Goal: Task Accomplishment & Management: Manage account settings

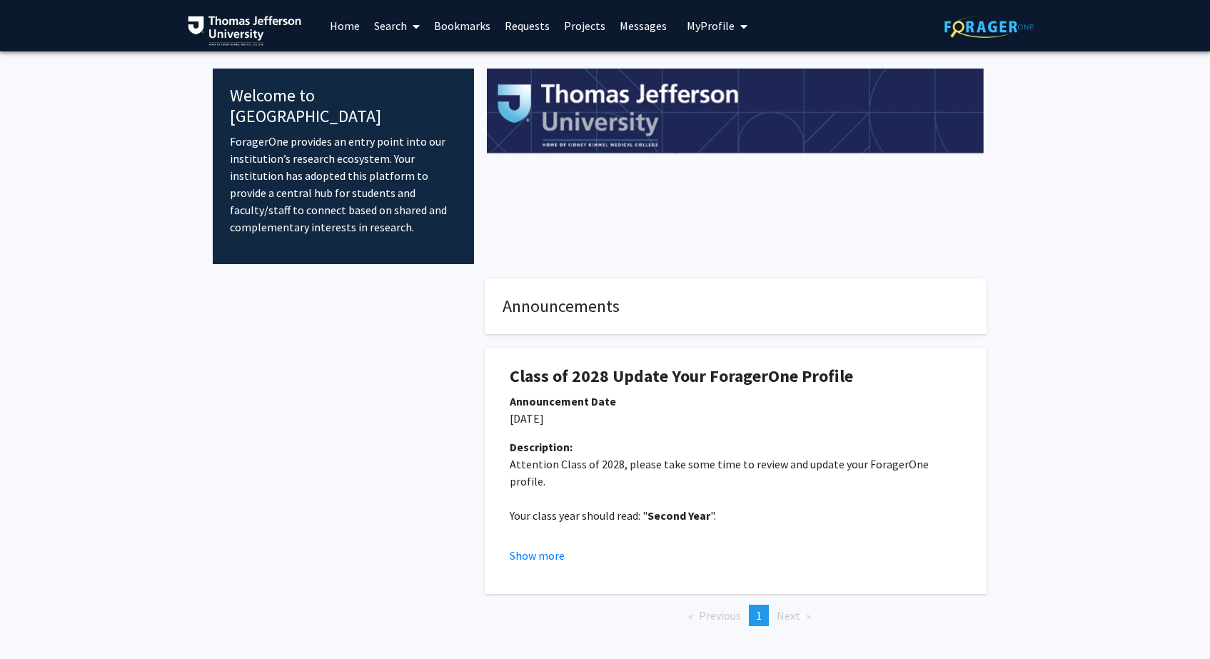
click at [947, 198] on div at bounding box center [735, 167] width 523 height 196
click at [716, 38] on button "My Profile" at bounding box center [717, 25] width 69 height 51
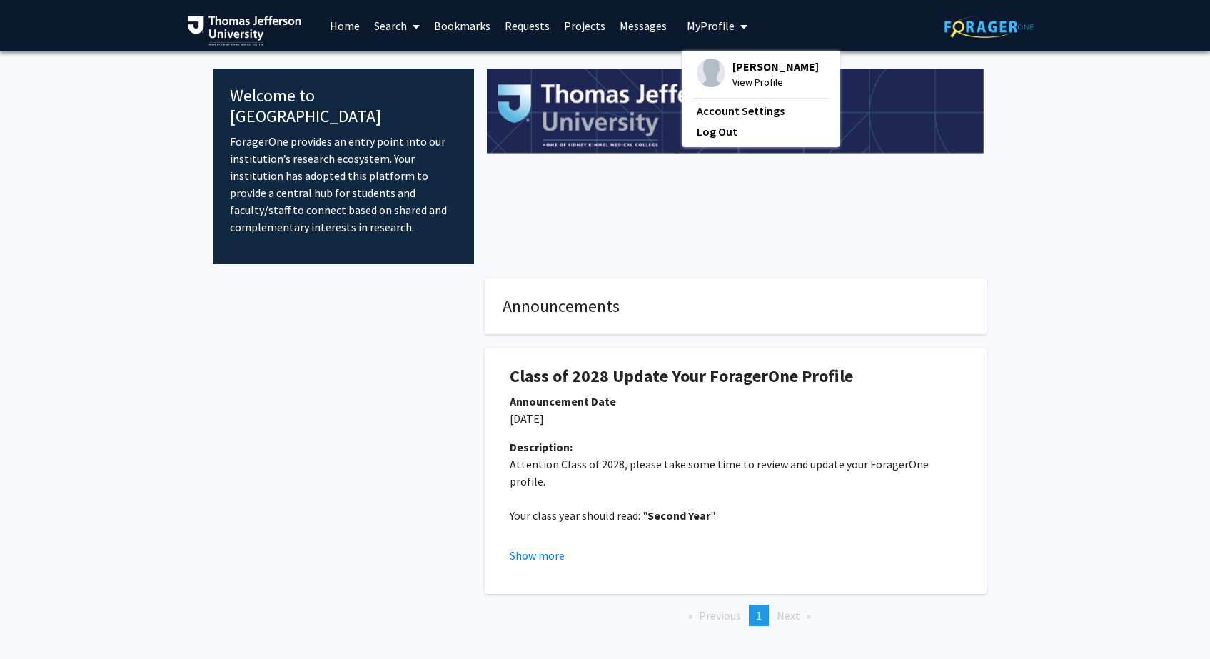
click at [713, 64] on img at bounding box center [711, 73] width 29 height 29
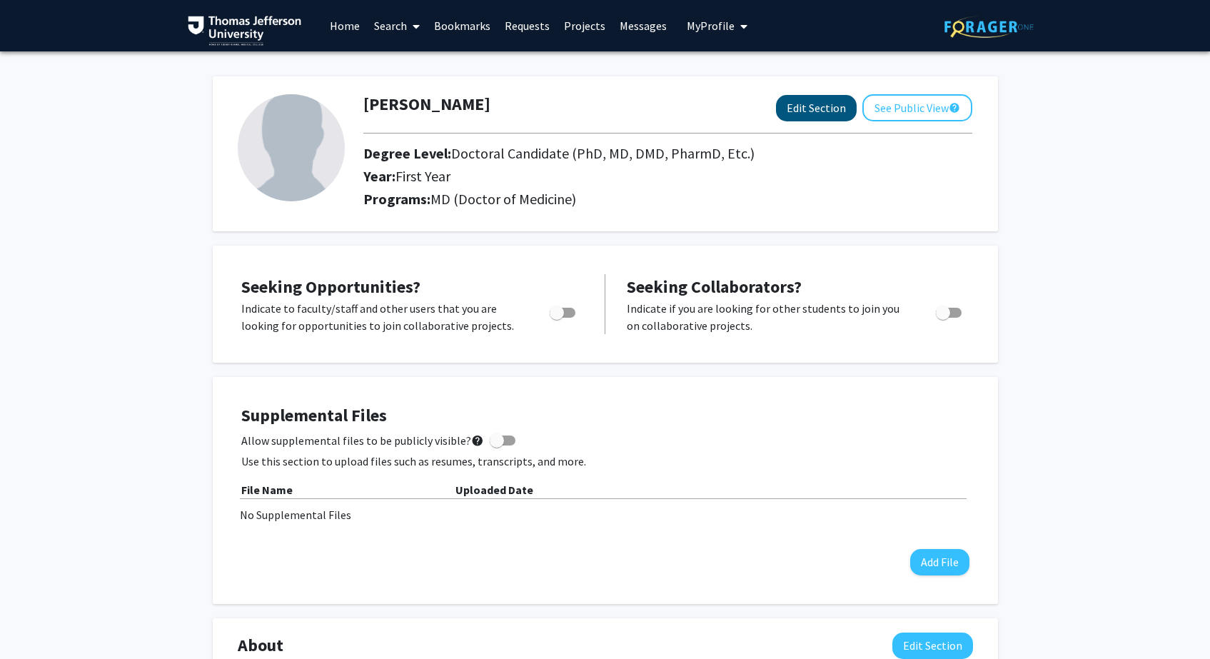
click at [809, 114] on button "Edit Section" at bounding box center [816, 108] width 81 height 26
select select "first_year"
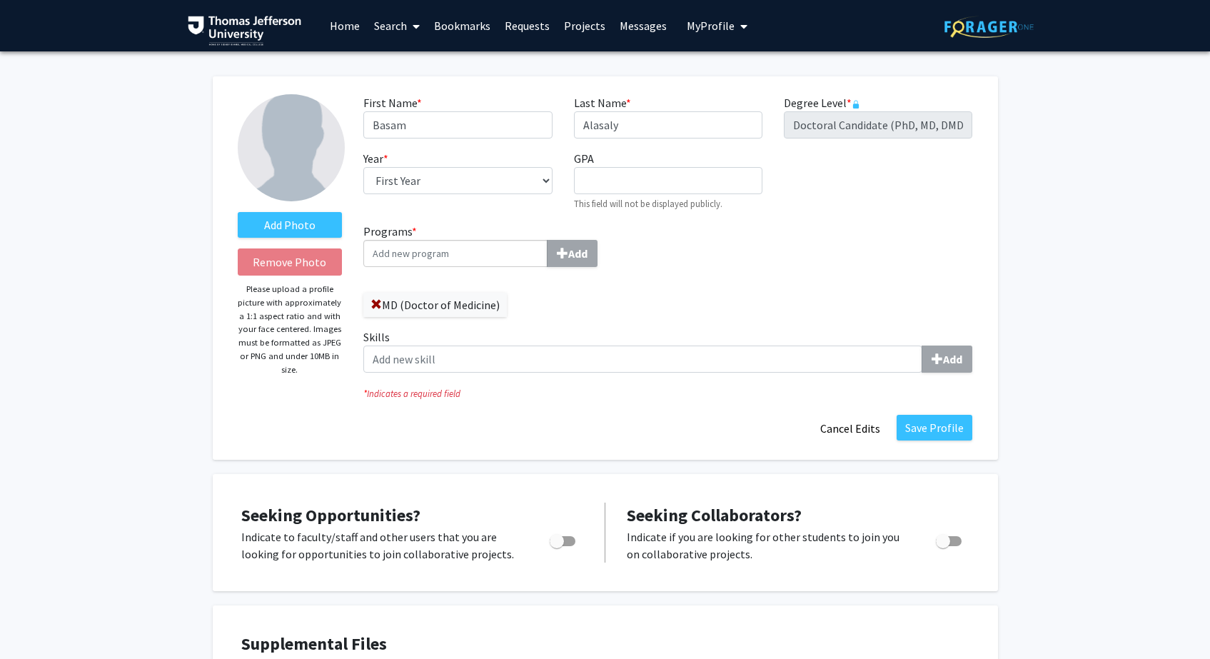
click at [307, 134] on img at bounding box center [291, 147] width 107 height 107
click at [307, 216] on label "Add Photo" at bounding box center [290, 225] width 105 height 26
click at [0, 0] on input "Add Photo" at bounding box center [0, 0] width 0 height 0
click at [373, 305] on span at bounding box center [376, 304] width 11 height 11
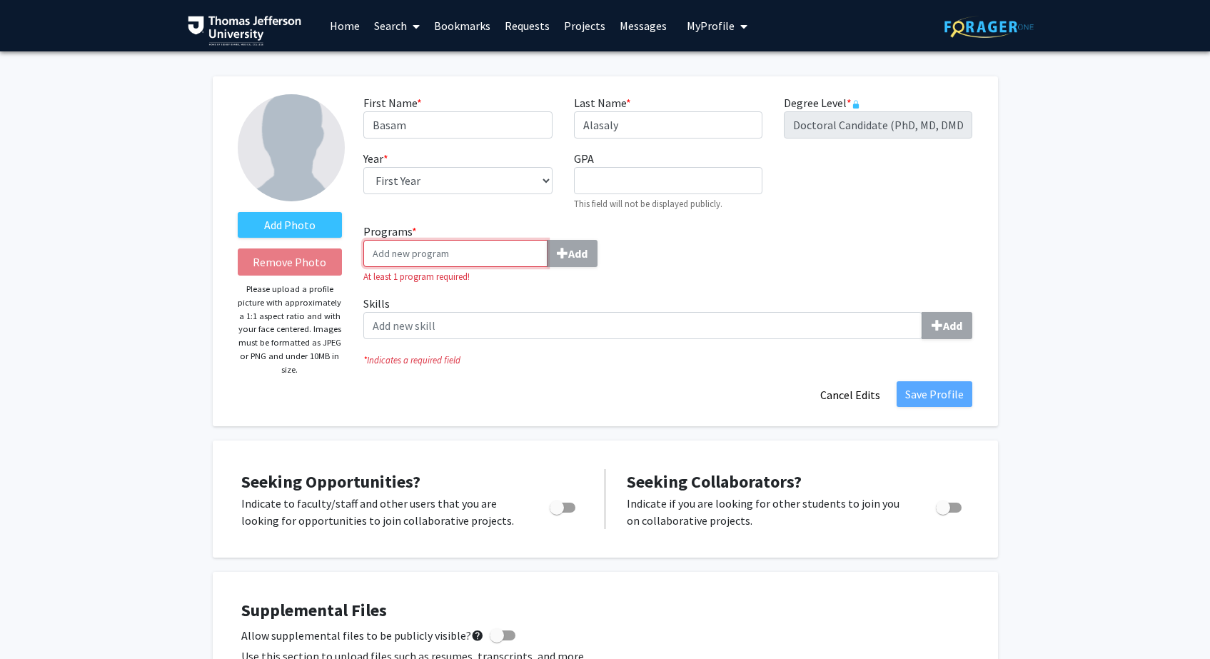
click at [441, 256] on input "Programs * Add" at bounding box center [455, 253] width 184 height 27
click at [495, 259] on input "Programs * Add" at bounding box center [455, 253] width 184 height 27
click at [865, 401] on button "Cancel Edits" at bounding box center [850, 394] width 79 height 27
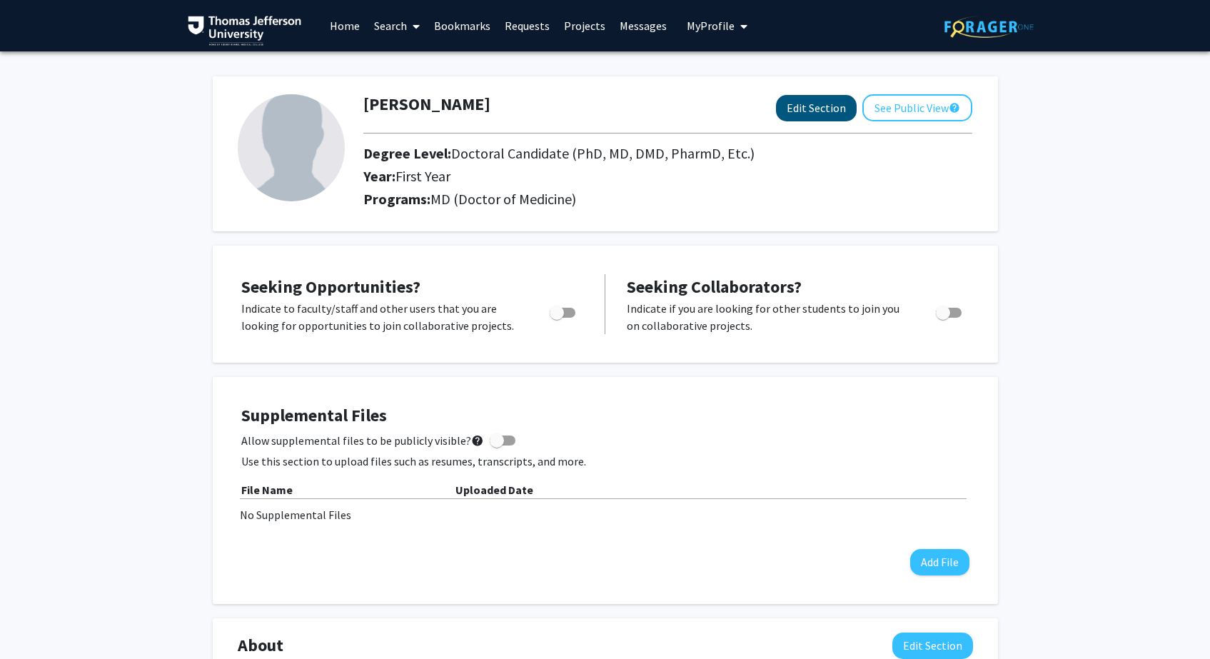
click at [826, 110] on button "Edit Section" at bounding box center [816, 108] width 81 height 26
select select "first_year"
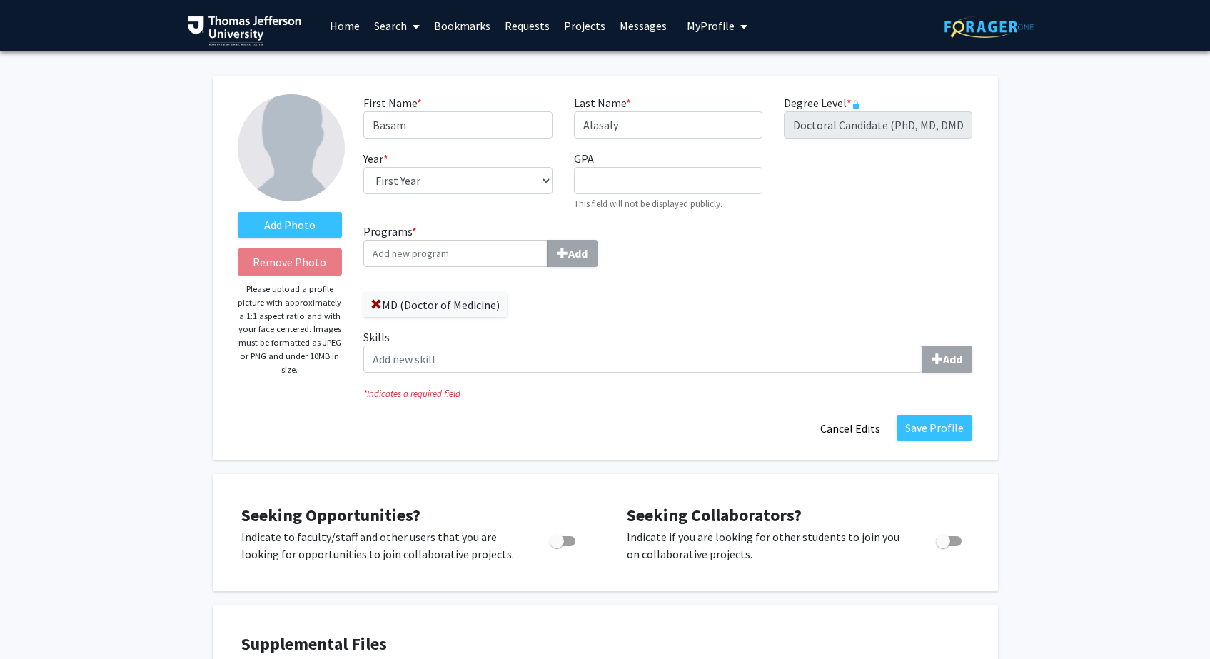
click at [485, 264] on input "Programs * Add" at bounding box center [455, 253] width 184 height 27
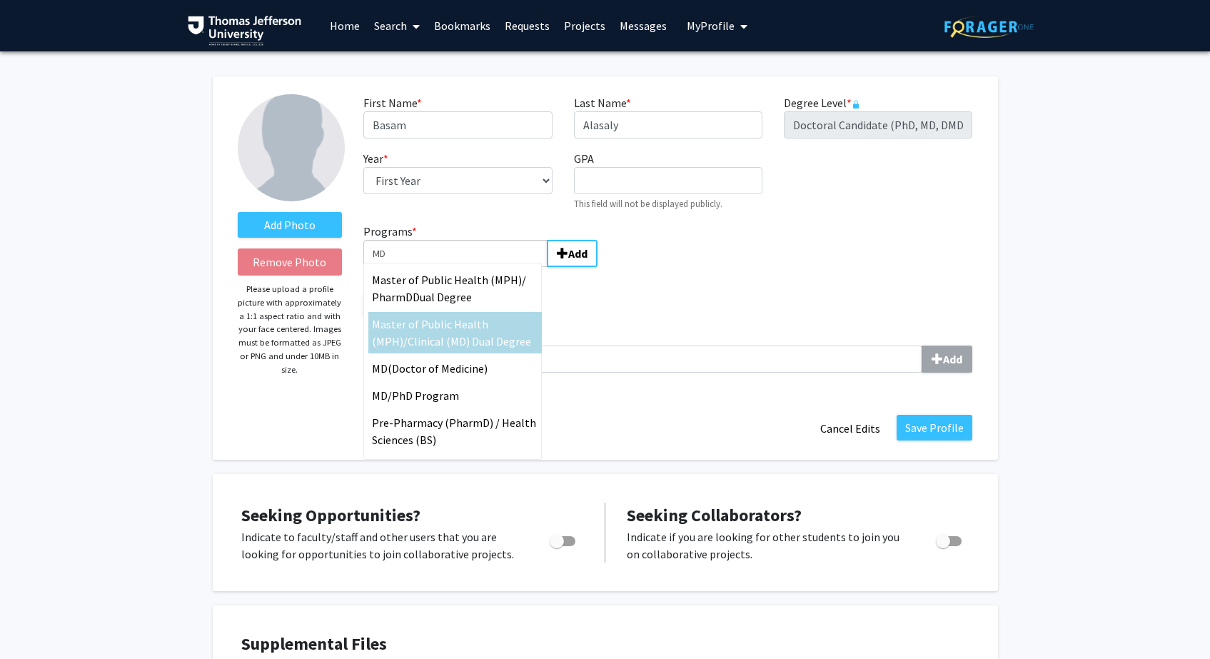
scroll to position [28, 0]
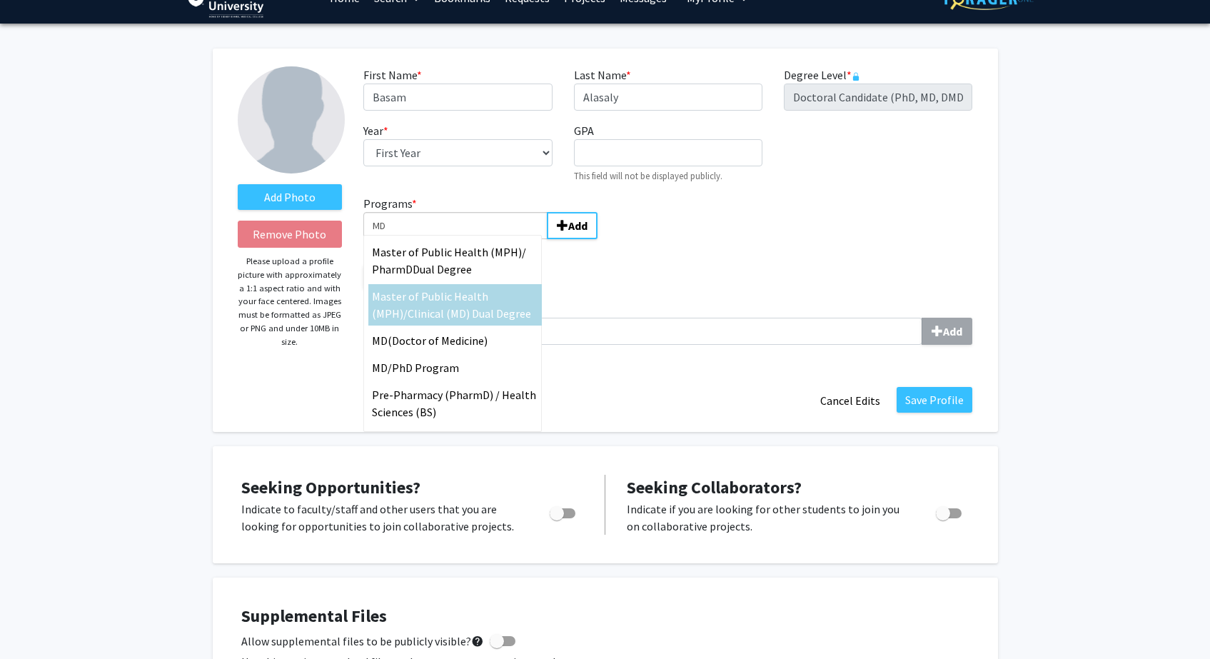
type input "MD"
click at [661, 254] on div "Programs * MD Master of Public Health (MPH)/ Phar mD Dual Degree Master of Publ…" at bounding box center [511, 248] width 316 height 106
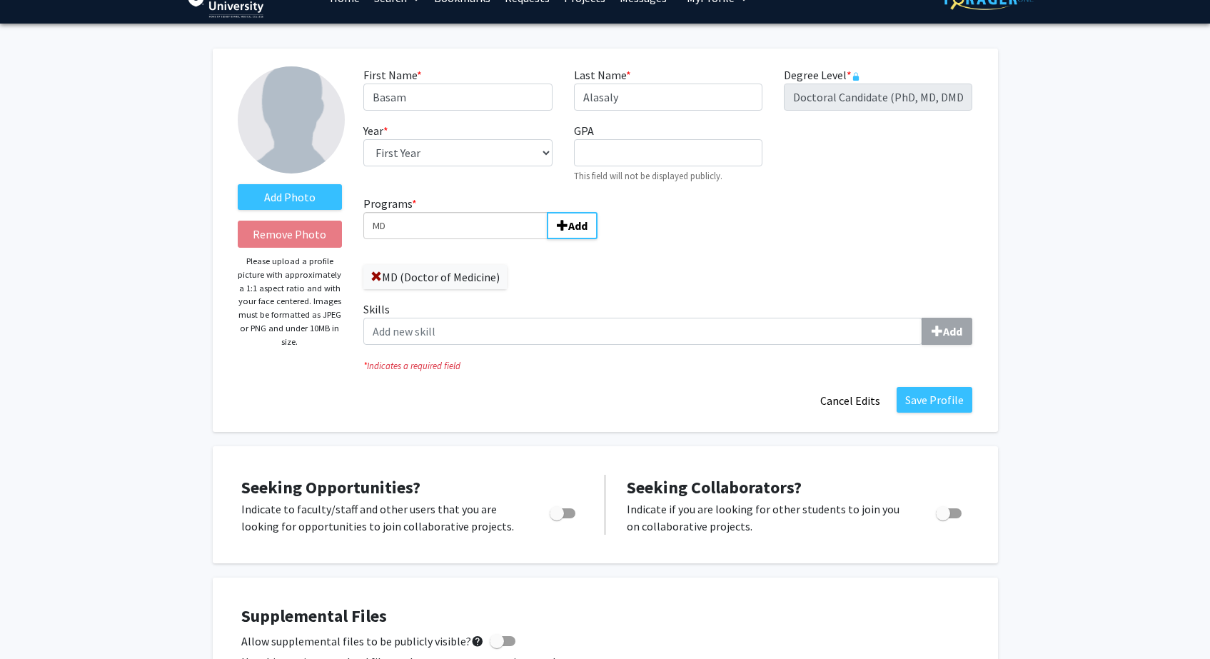
click at [514, 228] on input "MD" at bounding box center [455, 225] width 184 height 27
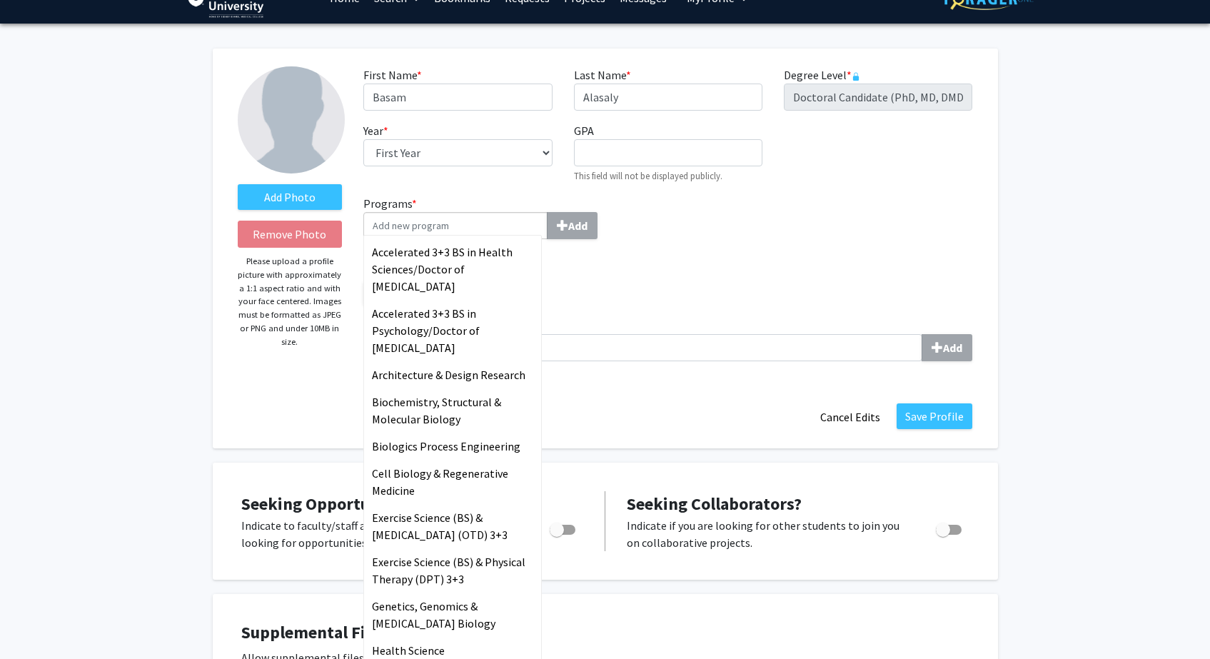
drag, startPoint x: 720, startPoint y: 235, endPoint x: 740, endPoint y: 233, distance: 20.8
click at [735, 231] on div "Programs * Accelerated 3+3 BS in Health Sciences/Doctor of [MEDICAL_DATA] Accel…" at bounding box center [668, 284] width 630 height 178
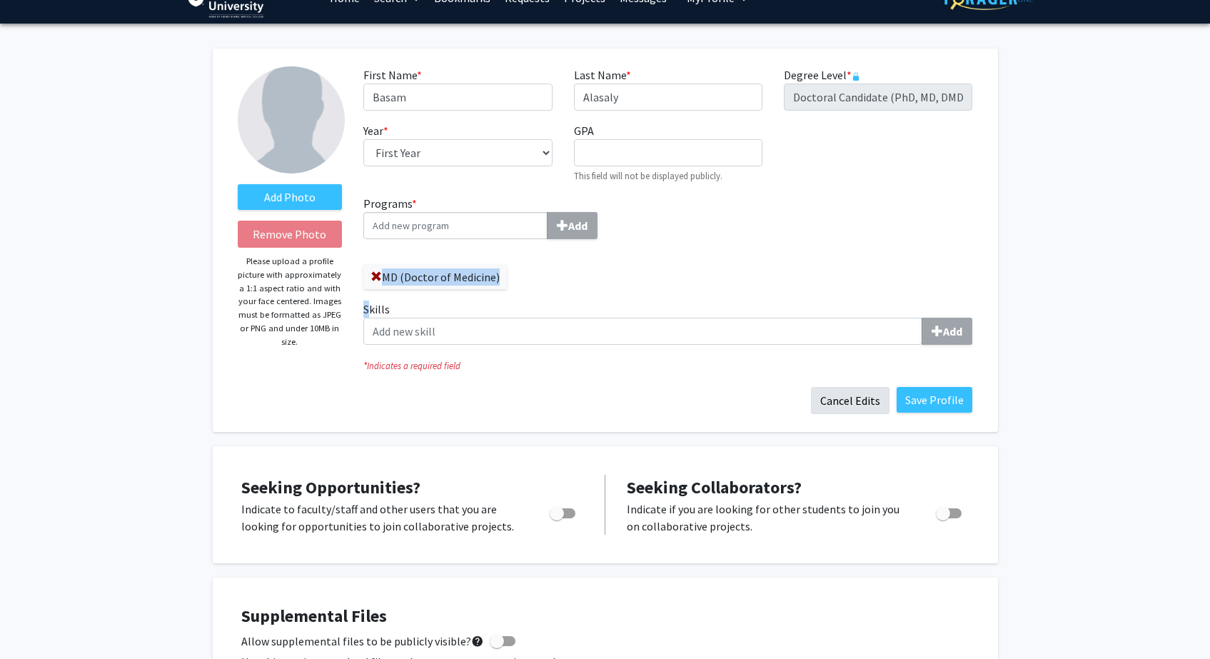
click at [855, 406] on button "Cancel Edits" at bounding box center [850, 400] width 79 height 27
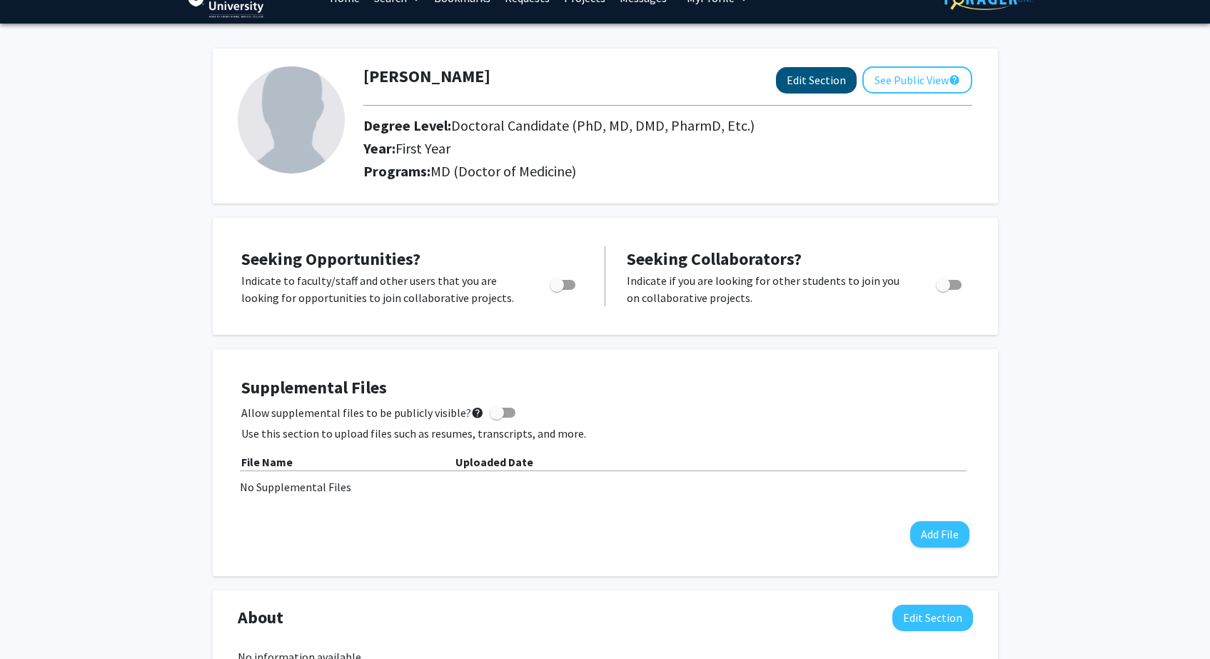
click at [813, 91] on button "Edit Section" at bounding box center [816, 80] width 81 height 26
select select "first_year"
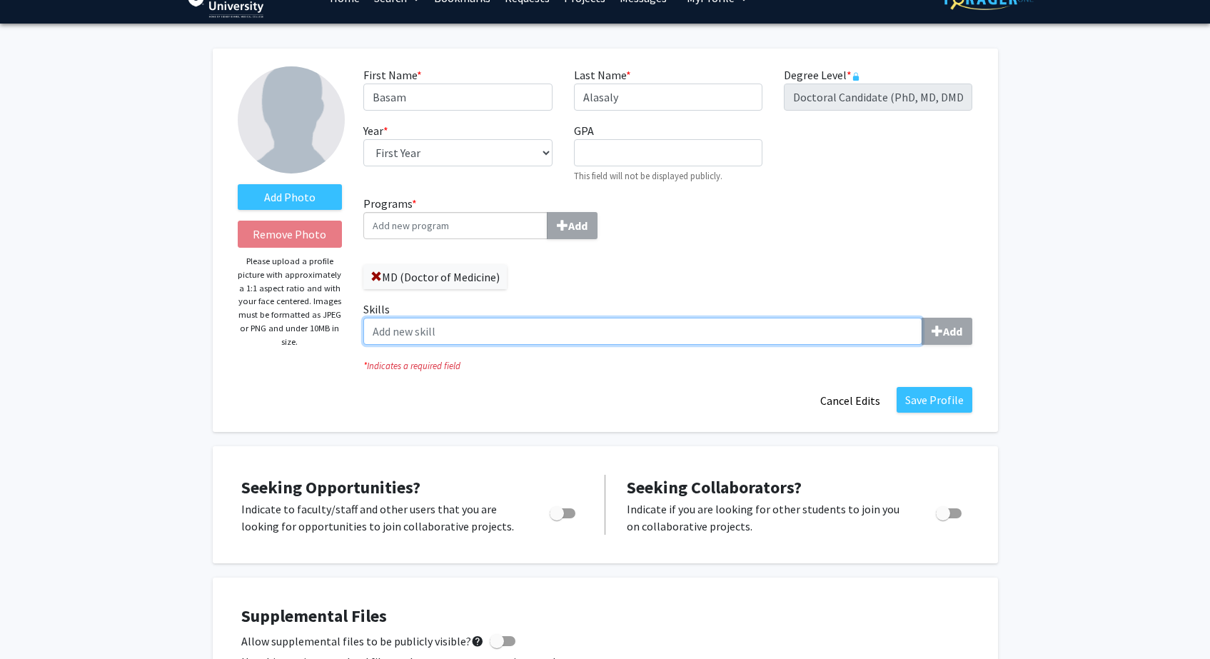
click at [613, 321] on input "Skills Add" at bounding box center [642, 331] width 559 height 27
type input "Python"
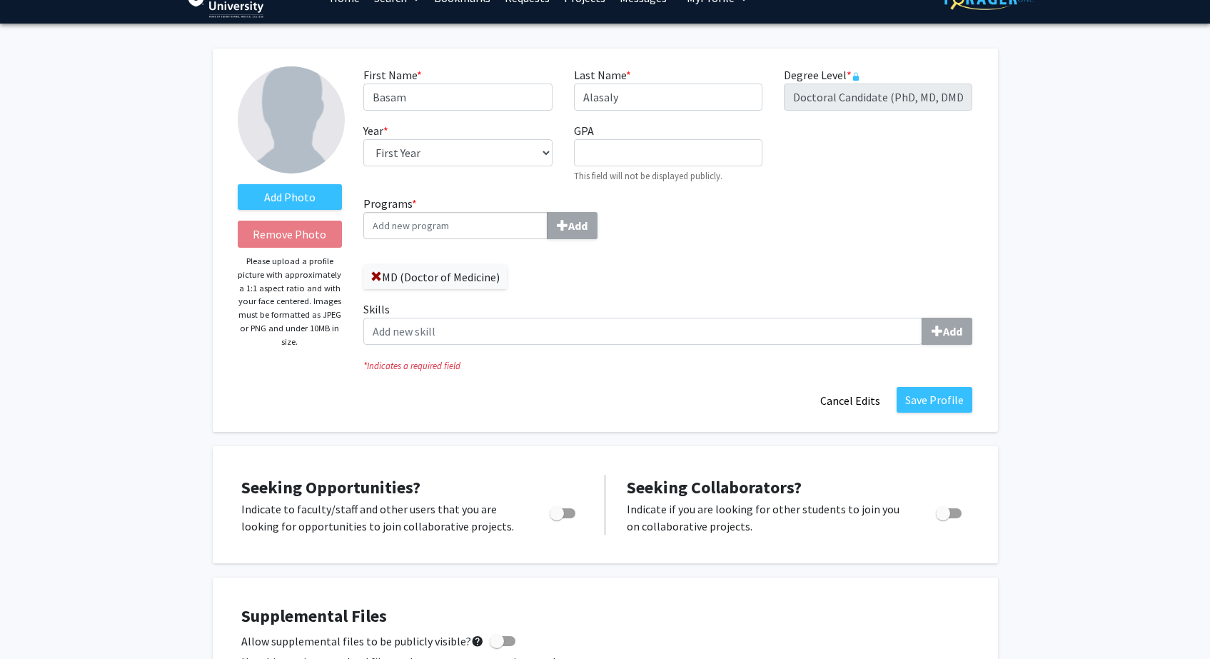
click at [847, 408] on button "Cancel Edits" at bounding box center [850, 400] width 79 height 27
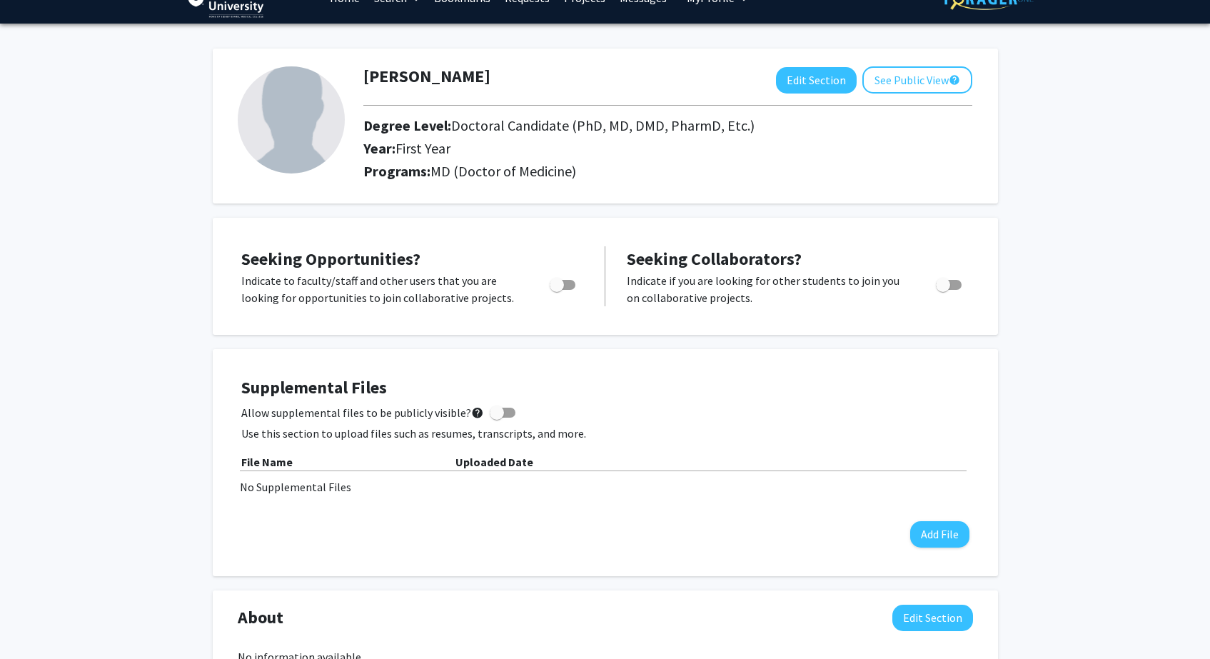
scroll to position [0, 0]
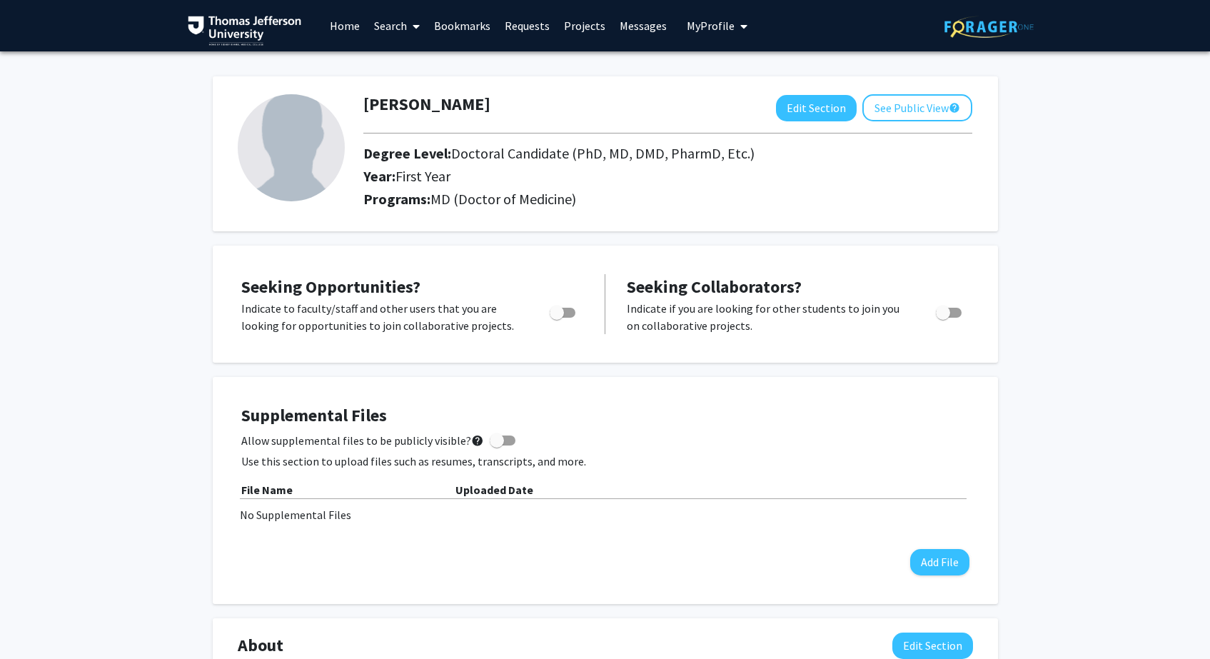
click at [358, 153] on div "Degree Level: Doctoral Candidate (PhD, MD, DMD, PharmD, Etc.)" at bounding box center [613, 156] width 521 height 23
click at [336, 150] on img at bounding box center [291, 147] width 107 height 107
click at [829, 106] on button "Edit Section" at bounding box center [816, 108] width 81 height 26
select select "first_year"
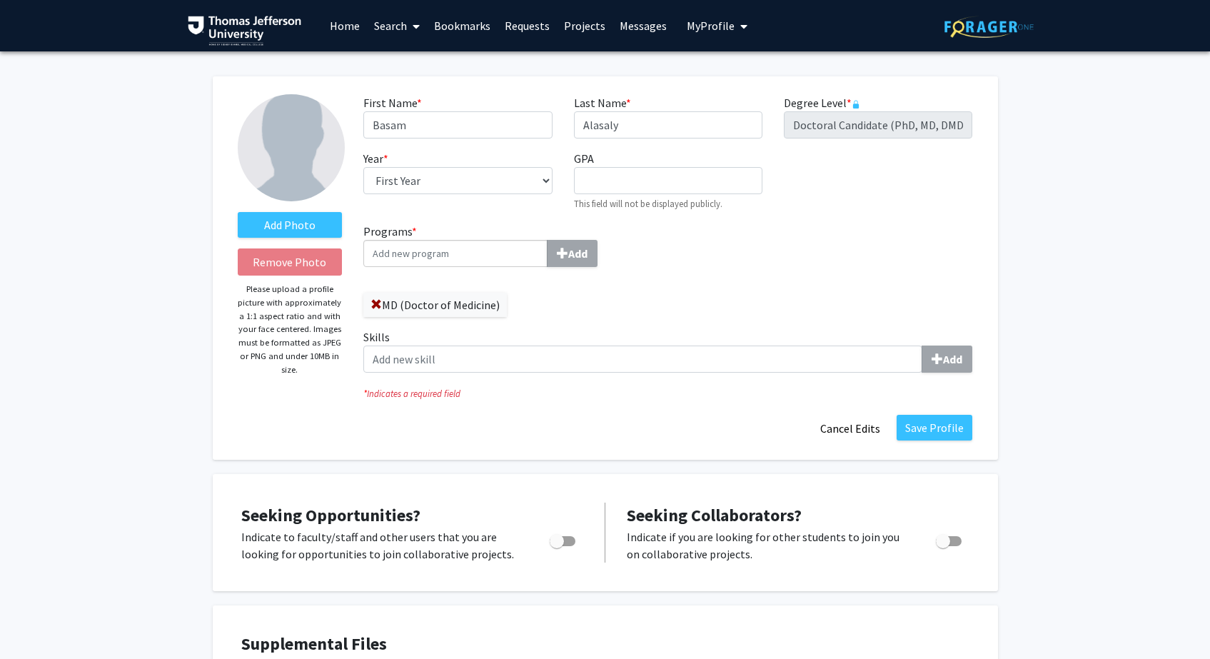
click at [344, 153] on img at bounding box center [291, 147] width 107 height 107
click at [311, 231] on label "Add Photo" at bounding box center [290, 225] width 105 height 26
click at [0, 0] on input "Add Photo" at bounding box center [0, 0] width 0 height 0
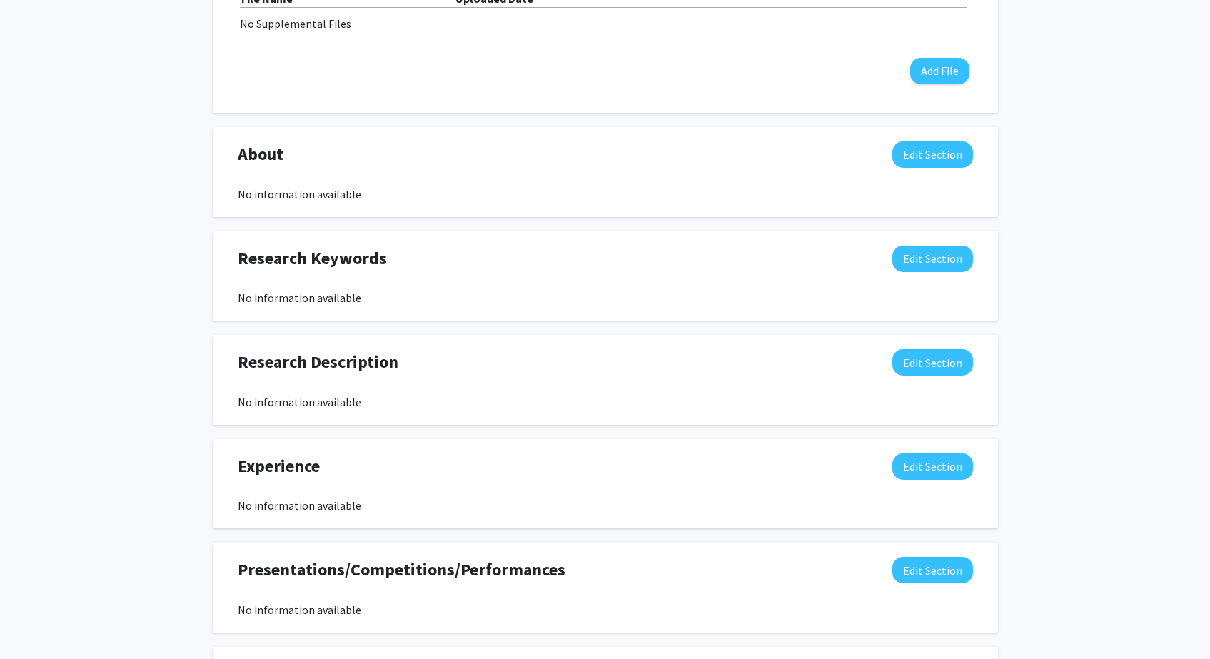
scroll to position [992, 0]
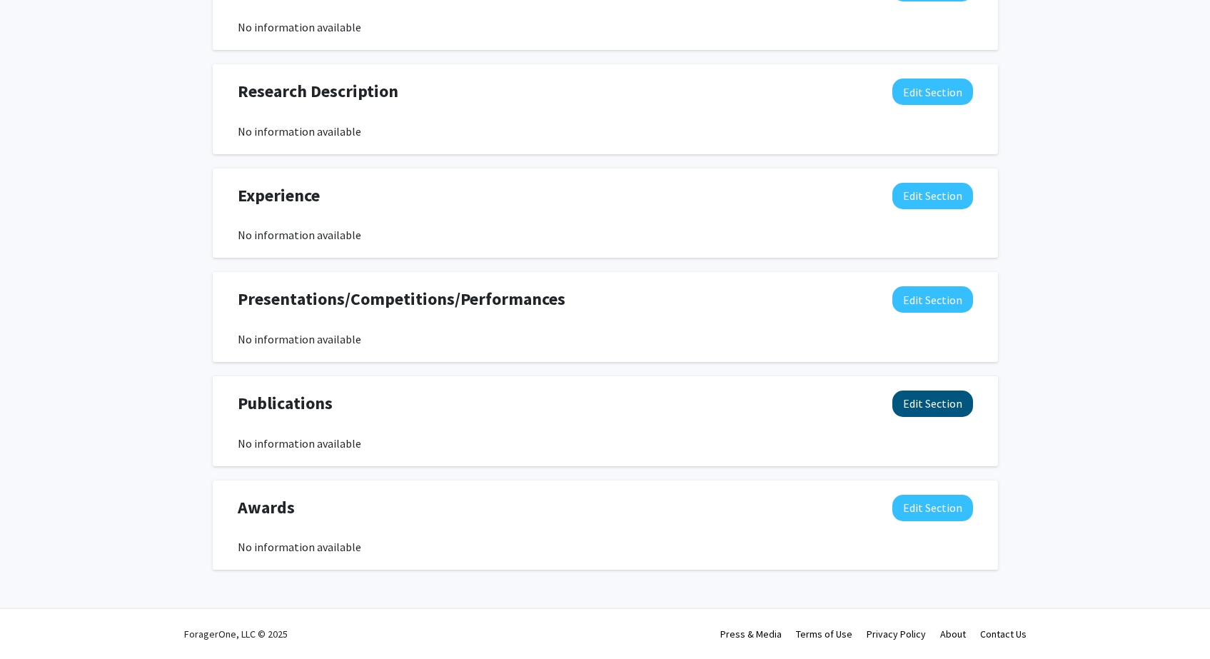
click at [950, 403] on button "Edit Section" at bounding box center [932, 404] width 81 height 26
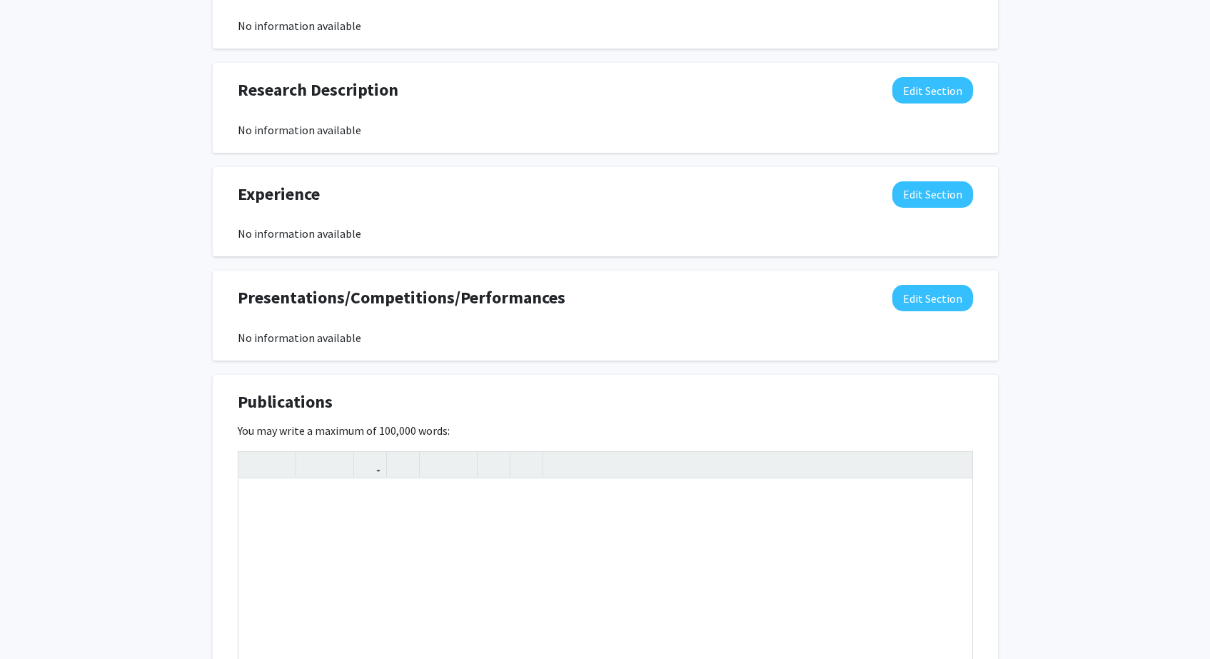
scroll to position [1249, 0]
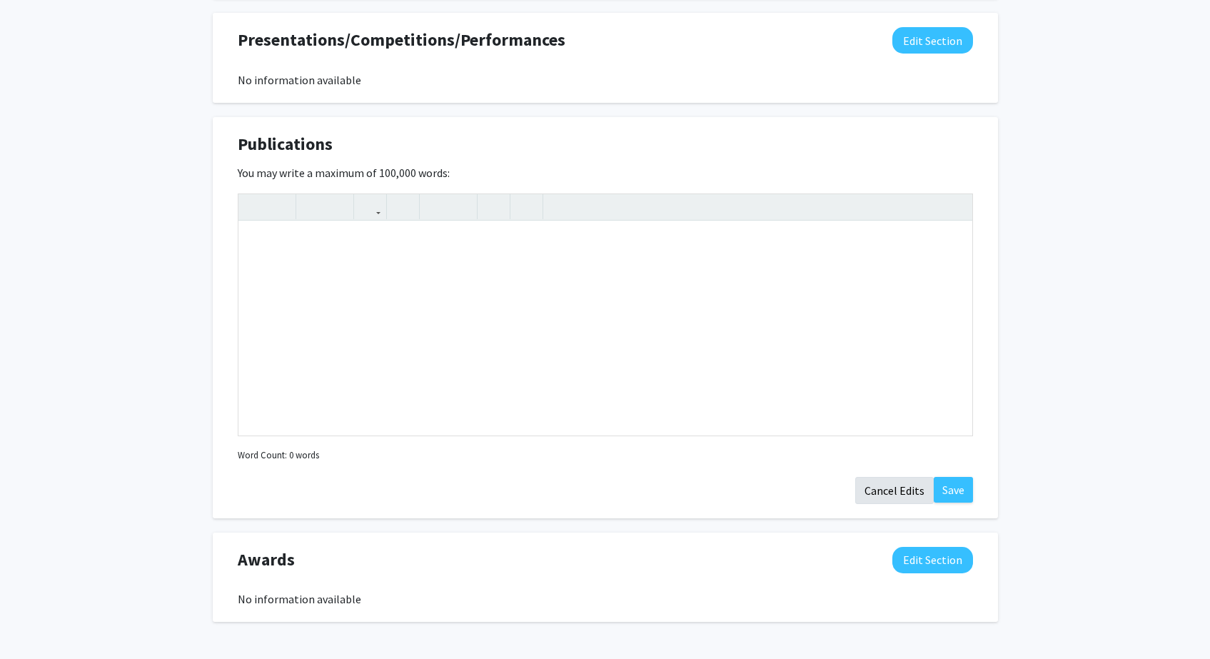
click at [895, 496] on button "Cancel Edits" at bounding box center [894, 490] width 79 height 27
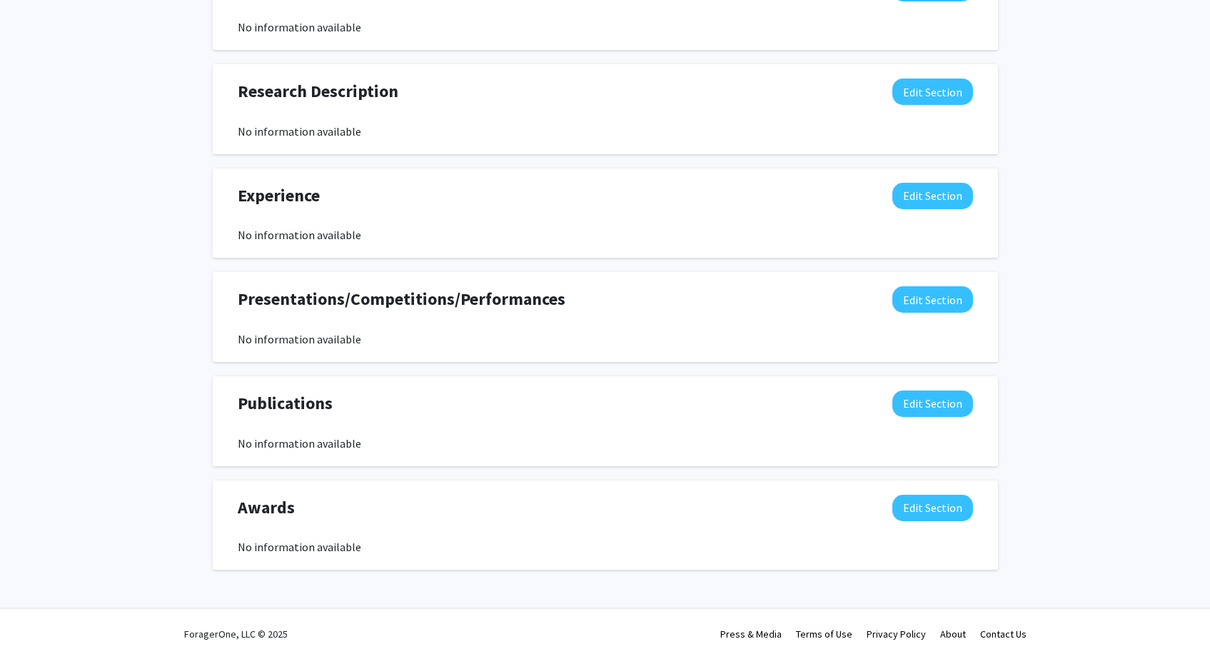
scroll to position [992, 0]
click at [959, 317] on div "Presentations/Competitions/Performances Edit Section" at bounding box center [605, 302] width 757 height 33
click at [946, 301] on button "Edit Section" at bounding box center [932, 299] width 81 height 26
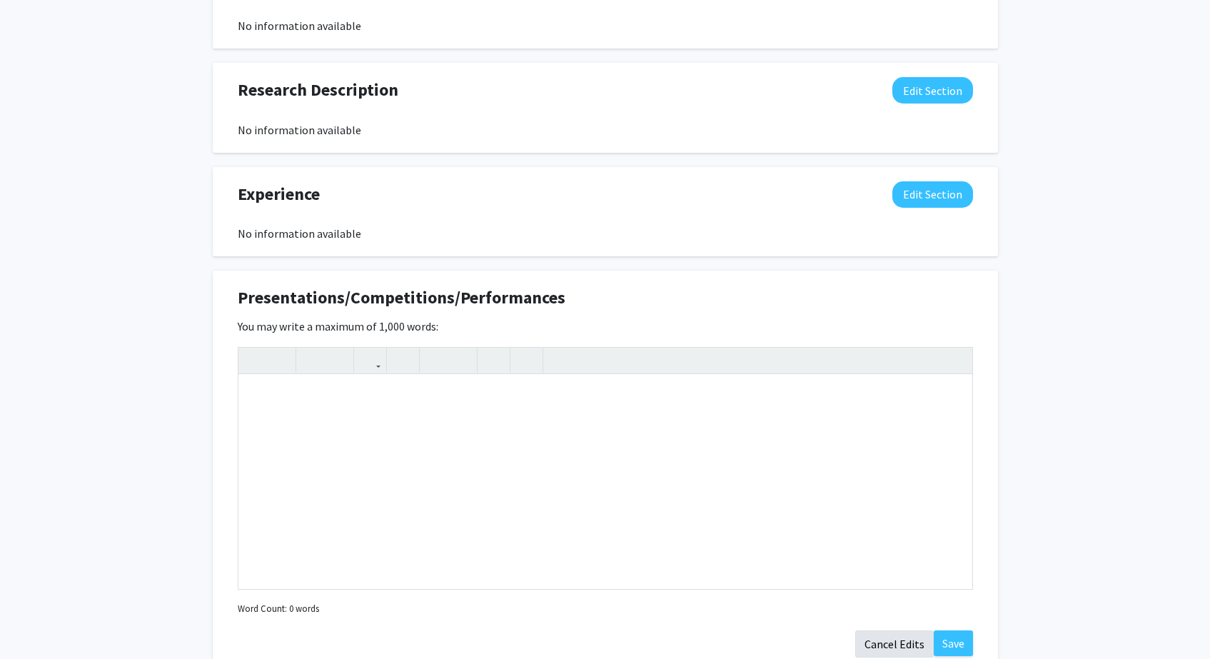
click at [886, 648] on button "Cancel Edits" at bounding box center [894, 643] width 79 height 27
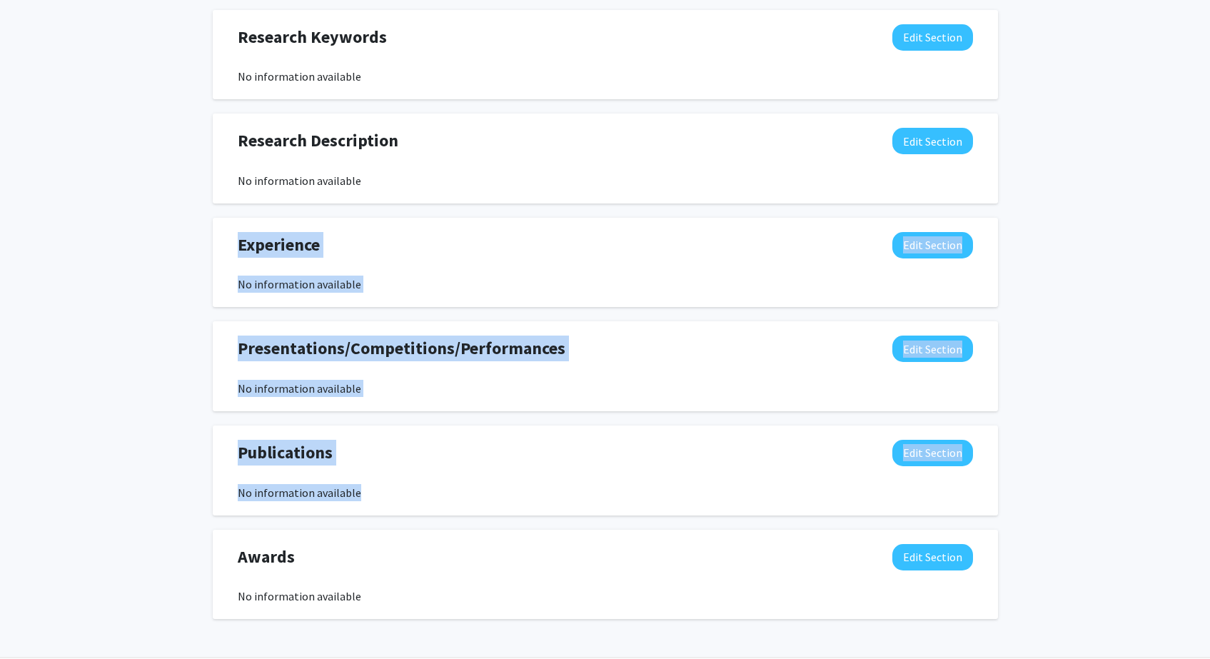
scroll to position [817, 0]
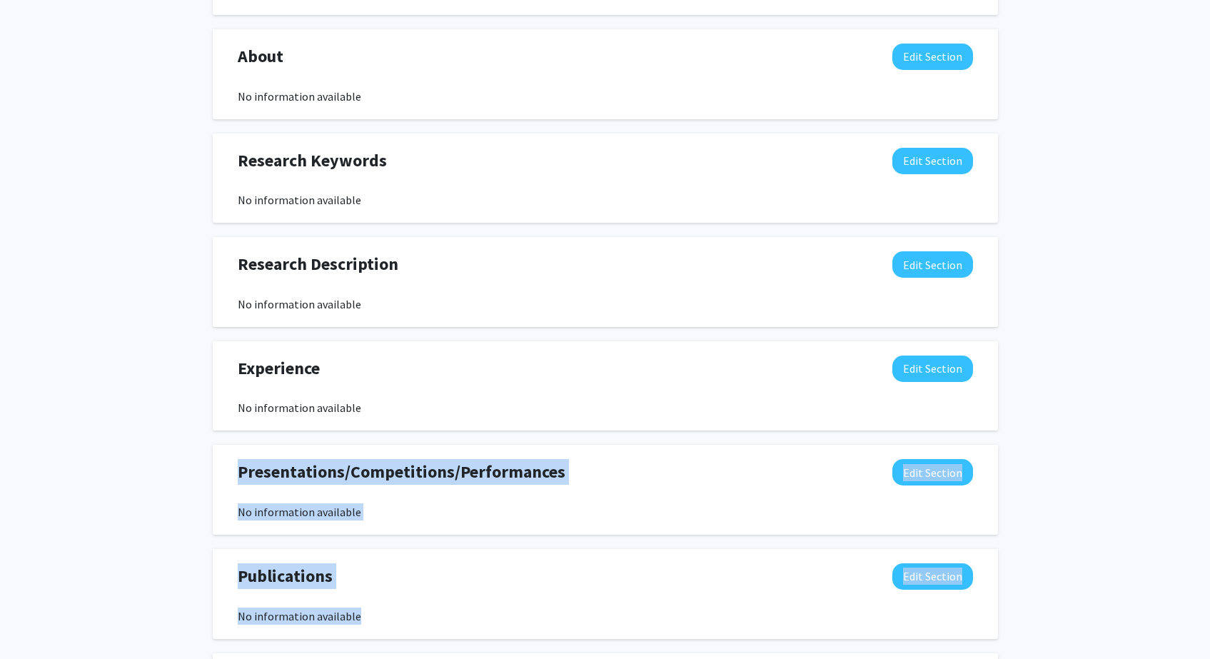
drag, startPoint x: 446, startPoint y: 453, endPoint x: 216, endPoint y: 465, distance: 231.0
click at [216, 465] on div "Seeking Opportunities? Indicate to faculty/staff and other users that you are l…" at bounding box center [605, 207] width 785 height 1100
copy div "Presentations/Competitions/Performances Edit Section No information available Y…"
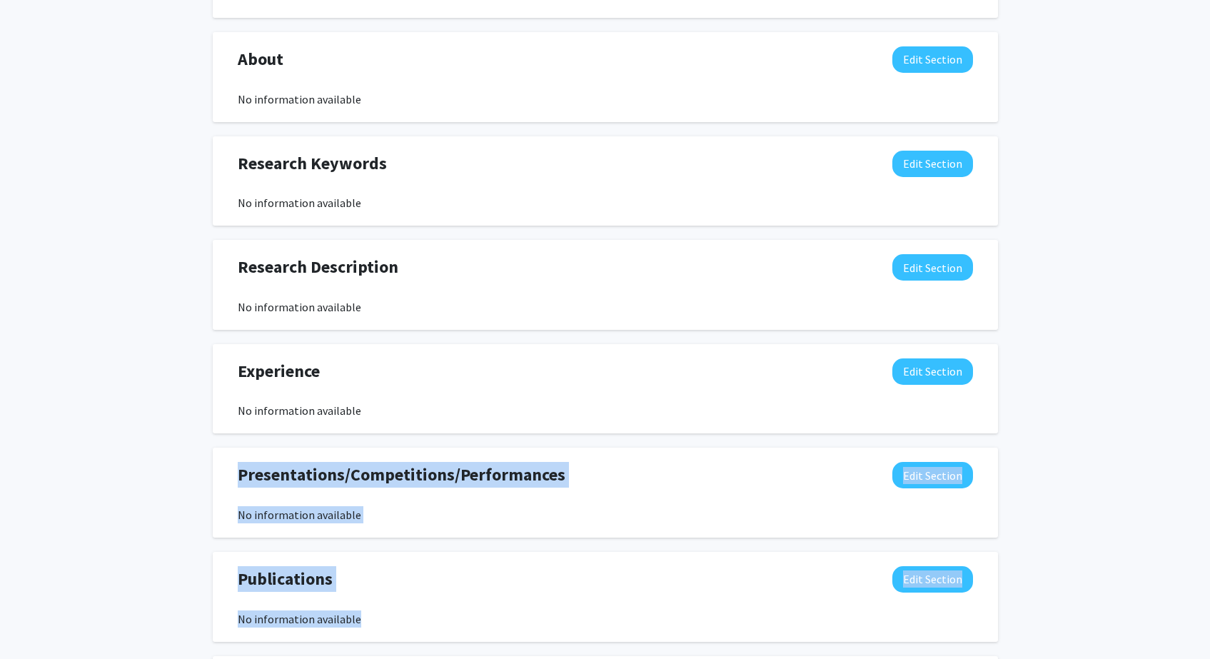
scroll to position [698, 0]
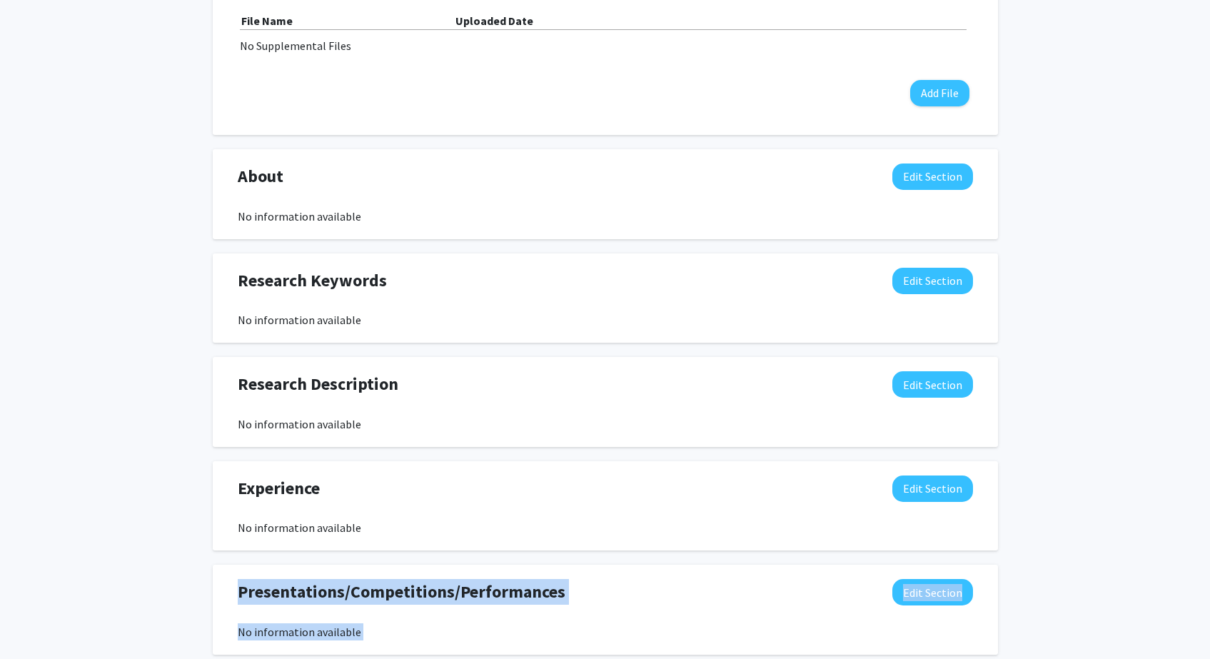
click at [250, 180] on span "About" at bounding box center [261, 176] width 46 height 26
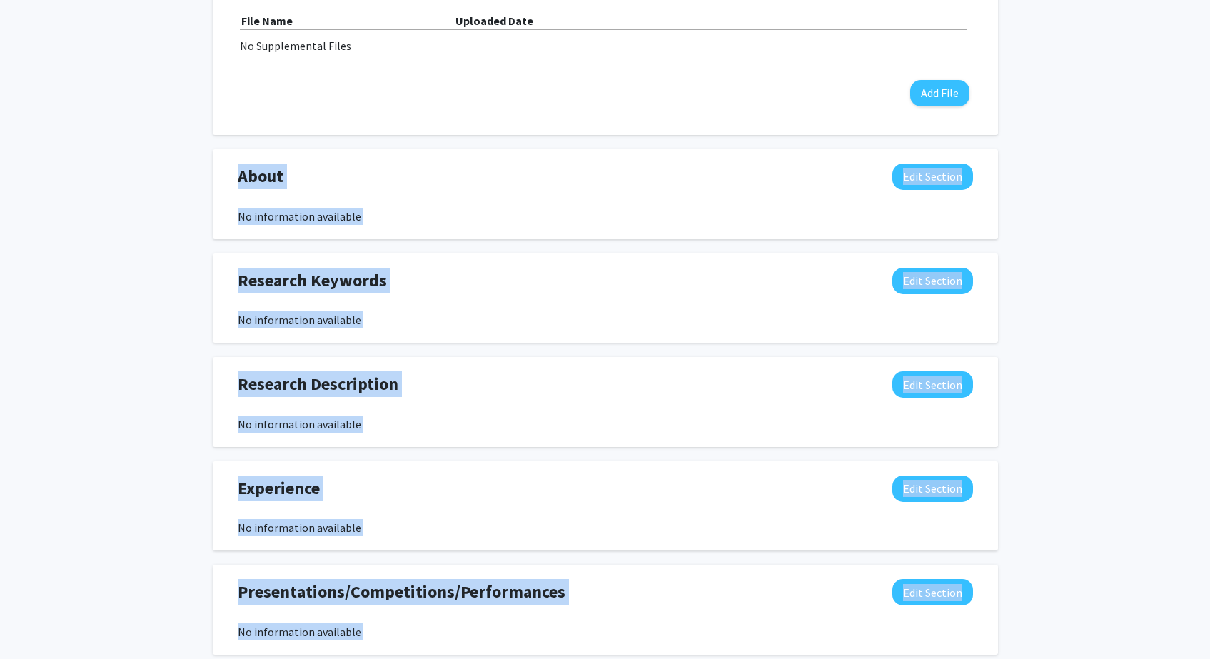
click at [241, 180] on span "About" at bounding box center [261, 176] width 46 height 26
copy div "About Edit Section No information available You may write a maximum of 1,000 wo…"
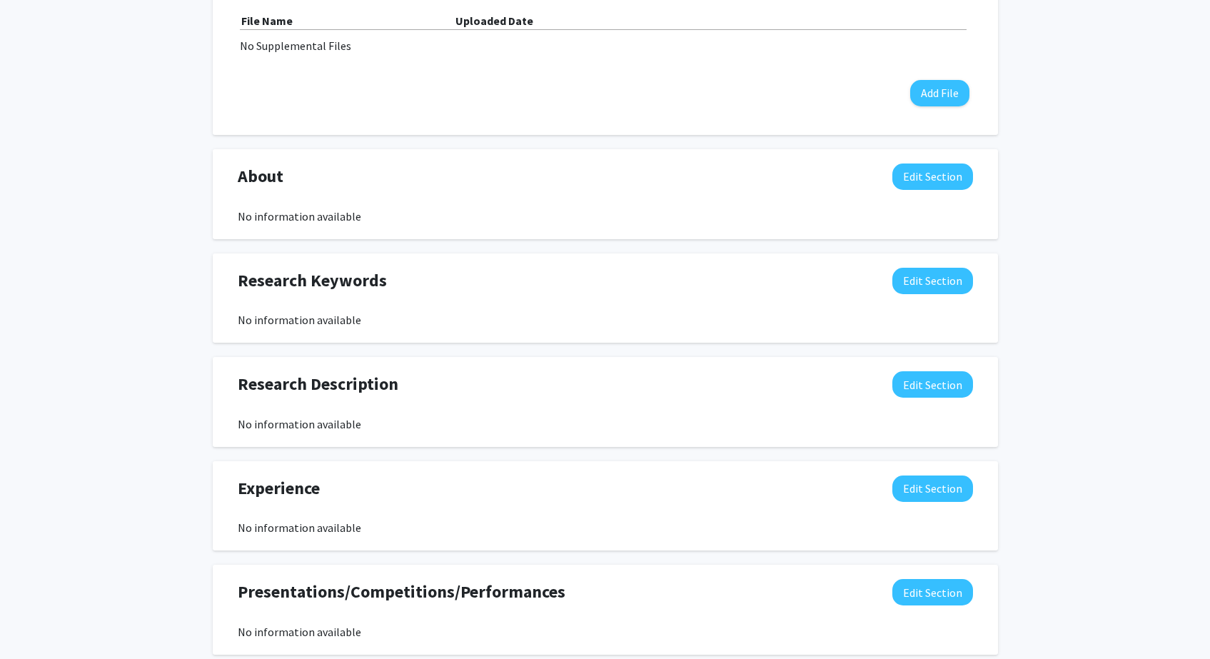
click at [1132, 141] on div "Add Photo Remove Photo Please upload a profile picture with approximately a 1:1…" at bounding box center [605, 131] width 1210 height 1555
click at [914, 289] on button "Edit Section" at bounding box center [932, 281] width 81 height 26
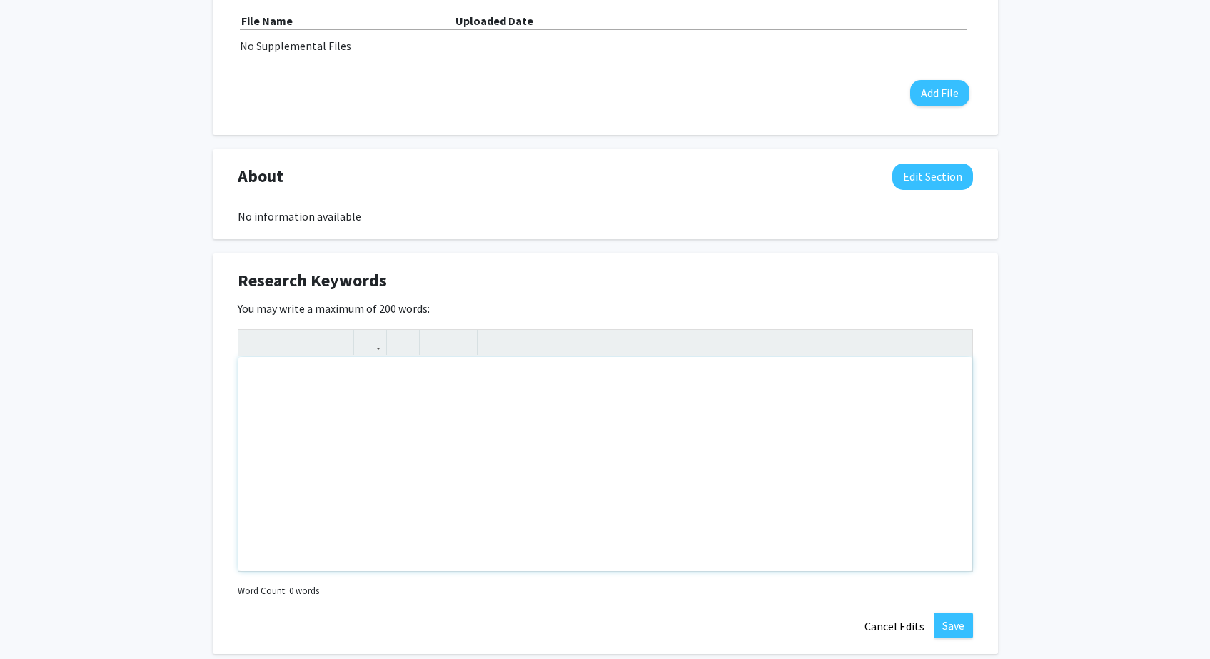
scroll to position [980, 0]
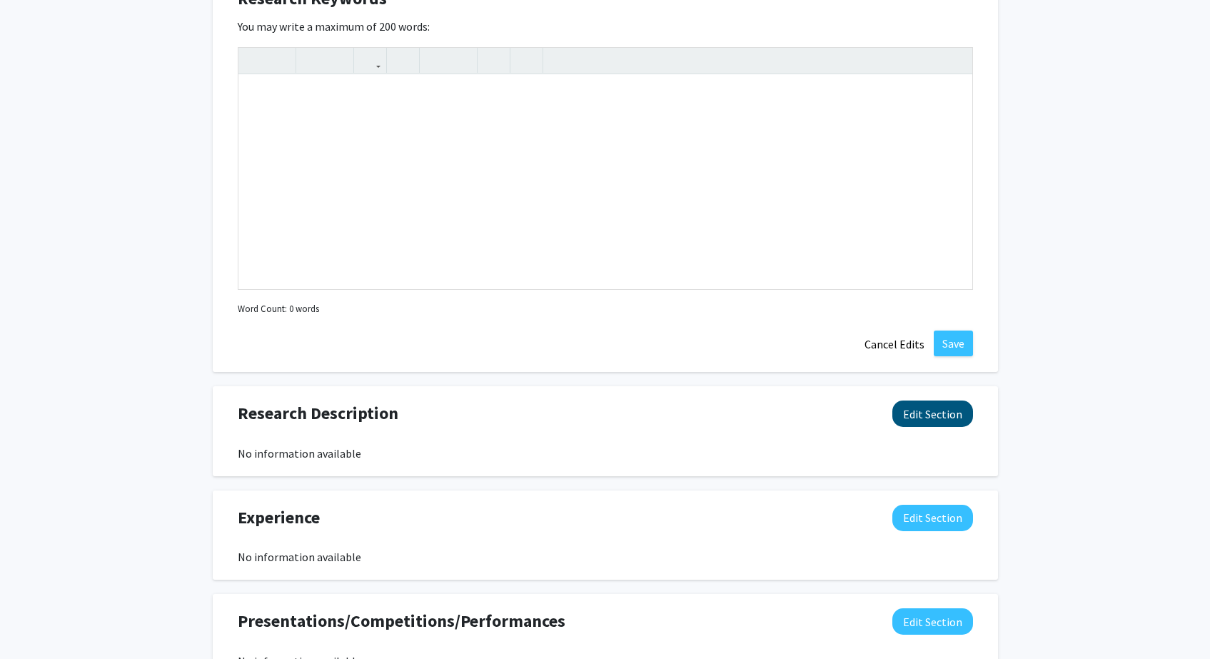
click at [962, 402] on button "Edit Section" at bounding box center [932, 414] width 81 height 26
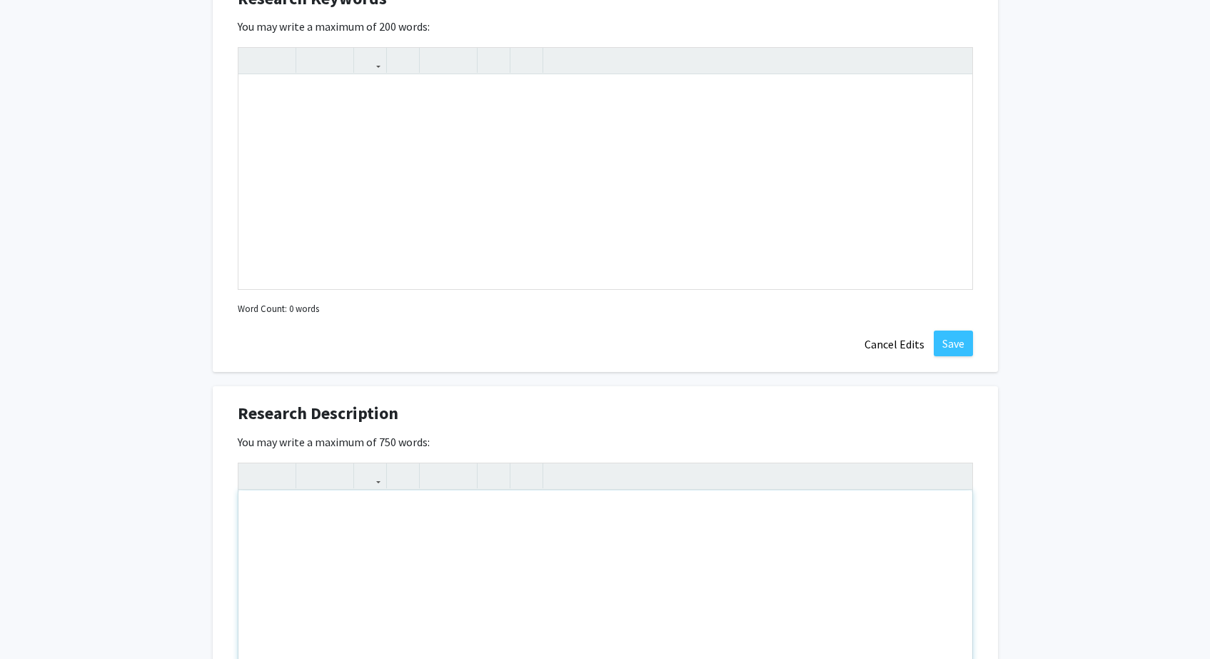
scroll to position [1265, 0]
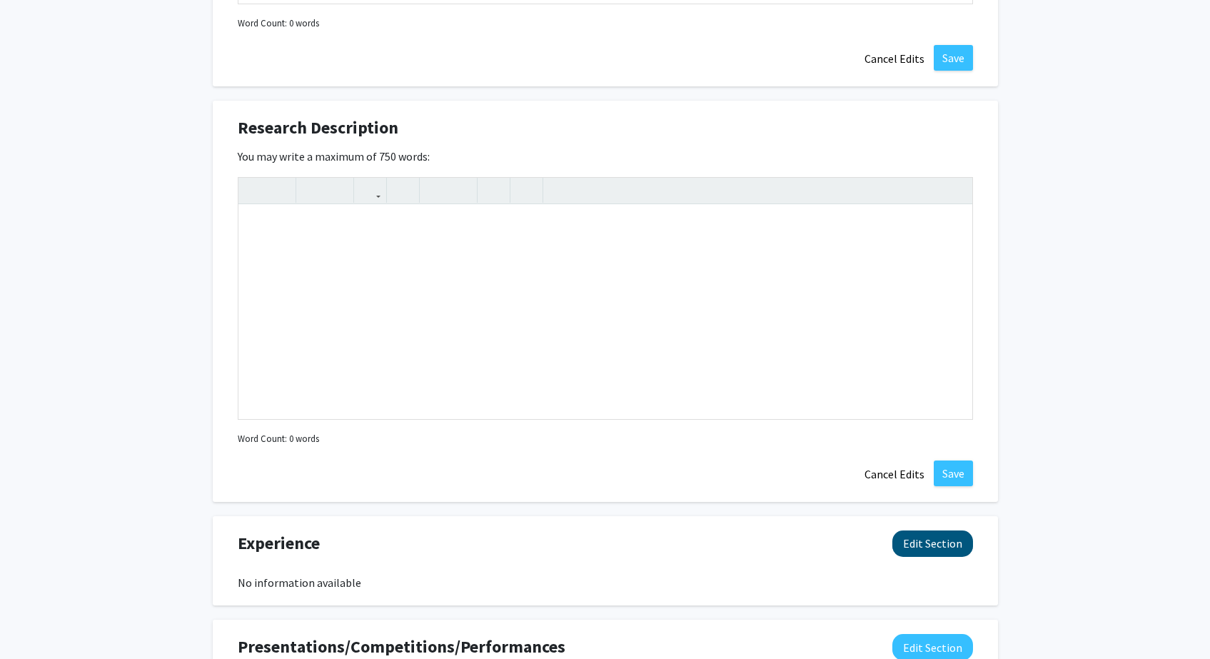
click at [918, 541] on button "Edit Section" at bounding box center [932, 543] width 81 height 26
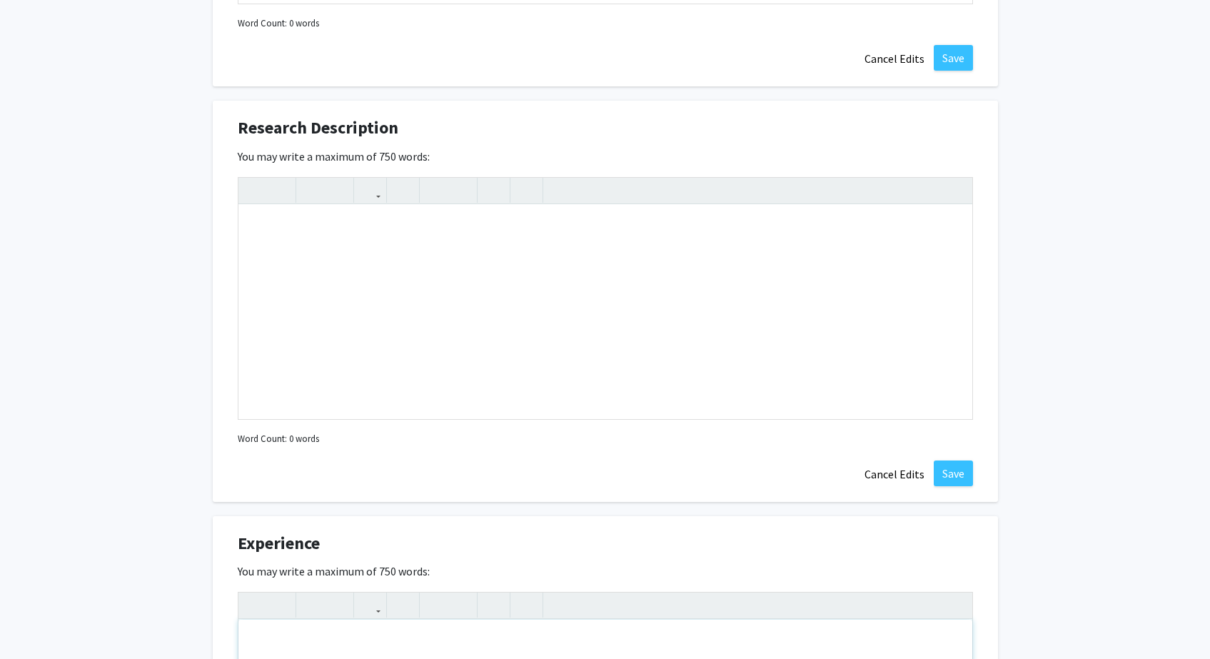
scroll to position [1728, 0]
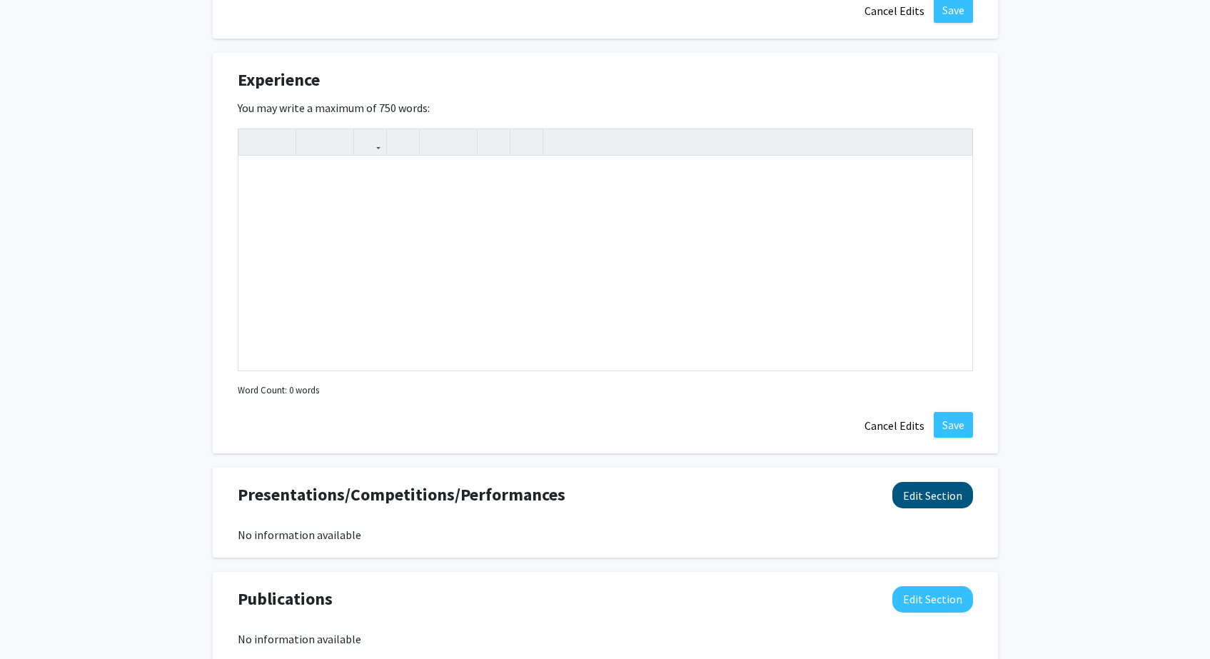
click at [946, 490] on button "Edit Section" at bounding box center [932, 495] width 81 height 26
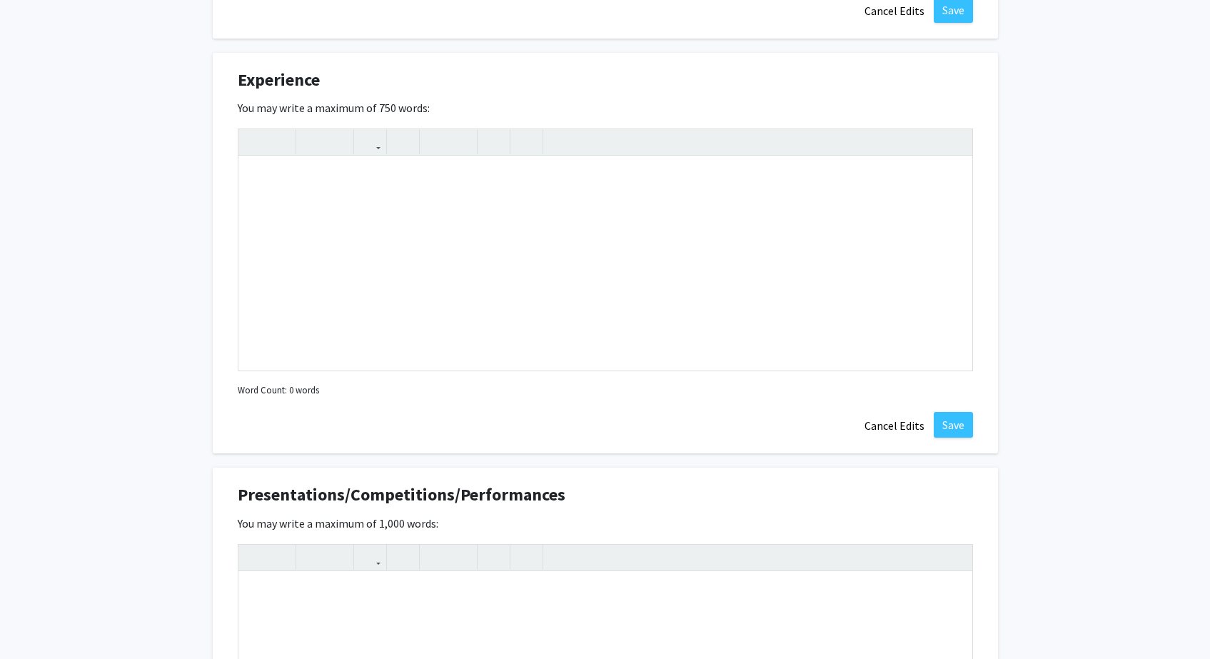
scroll to position [2201, 0]
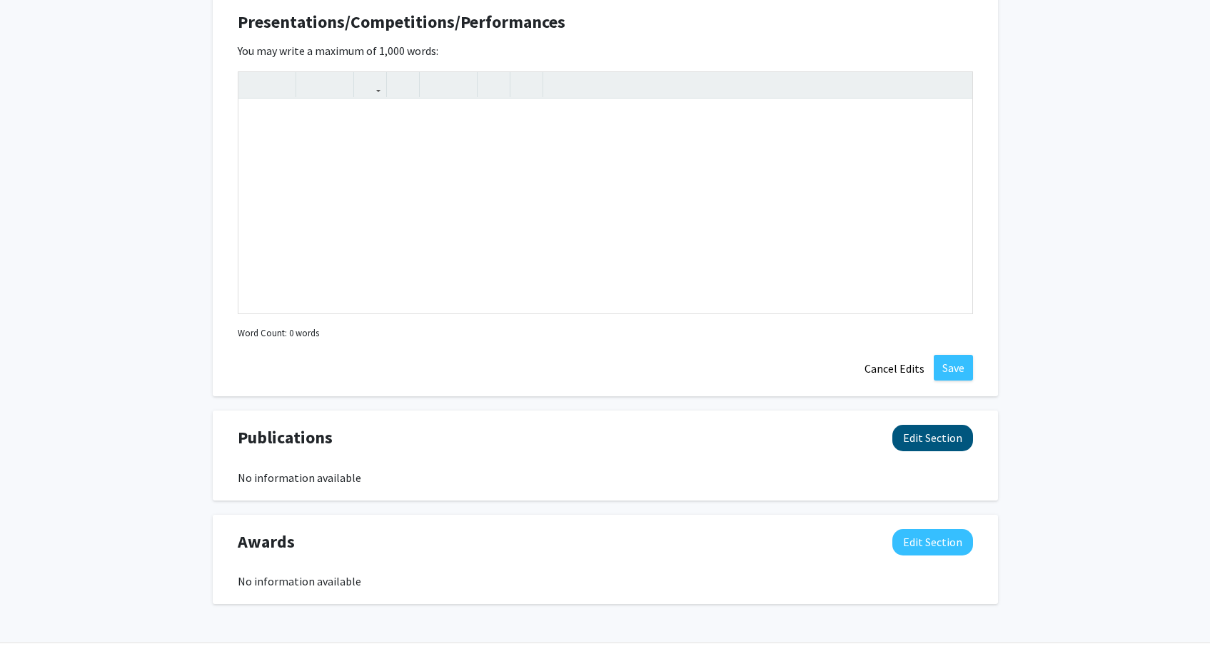
click at [954, 438] on button "Edit Section" at bounding box center [932, 438] width 81 height 26
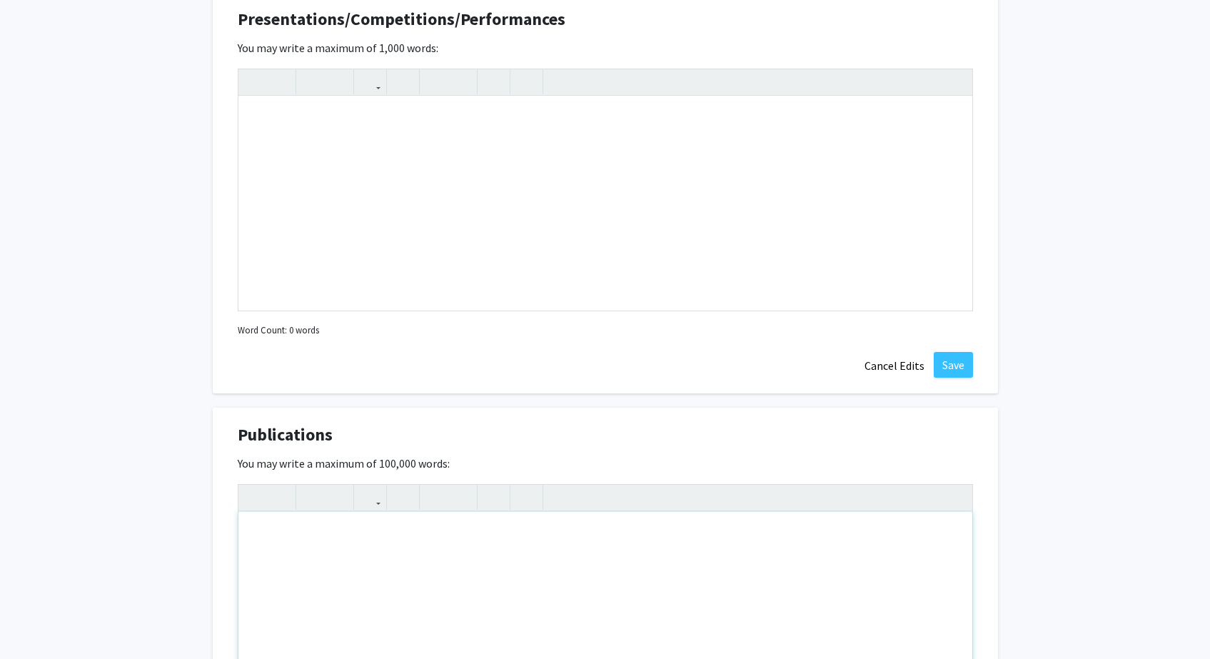
scroll to position [2502, 0]
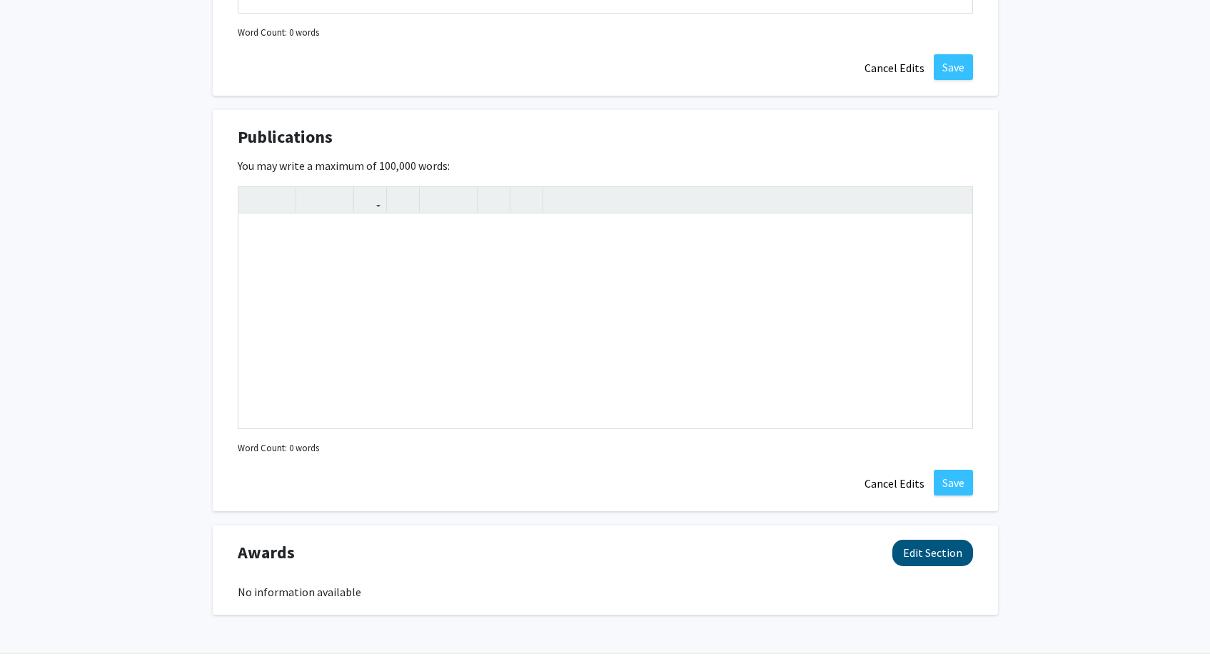
click at [952, 547] on button "Edit Section" at bounding box center [932, 553] width 81 height 26
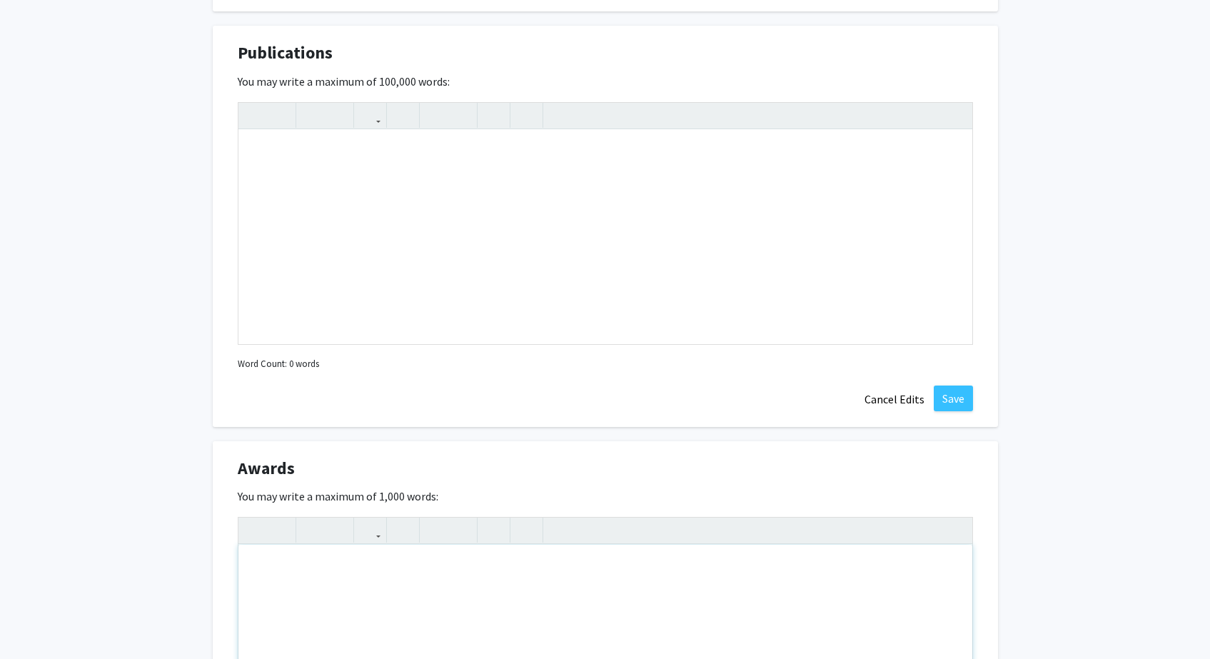
scroll to position [2825, 0]
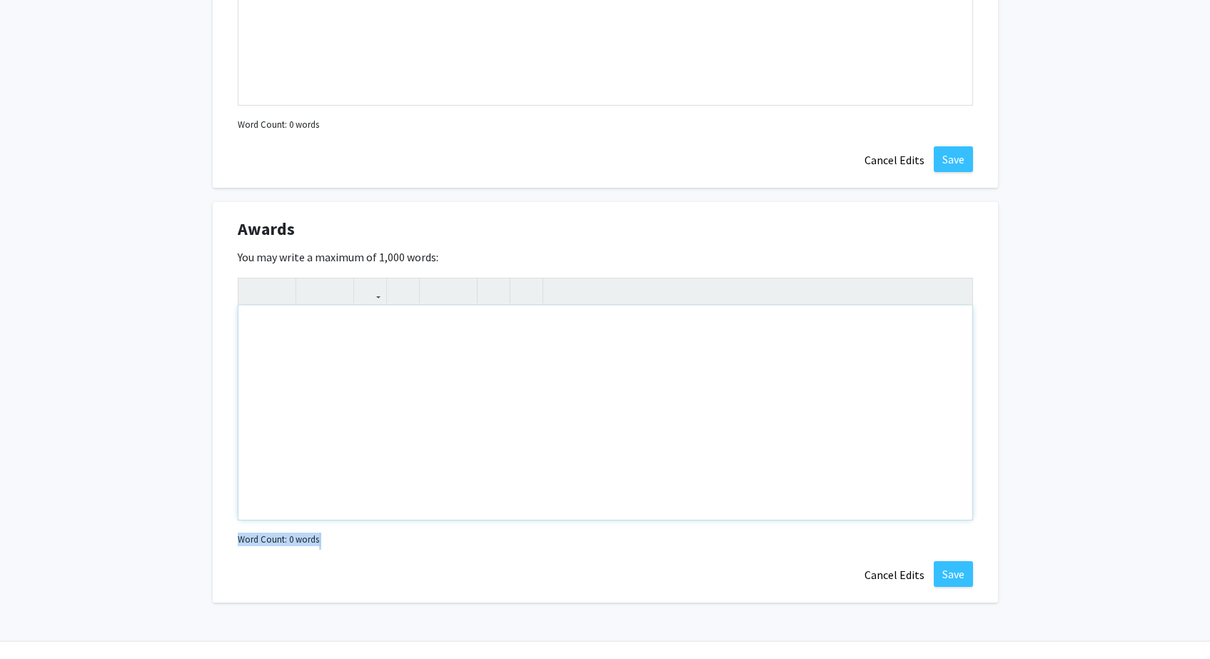
drag, startPoint x: 995, startPoint y: 543, endPoint x: 668, endPoint y: 309, distance: 402.4
click at [668, 309] on div "Awards Edit Section You may write a maximum of 1,000 words: Insert link Remove …" at bounding box center [605, 402] width 785 height 401
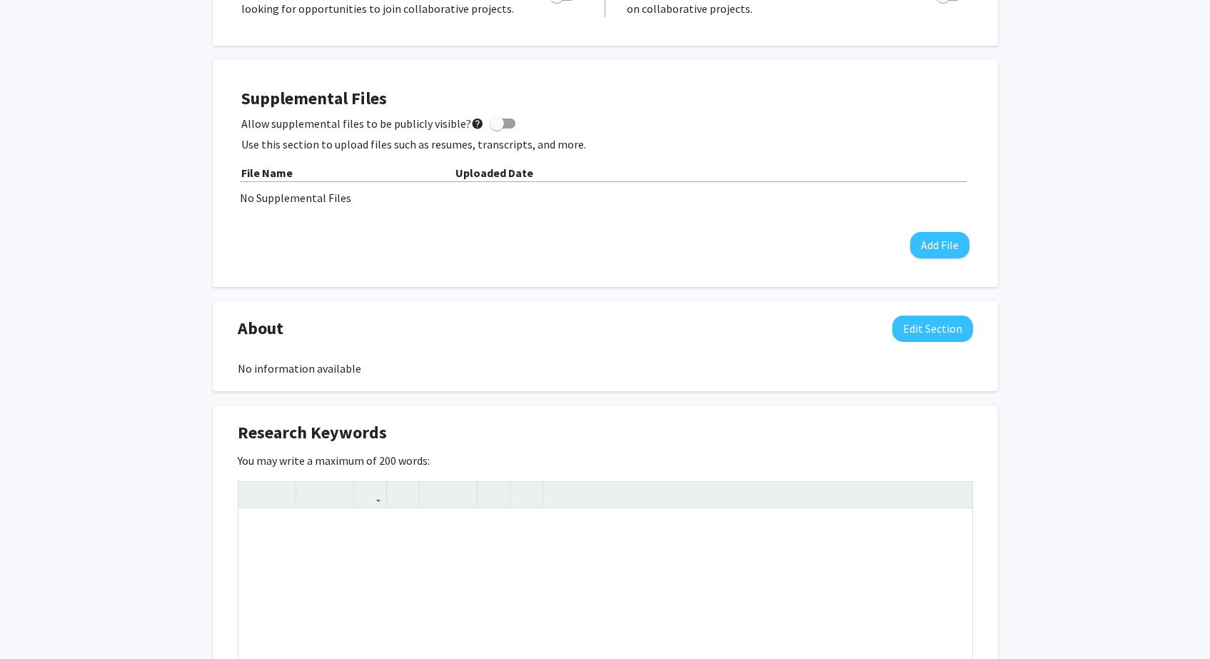
scroll to position [372, 0]
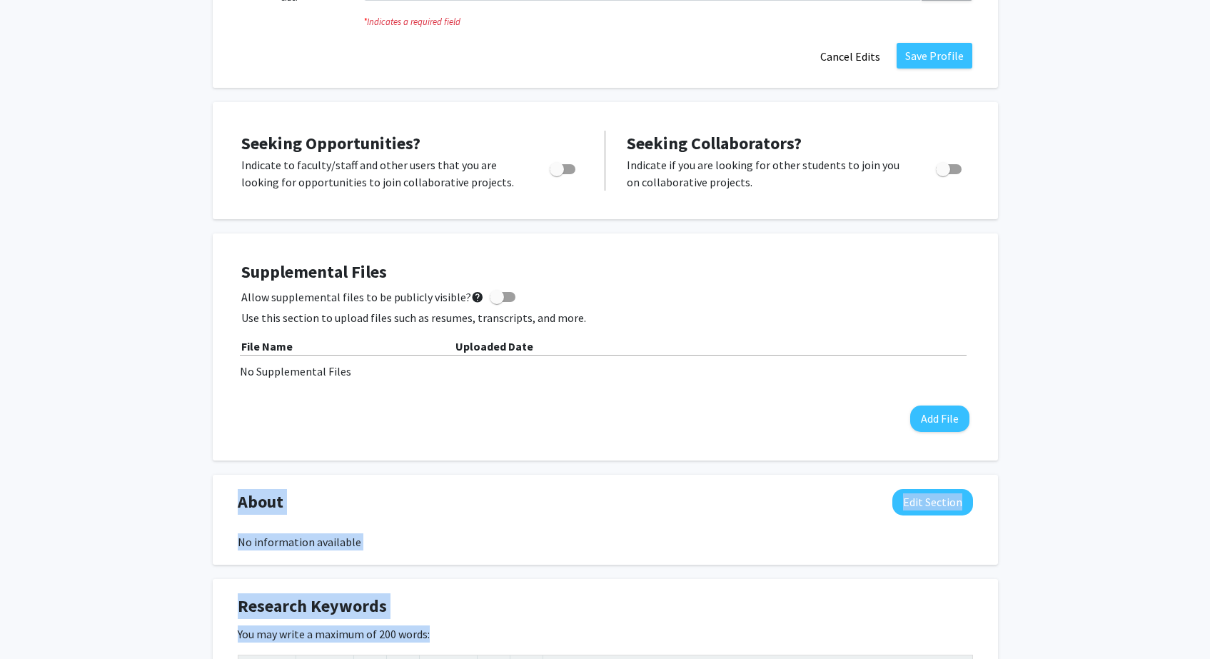
drag, startPoint x: 992, startPoint y: 164, endPoint x: 231, endPoint y: 506, distance: 834.4
click at [928, 507] on button "Edit Section" at bounding box center [932, 502] width 81 height 26
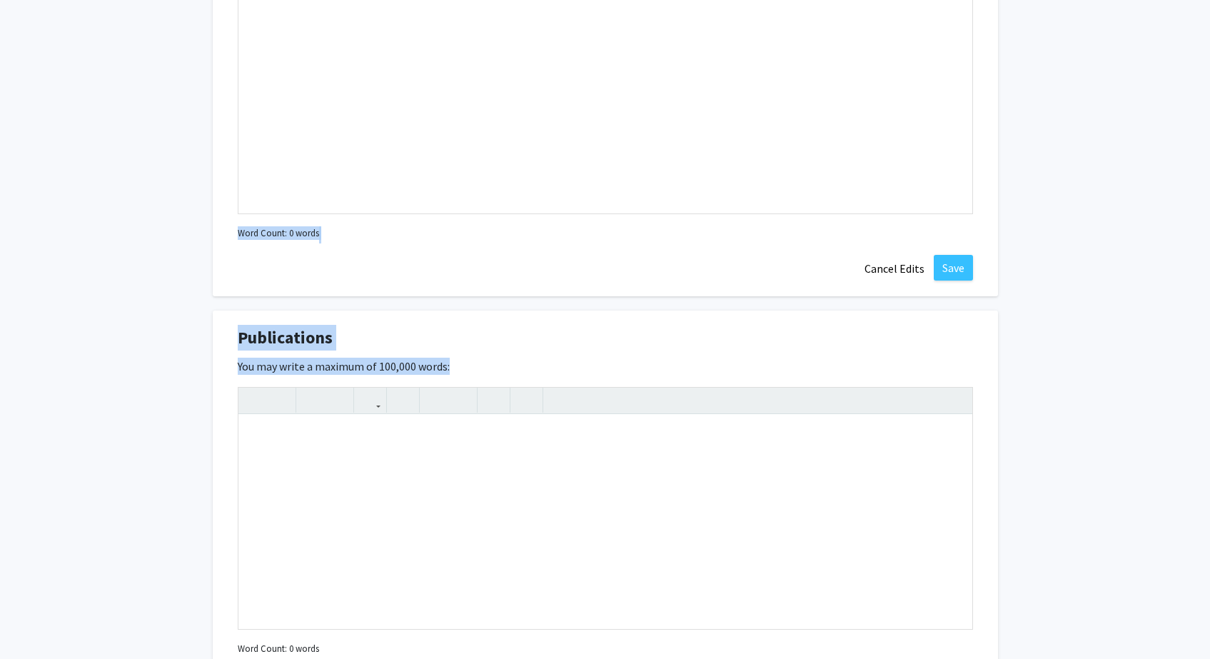
scroll to position [3171, 0]
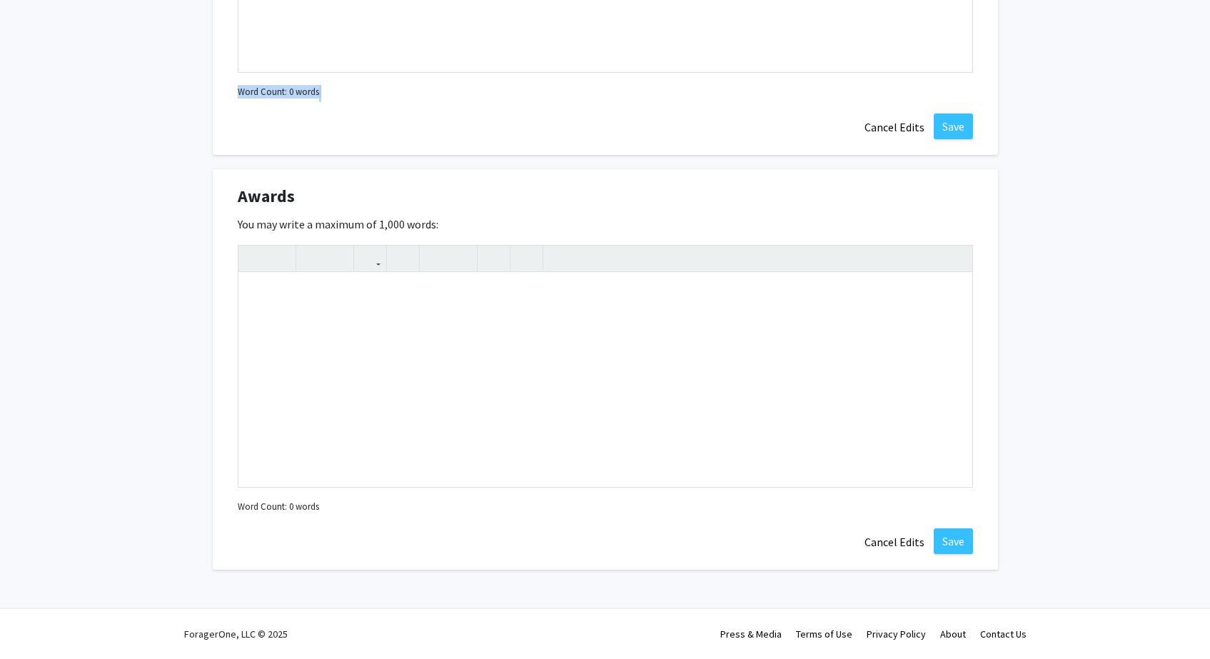
drag, startPoint x: 233, startPoint y: 501, endPoint x: 972, endPoint y: 169, distance: 810.1
copy div "About Edit Section You may write a maximum of 1,000 words: Insert link Remove l…"
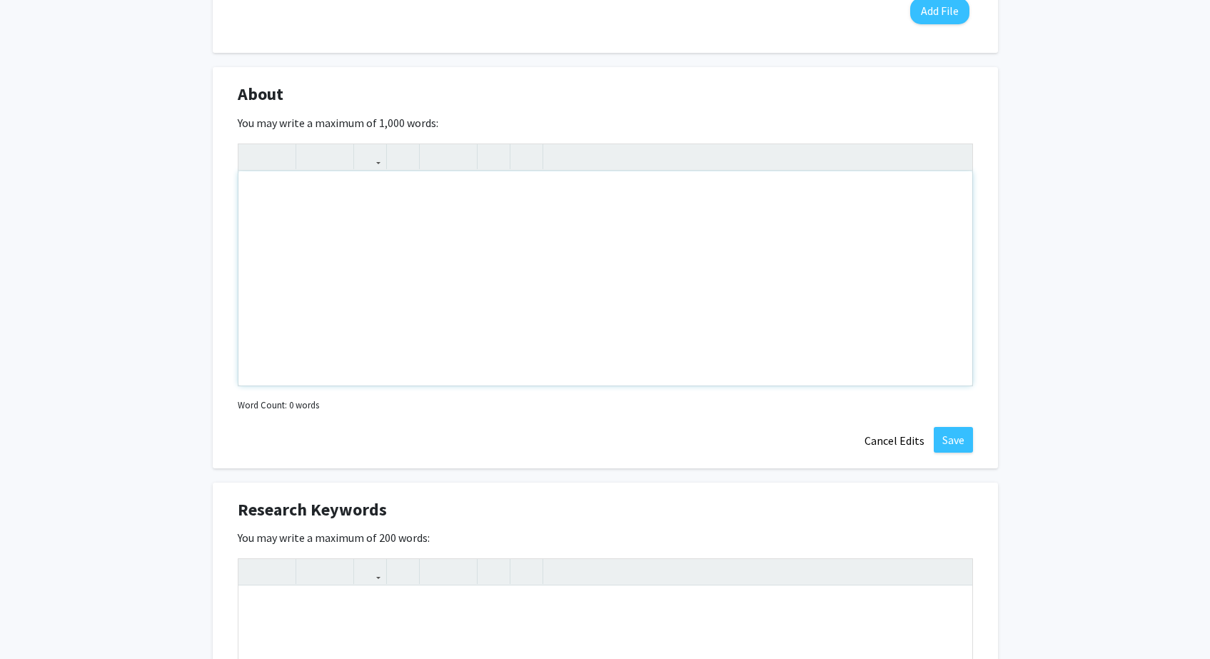
scroll to position [1068, 0]
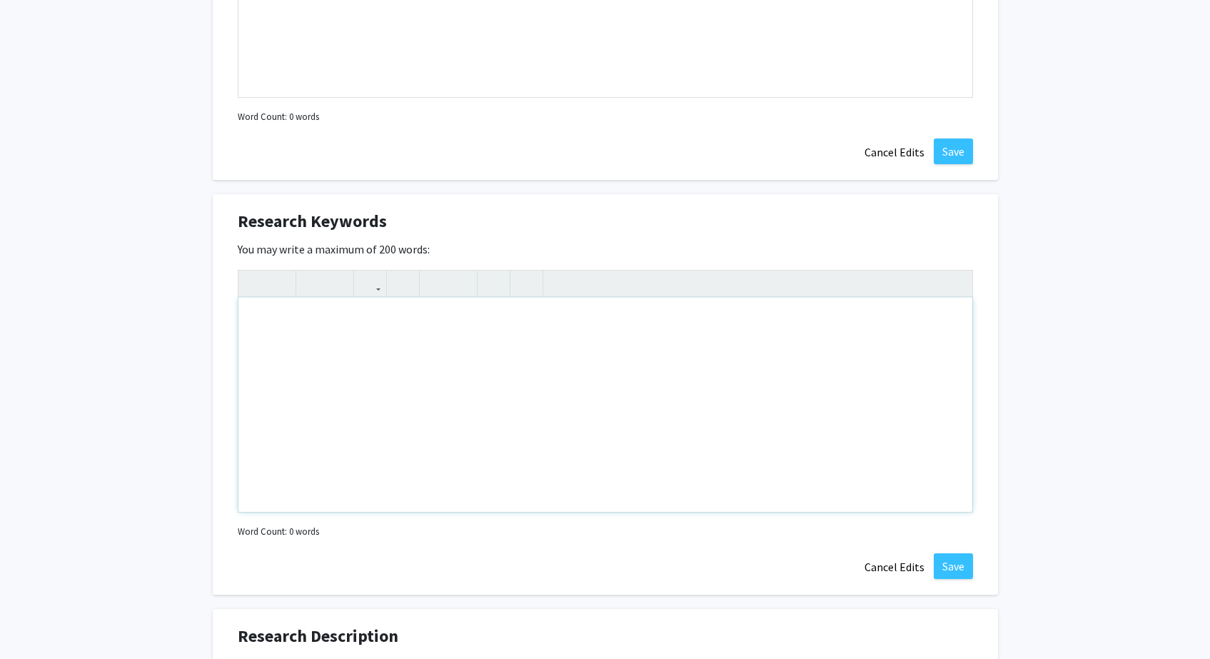
click at [553, 396] on div "Note to users with screen readers: Please deactivate our accessibility plugin f…" at bounding box center [605, 405] width 734 height 214
paste div "Note to users with screen readers: Please deactivate our accessibility plugin f…"
type textarea "<p>Biomedical Informatics, Clinical Research, Healthcare Technology, Digital He…"
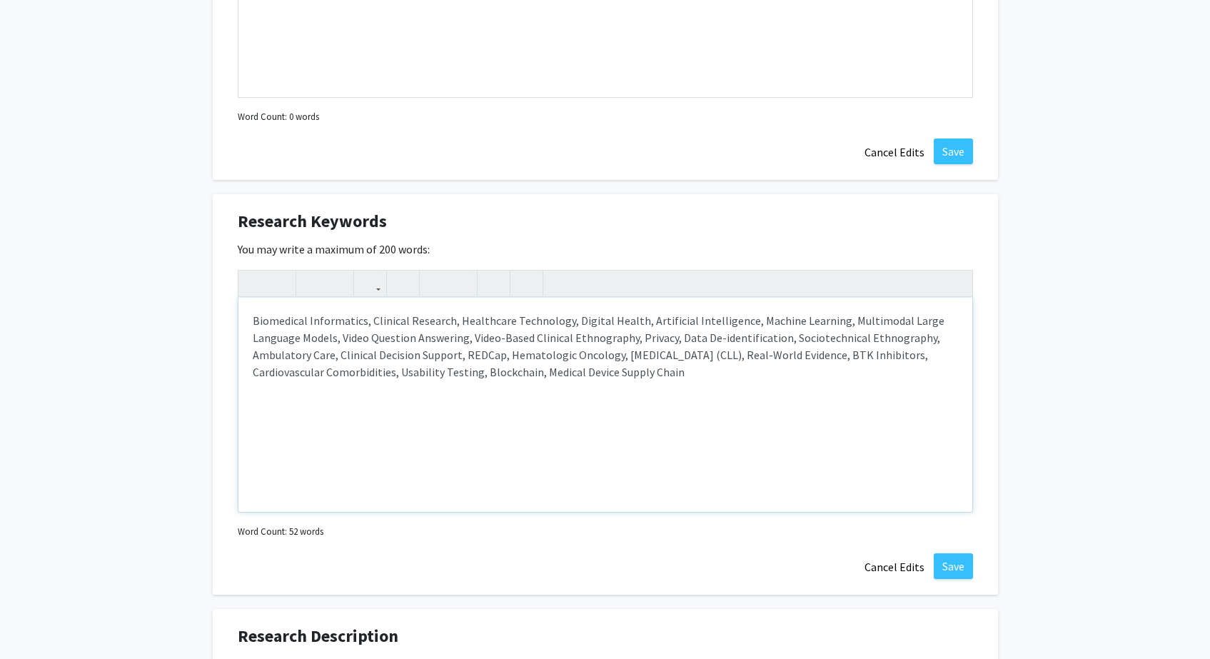
copy p "Biomedical Informatics, Clinical Research, Healthcare Technology, Digital Healt…"
click at [532, 366] on p "Biomedical Informatics, Clinical Research, Healthcare Technology, Digital Healt…" at bounding box center [605, 346] width 705 height 69
click at [849, 378] on p "Biomedical Informatics,Clinical Research,Healthcare Technology,Digital Health,A…" at bounding box center [605, 346] width 705 height 69
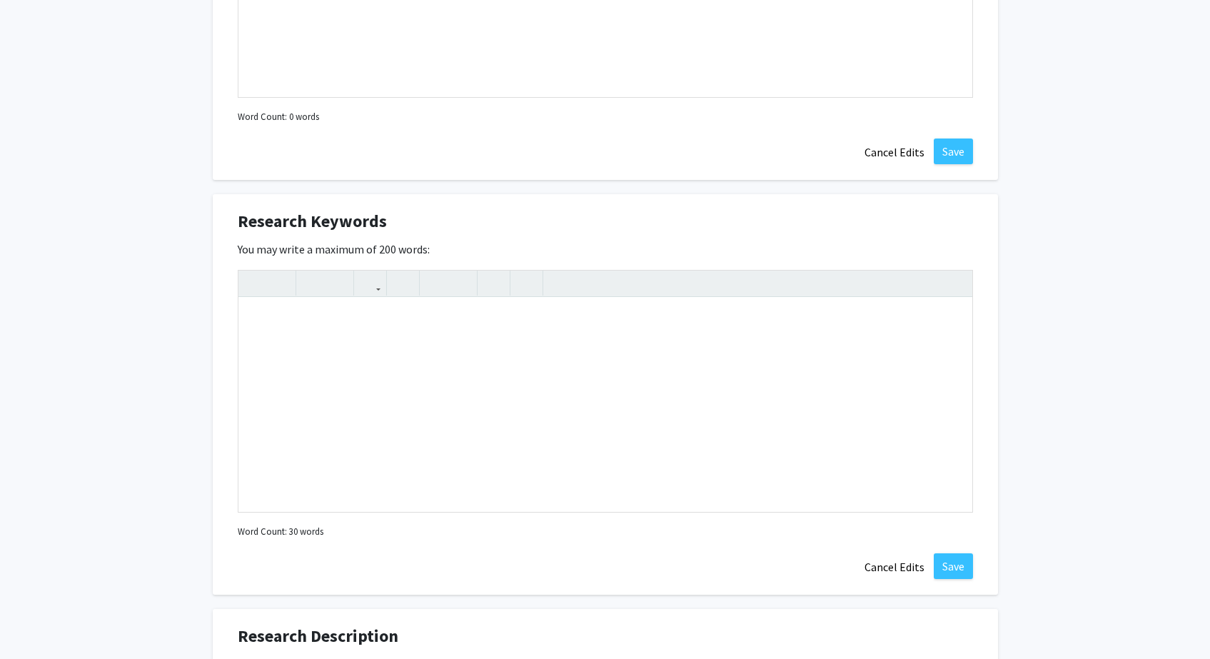
click at [766, 376] on div "Note to users with screen readers: Please deactivate our accessibility plugin f…" at bounding box center [605, 405] width 734 height 214
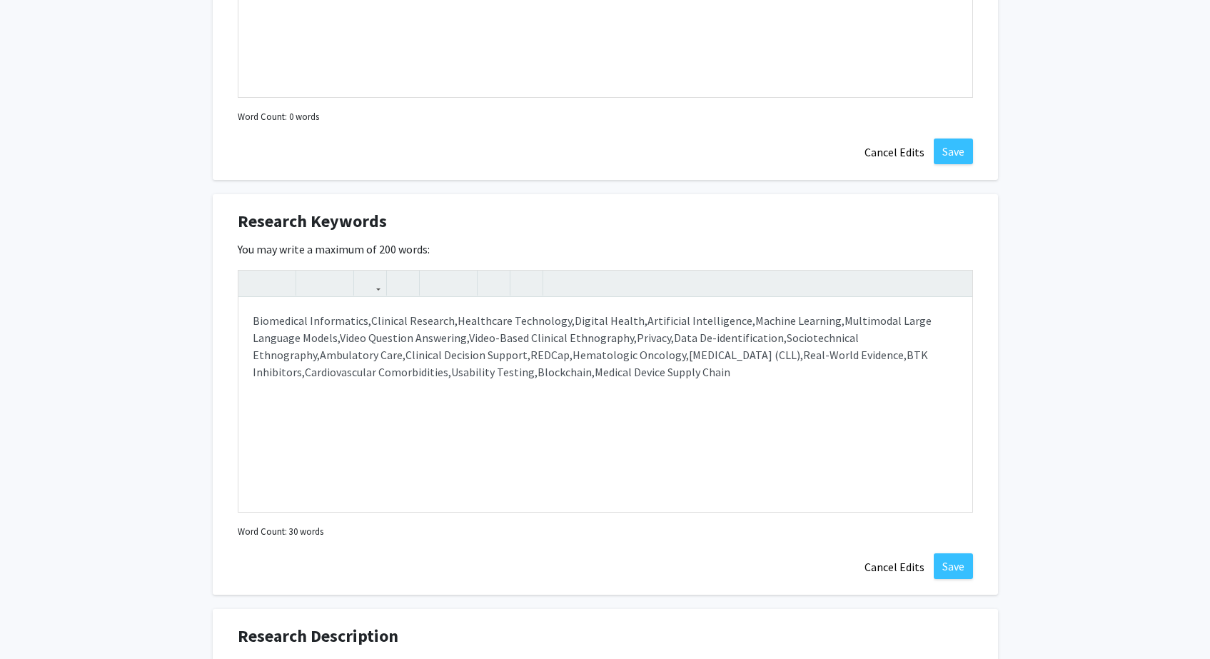
click at [575, 401] on div "Biomedical Informatics,Clinical Research,Healthcare Technology,Digital Health,A…" at bounding box center [605, 405] width 734 height 214
type textarea "<p>Biomedical Informatics, Clinical Research, Healthcare Technology, Digital He…"
click at [960, 568] on button "Save" at bounding box center [953, 566] width 39 height 26
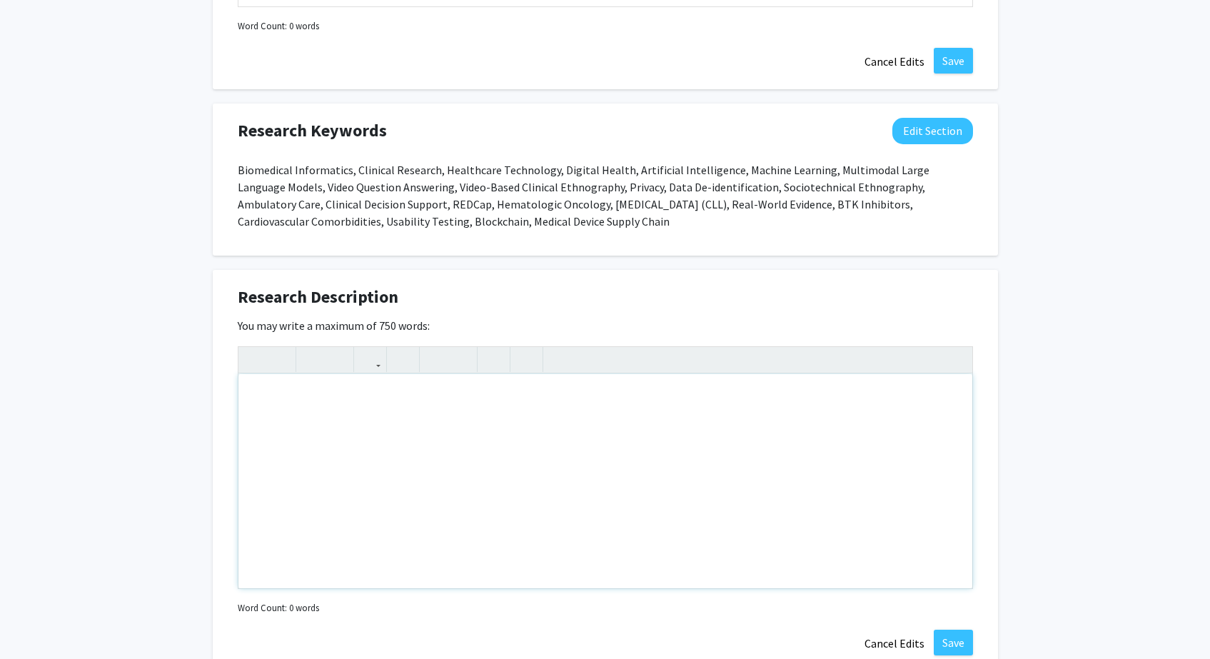
click at [948, 458] on div "Note to users with screen readers: Please deactivate our accessibility plugin f…" at bounding box center [605, 481] width 734 height 214
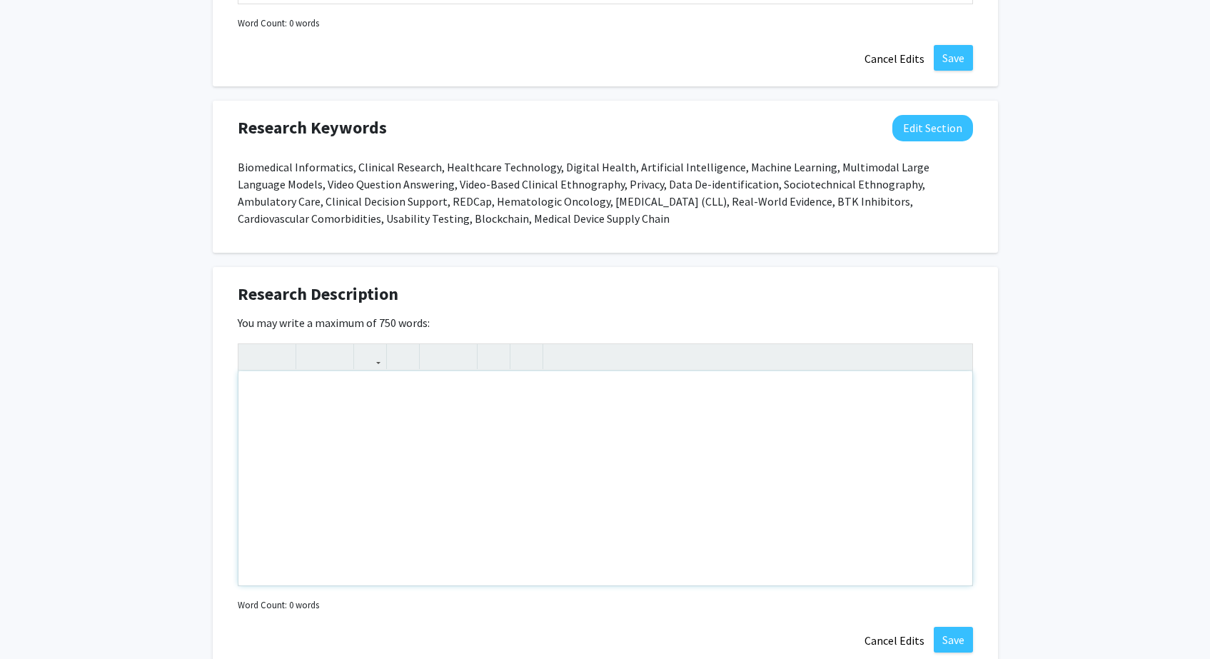
scroll to position [1164, 0]
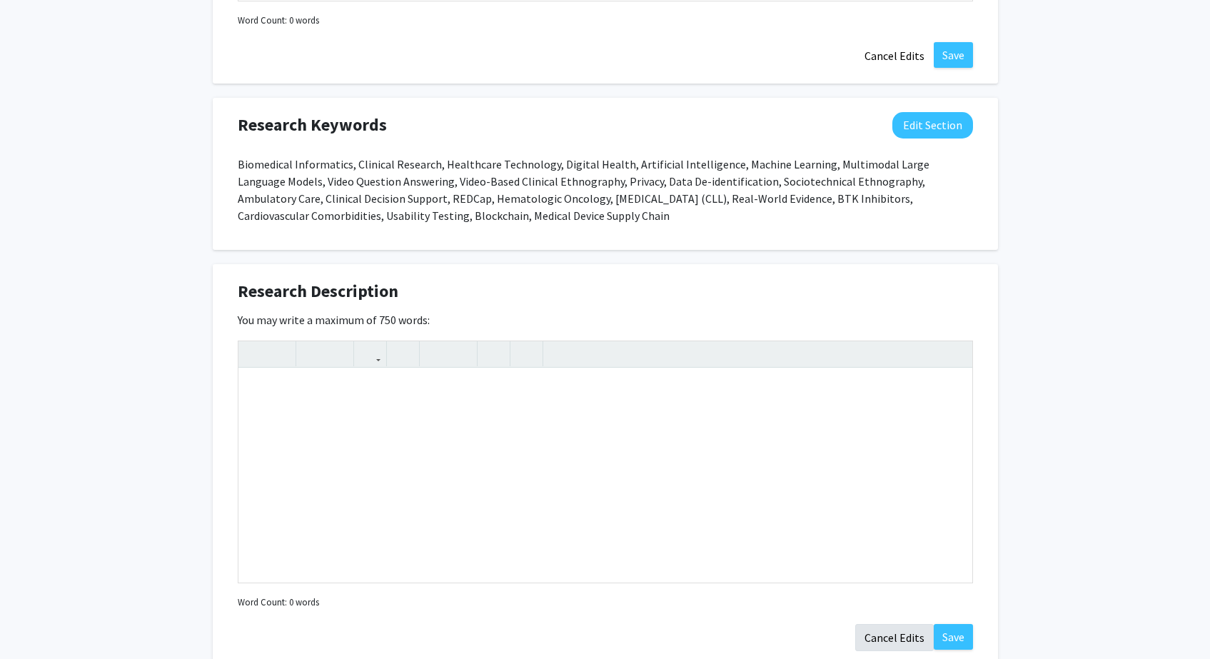
click at [907, 641] on button "Cancel Edits" at bounding box center [894, 637] width 79 height 27
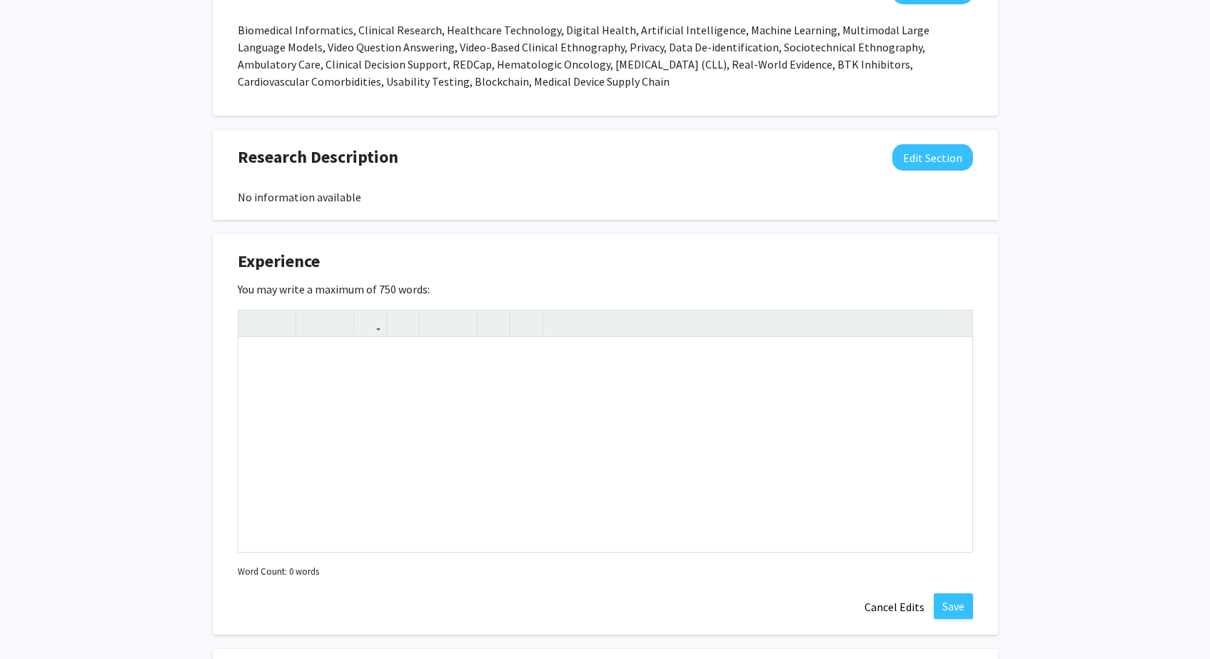
scroll to position [1424, 0]
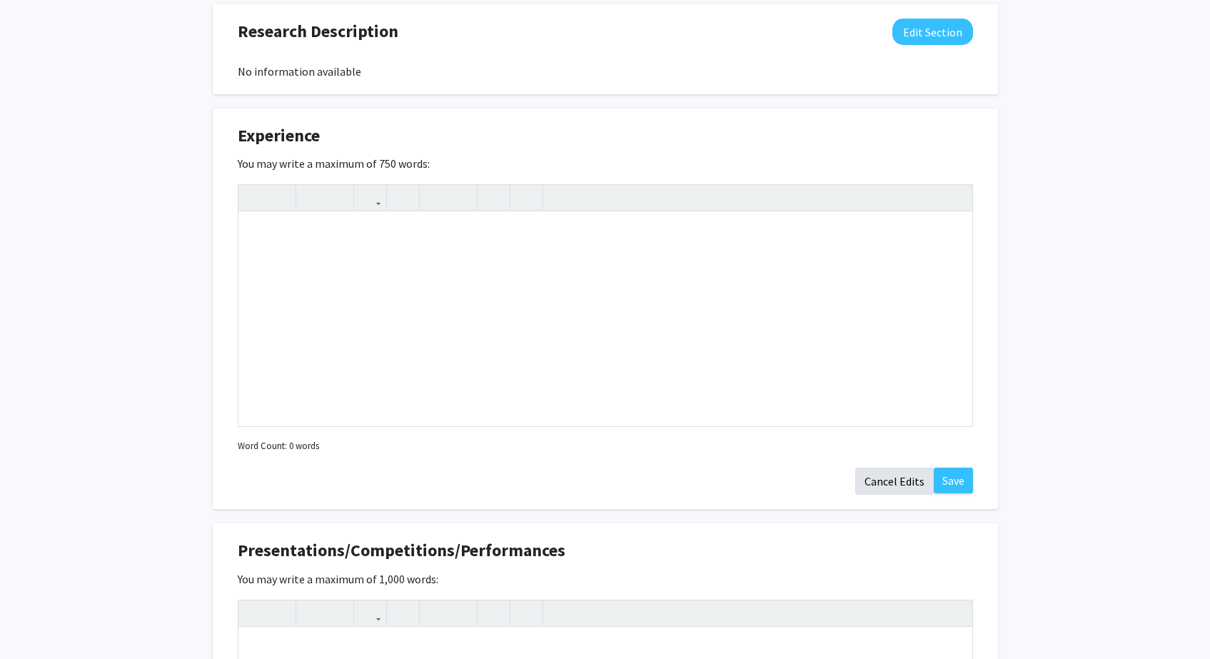
click at [882, 478] on button "Cancel Edits" at bounding box center [894, 481] width 79 height 27
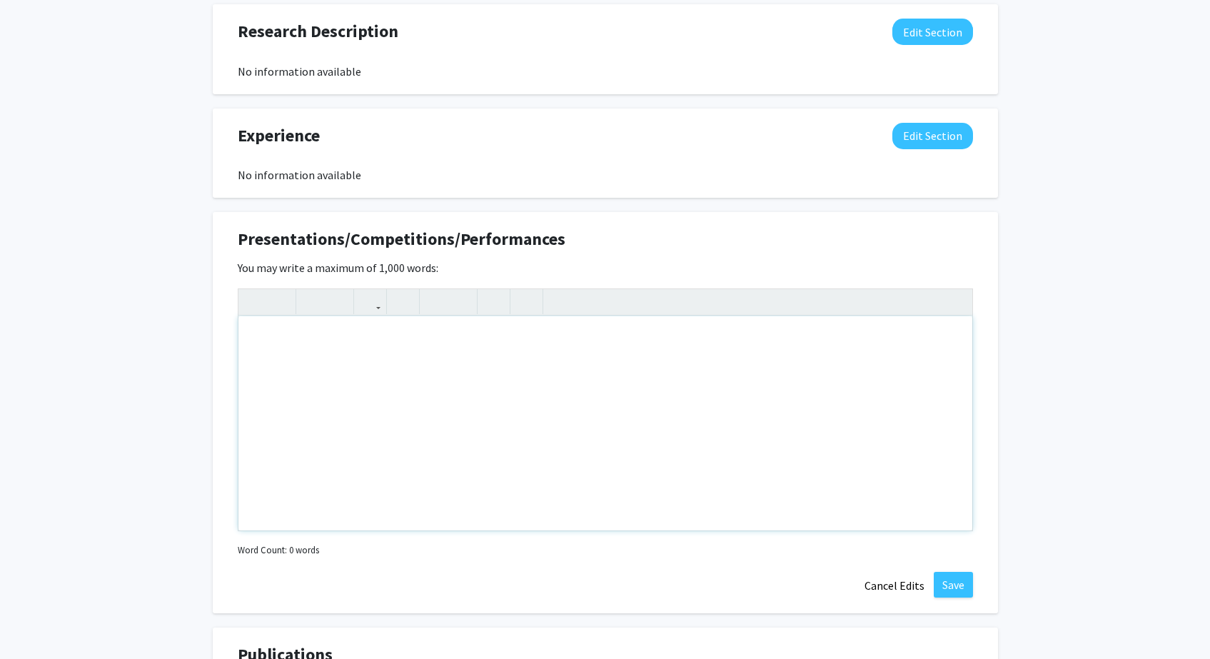
click at [675, 456] on div "Note to users with screen readers: Please deactivate our accessibility plugin f…" at bounding box center [605, 423] width 734 height 214
paste div "Note to users with screen readers: Please deactivate our accessibility plugin f…"
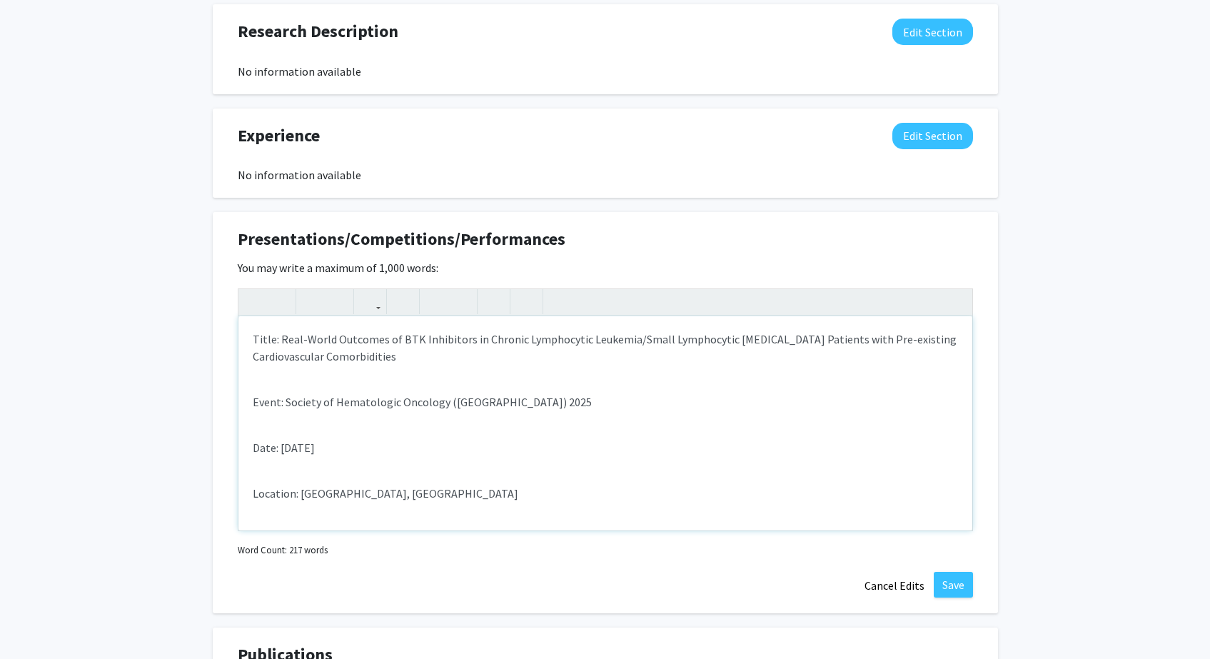
type textarea "<p>Title: Real-World Outcomes of BTK Inhibitors in Chronic Lymphocytic Leukemia…"
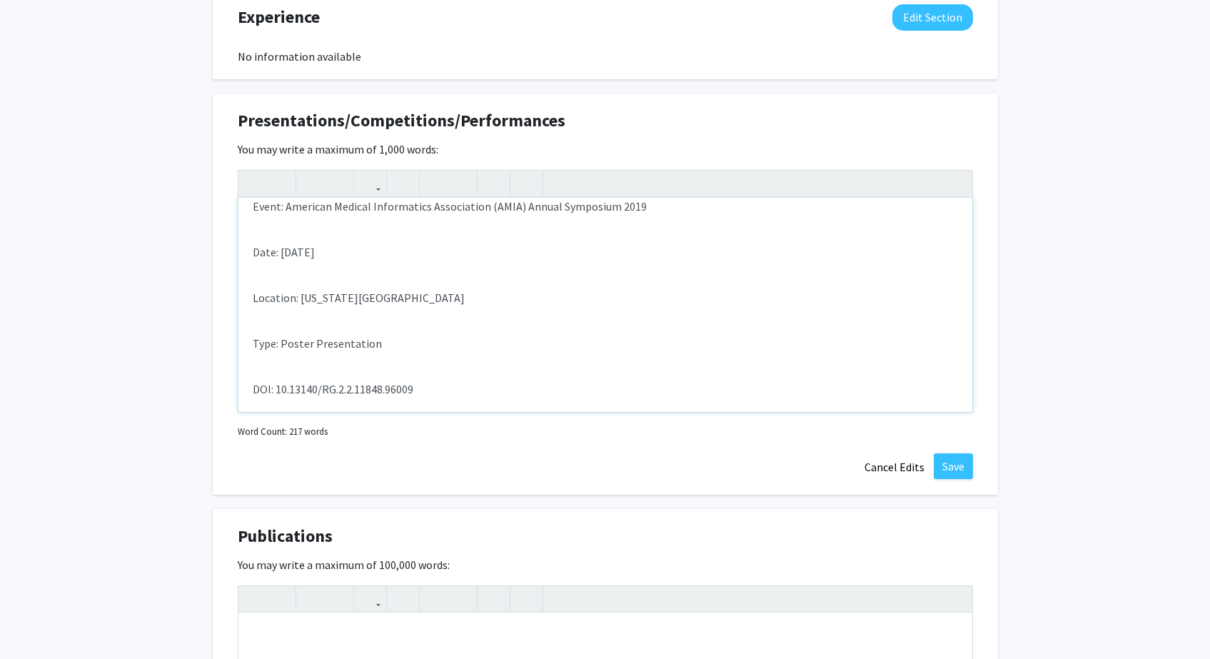
scroll to position [1639, 0]
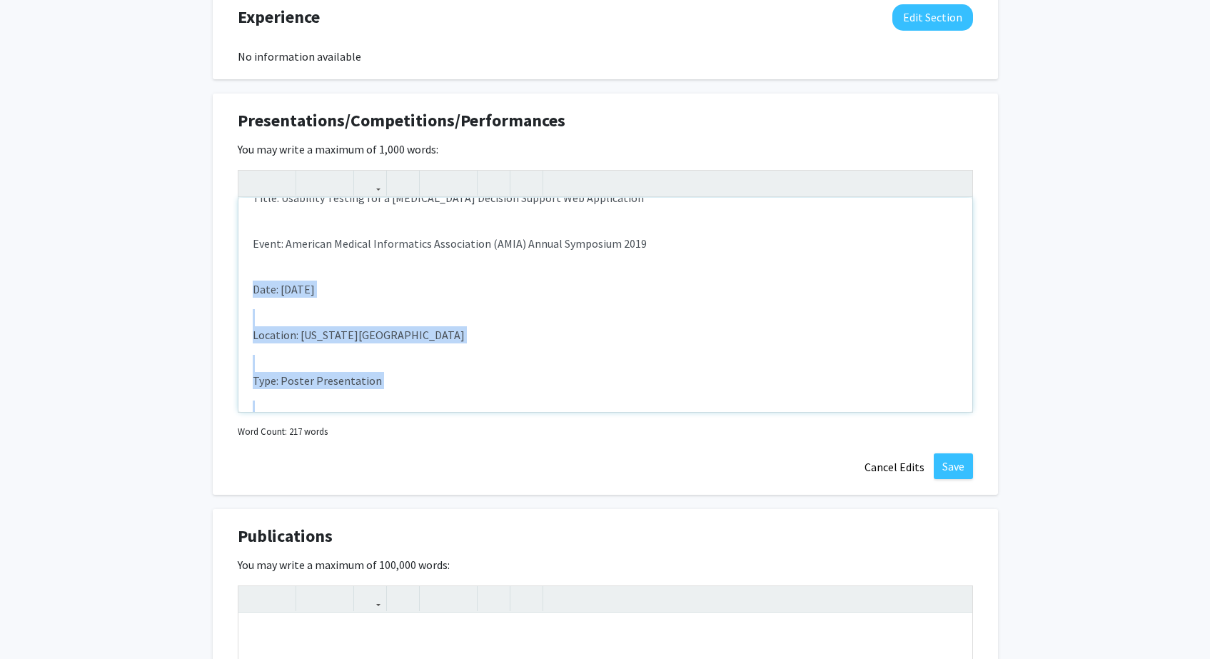
click at [253, 291] on p "Date: [DATE]" at bounding box center [605, 289] width 705 height 17
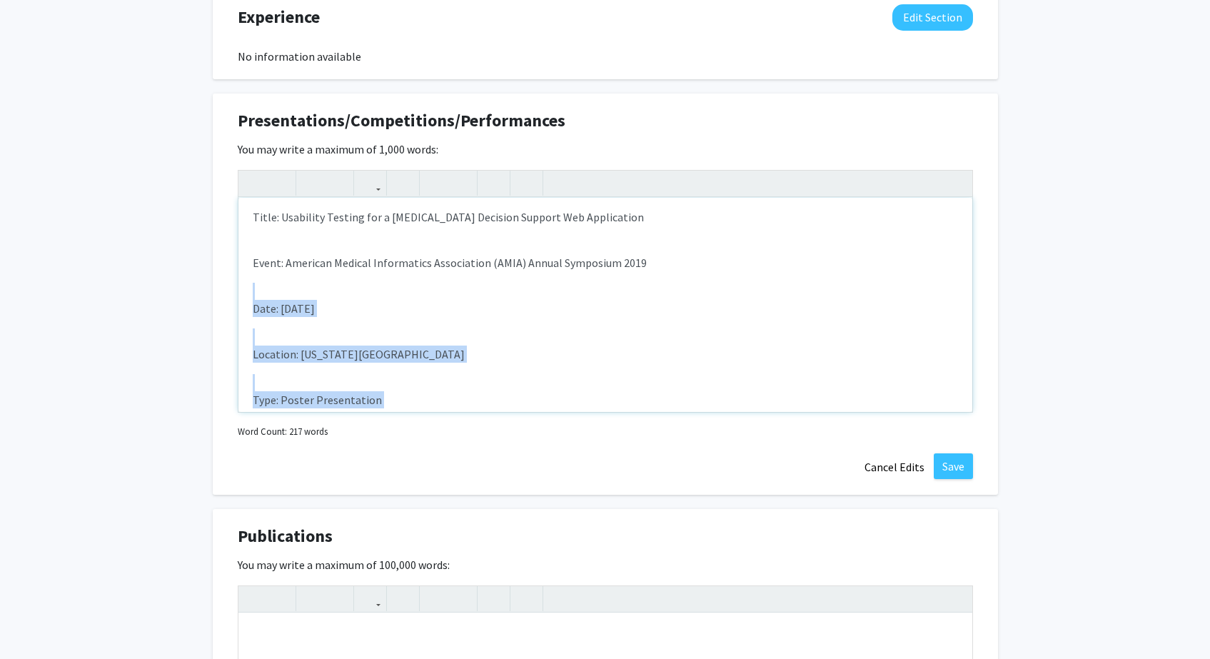
scroll to position [1601, 0]
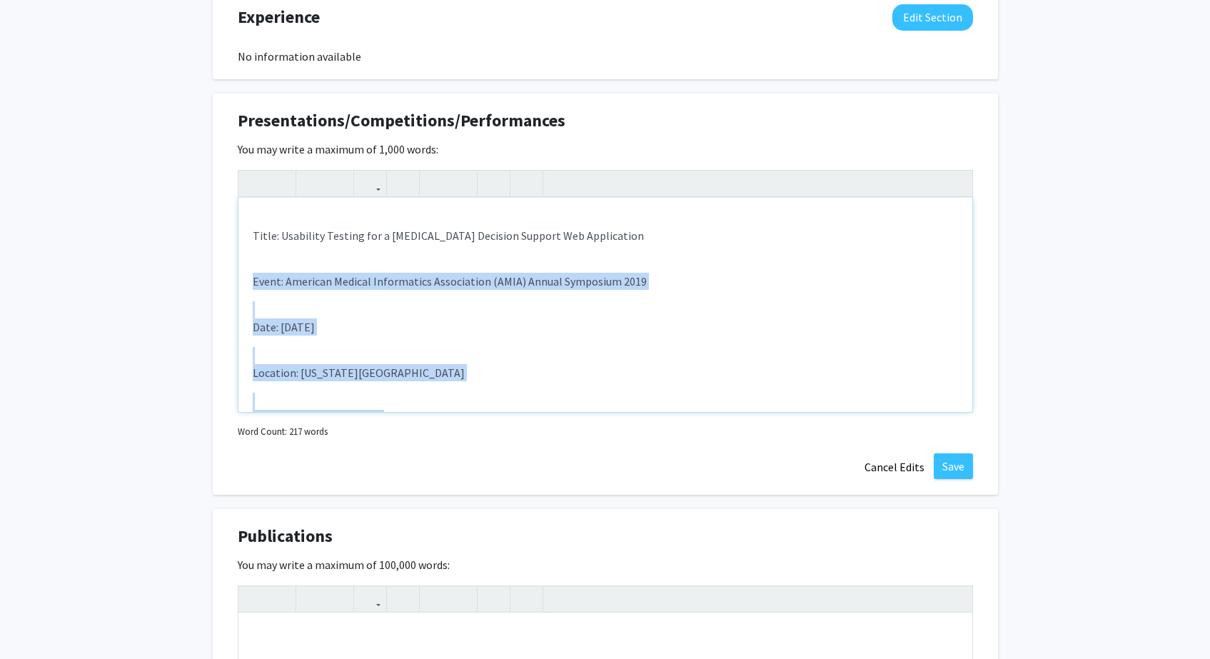
click at [253, 282] on p "Event: American Medical Informatics Association (AMIA) Annual Symposium 2019" at bounding box center [605, 281] width 705 height 17
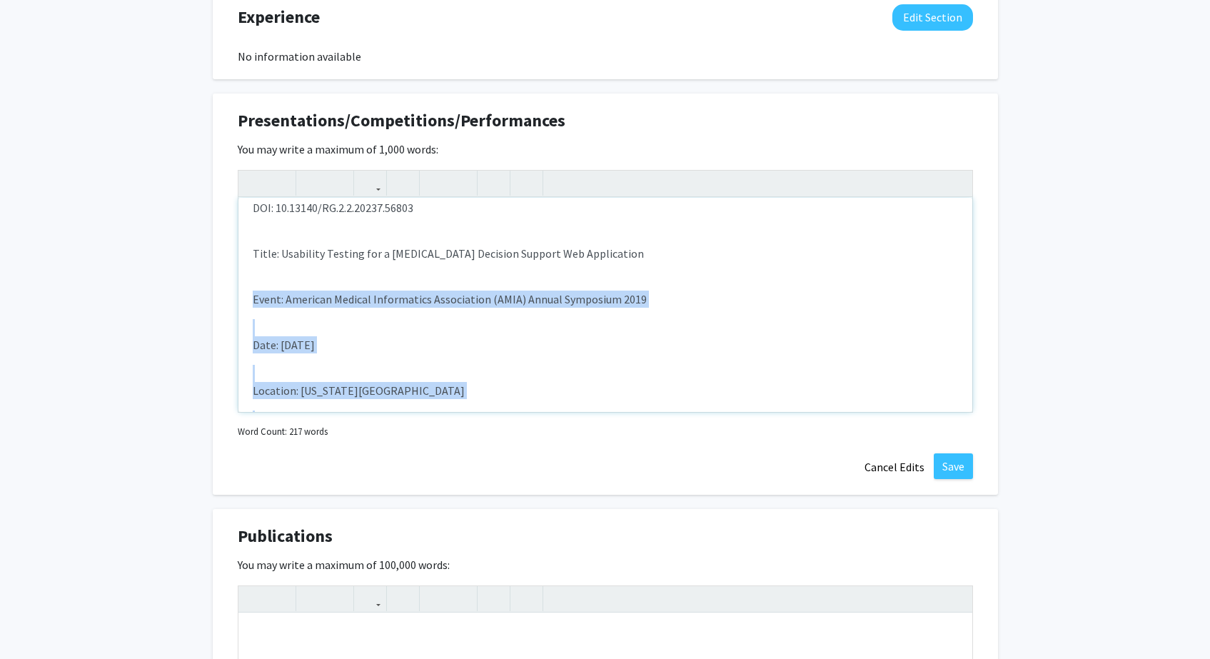
click at [253, 302] on p "Event: American Medical Informatics Association (AMIA) Annual Symposium 2019" at bounding box center [605, 299] width 705 height 17
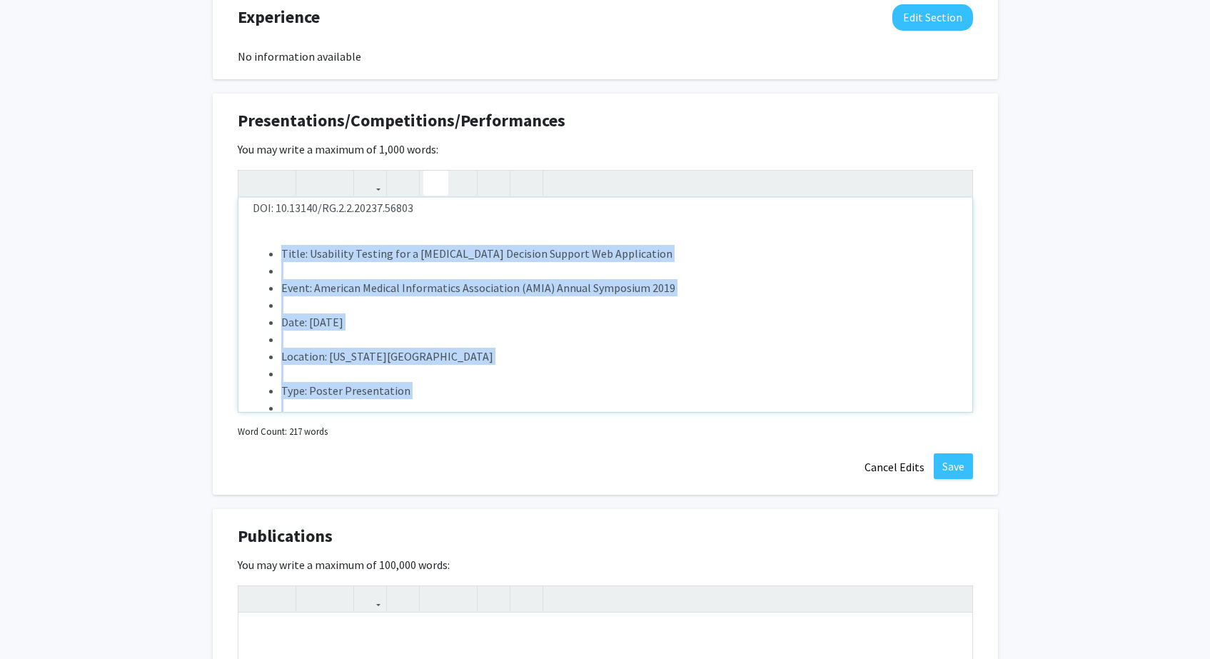
click at [433, 188] on icon "button" at bounding box center [436, 183] width 12 height 24
click at [339, 278] on li "Note to users with screen readers: Please deactivate our accessibility plugin f…" at bounding box center [619, 270] width 677 height 17
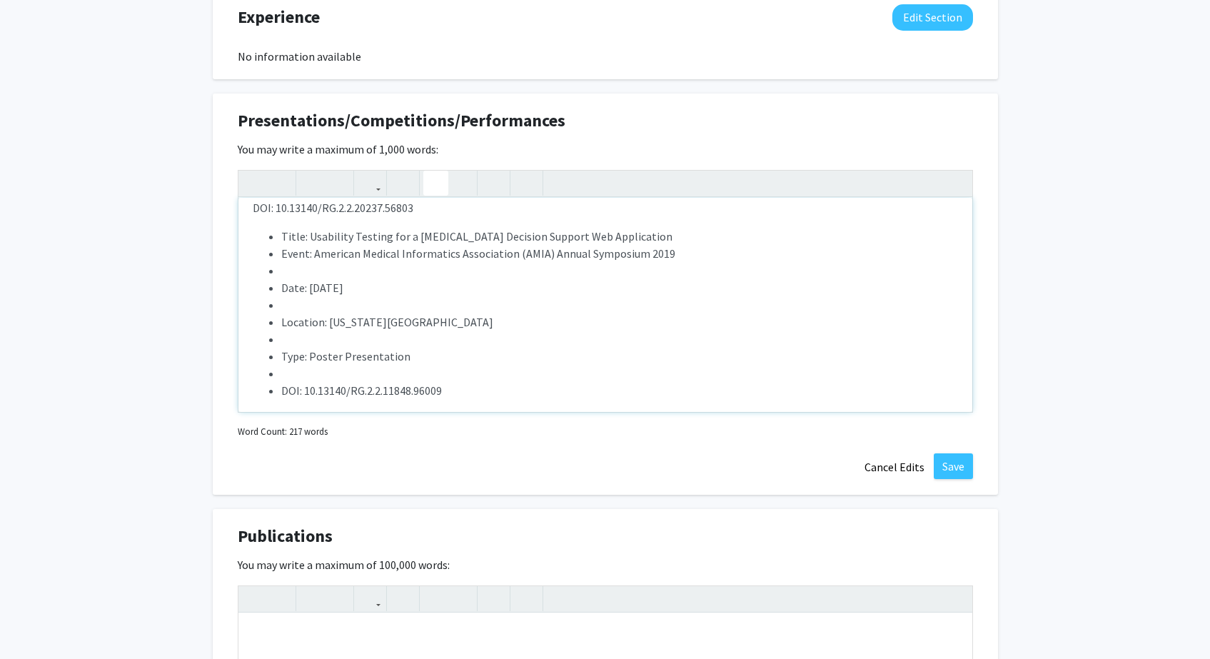
click at [424, 190] on button "button" at bounding box center [435, 183] width 25 height 25
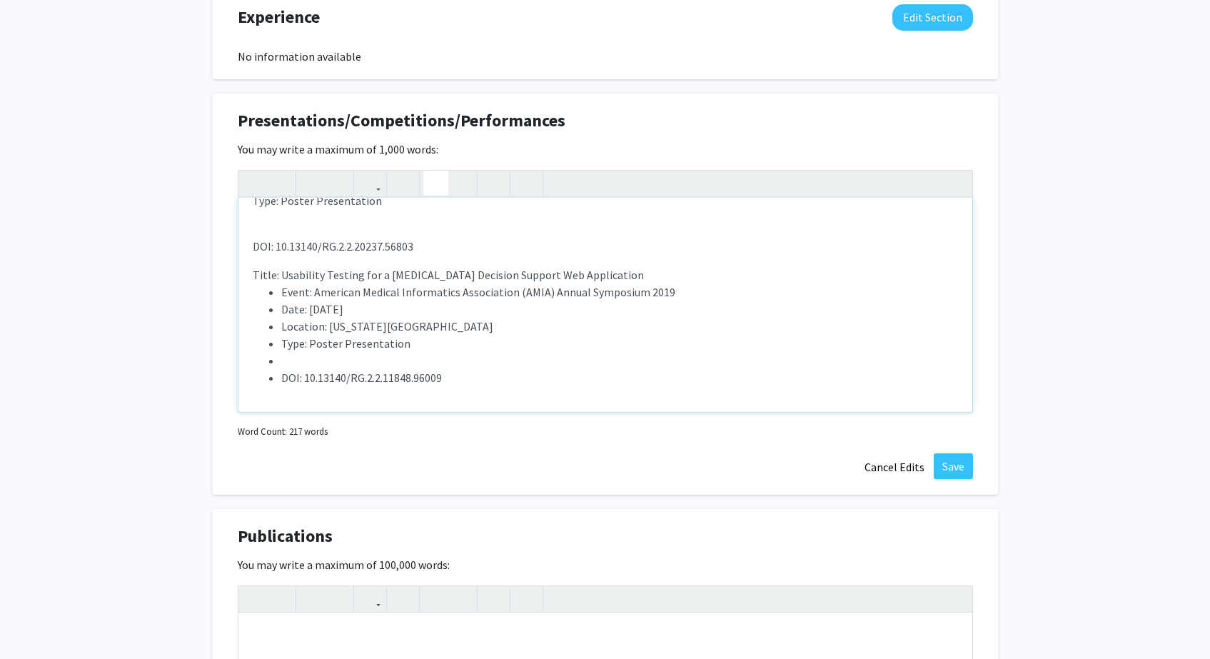
scroll to position [1528, 0]
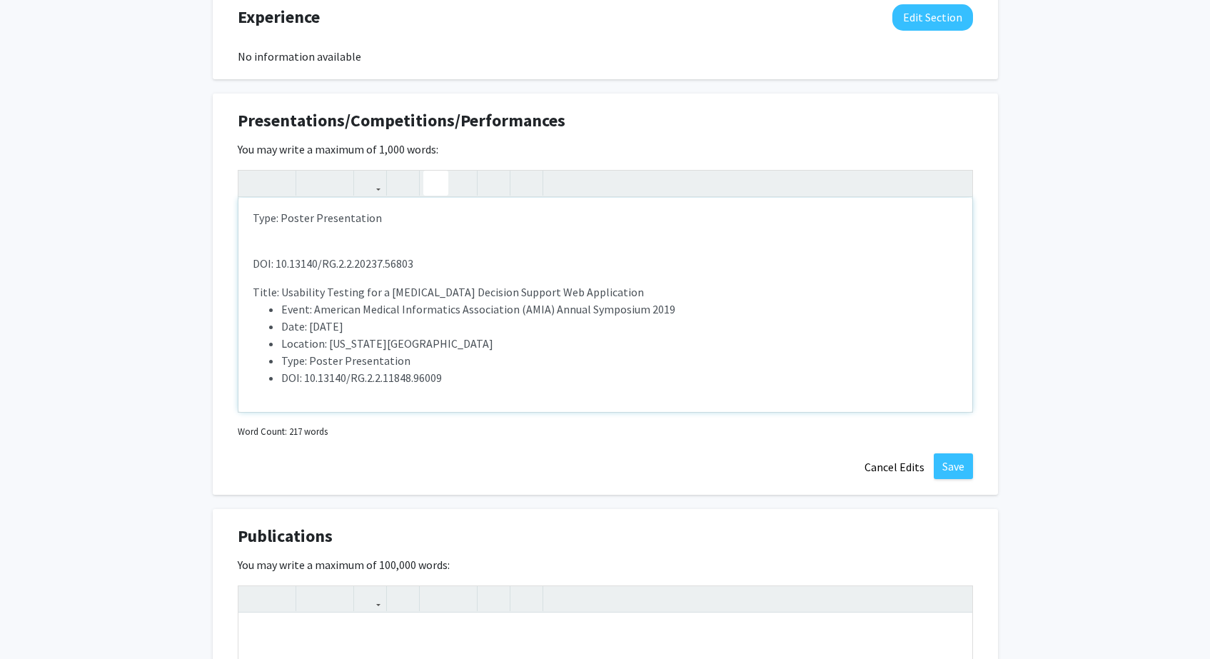
click at [634, 293] on p "Title: Usability Testing for a [MEDICAL_DATA] Decision Support Web Application …" at bounding box center [605, 334] width 705 height 103
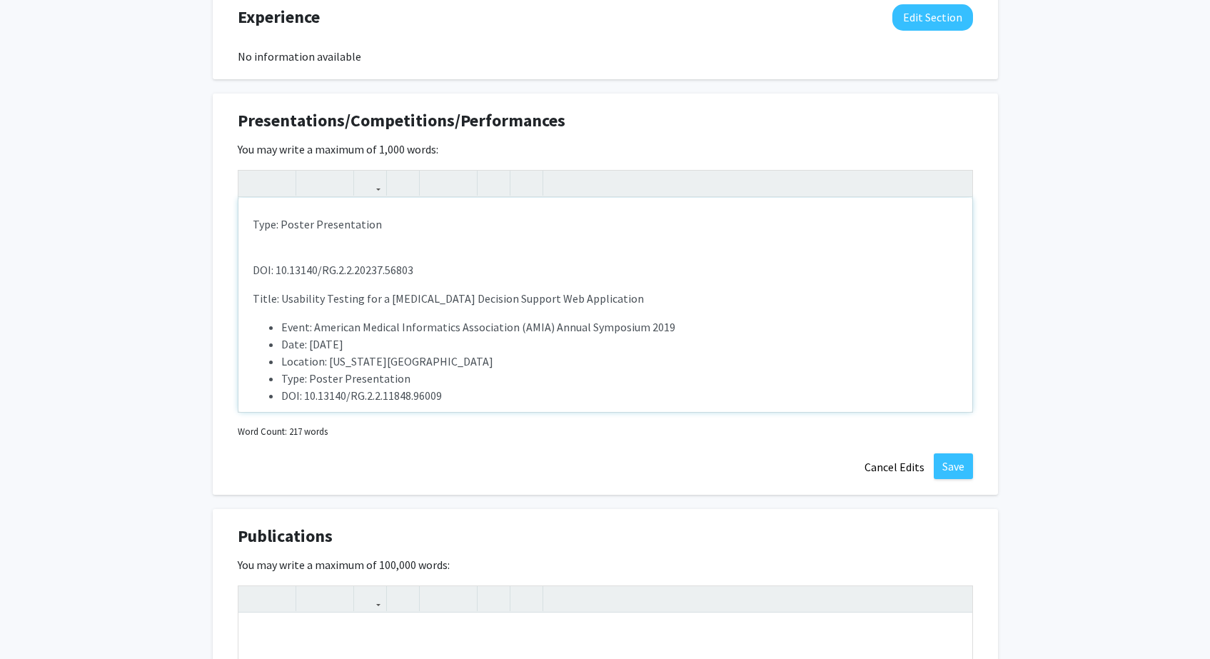
scroll to position [1512, 0]
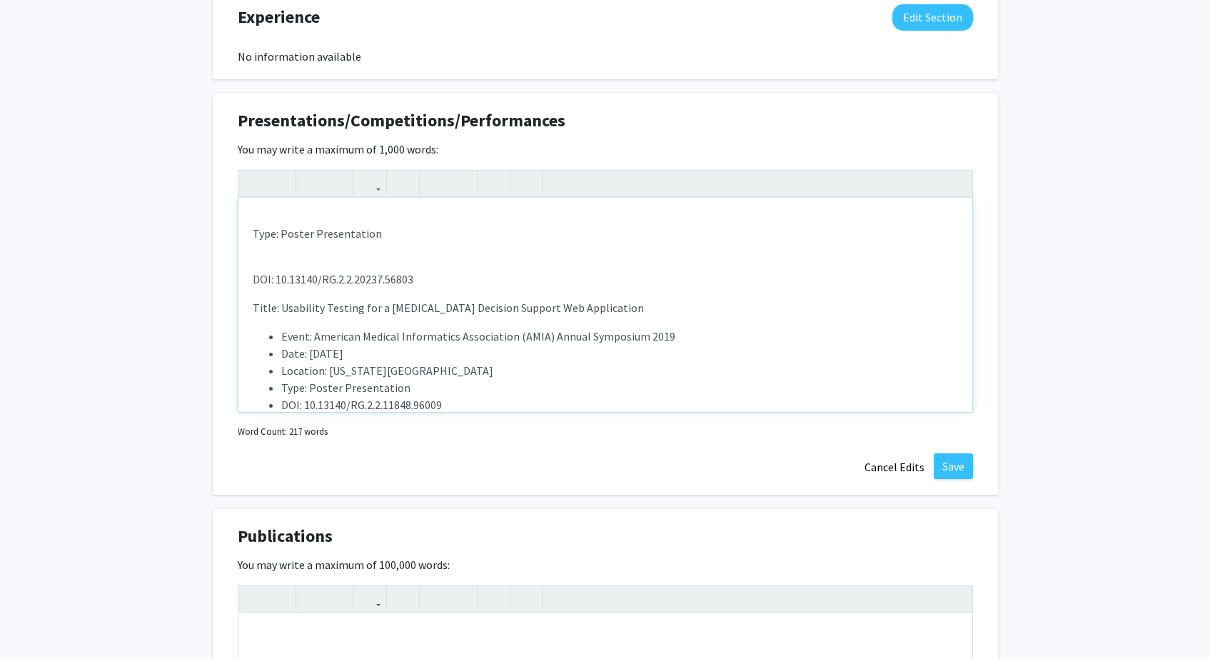
click at [423, 260] on div "Title: Real-World Outcomes of BTK Inhibitors in Chronic Lymphocytic Leukemia/Sm…" at bounding box center [605, 305] width 734 height 214
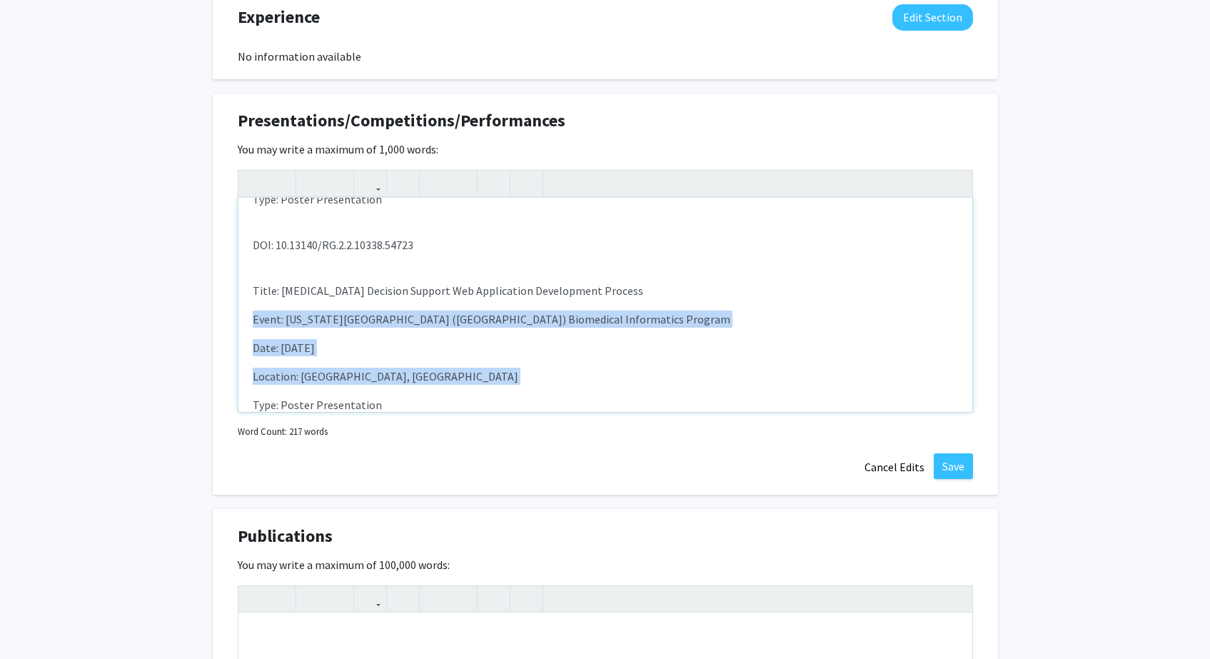
scroll to position [1401, 0]
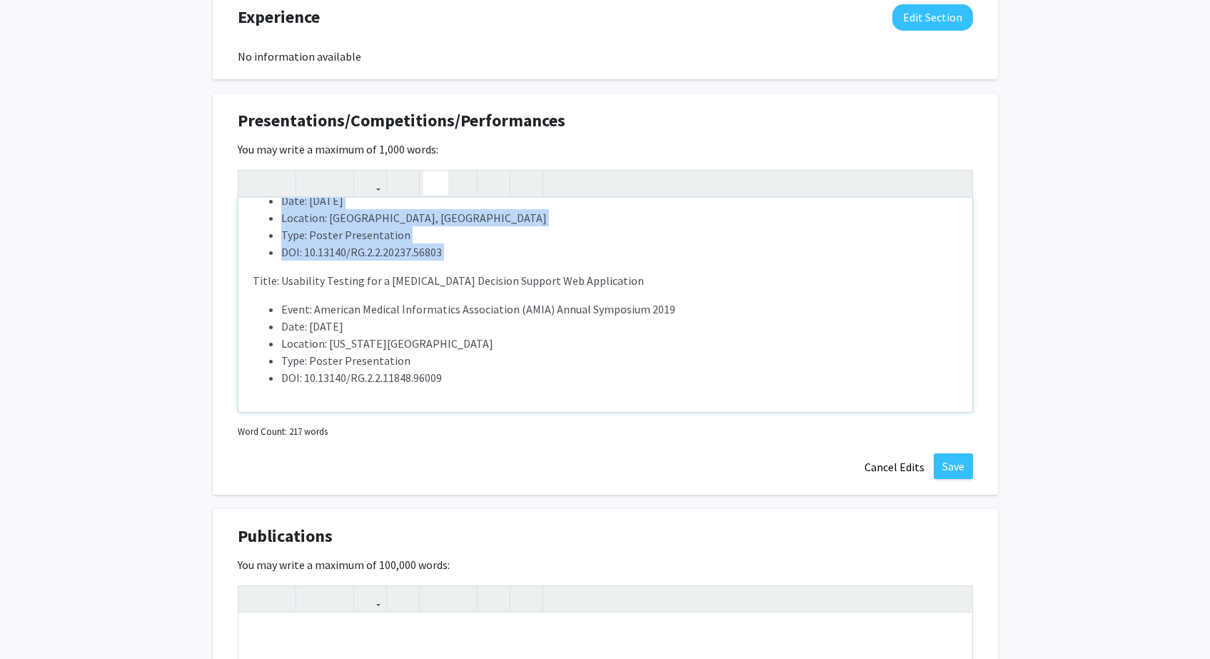
click at [436, 180] on icon "button" at bounding box center [436, 183] width 12 height 24
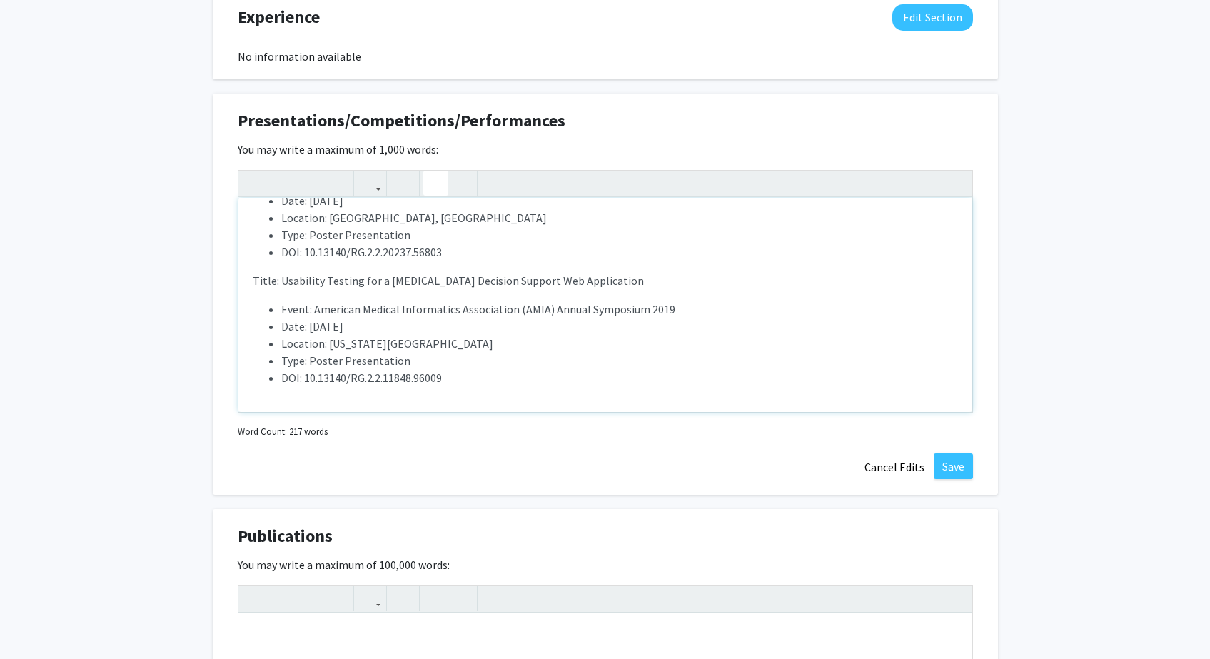
click at [500, 281] on span "Title: Usability Testing for a [MEDICAL_DATA] Decision Support Web Application" at bounding box center [448, 280] width 391 height 14
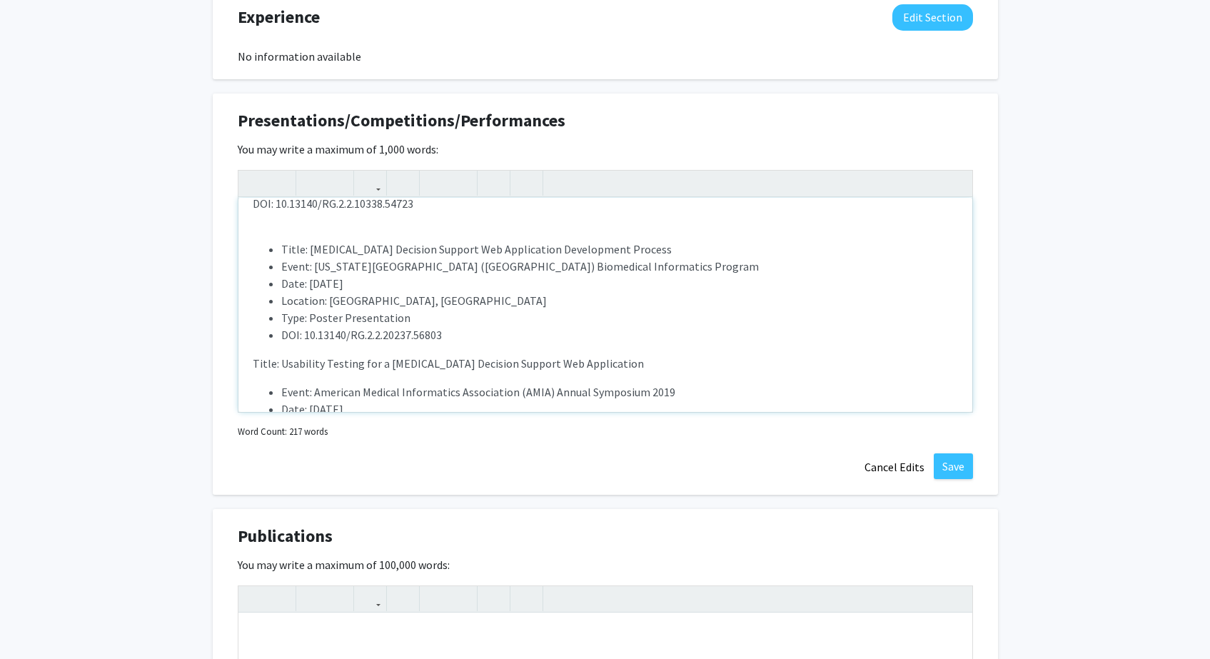
scroll to position [1265, 0]
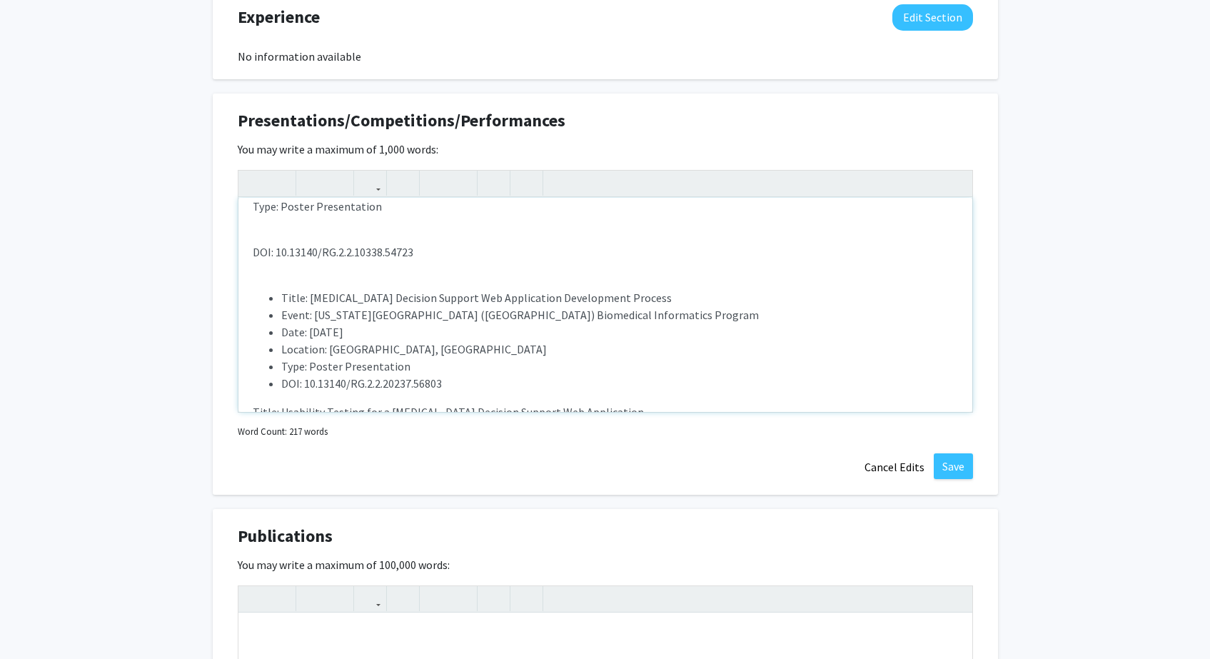
click at [518, 280] on div "Title: Real-World Outcomes of BTK Inhibitors in Chronic Lymphocytic Leukemia/Sm…" at bounding box center [605, 305] width 734 height 214
click at [284, 298] on span "Title: [MEDICAL_DATA] Decision Support Web Application Development Process" at bounding box center [476, 298] width 391 height 14
click at [276, 298] on ul "Title: [MEDICAL_DATA] Decision Support Web Application Development Process Even…" at bounding box center [605, 340] width 705 height 103
click at [430, 171] on use "button" at bounding box center [430, 171] width 0 height 0
click at [368, 256] on p "DOI: 10.13140/RG.2.2.10338.54723" at bounding box center [605, 251] width 705 height 17
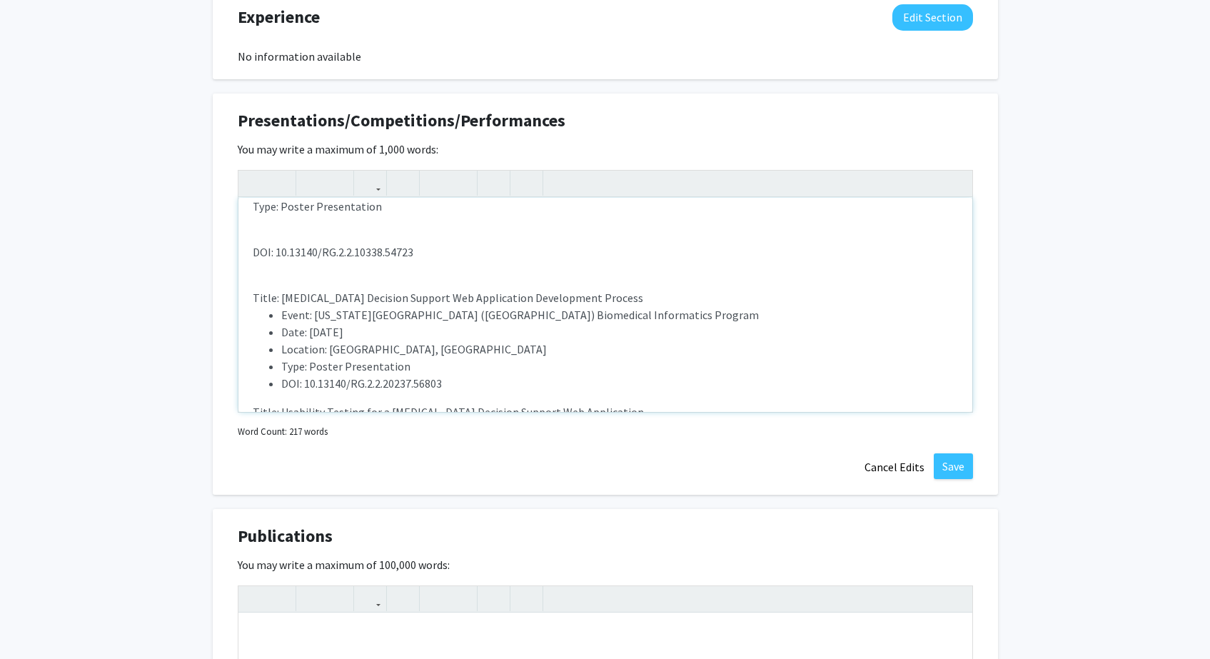
click at [373, 266] on div "Title: Real-World Outcomes of BTK Inhibitors in Chronic Lymphocytic Leukemia/Sm…" at bounding box center [605, 305] width 734 height 214
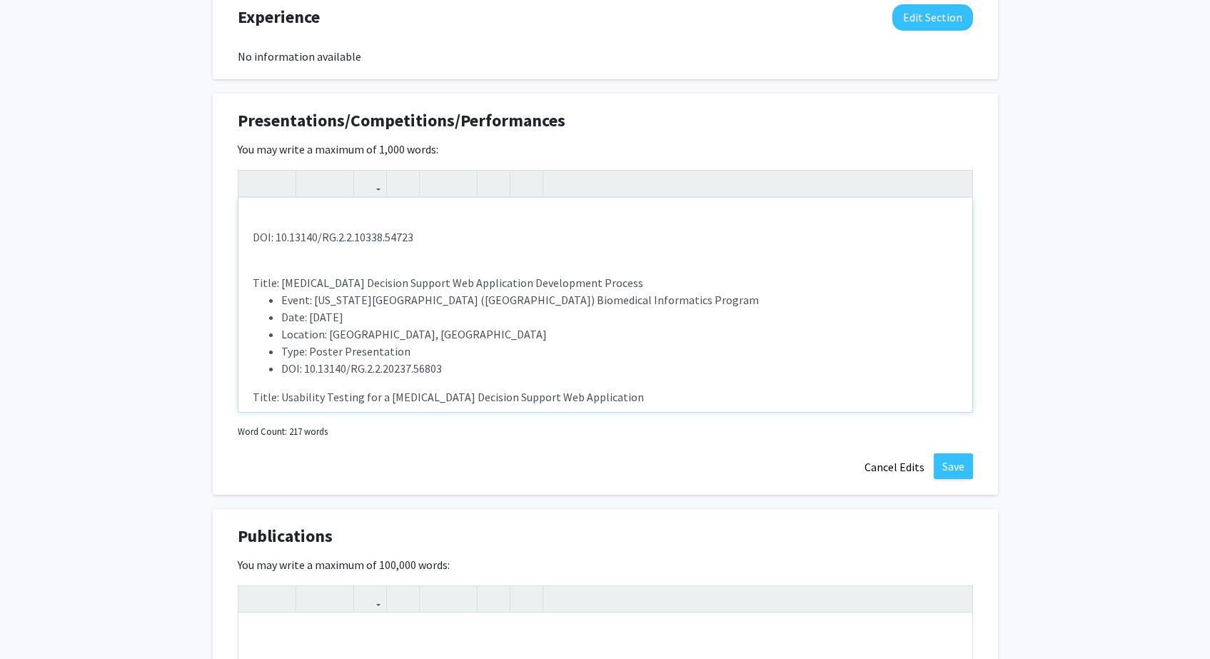
scroll to position [1357, 0]
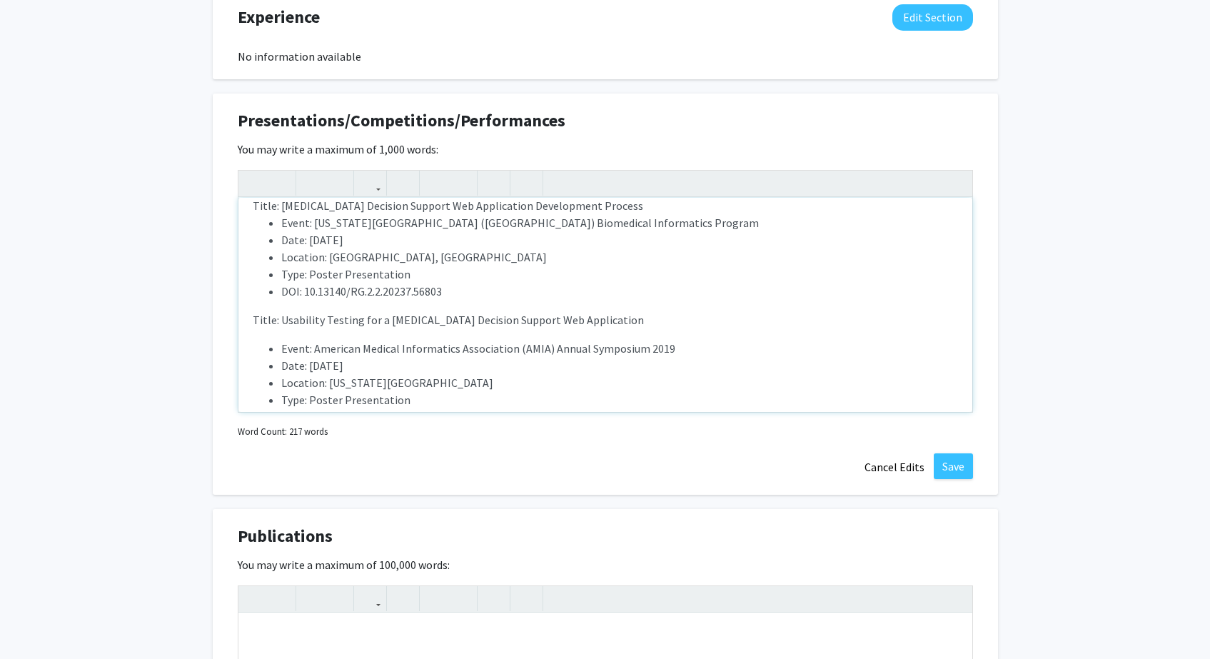
click at [434, 332] on div "Title: Real-World Outcomes of BTK Inhibitors in Chronic Lymphocytic Leukemia/Sm…" at bounding box center [605, 305] width 734 height 214
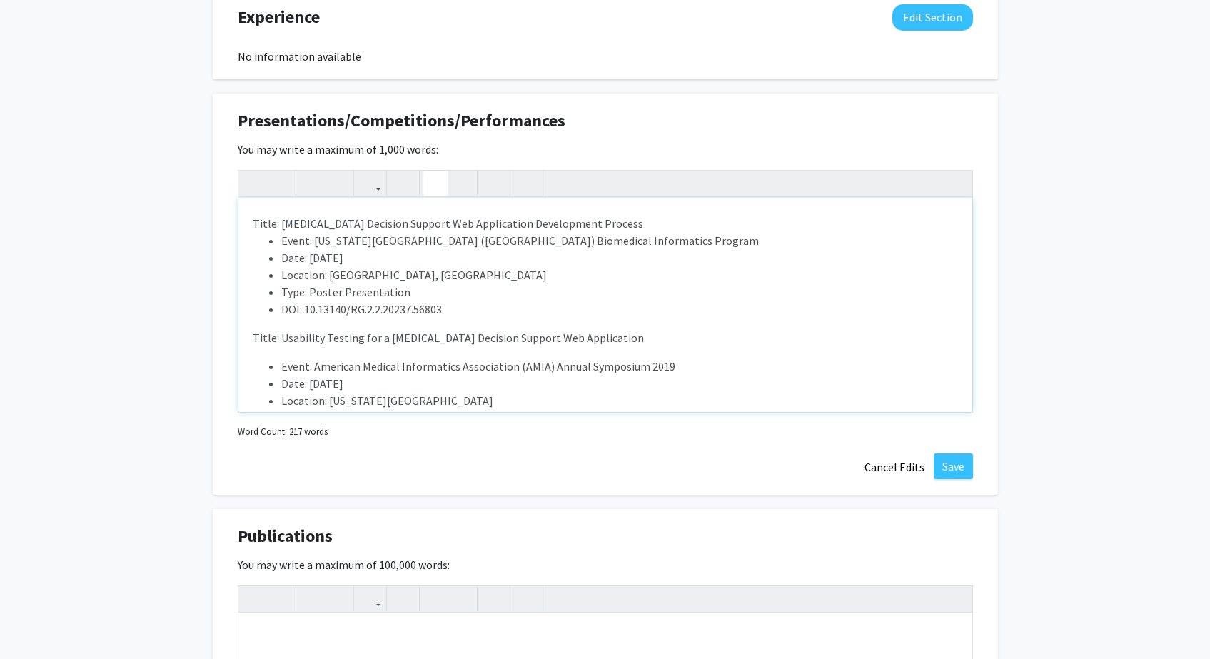
scroll to position [1309, 0]
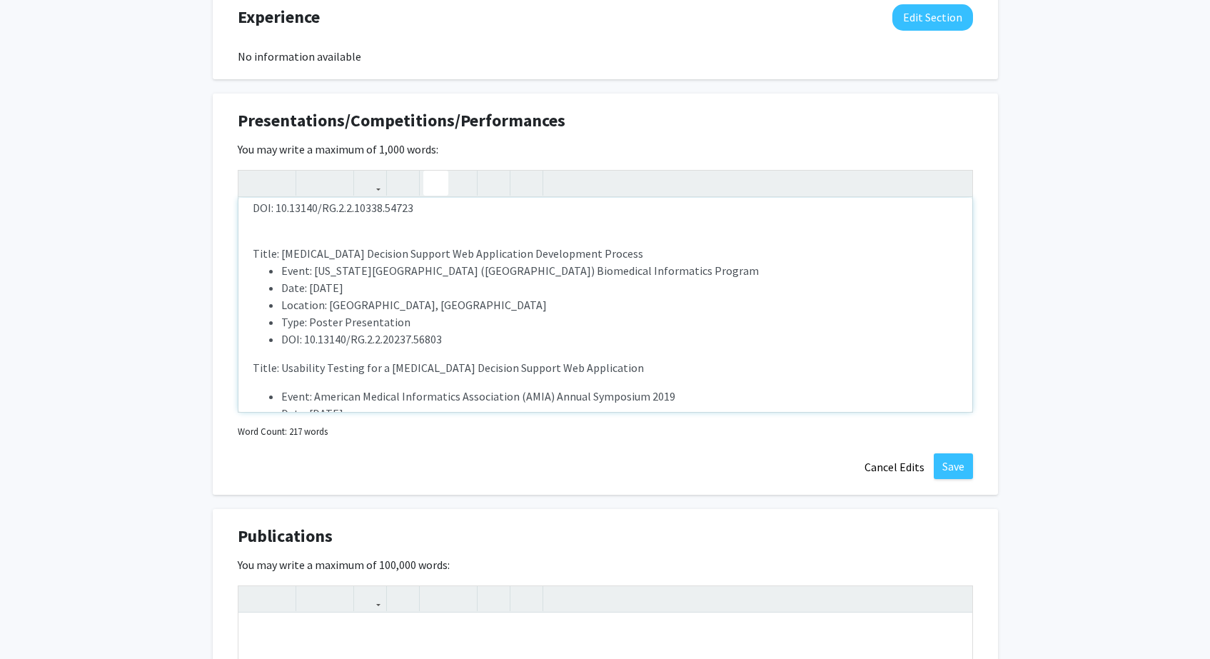
click at [608, 251] on p "Title: [MEDICAL_DATA] Decision Support Web Application Development Process Even…" at bounding box center [605, 296] width 705 height 103
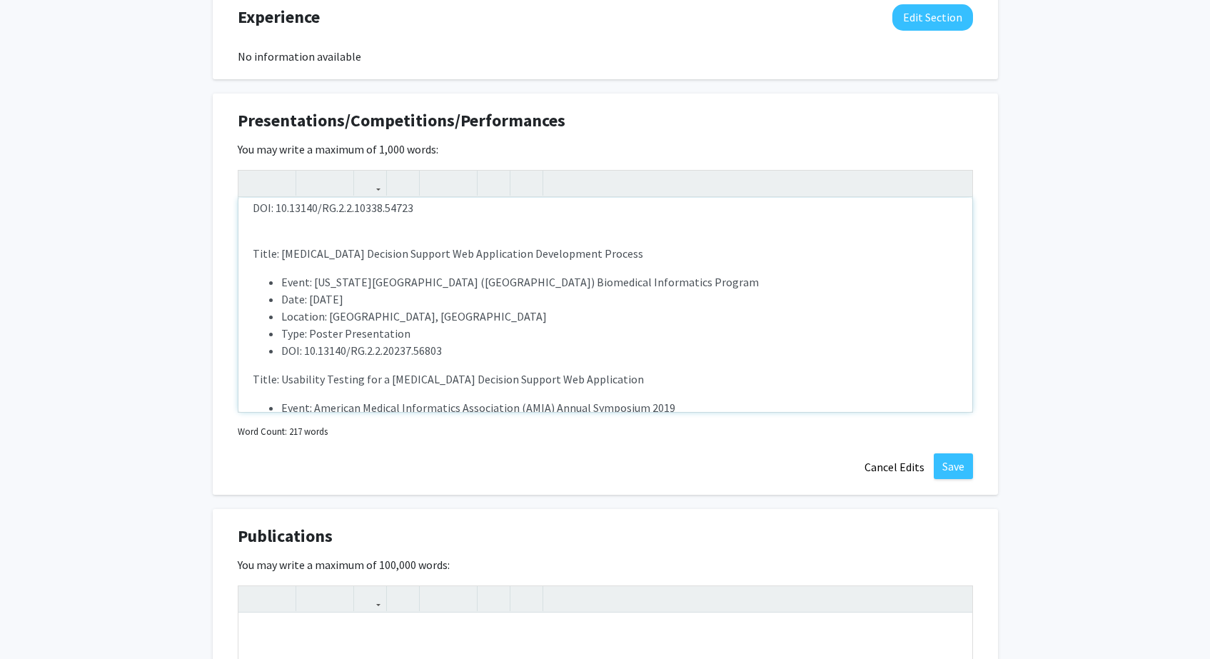
scroll to position [1218, 0]
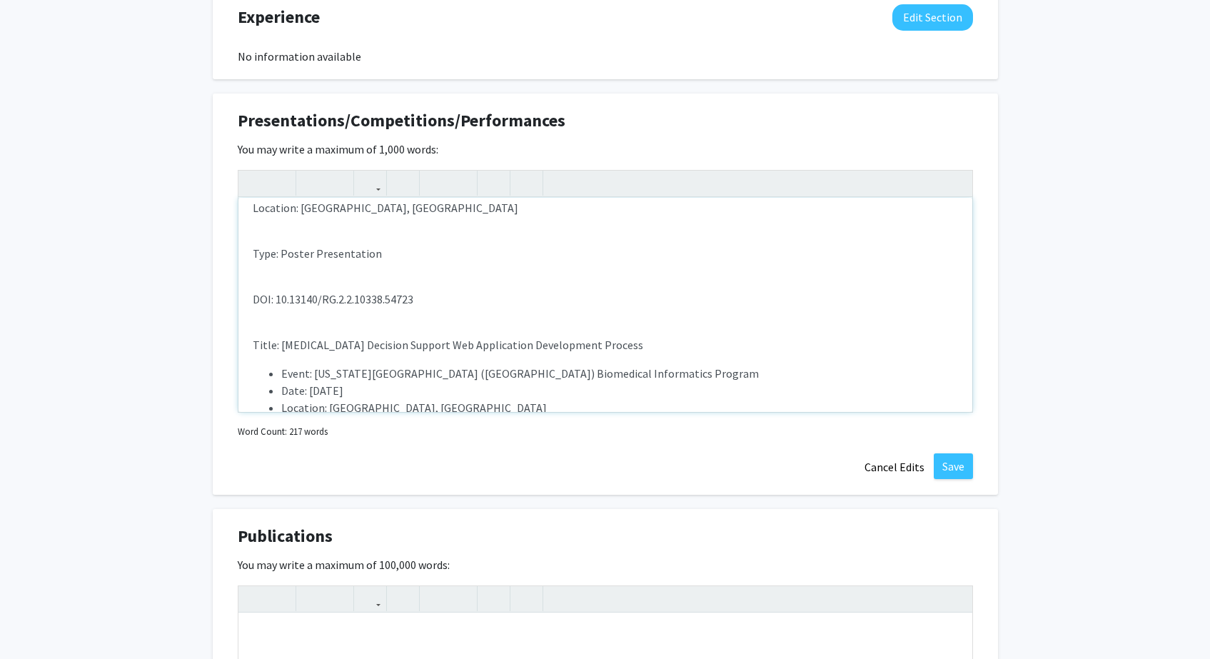
click at [282, 346] on span "Title: [MEDICAL_DATA] Decision Support Web Application Development Process" at bounding box center [448, 345] width 391 height 14
click at [276, 346] on span "Title: [MEDICAL_DATA] Decision Support Web Application Development Process" at bounding box center [448, 345] width 391 height 14
click at [428, 283] on div "Title: Real-World Outcomes of BTK Inhibitors in Chronic Lymphocytic Leukemia/Sm…" at bounding box center [605, 305] width 734 height 214
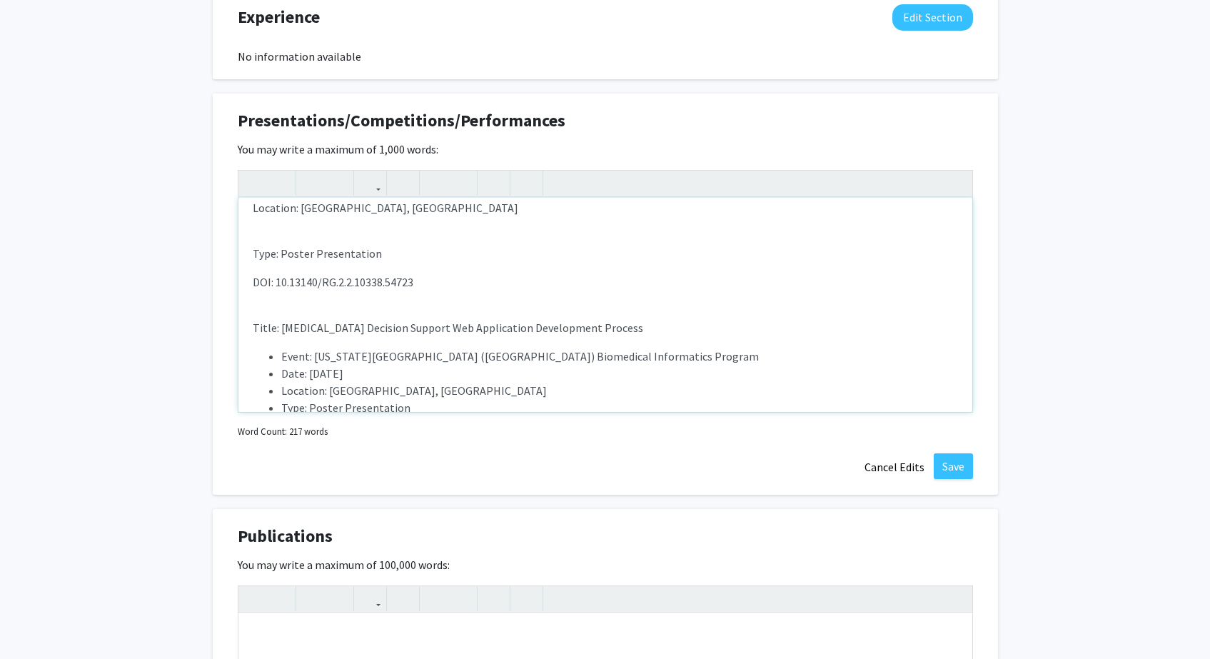
click at [410, 232] on div "Title: Real-World Outcomes of BTK Inhibitors in Chronic Lymphocytic Leukemia/Sm…" at bounding box center [605, 305] width 734 height 214
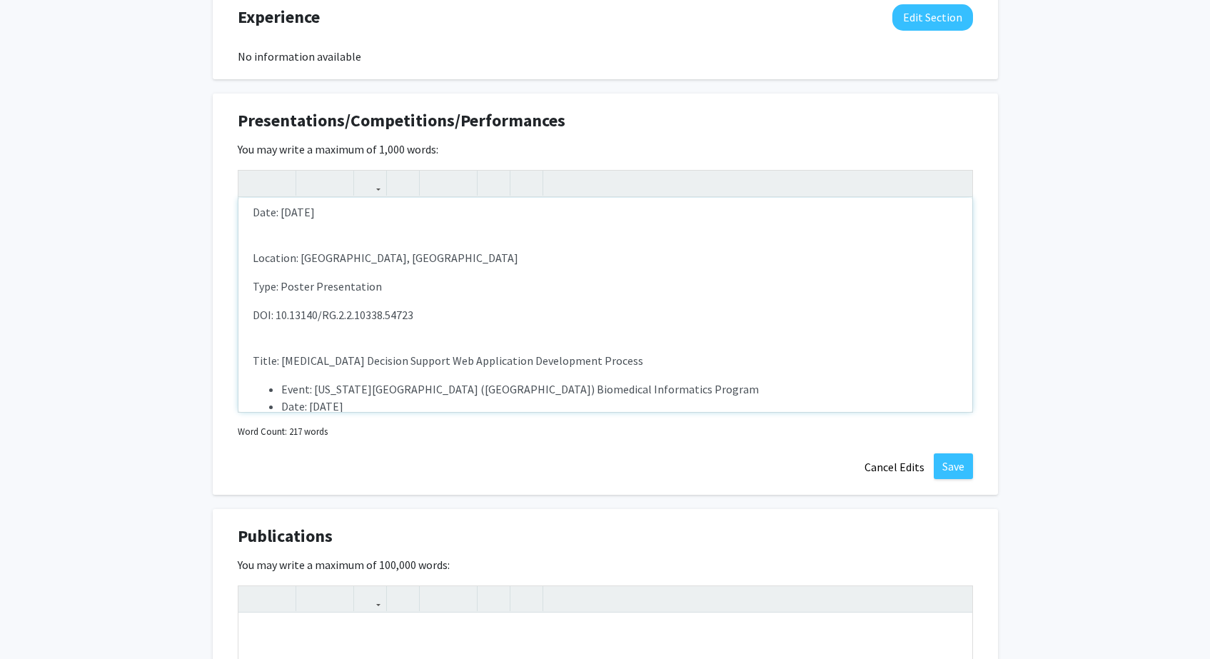
click at [411, 233] on div "Title: Real-World Outcomes of BTK Inhibitors in Chronic Lymphocytic Leukemia/Sm…" at bounding box center [605, 305] width 734 height 214
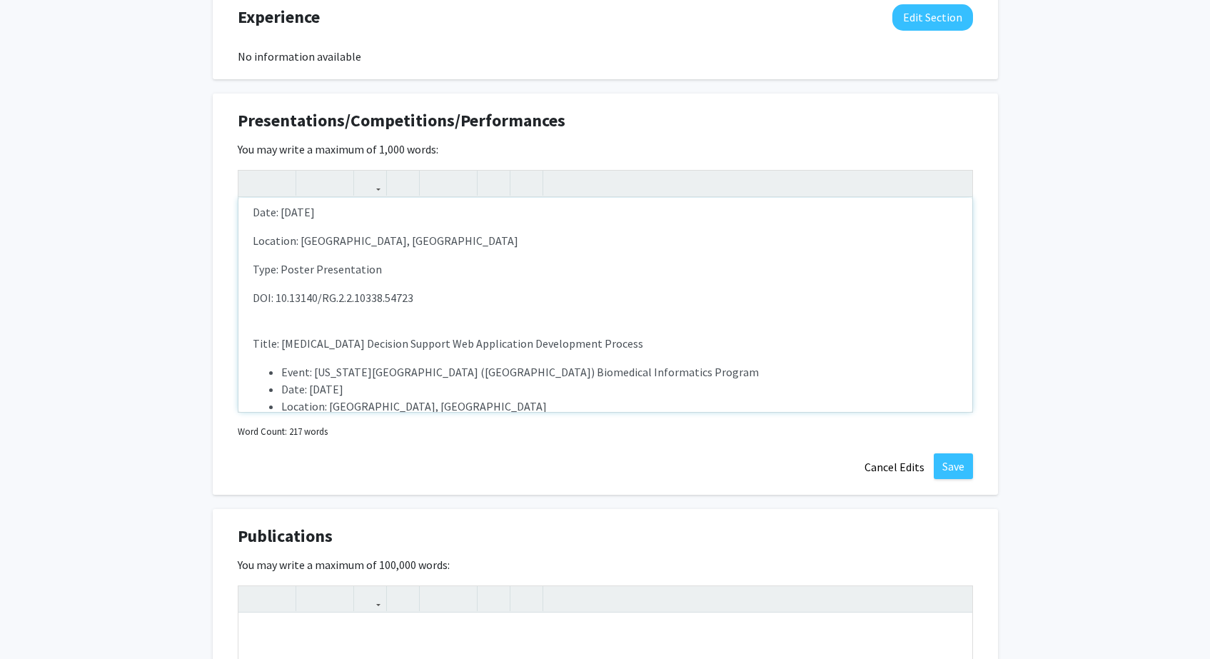
scroll to position [1073, 0]
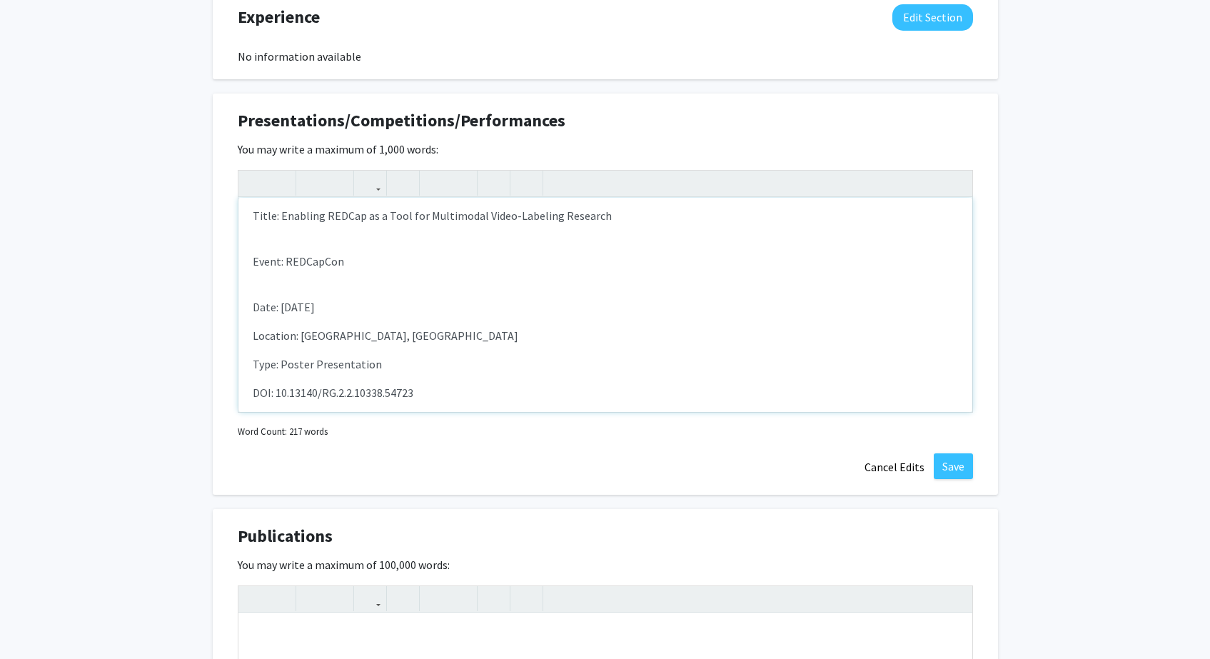
click at [396, 288] on div "Title: Real-World Outcomes of BTK Inhibitors in Chronic Lymphocytic Leukemia/Sm…" at bounding box center [605, 305] width 734 height 214
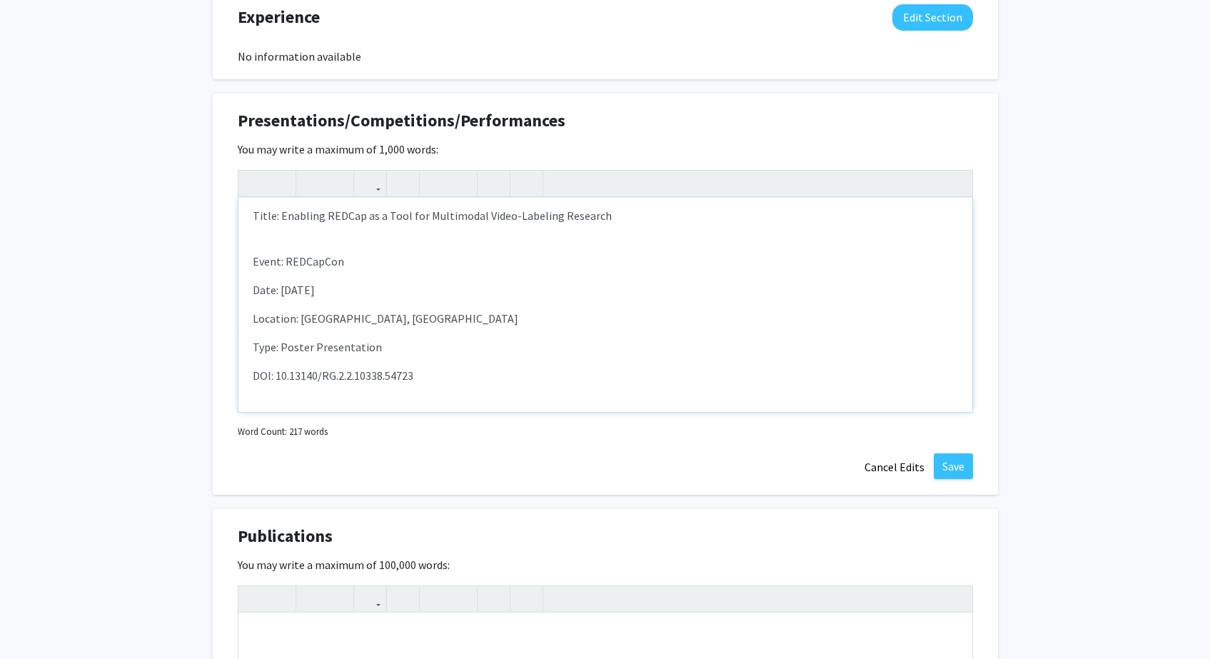
click at [386, 249] on div "Title: Real-World Outcomes of BTK Inhibitors in Chronic Lymphocytic Leukemia/Sm…" at bounding box center [605, 305] width 734 height 214
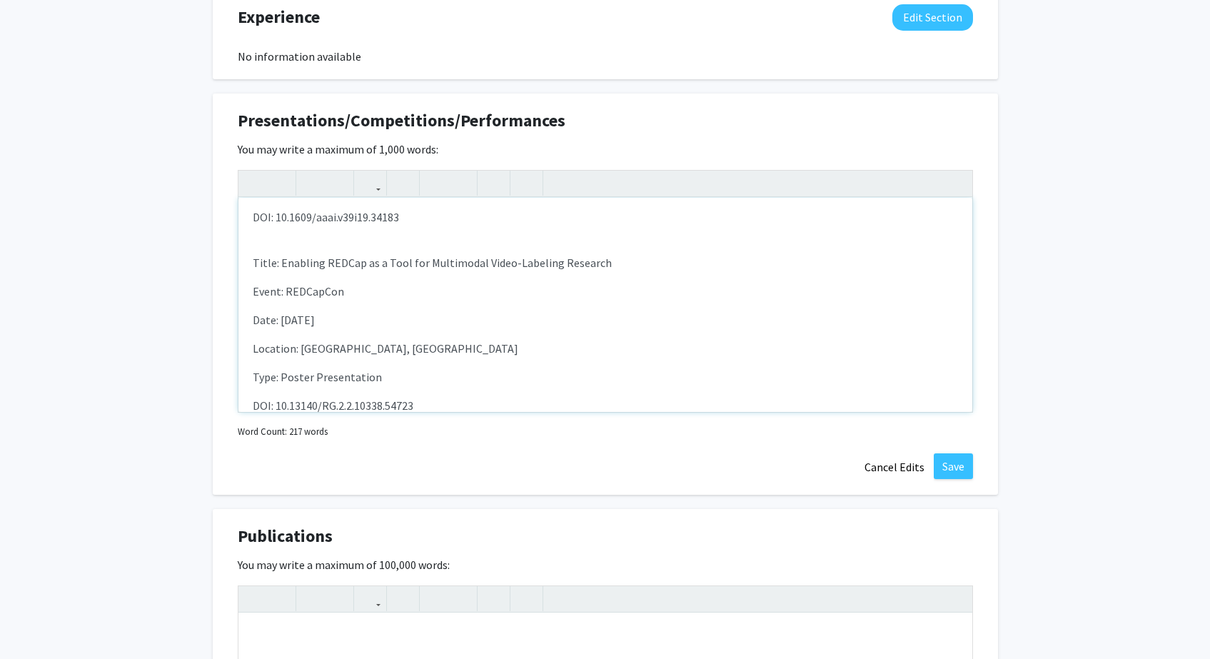
scroll to position [1055, 0]
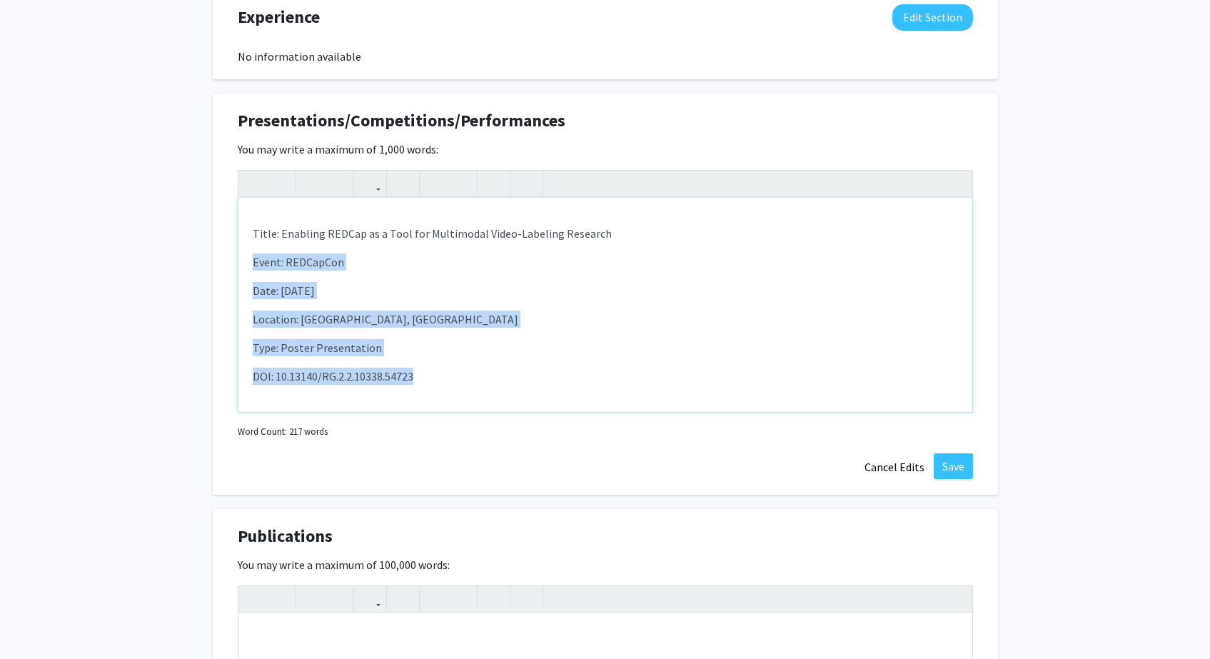
drag, startPoint x: 428, startPoint y: 376, endPoint x: 248, endPoint y: 258, distance: 215.4
click at [248, 258] on div "Title: Real-World Outcomes of BTK Inhibitors in Chronic Lymphocytic Leukemia/Sm…" at bounding box center [605, 305] width 734 height 214
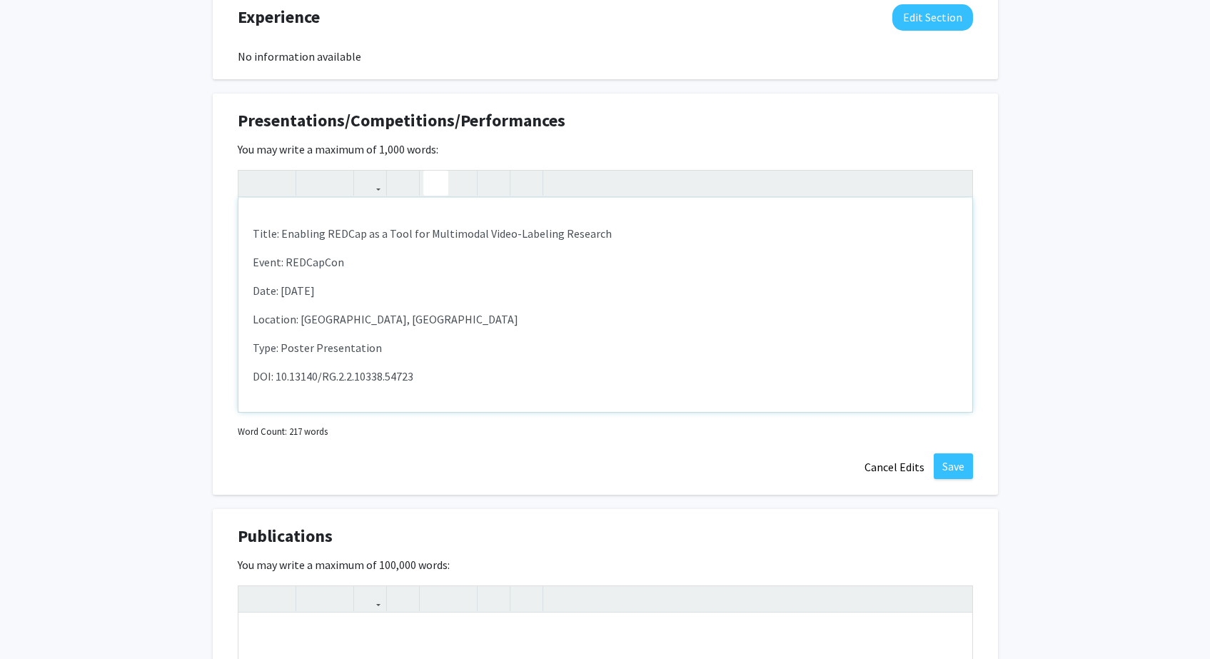
click at [429, 187] on button "button" at bounding box center [435, 183] width 25 height 25
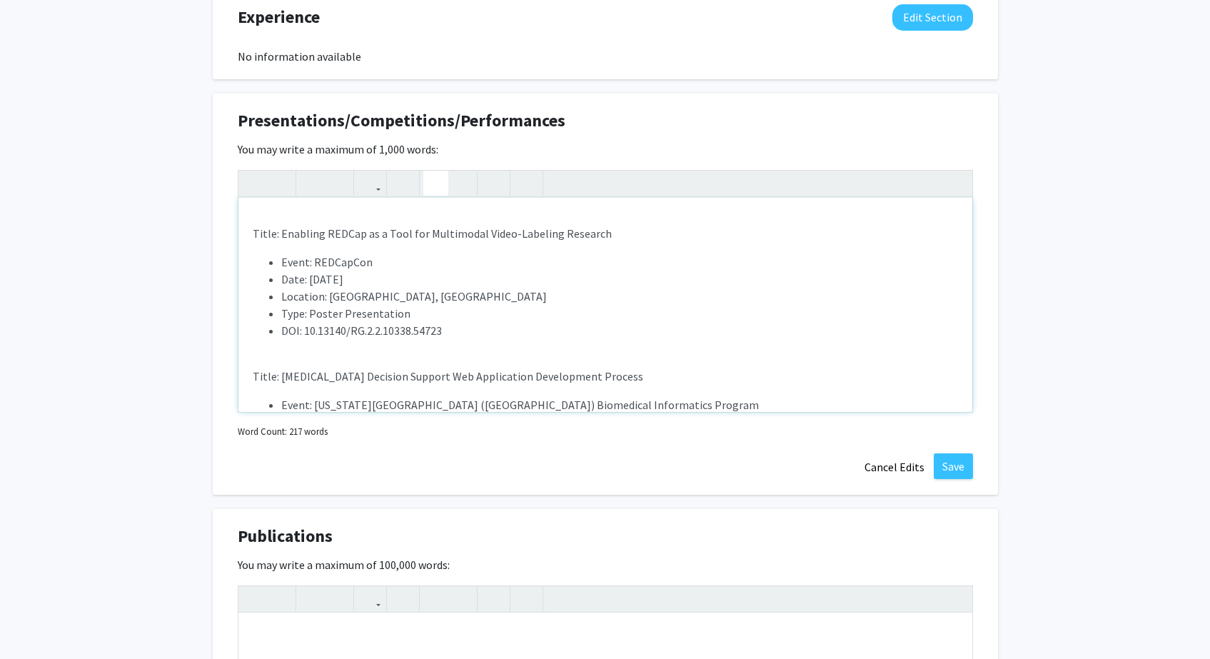
click at [331, 251] on div "Title: Real-World Outcomes of BTK Inhibitors in Chronic Lymphocytic Leukemia/Sm…" at bounding box center [605, 305] width 734 height 214
click at [382, 362] on div "Title: Real-World Outcomes of BTK Inhibitors in Chronic Lymphocytic Leukemia/Sm…" at bounding box center [605, 305] width 734 height 214
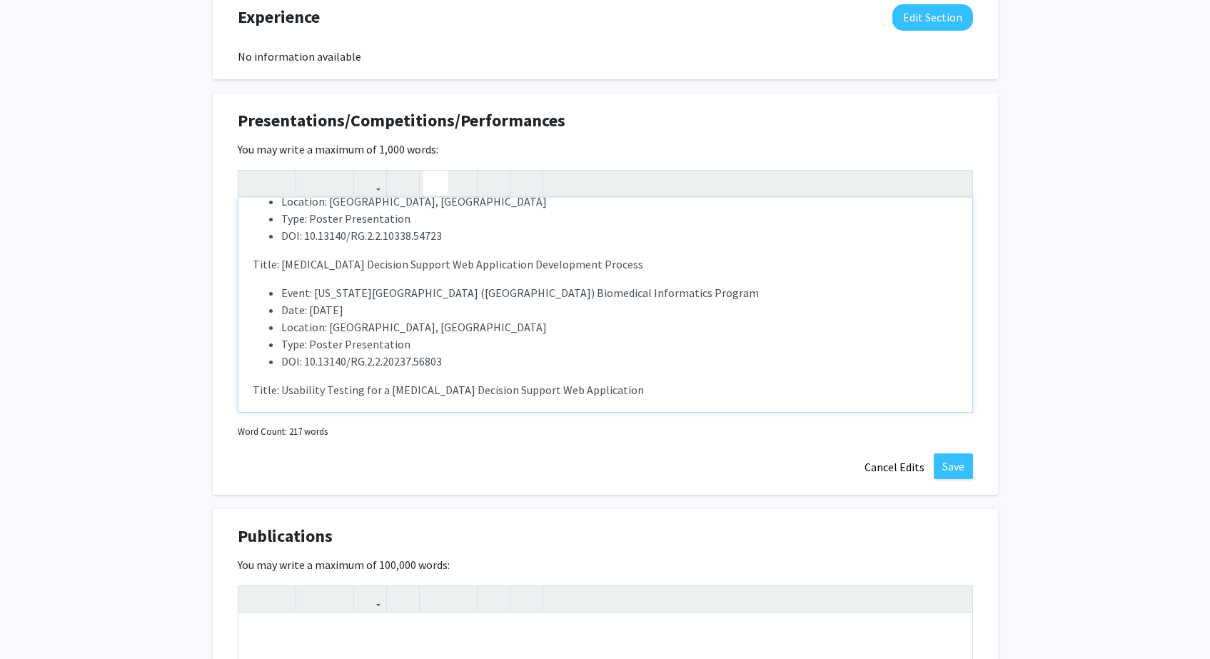
scroll to position [1133, 0]
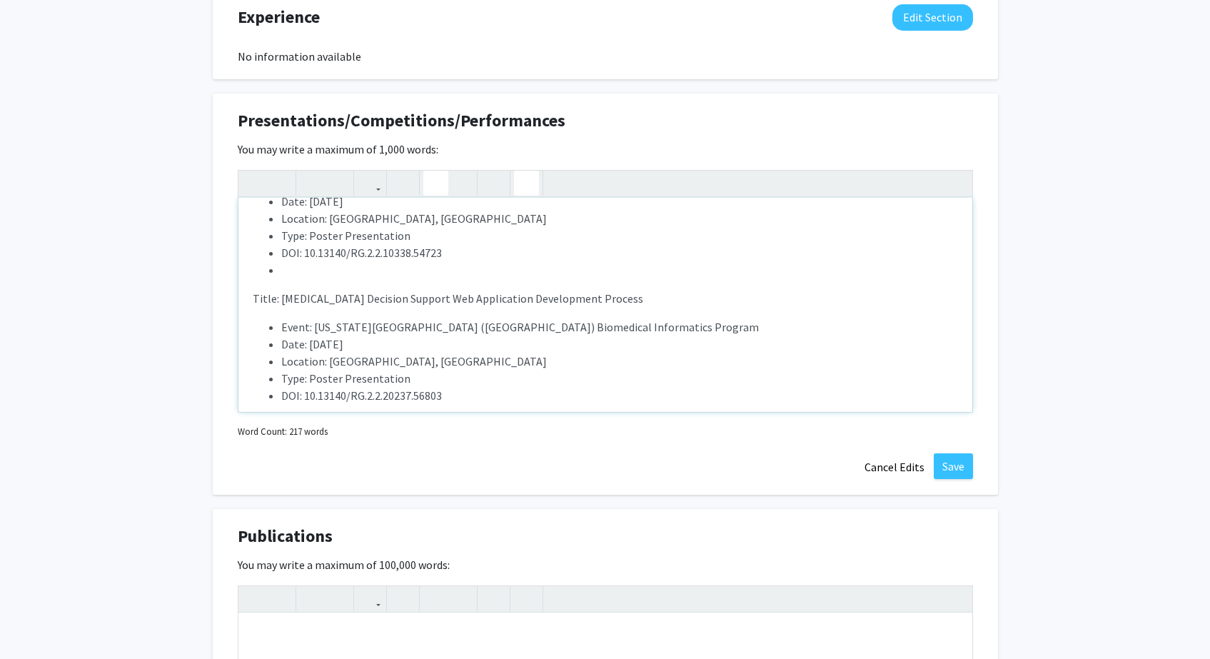
click at [531, 183] on icon "button" at bounding box center [526, 183] width 12 height 24
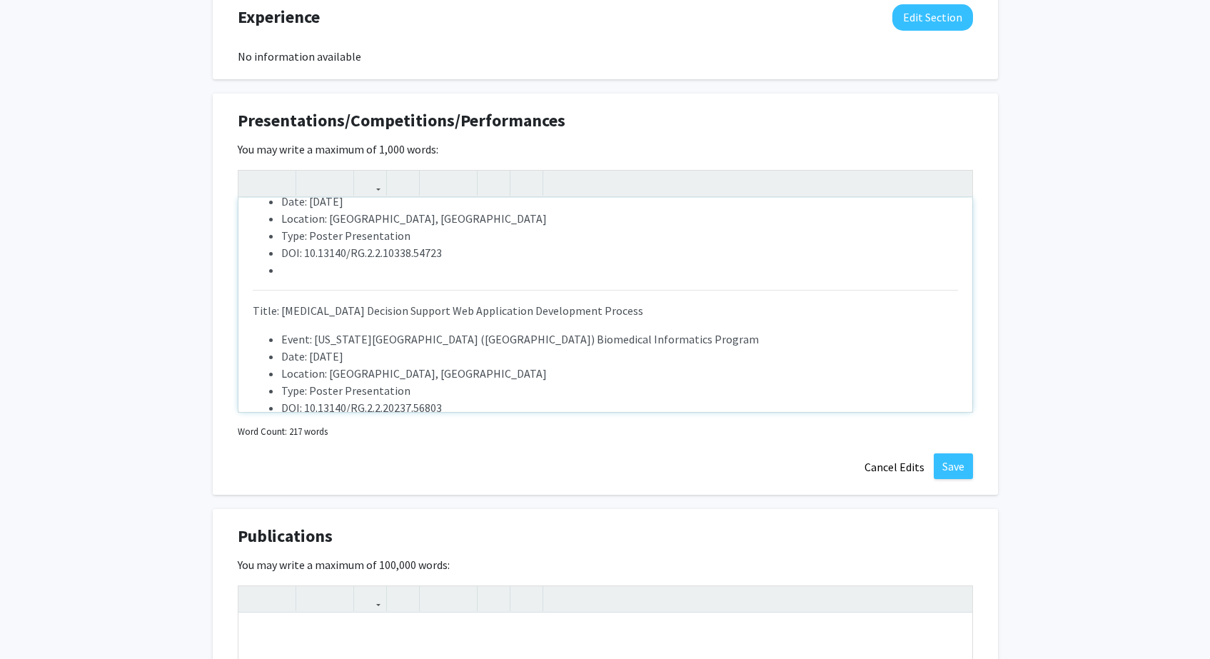
click at [393, 278] on li "Note to users with screen readers: Please deactivate our accessibility plugin f…" at bounding box center [619, 269] width 677 height 17
click at [301, 266] on li "Note to users with screen readers: Please deactivate our accessibility plugin f…" at bounding box center [619, 269] width 677 height 17
click at [308, 273] on li "Note to users with screen readers: Please deactivate our accessibility plugin f…" at bounding box center [619, 269] width 677 height 17
click at [451, 262] on li "Note to users with screen readers: Please deactivate our accessibility plugin f…" at bounding box center [619, 269] width 677 height 17
click at [474, 253] on li "DOI: 10.13140/RG.2.2.10338.54723" at bounding box center [619, 252] width 677 height 17
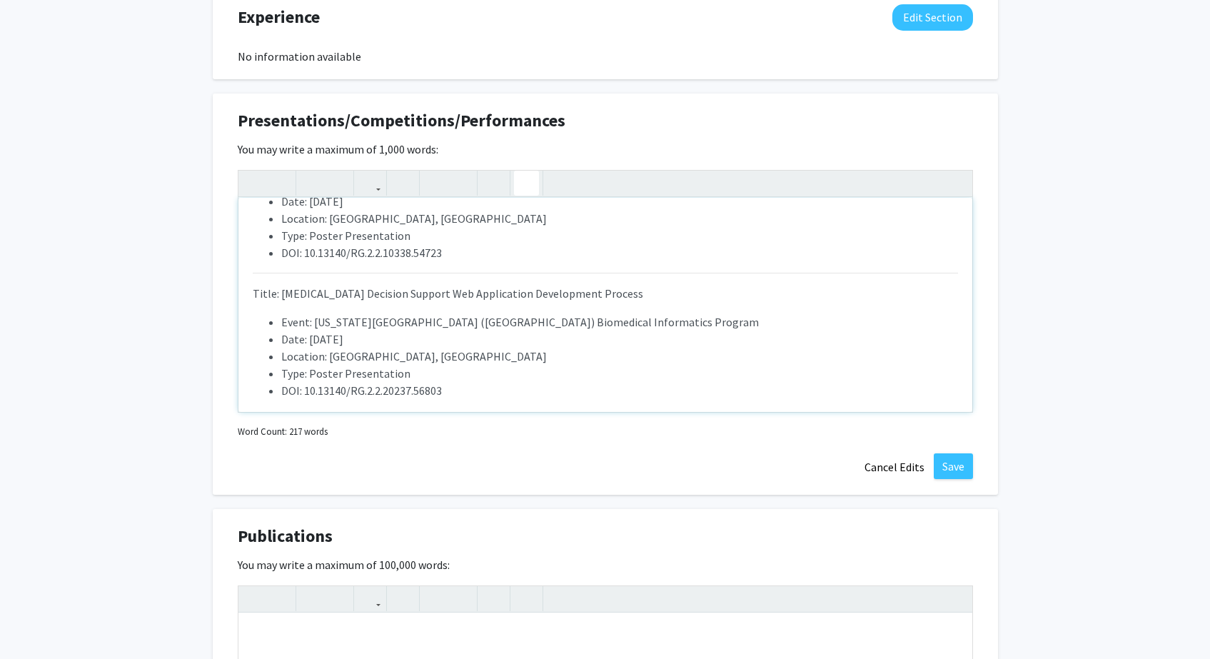
click at [523, 193] on icon "button" at bounding box center [526, 183] width 12 height 24
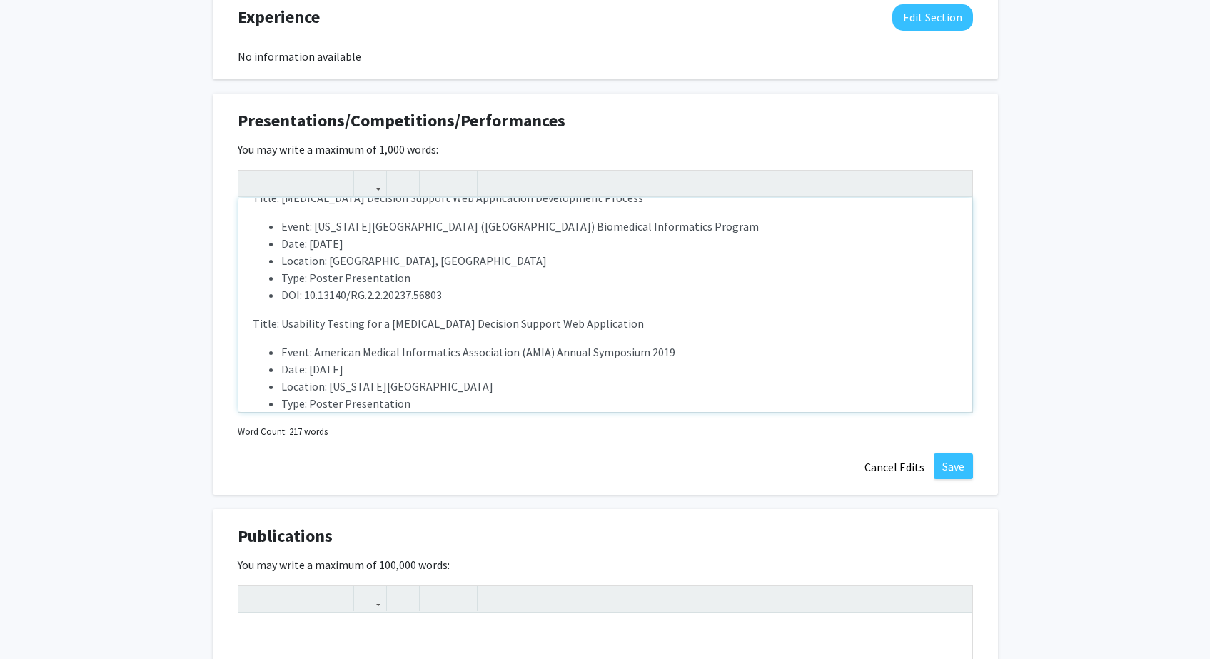
click at [563, 295] on li "DOI: 10.13140/RG.2.2.20237.56803" at bounding box center [619, 294] width 677 height 17
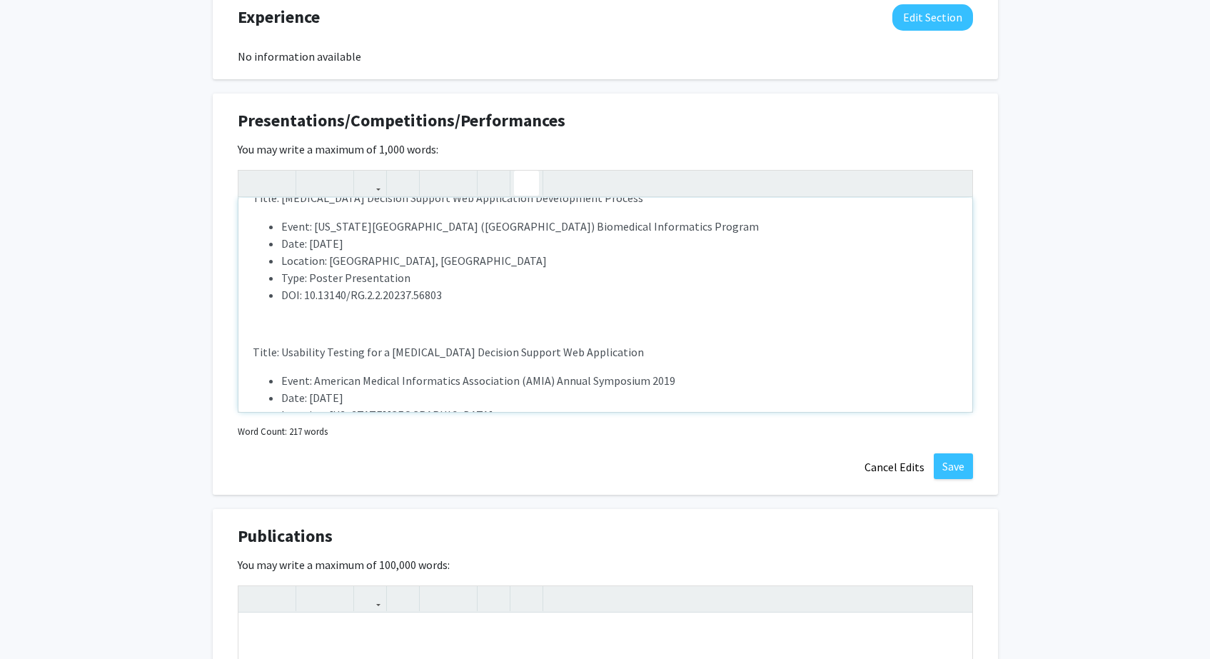
click at [533, 183] on button "button" at bounding box center [526, 183] width 25 height 25
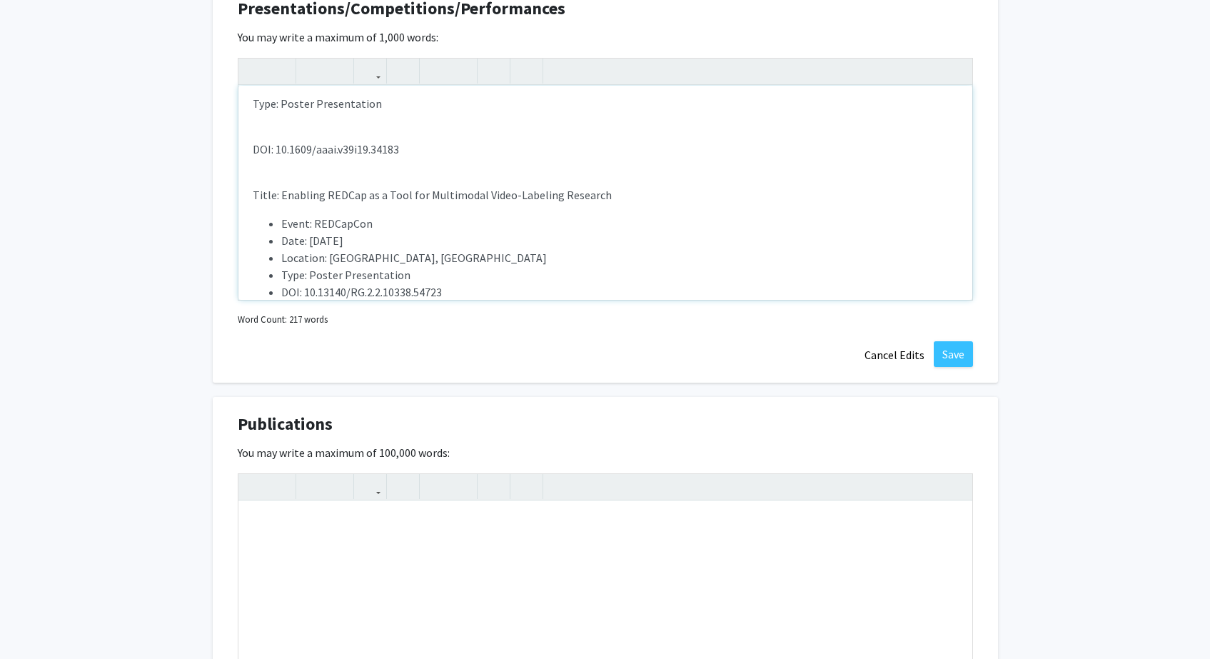
scroll to position [967, 0]
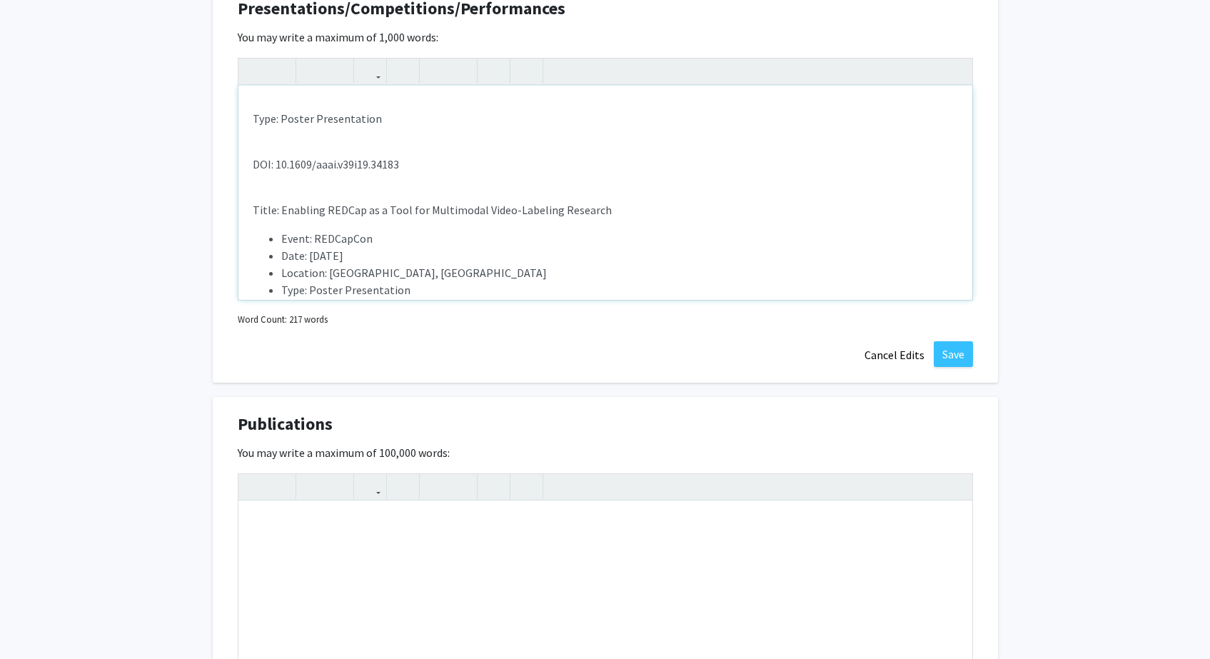
click at [442, 179] on div "Title: Real-World Outcomes of BTK Inhibitors in Chronic Lymphocytic Leukemia/Sm…" at bounding box center [605, 193] width 734 height 214
click at [525, 74] on icon "button" at bounding box center [526, 71] width 12 height 24
click at [453, 158] on p "DOI: 10.1609/aaai.v39i19.34183" at bounding box center [605, 164] width 705 height 17
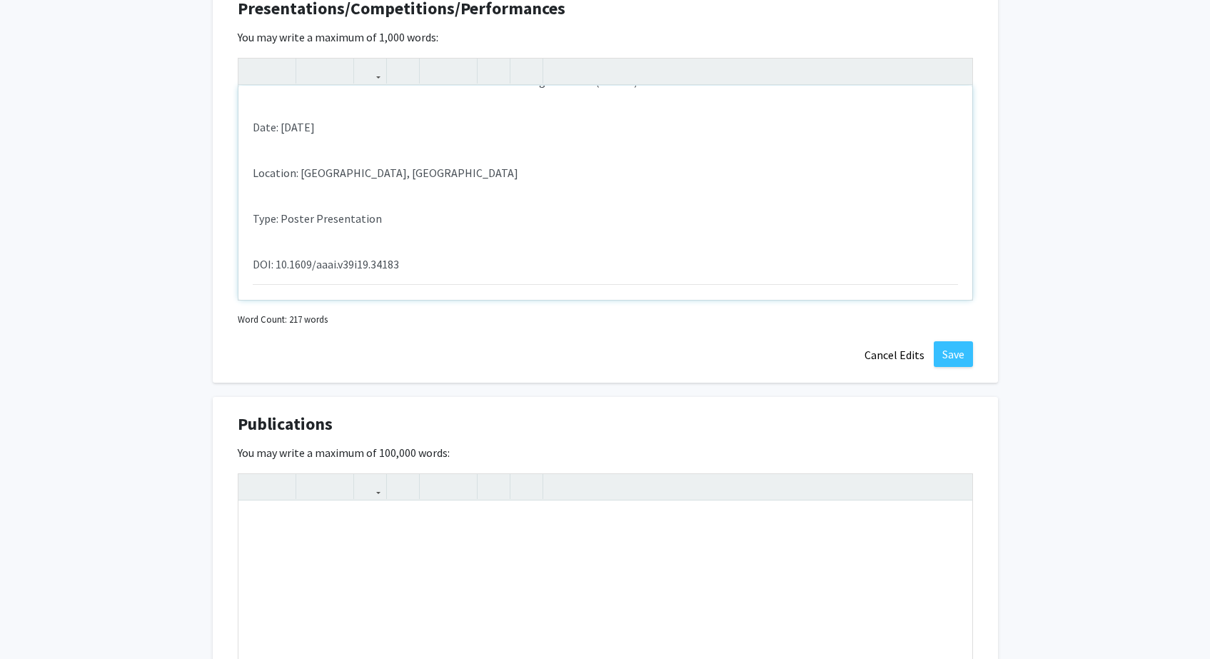
click at [432, 238] on div "Title: Real-World Outcomes of BTK Inhibitors in Chronic Lymphocytic Leukemia/Sm…" at bounding box center [605, 193] width 734 height 214
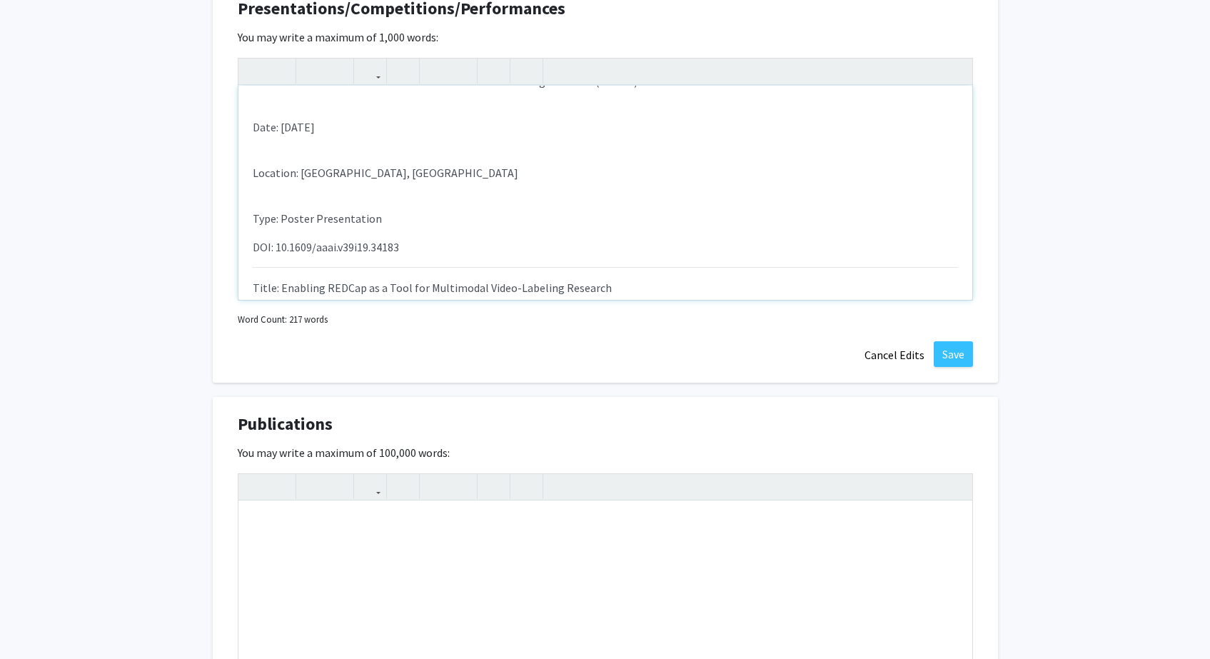
click at [396, 202] on div "Title: Real-World Outcomes of BTK Inhibitors in Chronic Lymphocytic Leukemia/Sm…" at bounding box center [605, 193] width 734 height 214
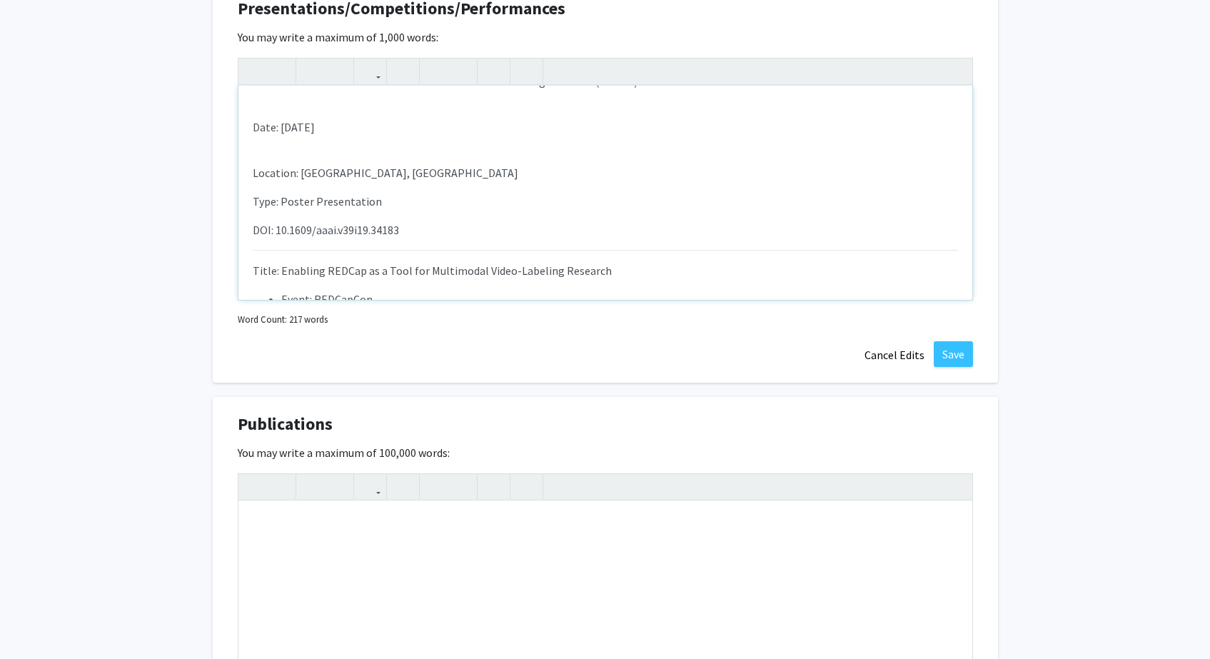
click at [382, 161] on div "Title: Real-World Outcomes of BTK Inhibitors in Chronic Lymphocytic Leukemia/Sm…" at bounding box center [605, 193] width 734 height 214
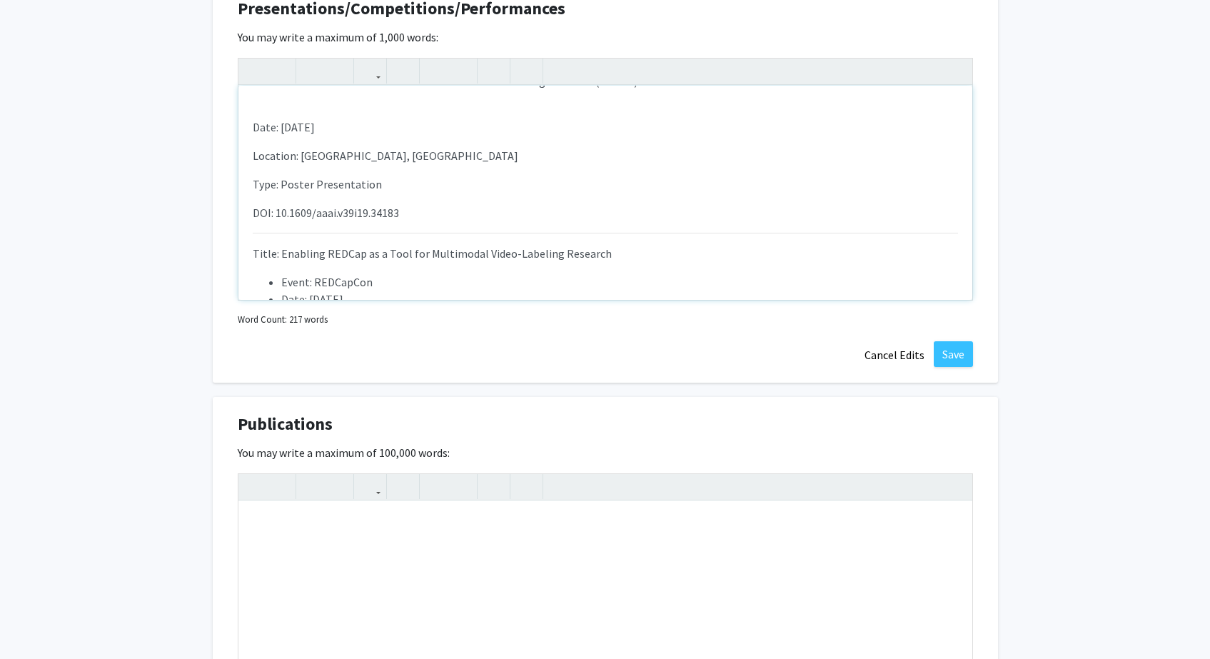
scroll to position [784, 0]
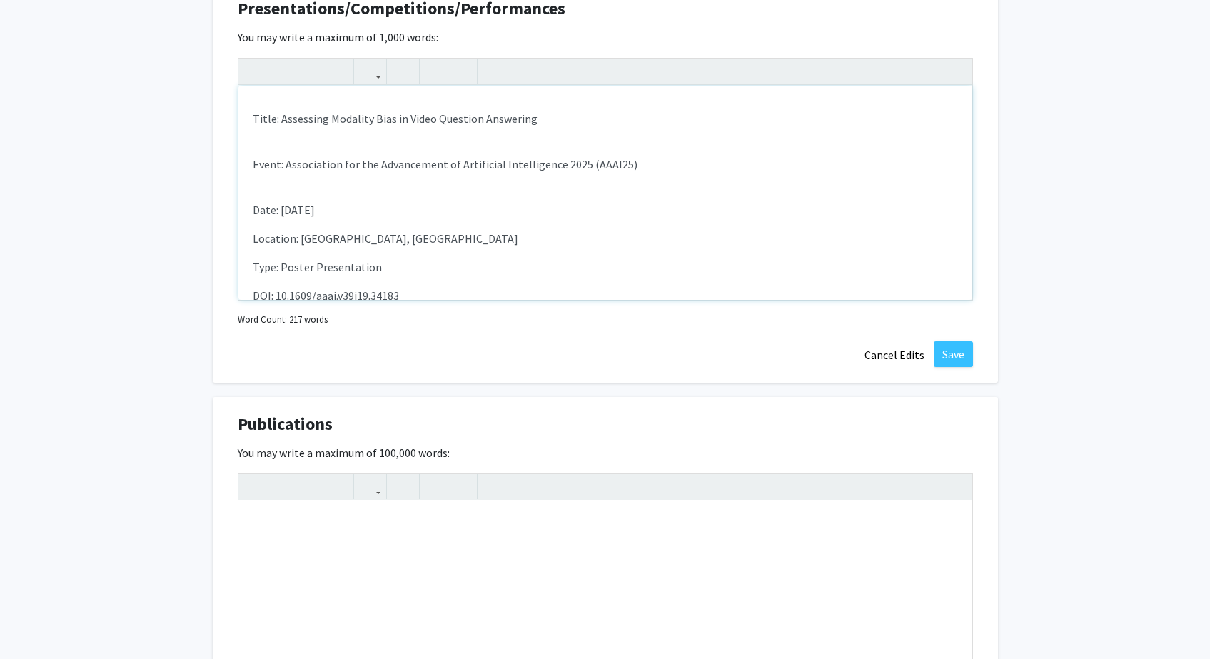
click at [375, 189] on div "Title: Real-World Outcomes of BTK Inhibitors in Chronic Lymphocytic Leukemia/Sm…" at bounding box center [605, 193] width 734 height 214
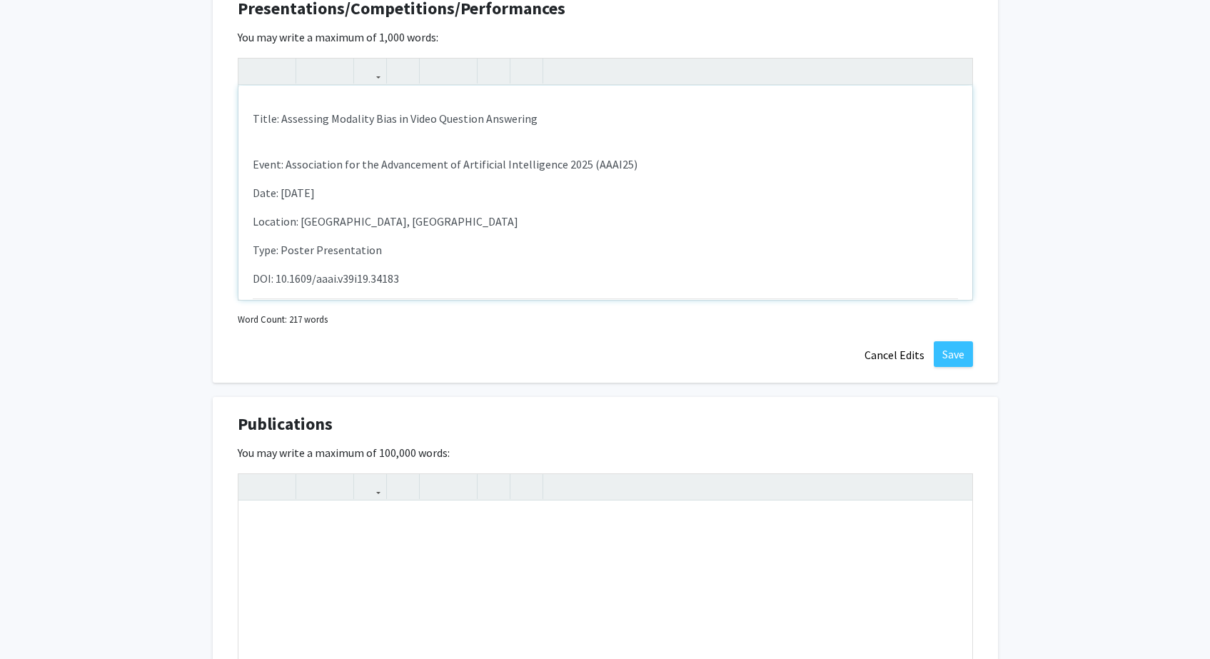
click at [382, 148] on div "Title: Real-World Outcomes of BTK Inhibitors in Chronic Lymphocytic Leukemia/Sm…" at bounding box center [605, 193] width 734 height 214
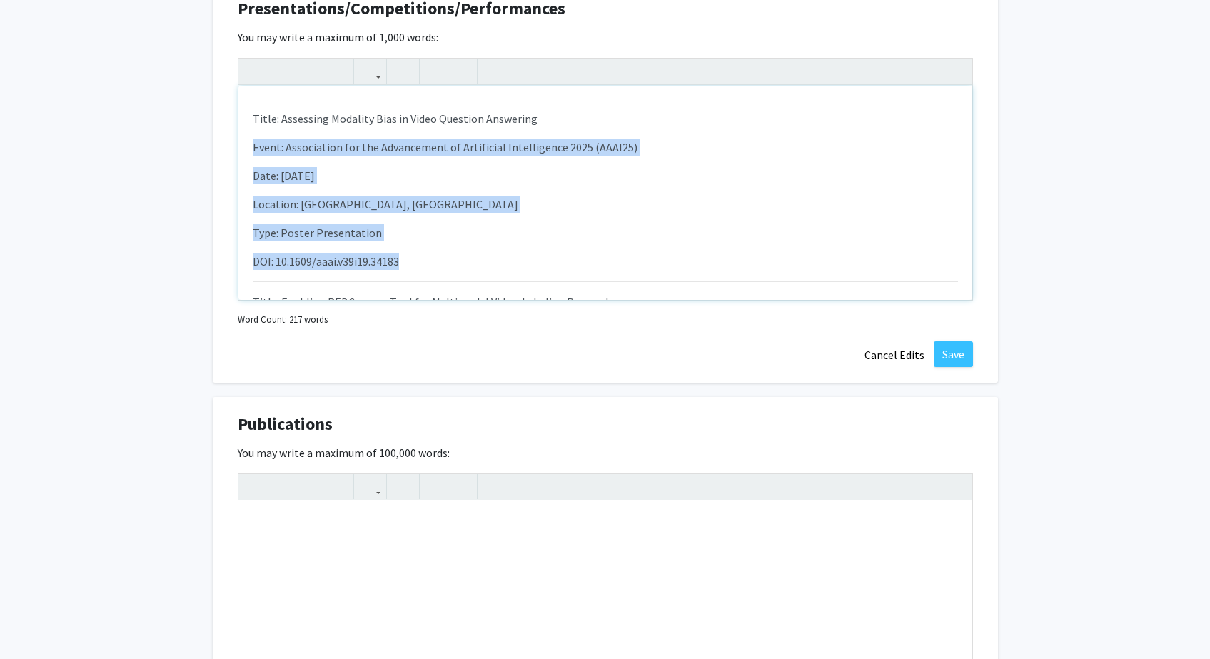
drag, startPoint x: 412, startPoint y: 256, endPoint x: 226, endPoint y: 144, distance: 217.5
click at [226, 144] on div "Presentations/Competitions/Performances Edit Section You may write a maximum of…" at bounding box center [605, 181] width 785 height 401
click at [433, 74] on icon "button" at bounding box center [436, 71] width 12 height 24
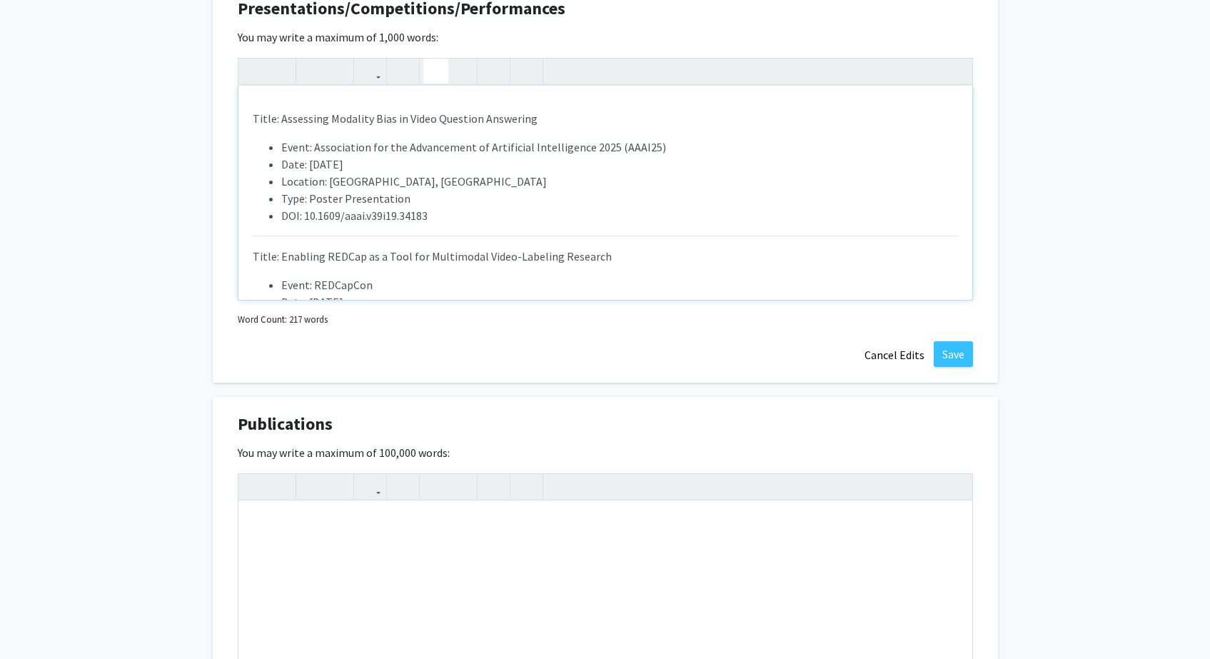
click at [433, 180] on li "Location: [GEOGRAPHIC_DATA], [GEOGRAPHIC_DATA]" at bounding box center [619, 181] width 677 height 17
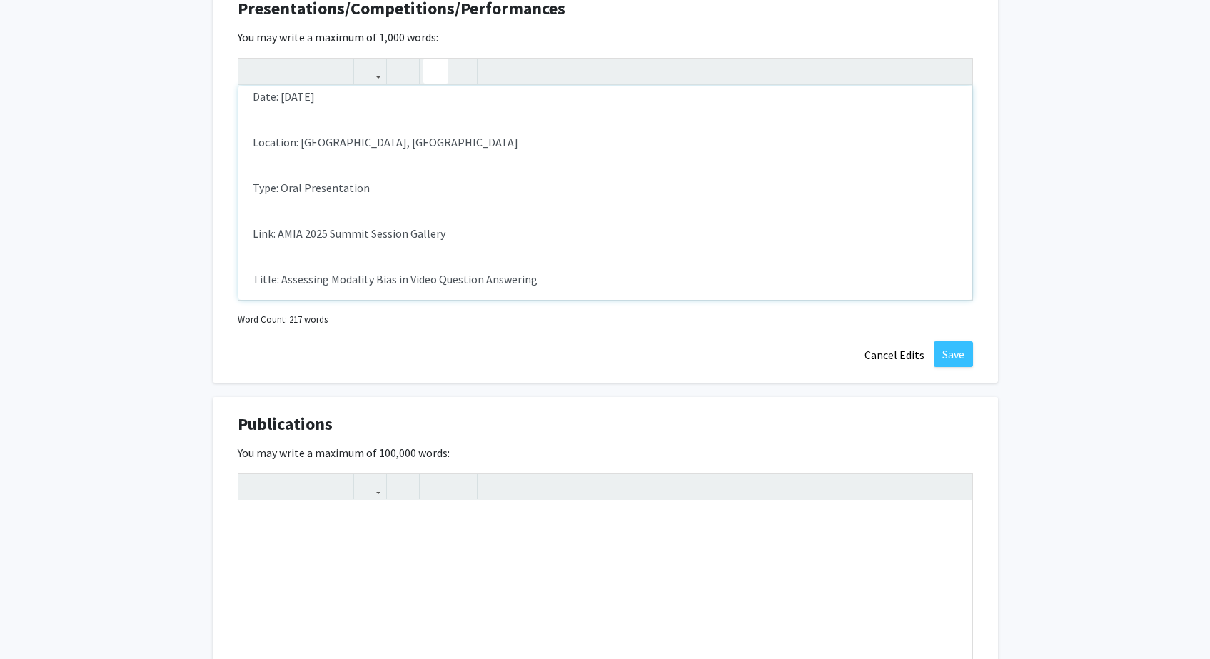
scroll to position [661, 0]
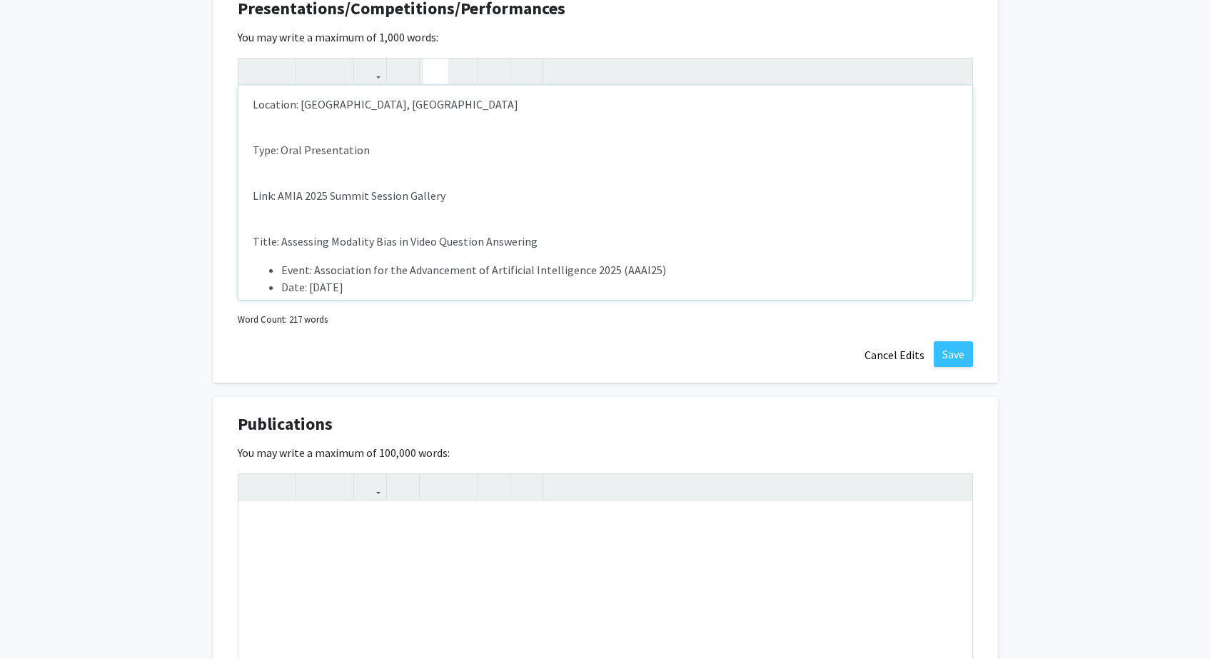
click at [439, 210] on div "Title: Real-World Outcomes of BTK Inhibitors in Chronic Lymphocytic Leukemia/Sm…" at bounding box center [605, 193] width 734 height 214
click at [456, 176] on div "Title: Real-World Outcomes of BTK Inhibitors in Chronic Lymphocytic Leukemia/Sm…" at bounding box center [605, 193] width 734 height 214
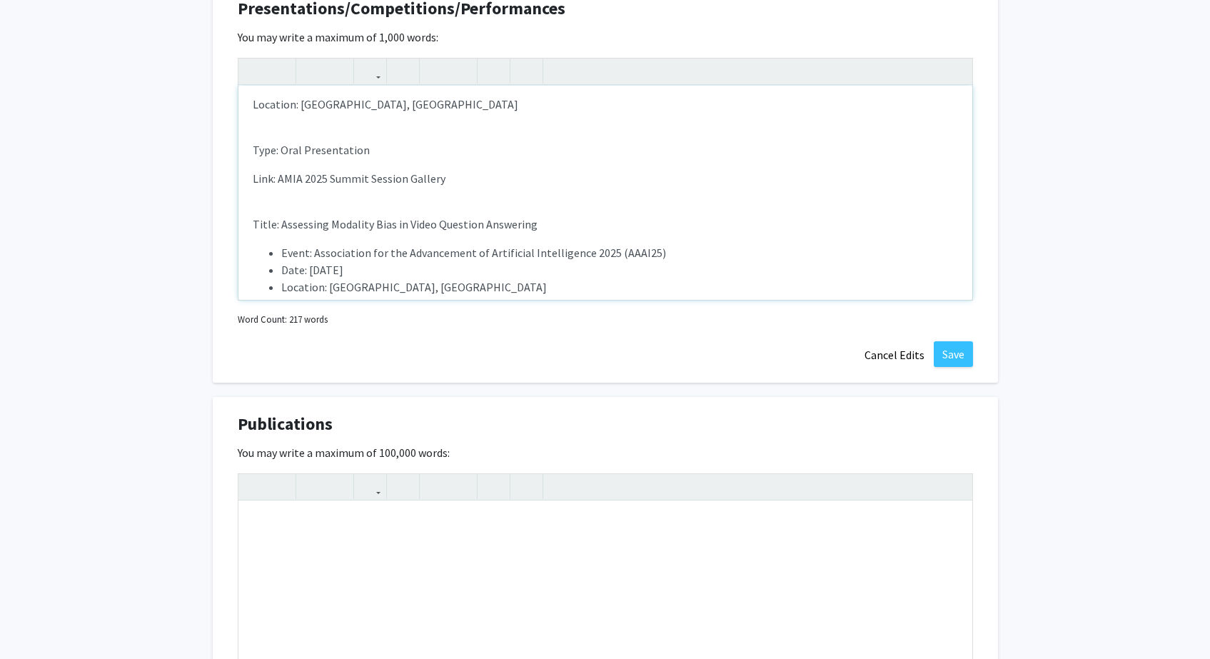
click at [435, 137] on div "Title: Real-World Outcomes of BTK Inhibitors in Chronic Lymphocytic Leukemia/Sm…" at bounding box center [605, 193] width 734 height 214
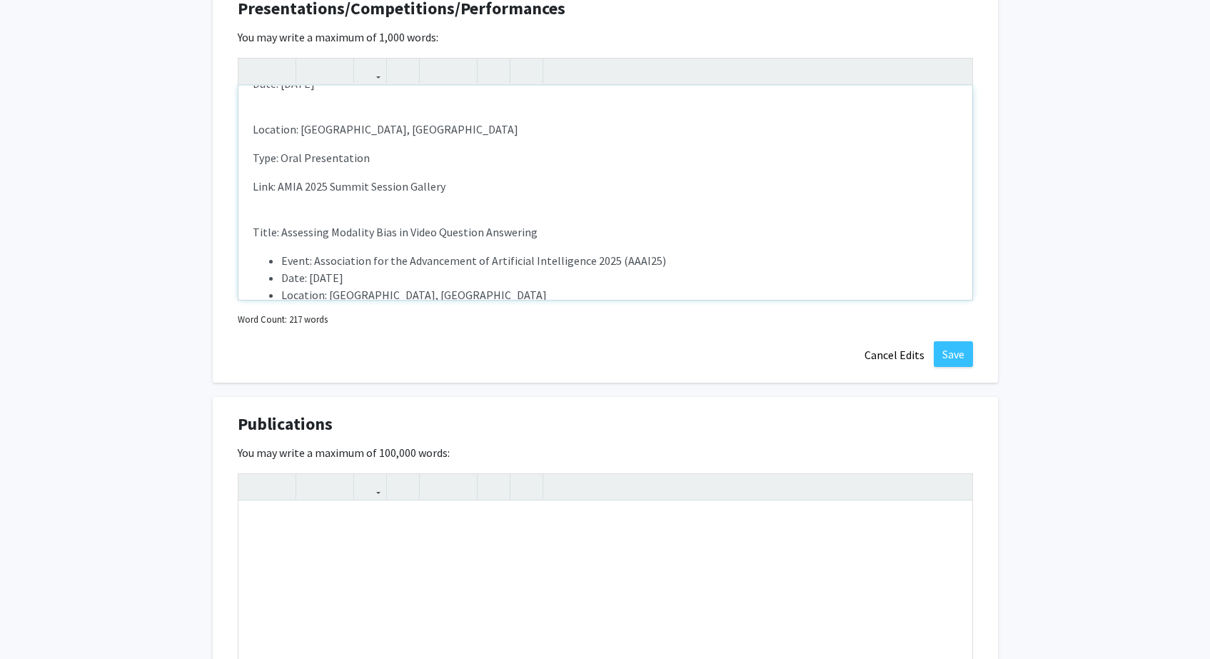
click at [416, 109] on div "Title: Real-World Outcomes of BTK Inhibitors in Chronic Lymphocytic Leukemia/Sm…" at bounding box center [605, 193] width 734 height 214
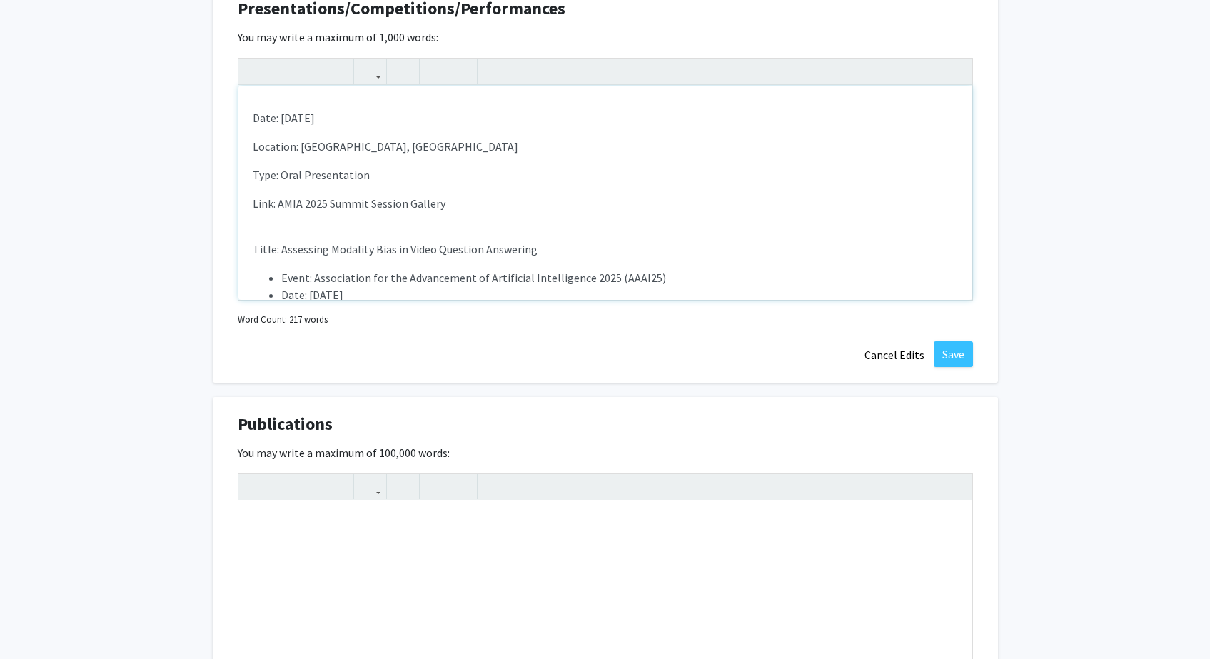
click at [384, 98] on div "Title: Real-World Outcomes of BTK Inhibitors in Chronic Lymphocytic Leukemia/Sm…" at bounding box center [605, 193] width 734 height 214
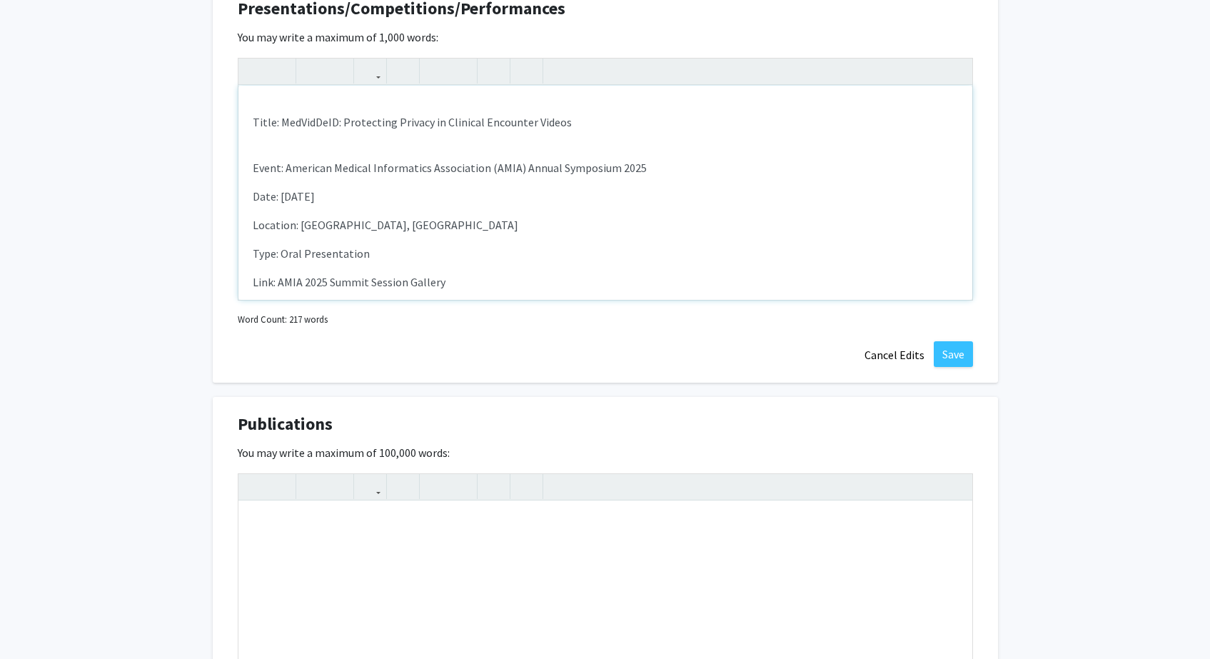
click at [403, 142] on div "Title: Real-World Outcomes of BTK Inhibitors in Chronic Lymphocytic Leukemia/Sm…" at bounding box center [605, 193] width 734 height 214
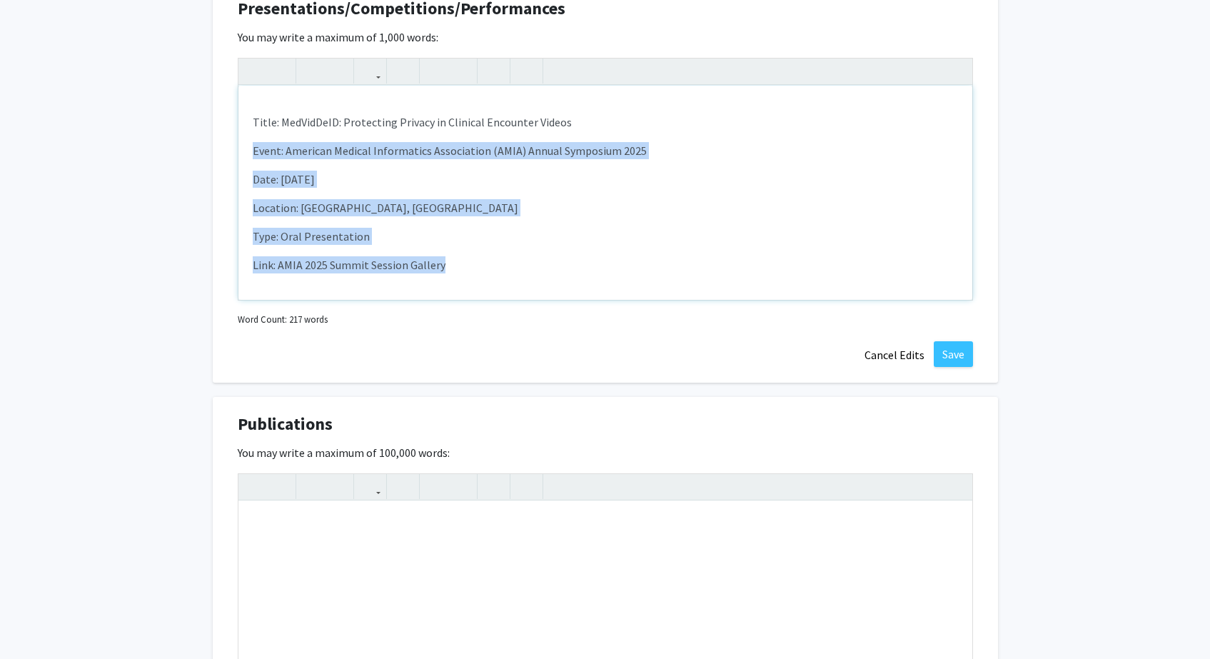
drag, startPoint x: 411, startPoint y: 226, endPoint x: 251, endPoint y: 154, distance: 175.8
click at [238, 157] on div "Title: Real-World Outcomes of BTK Inhibitors in Chronic Lymphocytic Leukemia/Sm…" at bounding box center [605, 193] width 734 height 214
click at [430, 59] on use "button" at bounding box center [430, 59] width 0 height 0
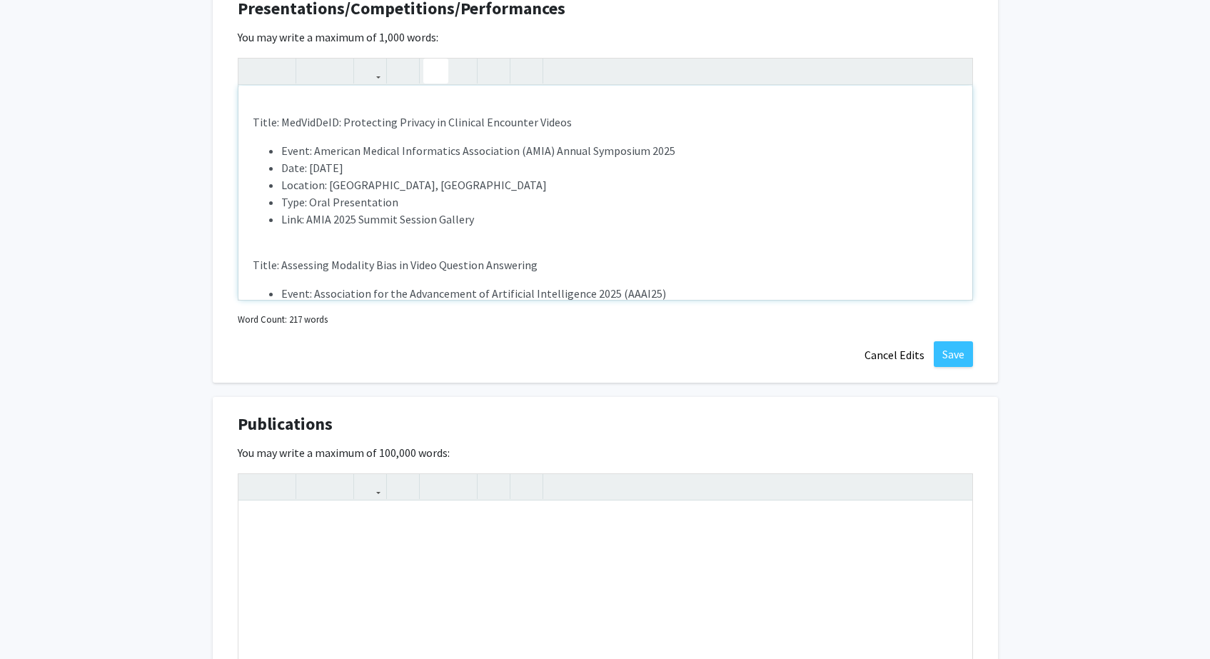
click at [473, 149] on span "Event: American Medical Informatics Association (AMIA) Annual Symposium 2025" at bounding box center [478, 151] width 394 height 14
click at [462, 243] on div "Title: Real-World Outcomes of BTK Inhibitors in Chronic Lymphocytic Leukemia/Sm…" at bounding box center [605, 193] width 734 height 214
click at [527, 76] on icon "button" at bounding box center [526, 71] width 12 height 24
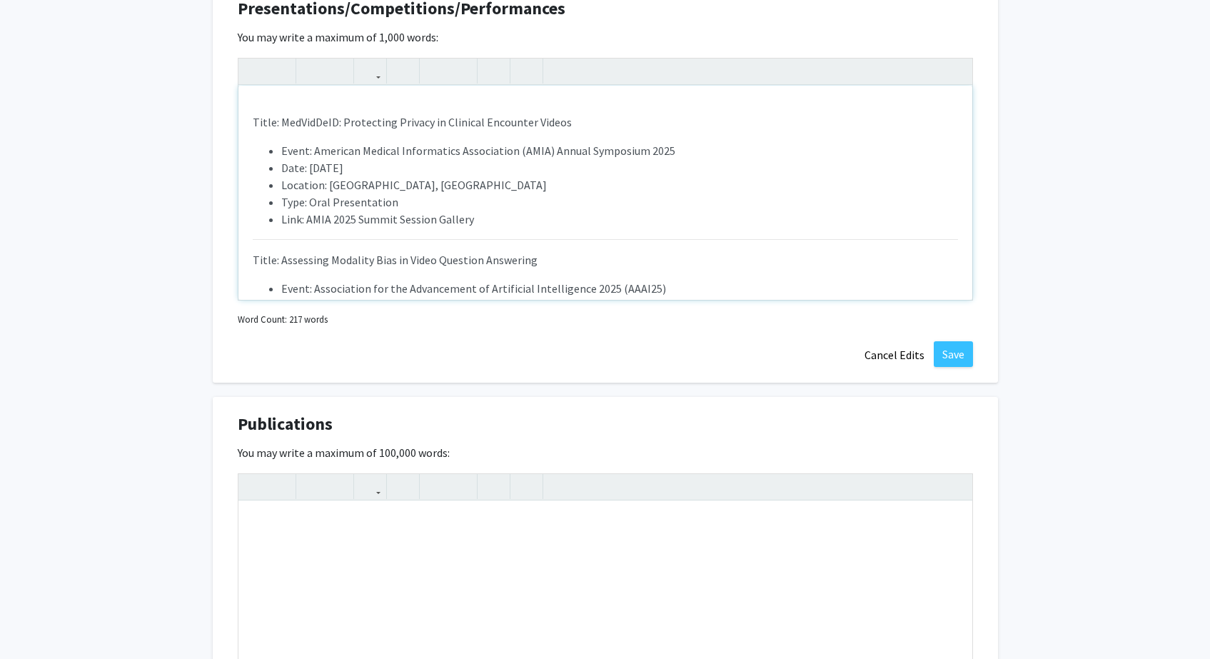
click at [494, 194] on li "Type: Oral Presentation" at bounding box center [619, 201] width 677 height 17
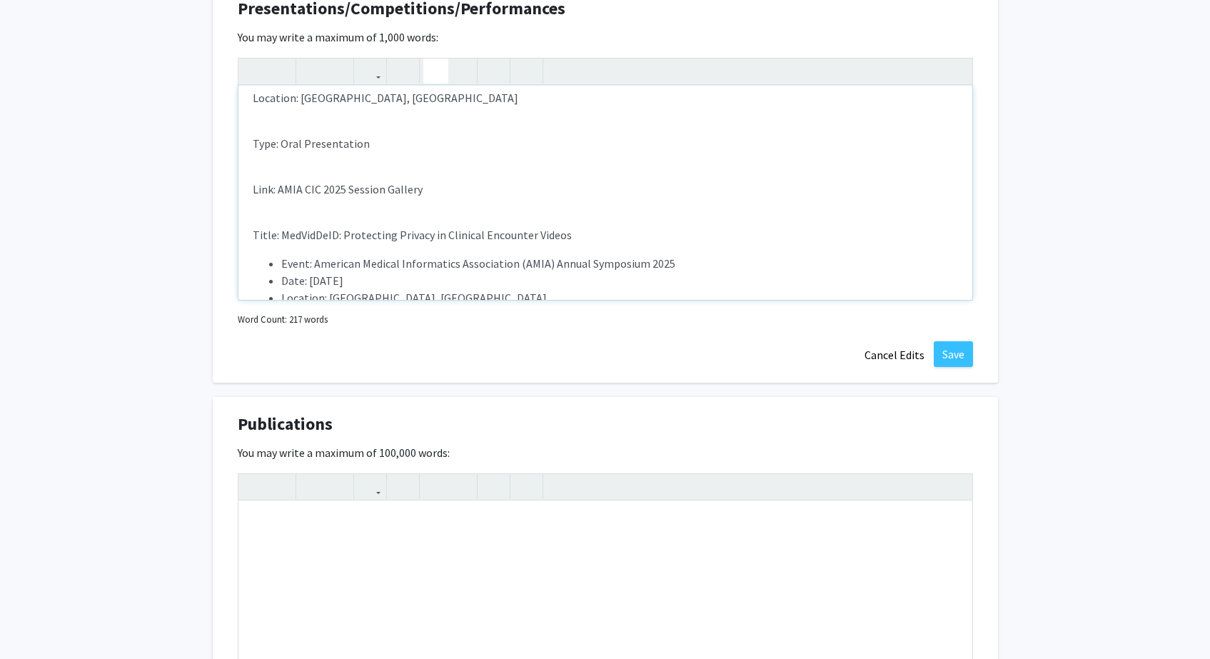
click at [449, 202] on div "Title: Real-World Outcomes of BTK Inhibitors in Chronic Lymphocytic Leukemia/Sm…" at bounding box center [605, 193] width 734 height 214
click at [436, 171] on div "Title: Real-World Outcomes of BTK Inhibitors in Chronic Lymphocytic Leukemia/Sm…" at bounding box center [605, 193] width 734 height 214
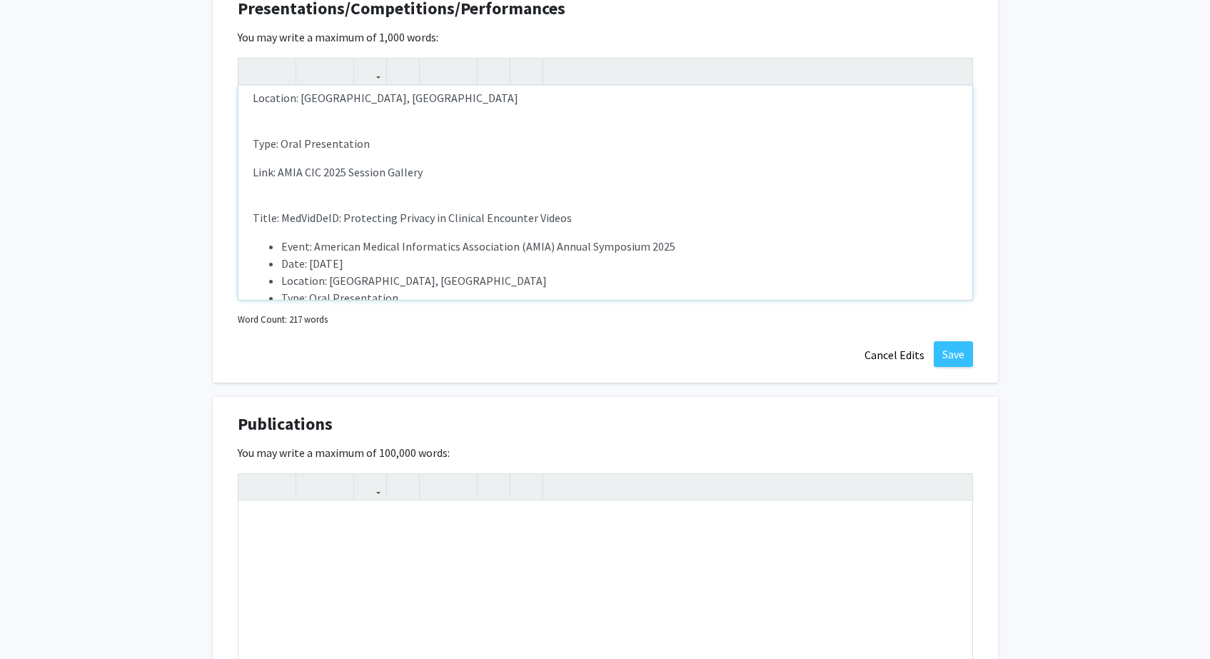
click at [403, 121] on div "Title: Real-World Outcomes of BTK Inhibitors in Chronic Lymphocytic Leukemia/Sm…" at bounding box center [605, 193] width 734 height 214
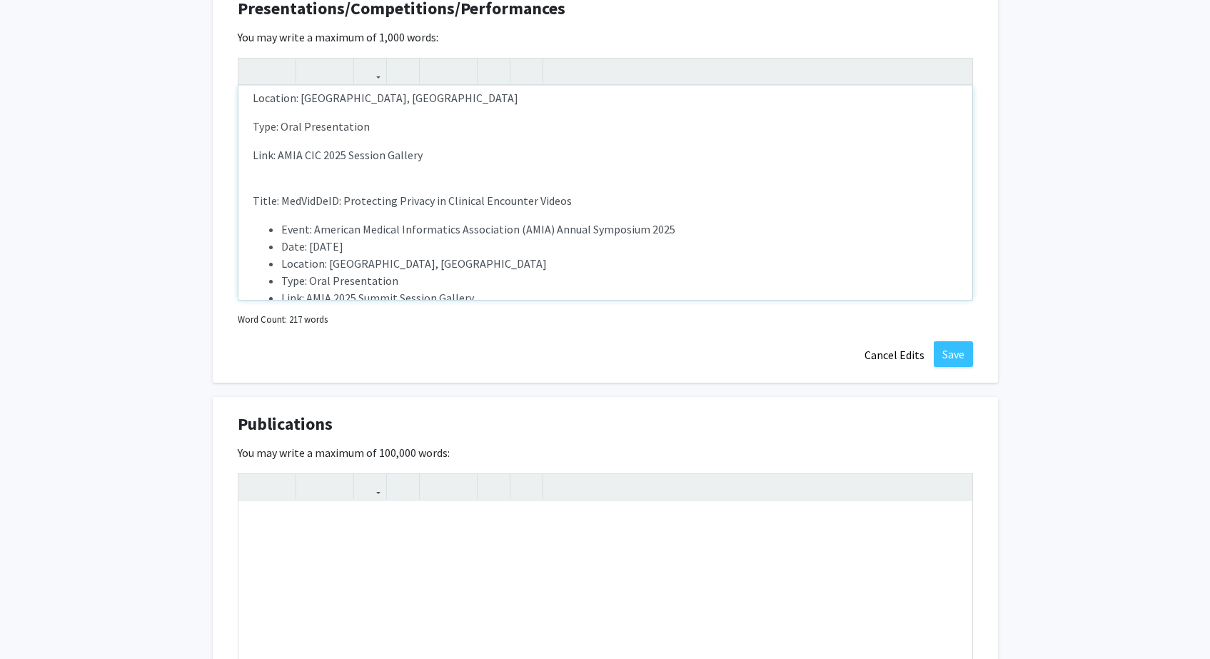
scroll to position [276, 0]
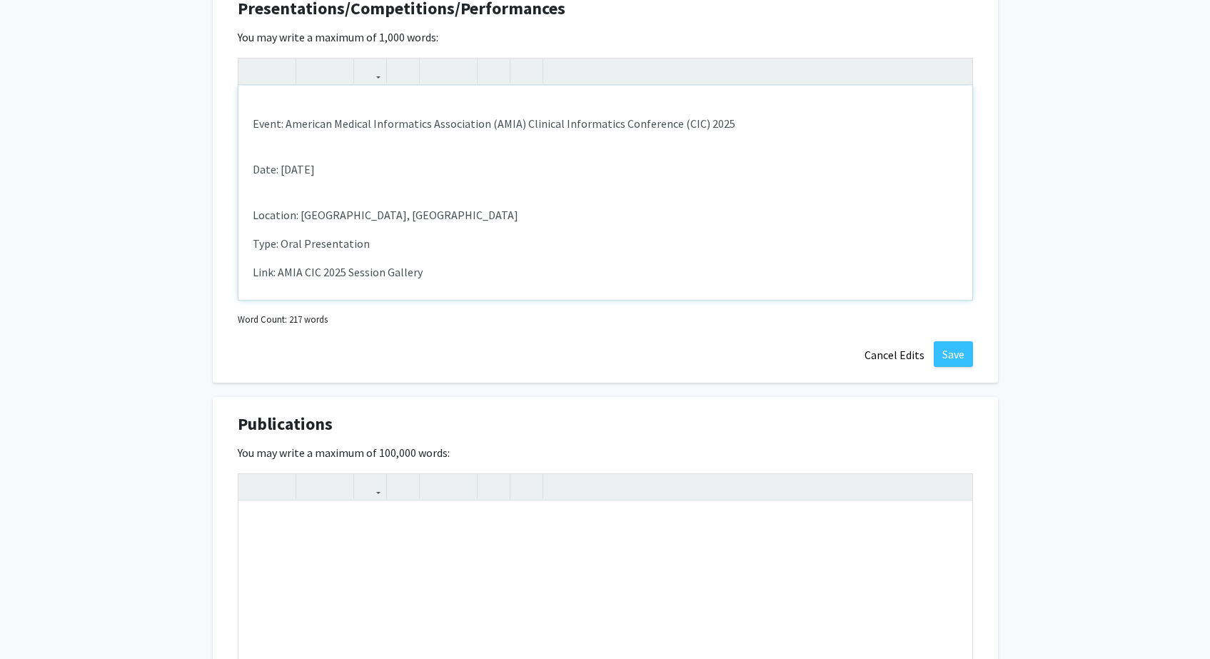
click at [380, 178] on p "Date: [DATE]" at bounding box center [605, 169] width 705 height 17
click at [378, 197] on div "Title: Real-World Outcomes of BTK Inhibitors in Chronic Lymphocytic Leukemia/Sm…" at bounding box center [605, 193] width 734 height 214
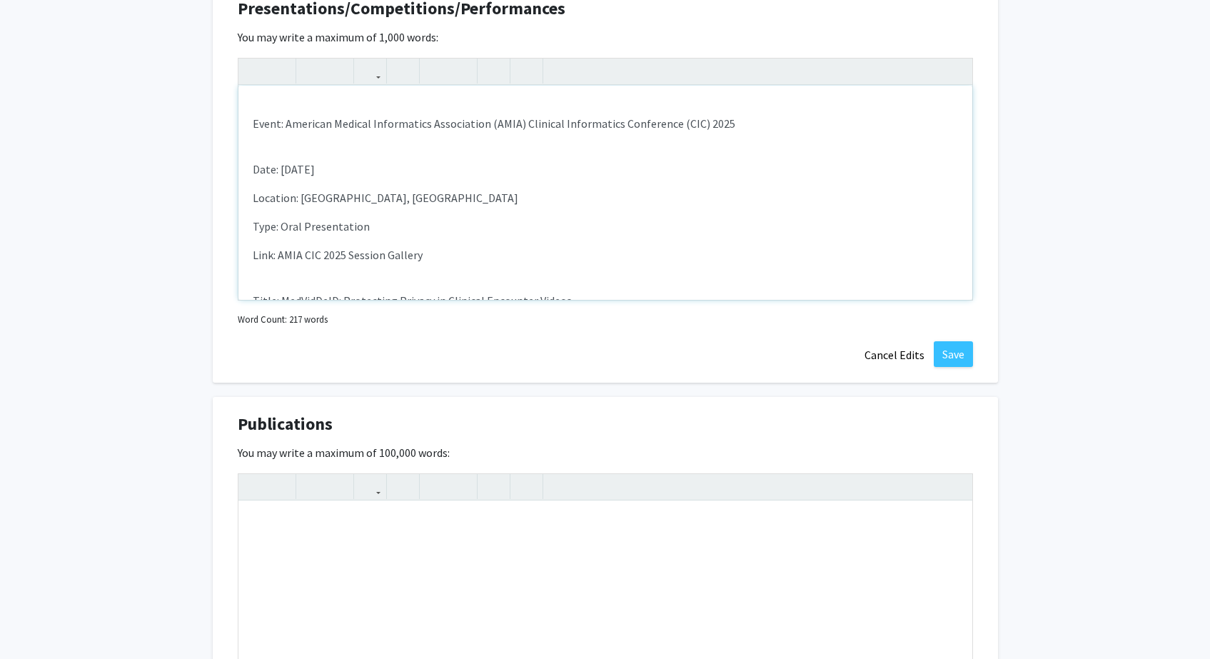
click at [358, 144] on div "Title: Real-World Outcomes of BTK Inhibitors in Chronic Lymphocytic Leukemia/Sm…" at bounding box center [605, 193] width 734 height 214
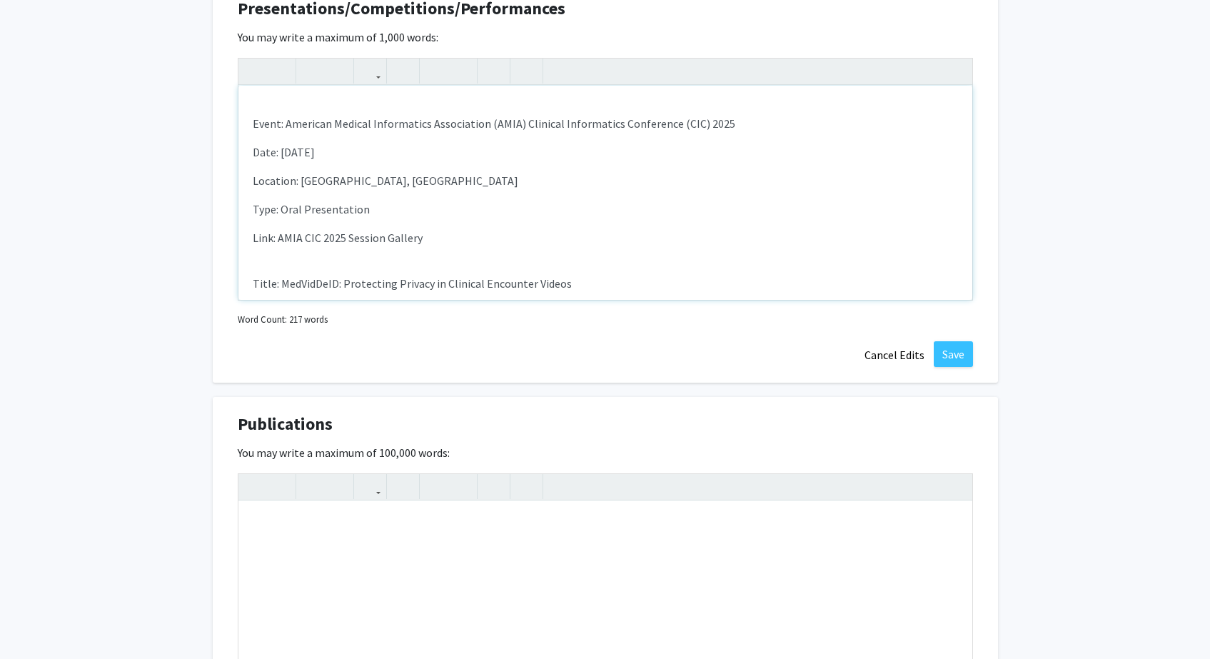
scroll to position [249, 0]
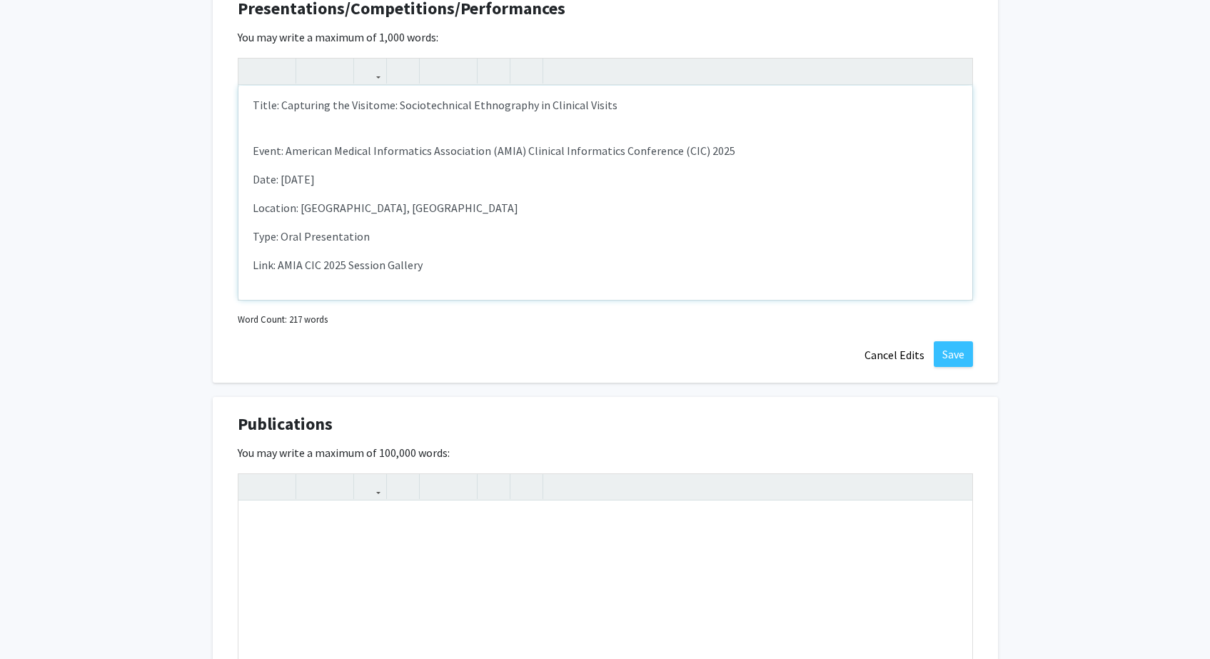
click at [358, 131] on div "Title: Real-World Outcomes of BTK Inhibitors in Chronic Lymphocytic Leukemia/Sm…" at bounding box center [605, 193] width 734 height 214
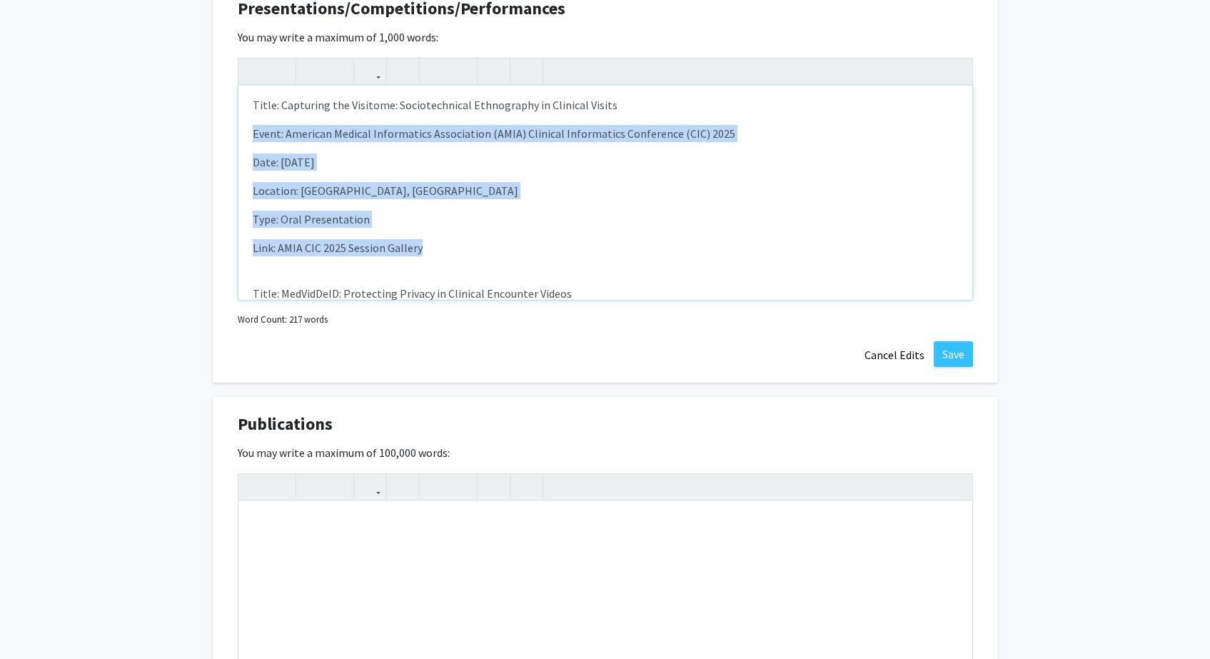
drag, startPoint x: 438, startPoint y: 250, endPoint x: 240, endPoint y: 129, distance: 231.7
click at [240, 129] on div "Title: Real-World Outcomes of BTK Inhibitors in Chronic Lymphocytic Leukemia/Sm…" at bounding box center [605, 193] width 734 height 214
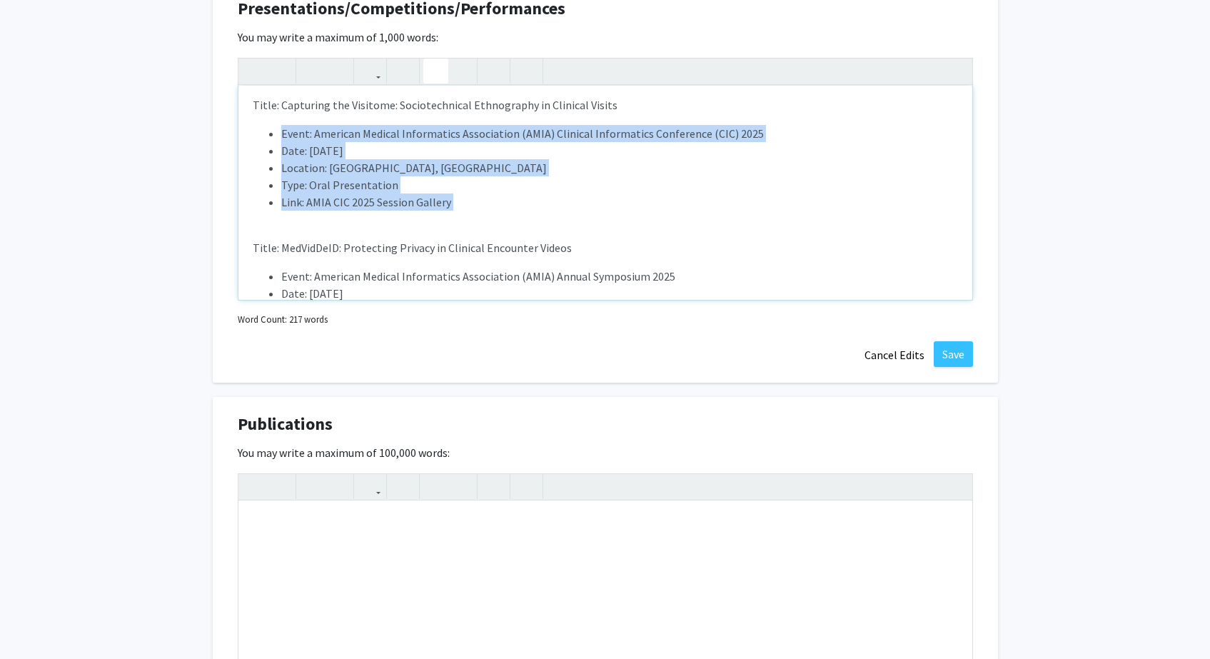
click at [441, 72] on icon "button" at bounding box center [436, 71] width 12 height 24
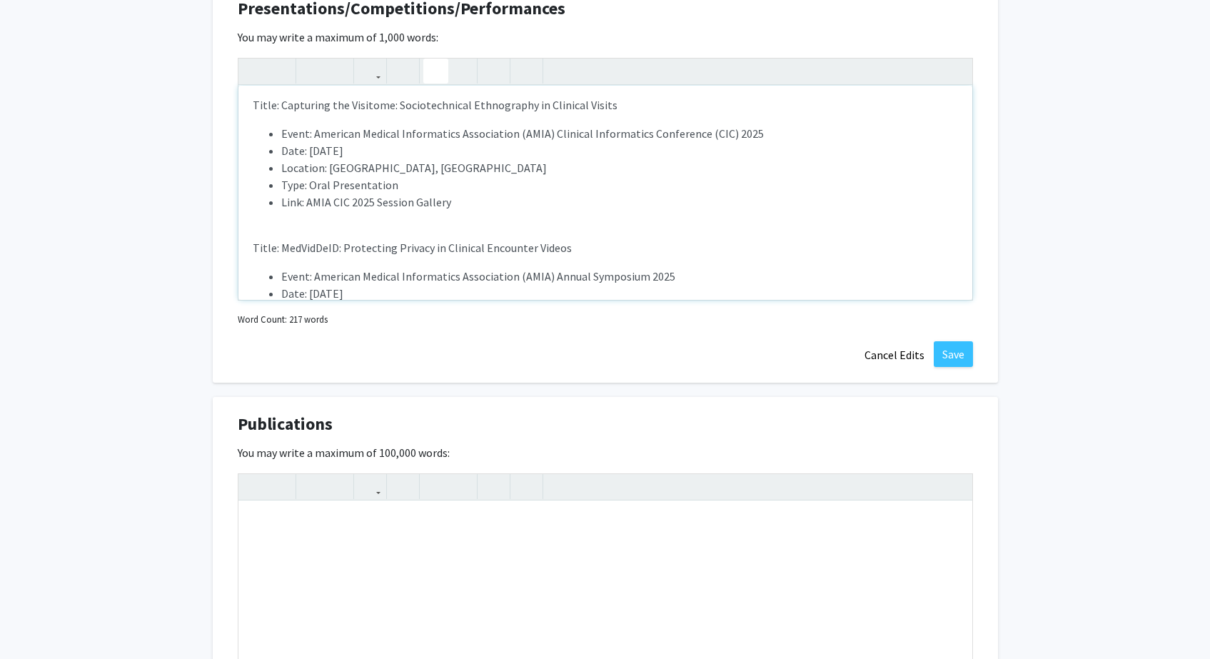
click at [449, 234] on div "Title: Real-World Outcomes of BTK Inhibitors in Chronic Lymphocytic Leukemia/Sm…" at bounding box center [605, 193] width 734 height 214
click at [530, 66] on icon "button" at bounding box center [526, 71] width 12 height 24
click at [518, 163] on li "Location: [GEOGRAPHIC_DATA], [GEOGRAPHIC_DATA]" at bounding box center [619, 167] width 677 height 17
click at [942, 348] on button "Save" at bounding box center [953, 354] width 39 height 26
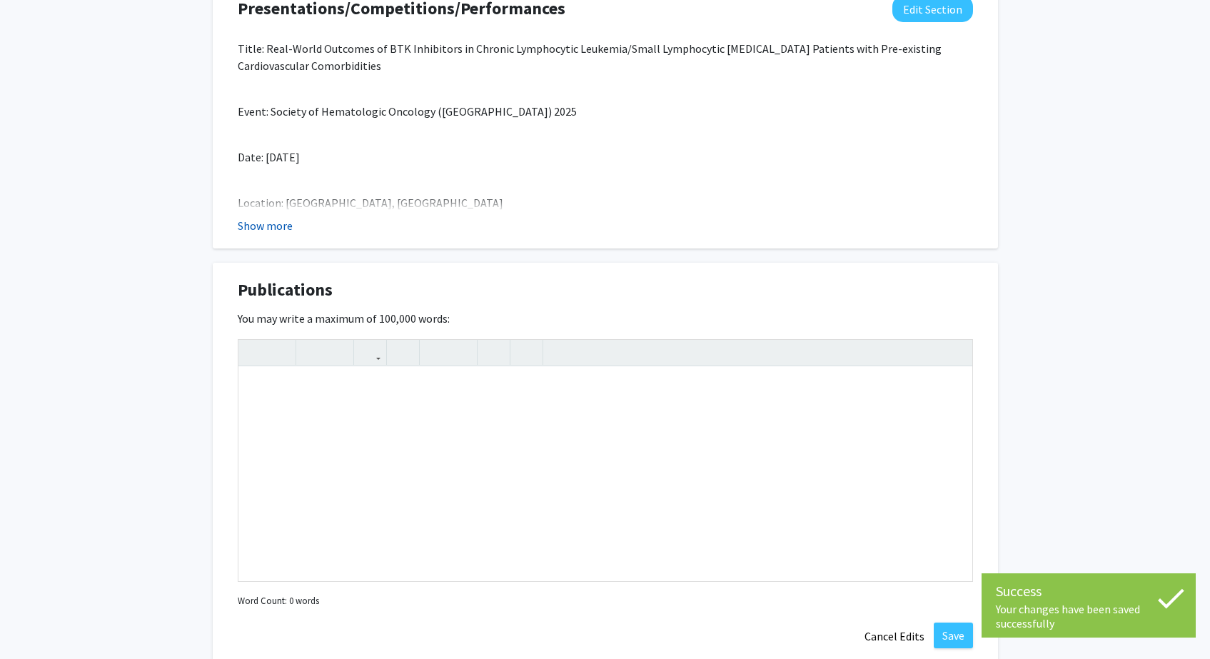
click at [282, 232] on button "Show more" at bounding box center [265, 225] width 55 height 17
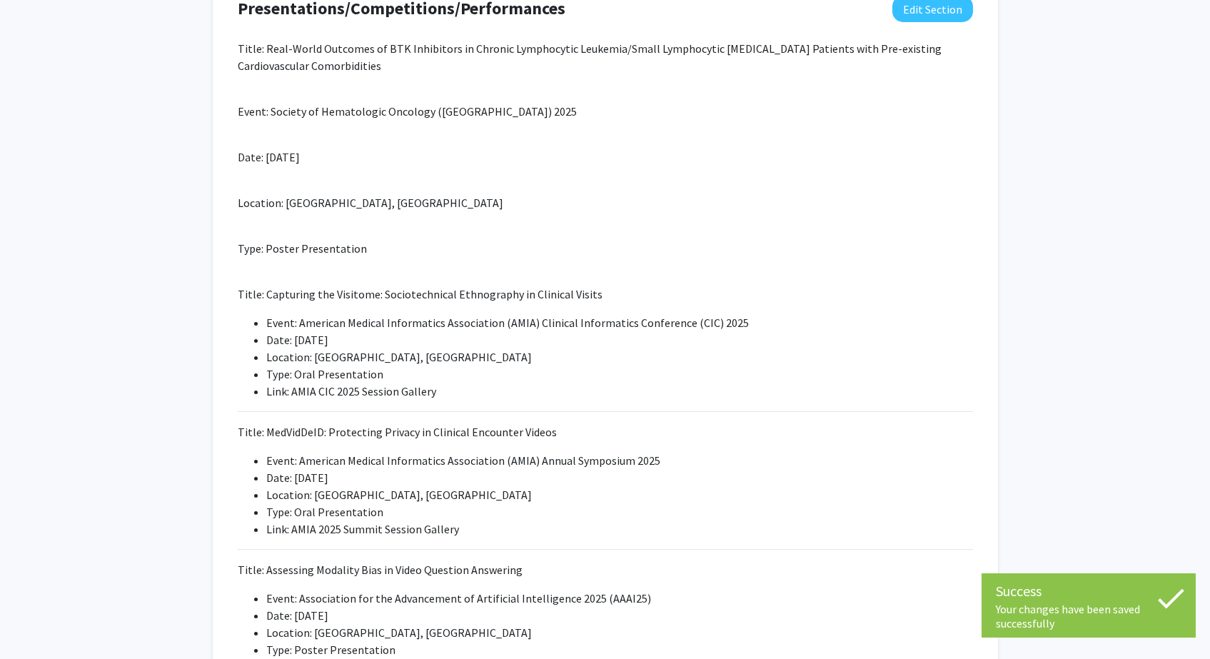
drag, startPoint x: 932, startPoint y: 19, endPoint x: 912, endPoint y: 32, distance: 24.2
click at [932, 19] on button "Edit Section" at bounding box center [932, 9] width 81 height 26
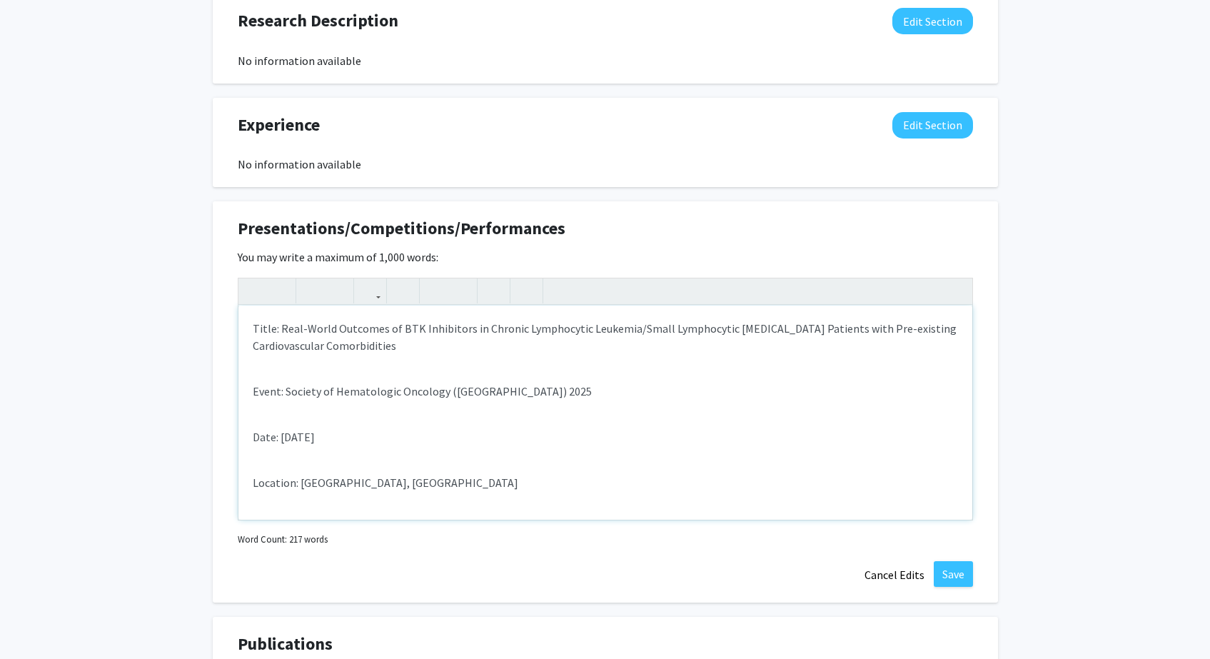
scroll to position [27, 0]
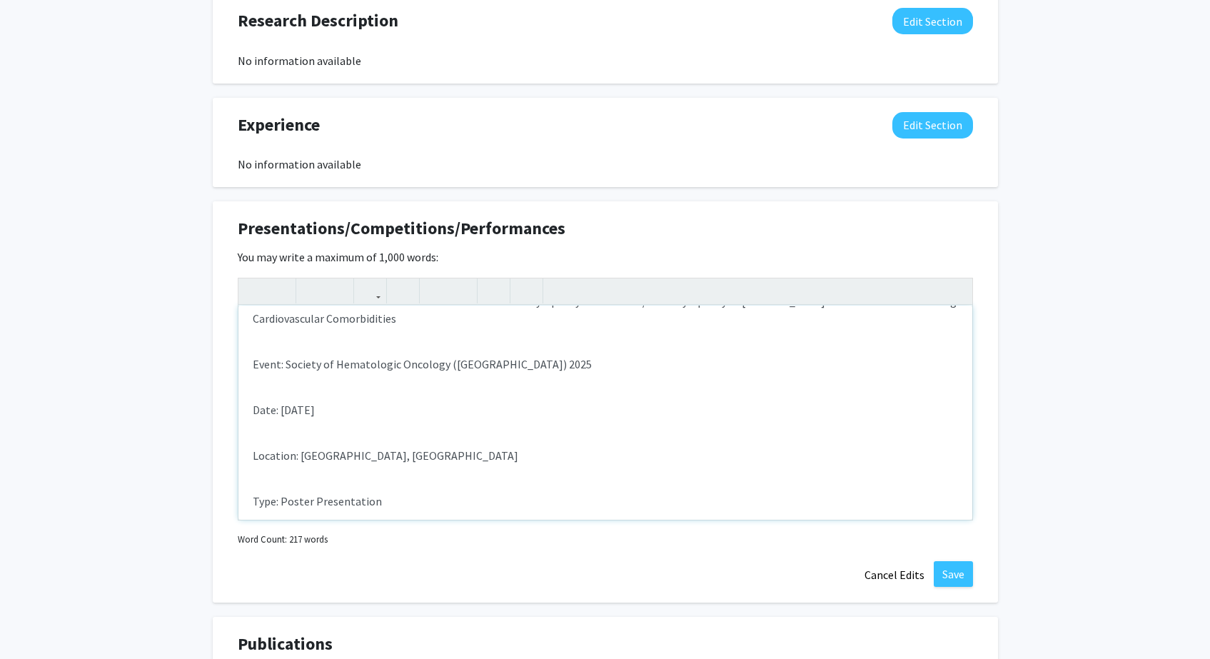
click at [407, 393] on div "Title: Real-World Outcomes of BTK Inhibitors in Chronic Lymphocytic Leukemia/Sm…" at bounding box center [605, 413] width 734 height 214
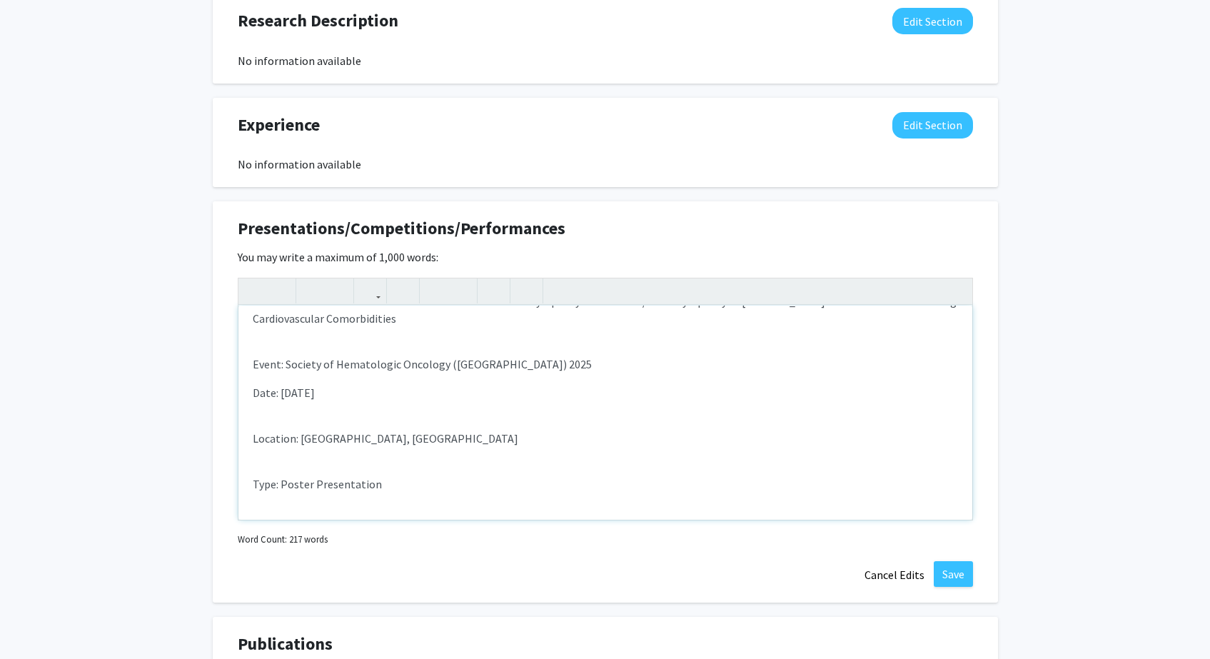
click at [391, 427] on div "Title: Real-World Outcomes of BTK Inhibitors in Chronic Lymphocytic Leukemia/Sm…" at bounding box center [605, 413] width 734 height 214
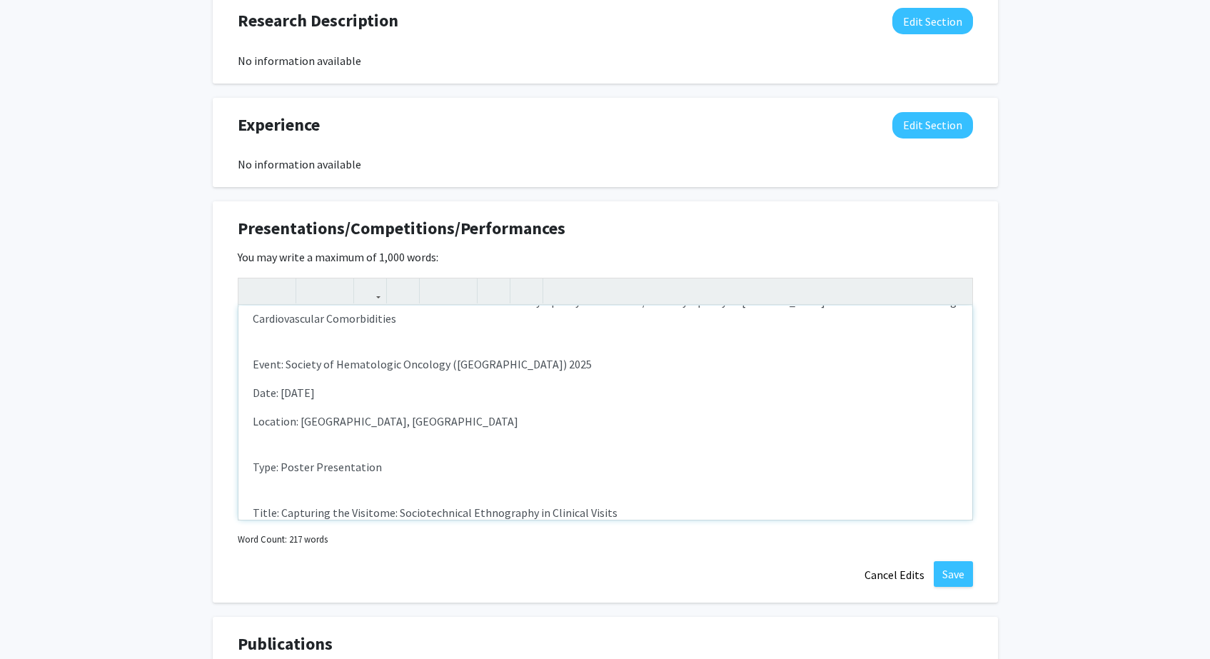
click at [386, 446] on div "Title: Real-World Outcomes of BTK Inhibitors in Chronic Lymphocytic Leukemia/Sm…" at bounding box center [605, 413] width 734 height 214
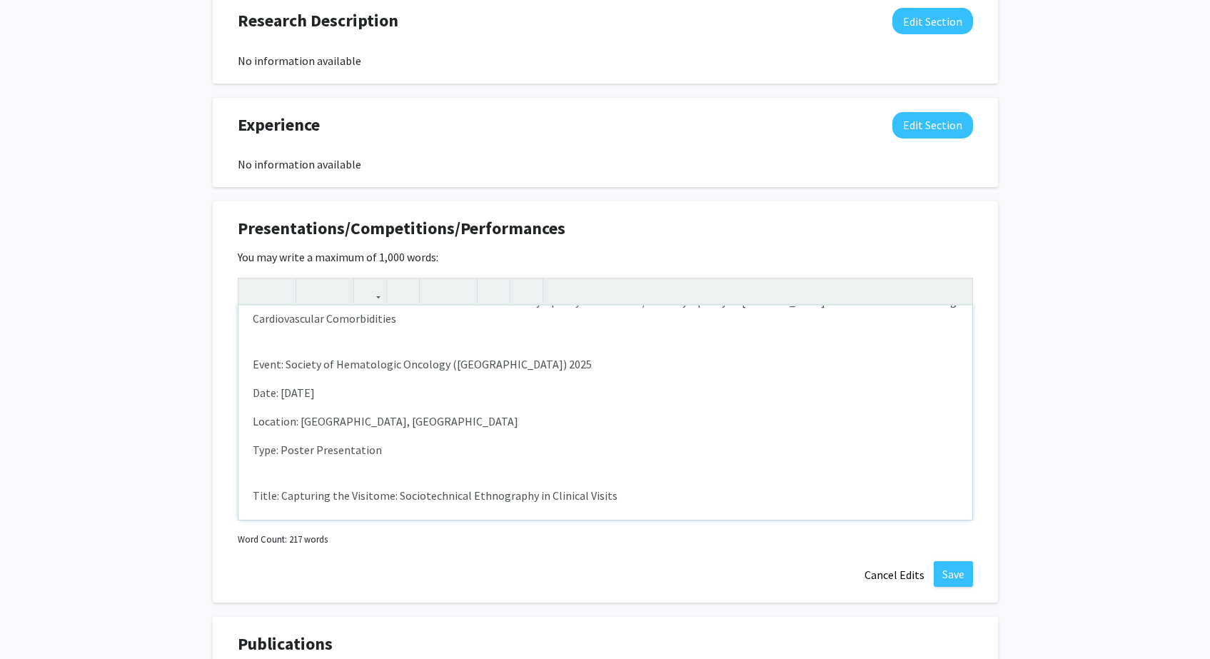
click at [388, 458] on p "Type: Poster Presentation" at bounding box center [605, 449] width 705 height 17
click at [392, 475] on div "Title: Real-World Outcomes of BTK Inhibitors in Chronic Lymphocytic Leukemia/Sm…" at bounding box center [605, 413] width 734 height 214
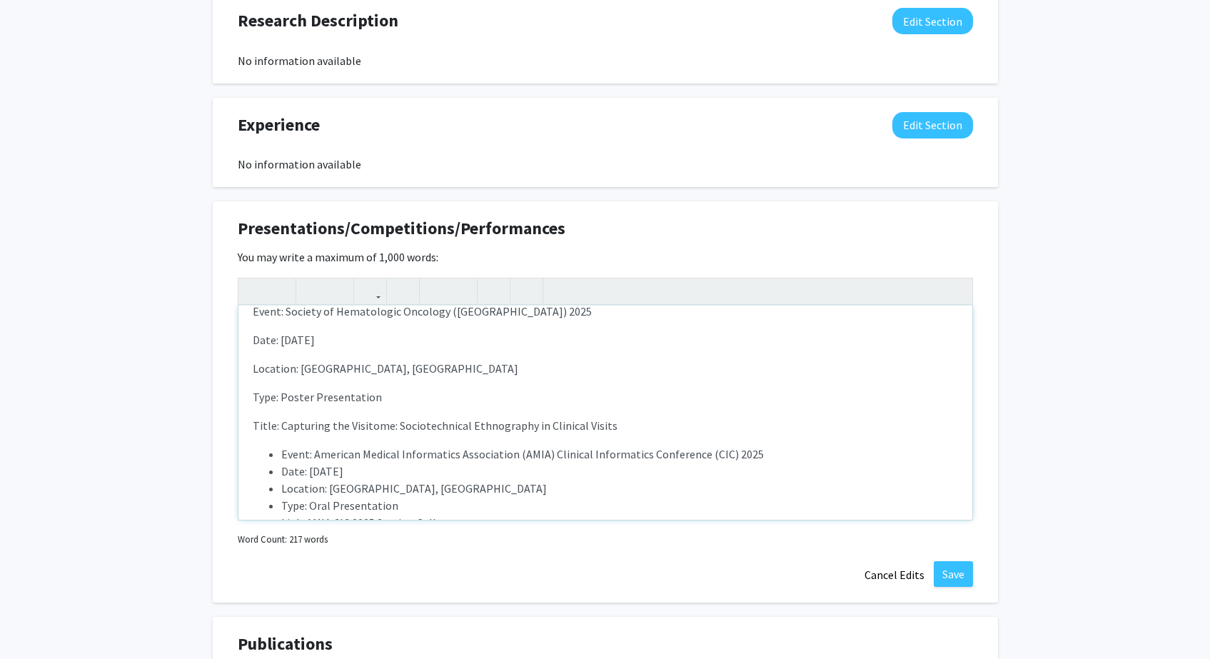
scroll to position [34, 0]
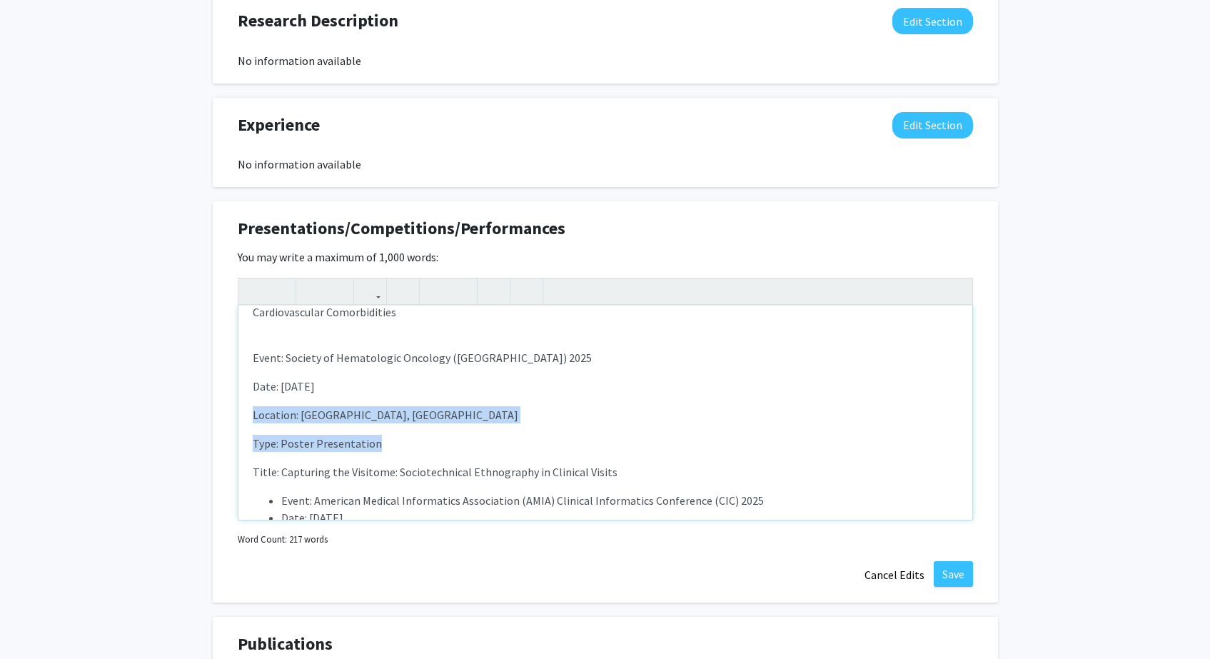
drag, startPoint x: 391, startPoint y: 446, endPoint x: 297, endPoint y: 396, distance: 105.7
click at [297, 396] on div "Title: Real-World Outcomes of BTK Inhibitors in Chronic Lymphocytic Leukemia/Sm…" at bounding box center [605, 413] width 734 height 214
click at [297, 324] on div "Title: Real-World Outcomes of BTK Inhibitors in Chronic Lymphocytic Leukemia/Sm…" at bounding box center [605, 413] width 734 height 214
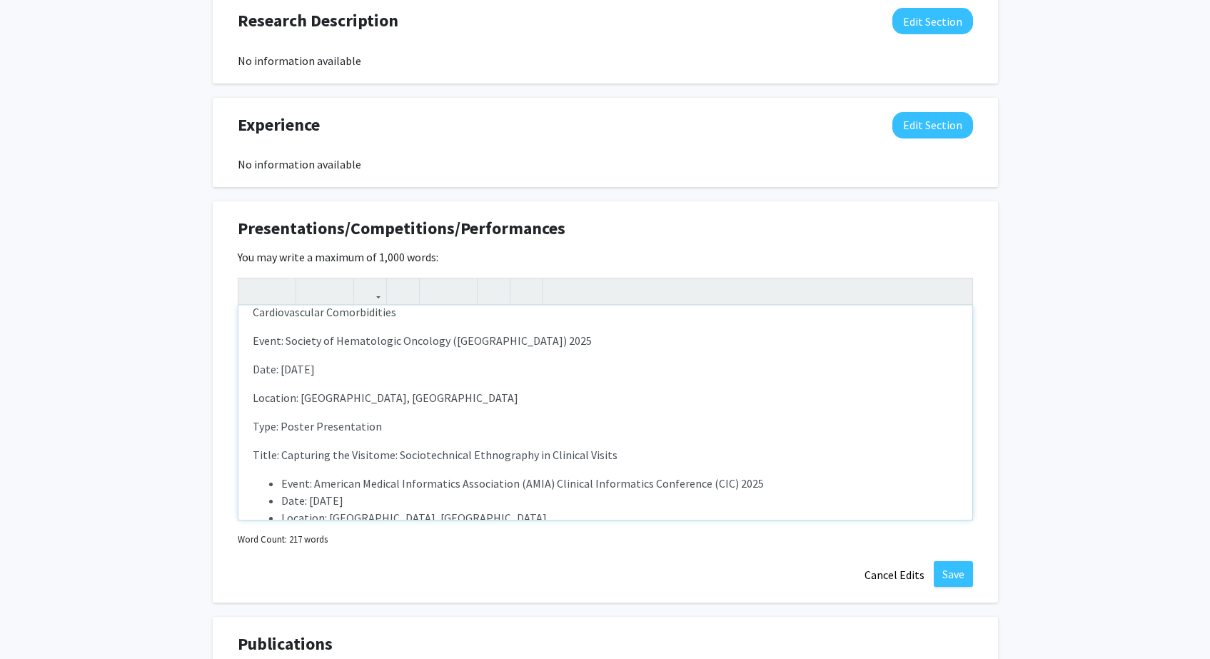
scroll to position [29, 0]
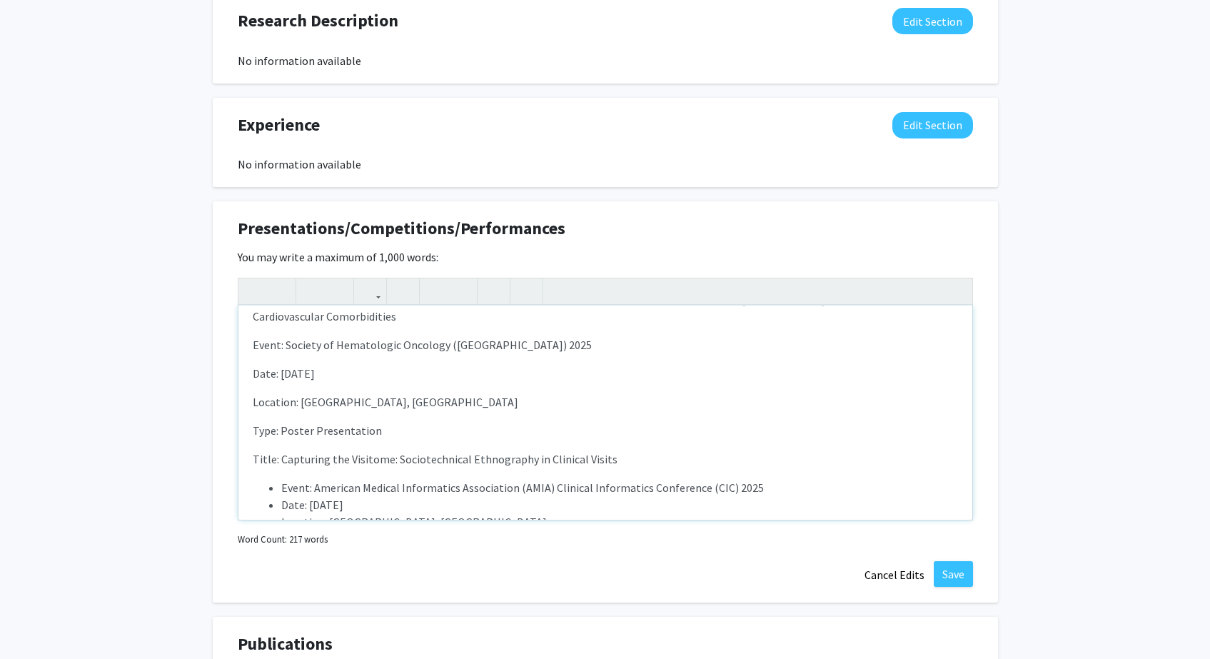
click at [446, 430] on p "Type: Poster Presentation" at bounding box center [605, 430] width 705 height 17
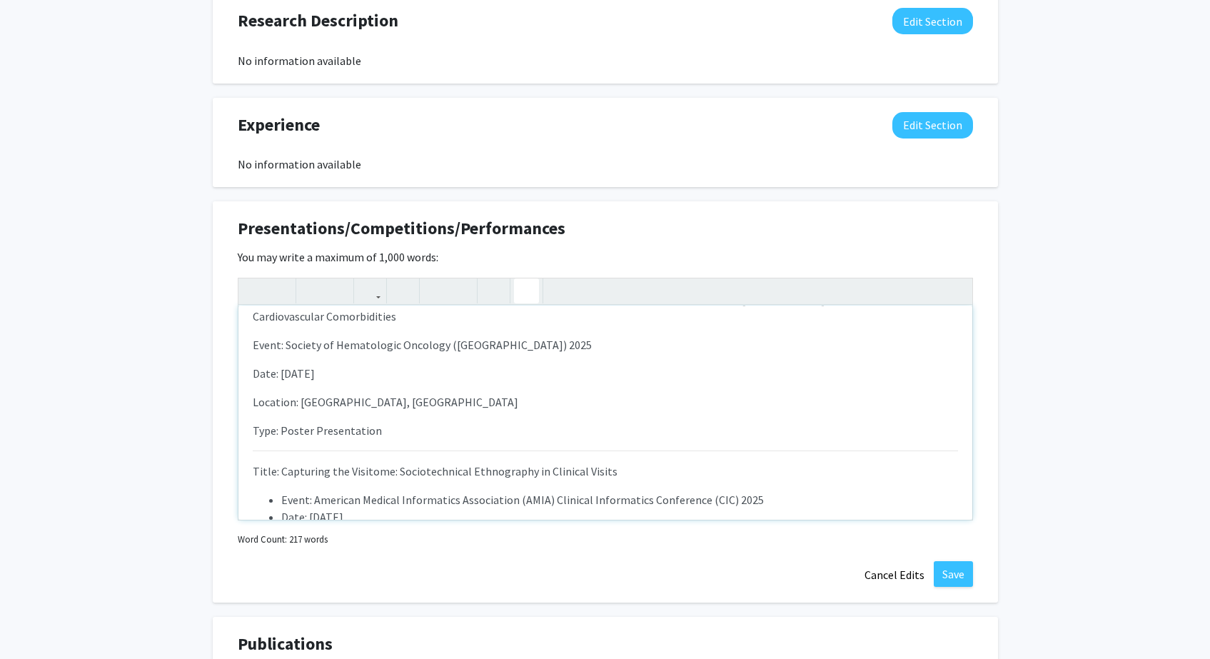
click at [528, 286] on icon "button" at bounding box center [526, 291] width 12 height 24
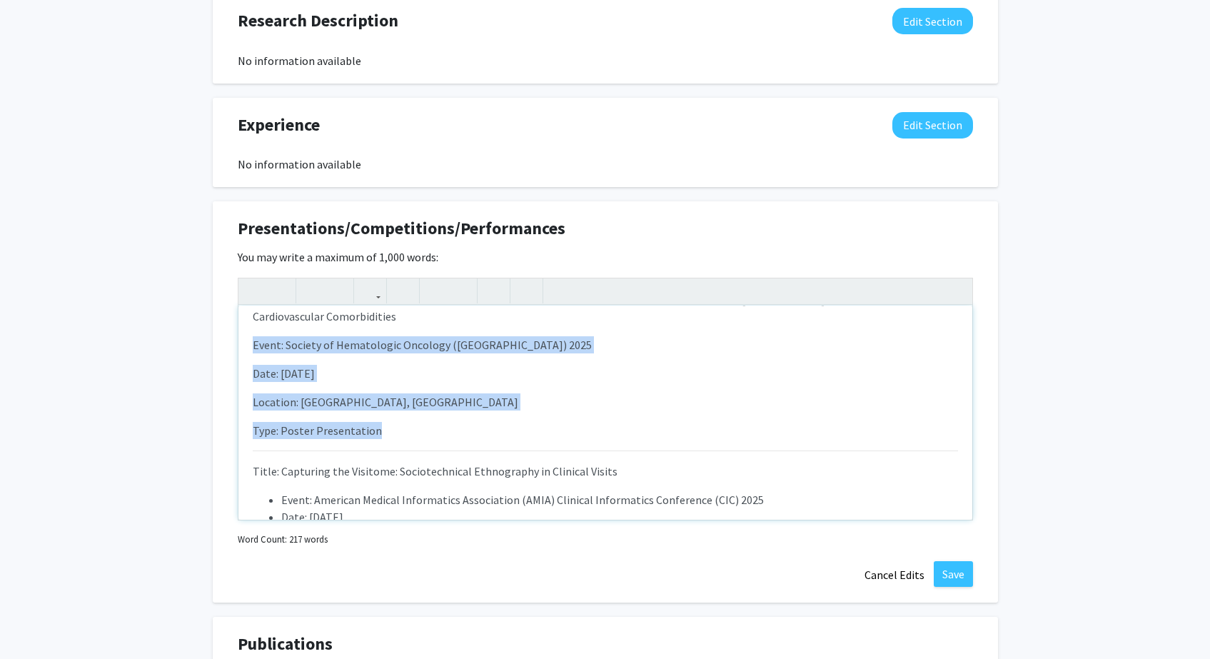
drag, startPoint x: 447, startPoint y: 438, endPoint x: 239, endPoint y: 331, distance: 233.4
click at [239, 331] on div "Title: Real-World Outcomes of BTK Inhibitors in Chronic Lymphocytic Leukemia/Sm…" at bounding box center [605, 413] width 734 height 214
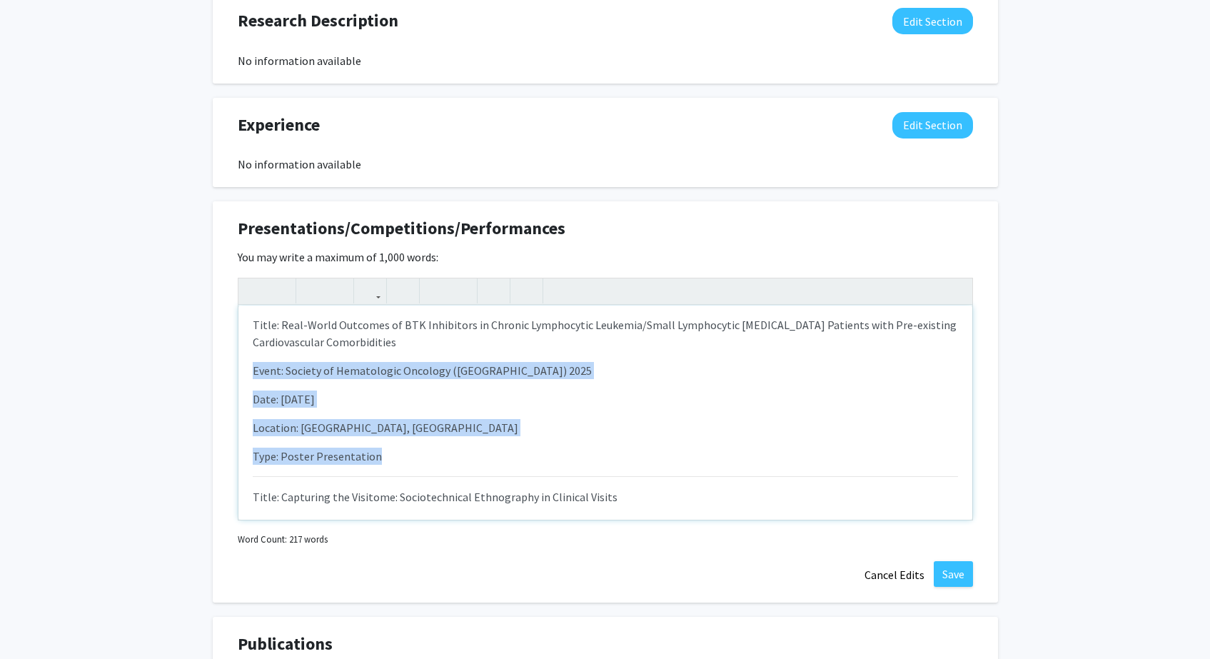
scroll to position [0, 0]
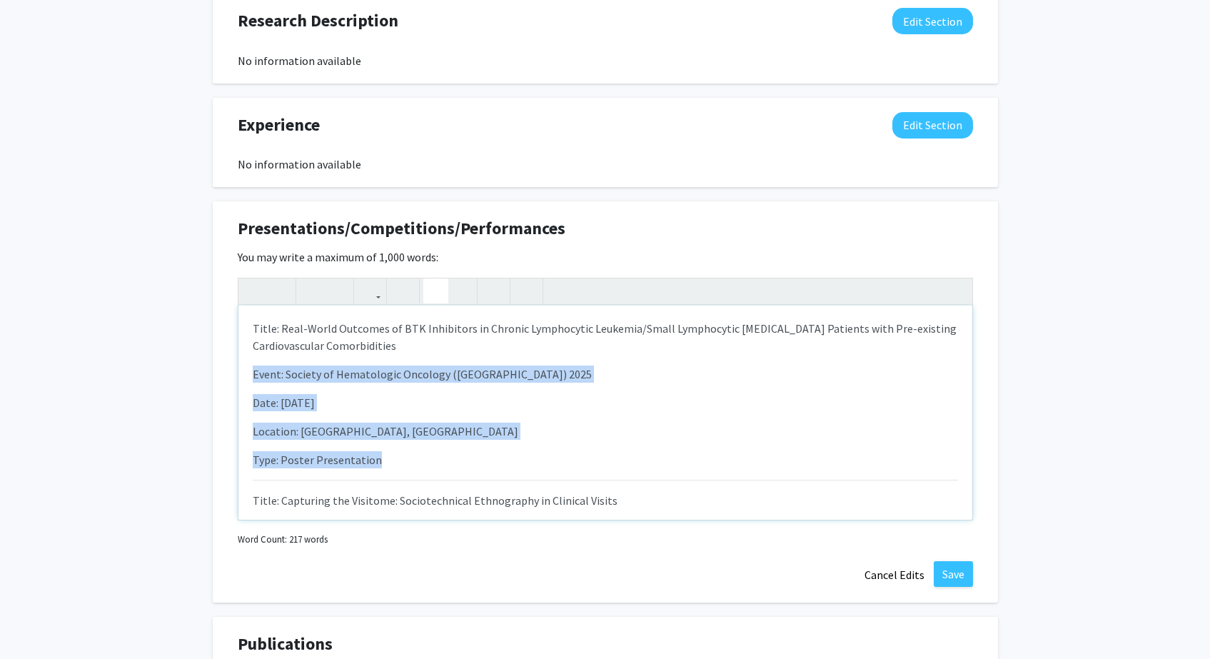
click at [436, 291] on icon "button" at bounding box center [436, 291] width 12 height 24
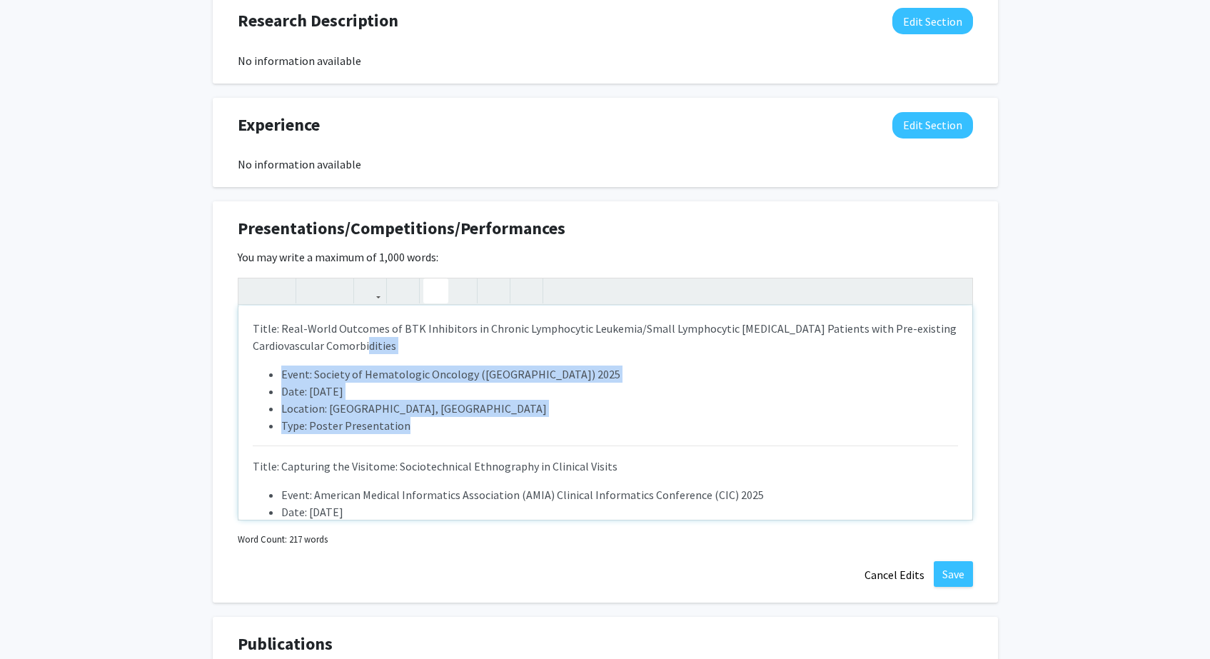
click at [453, 341] on p "Title: Real-World Outcomes of BTK Inhibitors in Chronic Lymphocytic Leukemia/Sm…" at bounding box center [605, 337] width 705 height 34
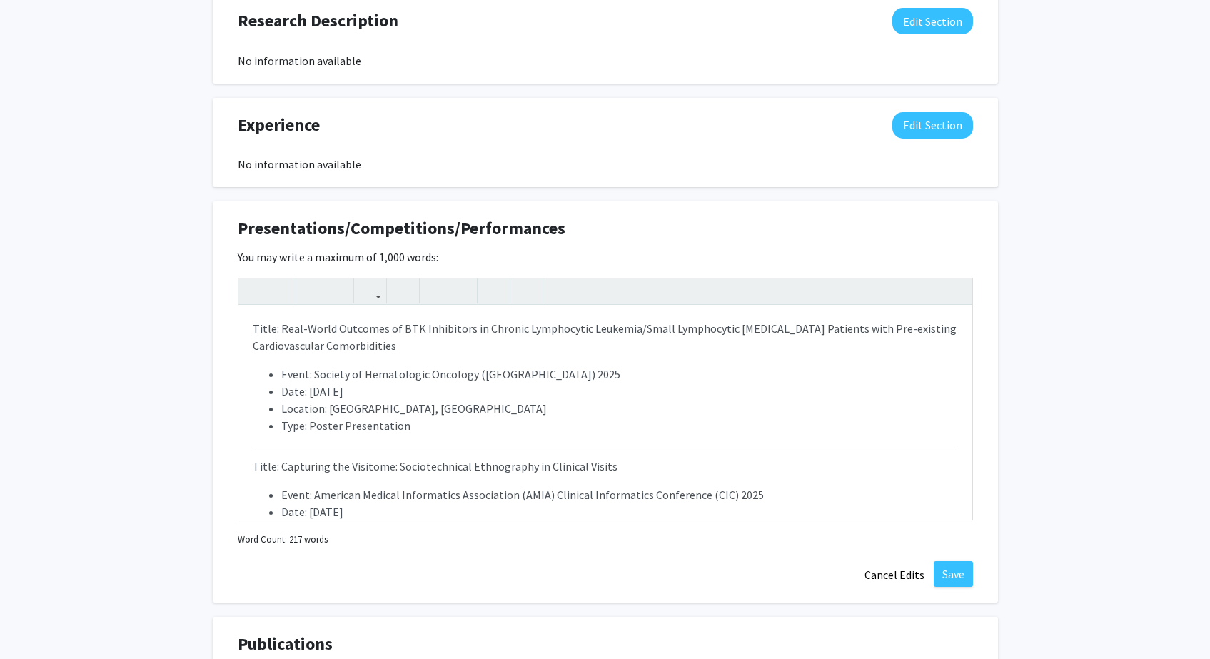
click at [950, 576] on button "Save" at bounding box center [953, 574] width 39 height 26
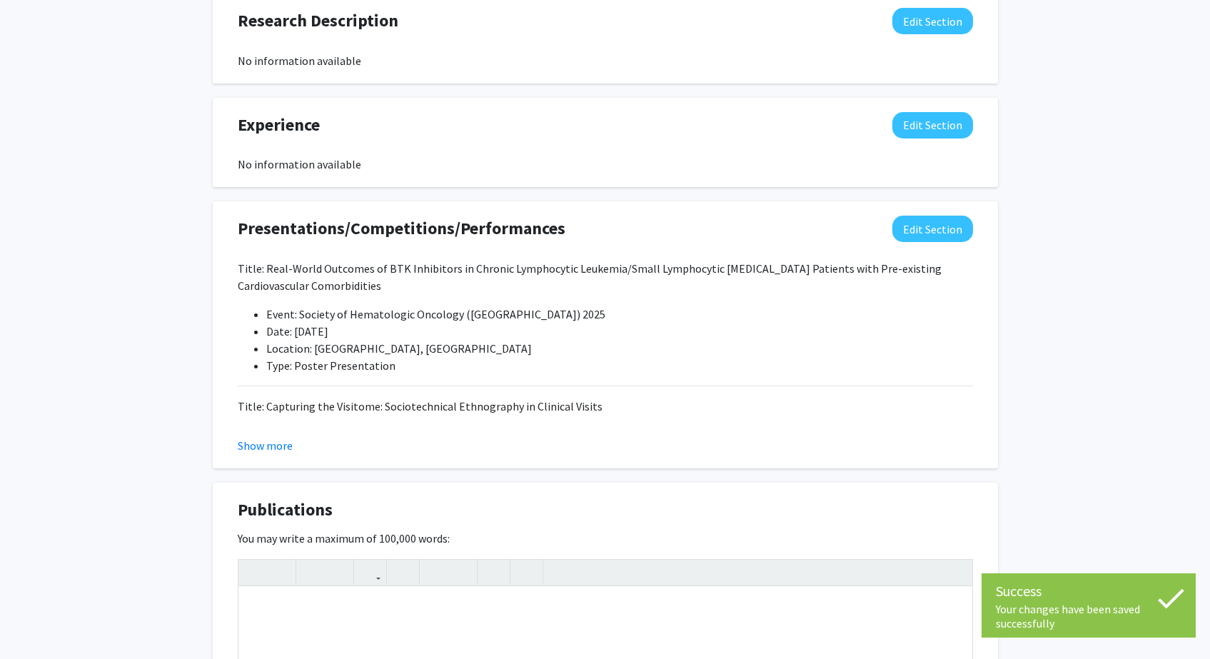
click at [308, 450] on div "Show more" at bounding box center [605, 445] width 735 height 17
click at [272, 450] on button "Show more" at bounding box center [265, 445] width 55 height 17
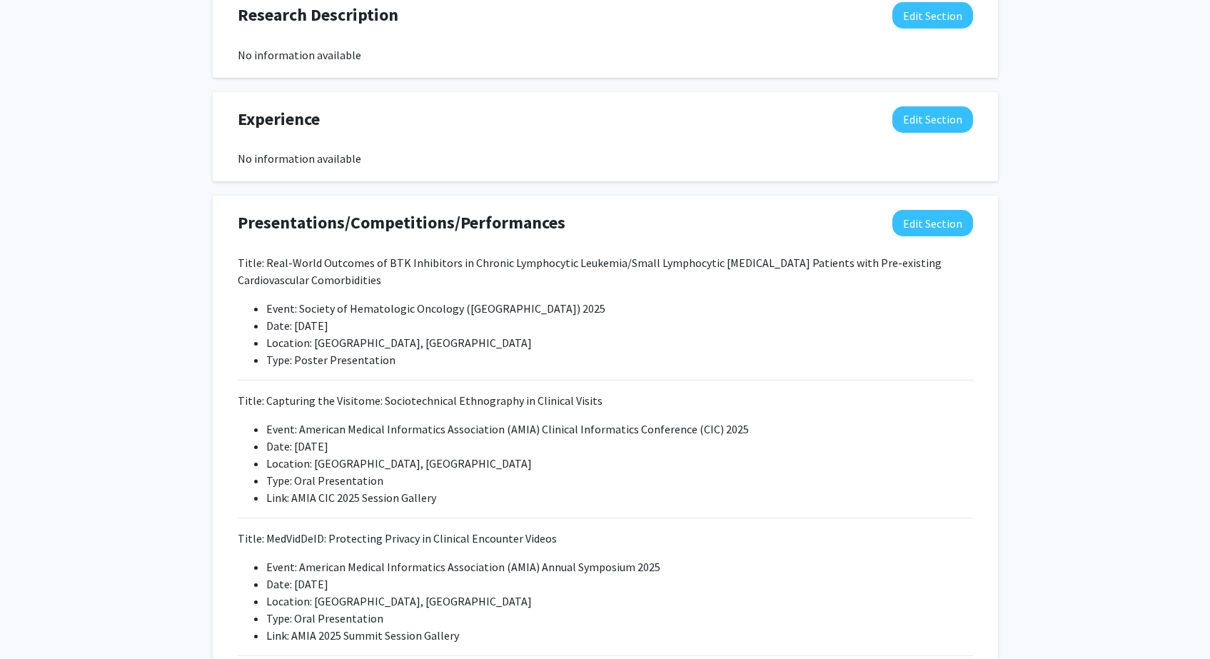
scroll to position [1444, 0]
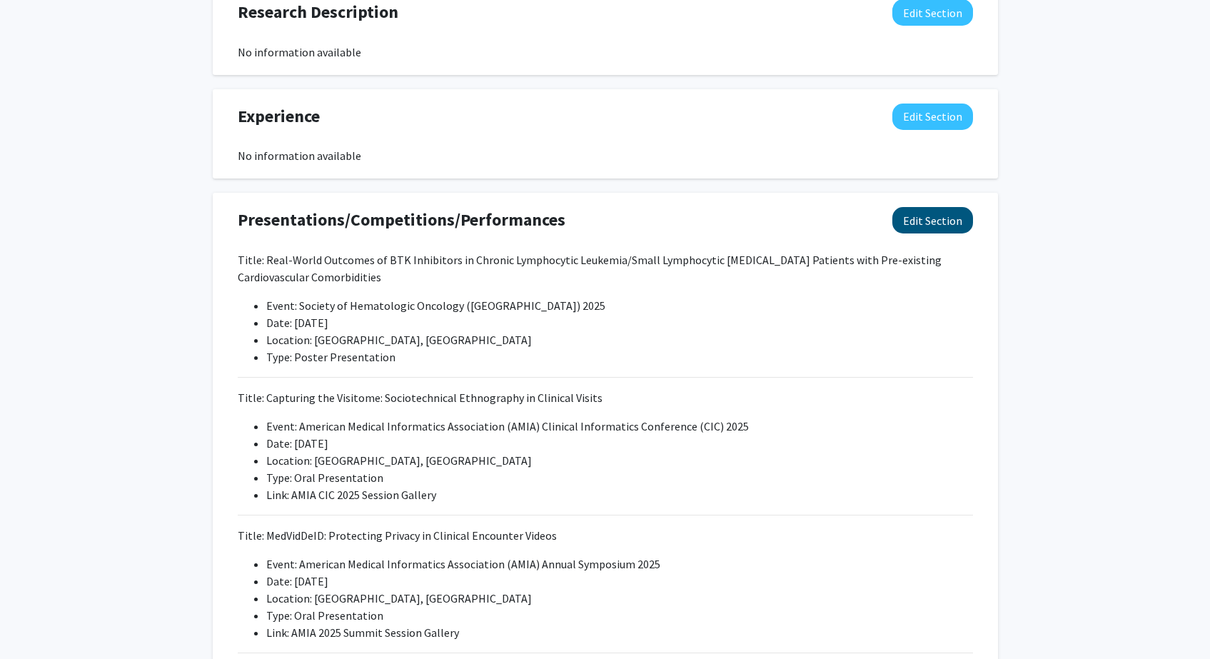
click at [920, 220] on button "Edit Section" at bounding box center [932, 220] width 81 height 26
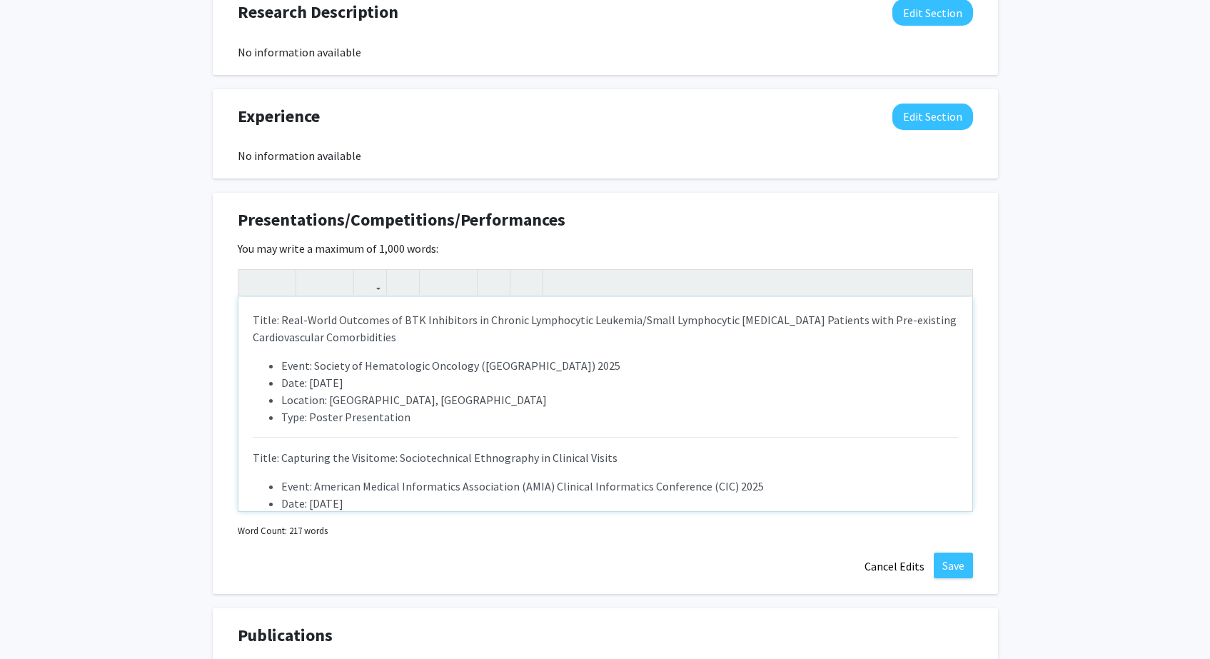
click at [280, 321] on p "Title: Real-World Outcomes of BTK Inhibitors in Chronic Lymphocytic Leukemia/Sm…" at bounding box center [605, 328] width 705 height 34
drag, startPoint x: 281, startPoint y: 461, endPoint x: 240, endPoint y: 460, distance: 41.4
click at [240, 460] on div "Real-World Outcomes of BTK Inhibitors in Chronic Lymphocytic Leukemia/Small Lym…" at bounding box center [605, 404] width 734 height 214
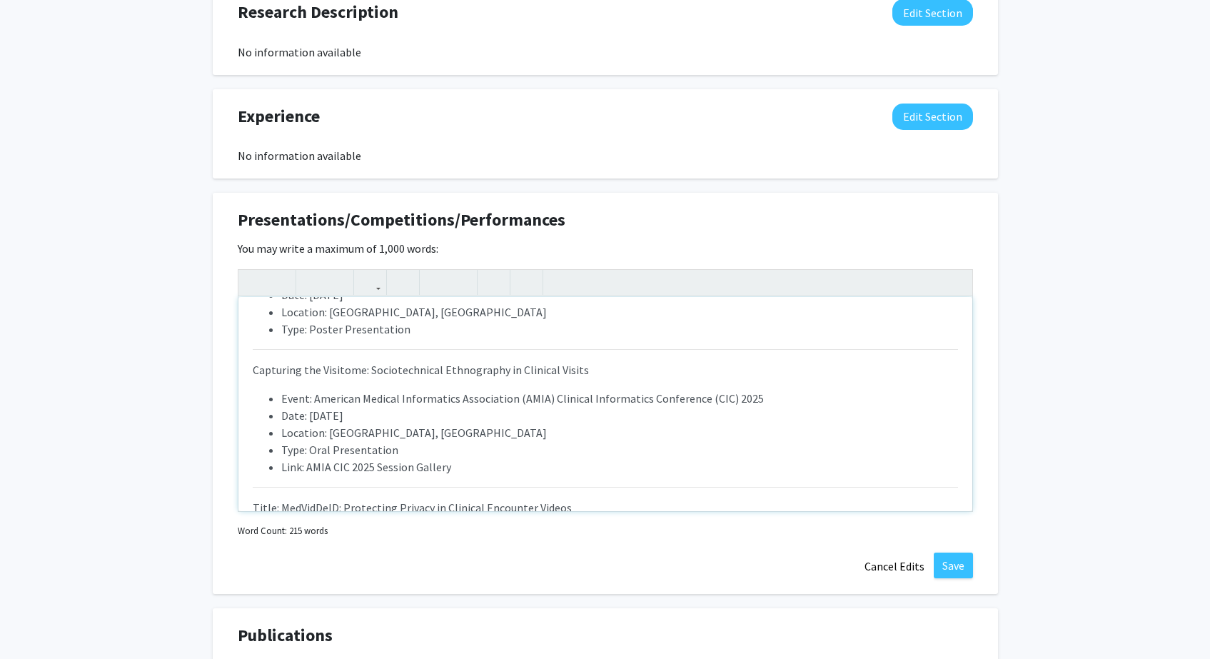
scroll to position [141, 0]
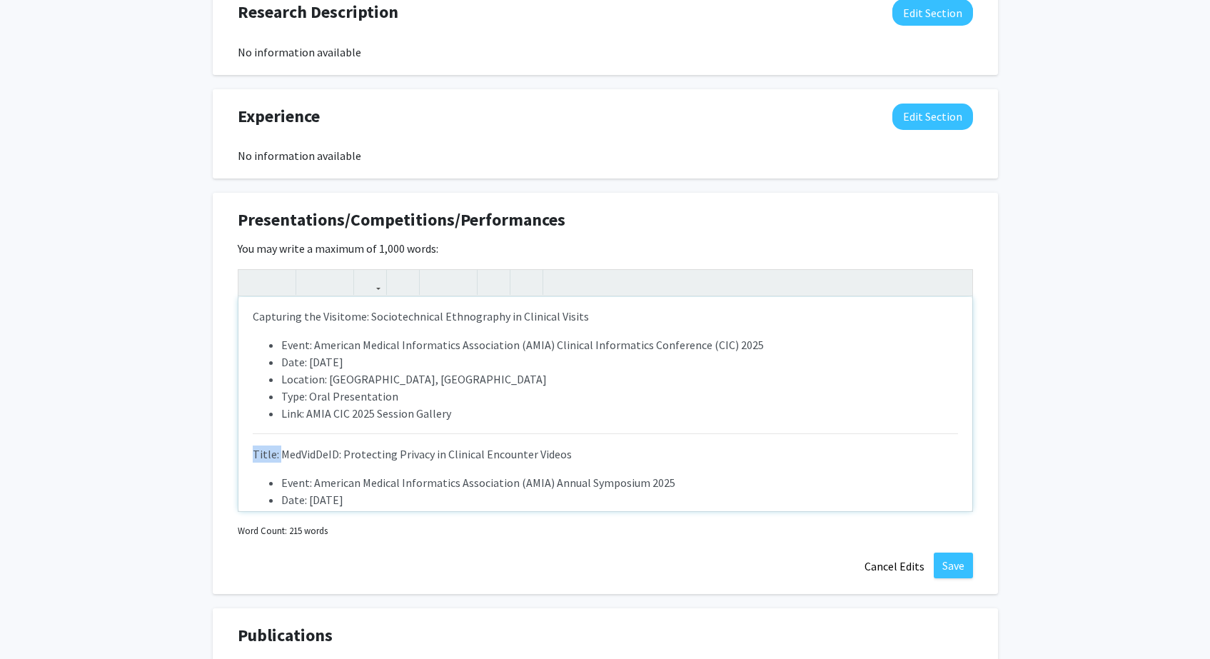
drag, startPoint x: 269, startPoint y: 455, endPoint x: 229, endPoint y: 452, distance: 40.1
click at [229, 452] on div "Presentations/Competitions/Performances Edit Section You may write a maximum of…" at bounding box center [605, 393] width 785 height 401
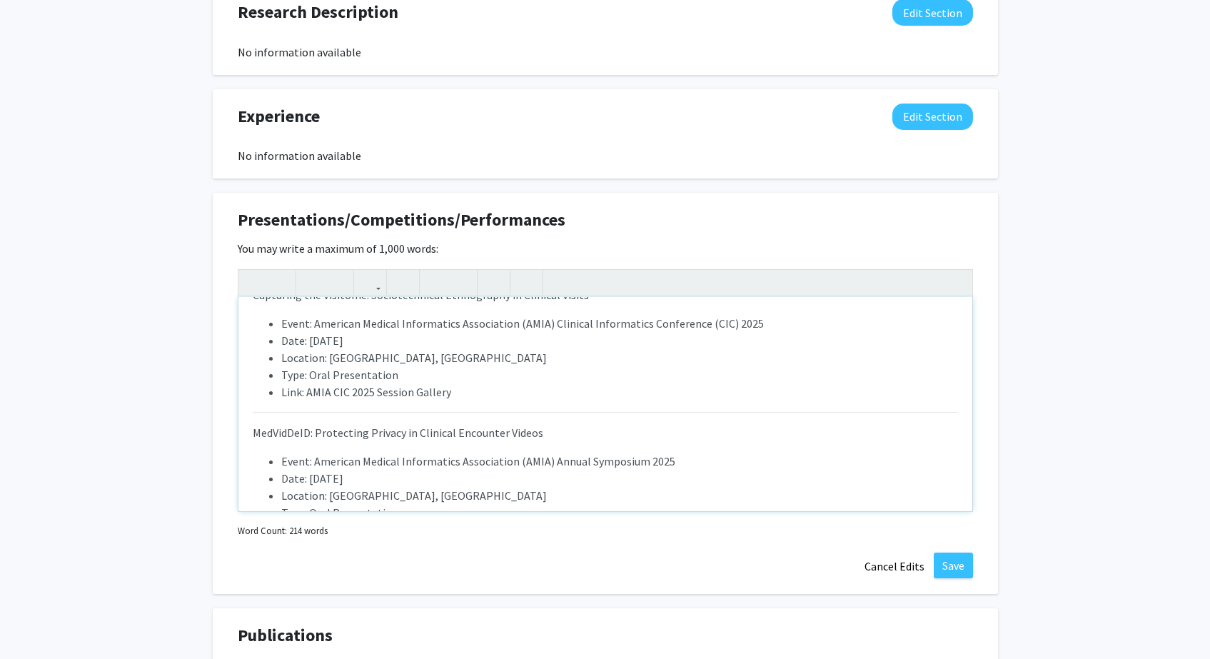
scroll to position [231, 0]
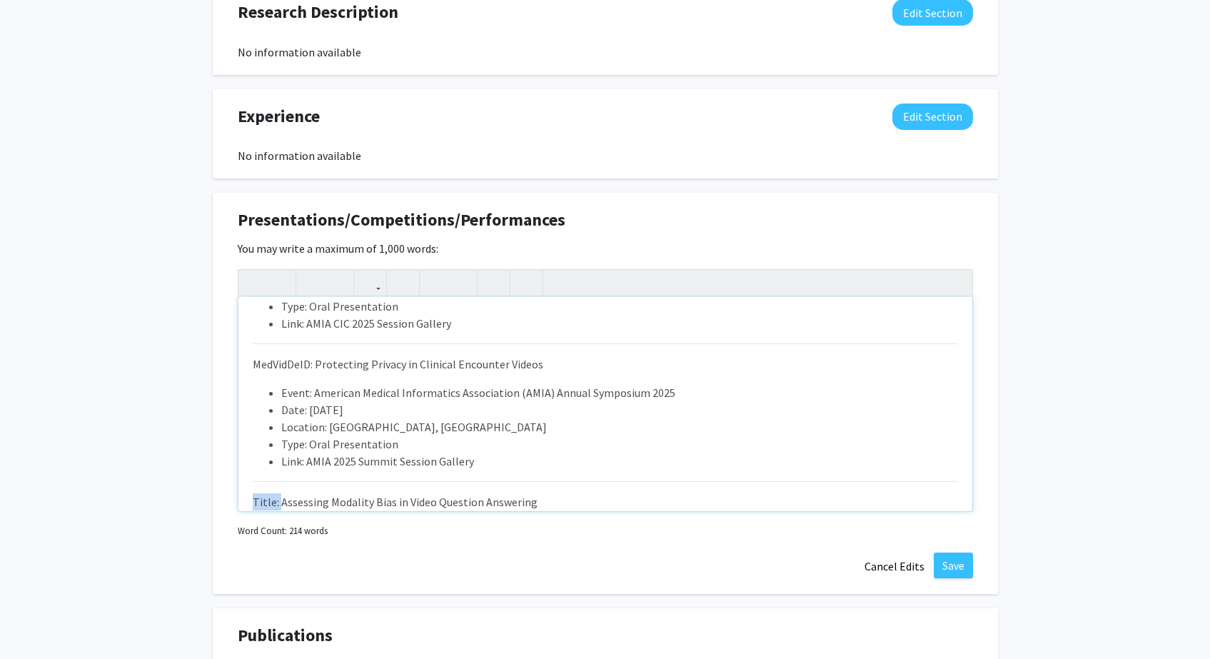
drag, startPoint x: 276, startPoint y: 503, endPoint x: 226, endPoint y: 503, distance: 50.0
click at [226, 503] on div "Presentations/Competitions/Performances Edit Section You may write a maximum of…" at bounding box center [605, 393] width 785 height 401
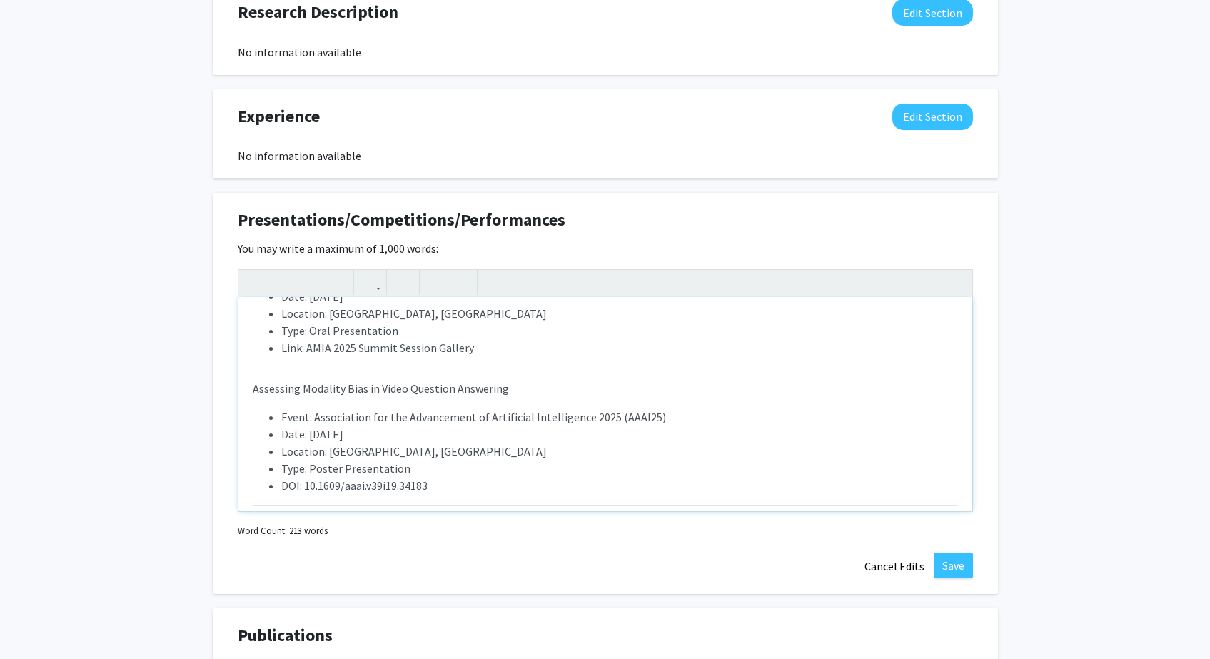
scroll to position [463, 0]
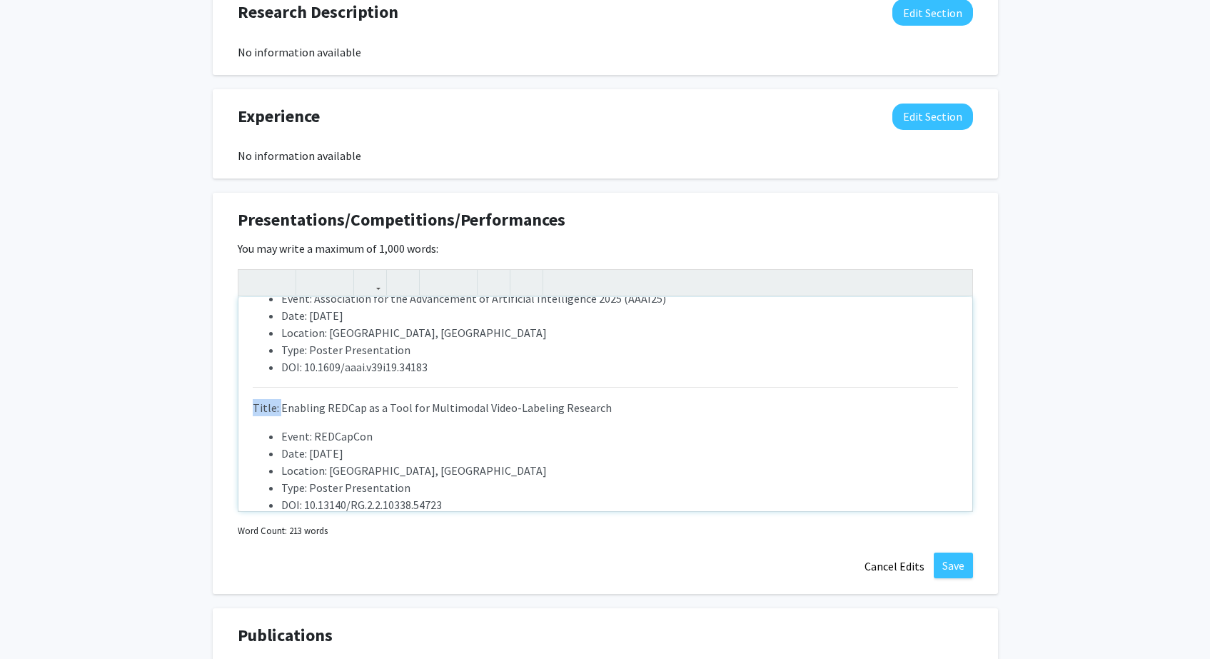
drag, startPoint x: 280, startPoint y: 409, endPoint x: 205, endPoint y: 407, distance: 75.0
click at [205, 407] on div "Add Photo Remove Photo Please upload a profile picture with approximately a 1:1…" at bounding box center [605, 39] width 1210 height 2863
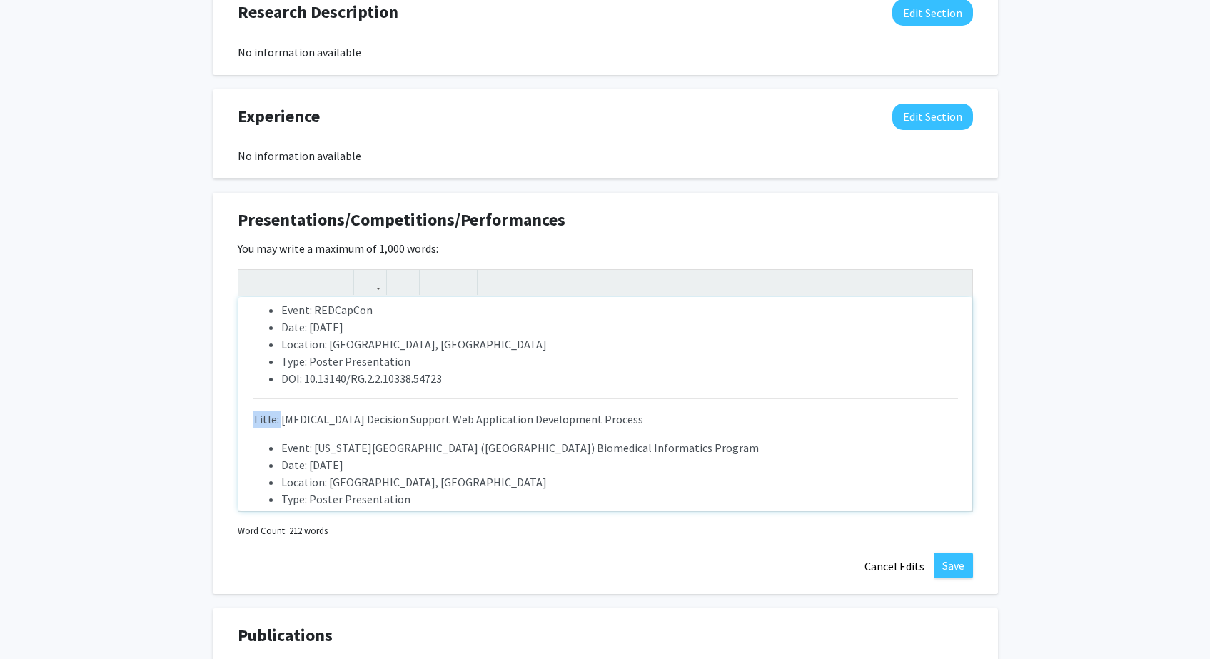
drag, startPoint x: 277, startPoint y: 418, endPoint x: 236, endPoint y: 418, distance: 40.7
click at [236, 418] on div "Presentations/Competitions/Performances Edit Section You may write a maximum of…" at bounding box center [605, 393] width 785 height 401
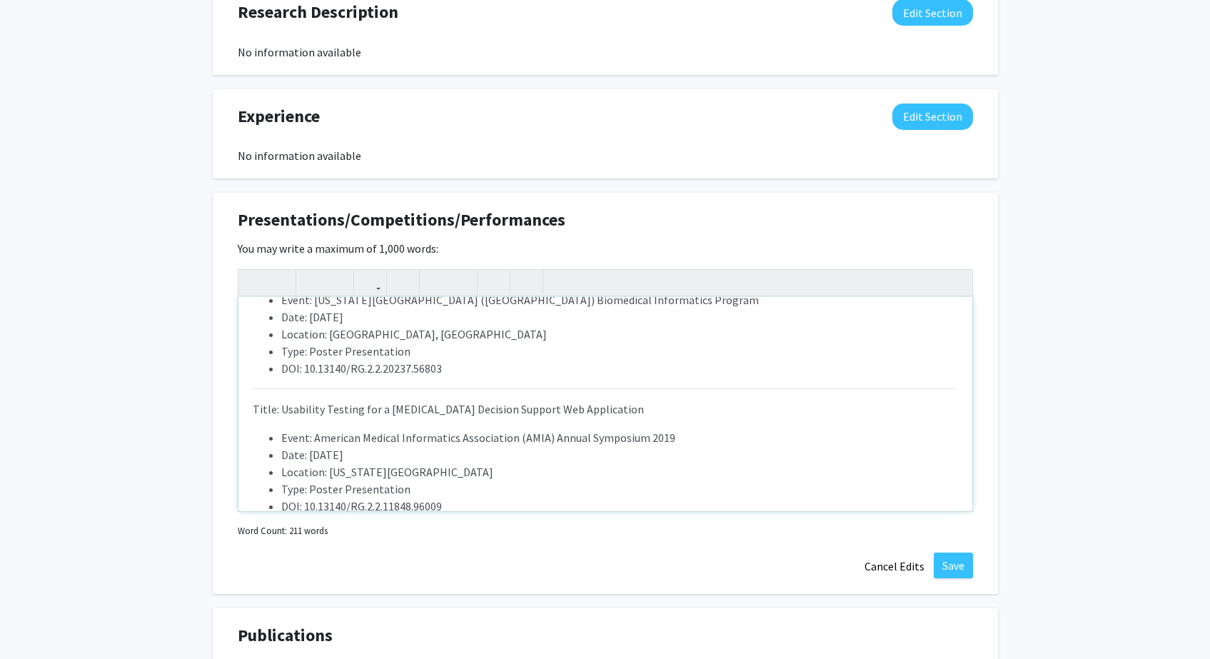
scroll to position [767, 0]
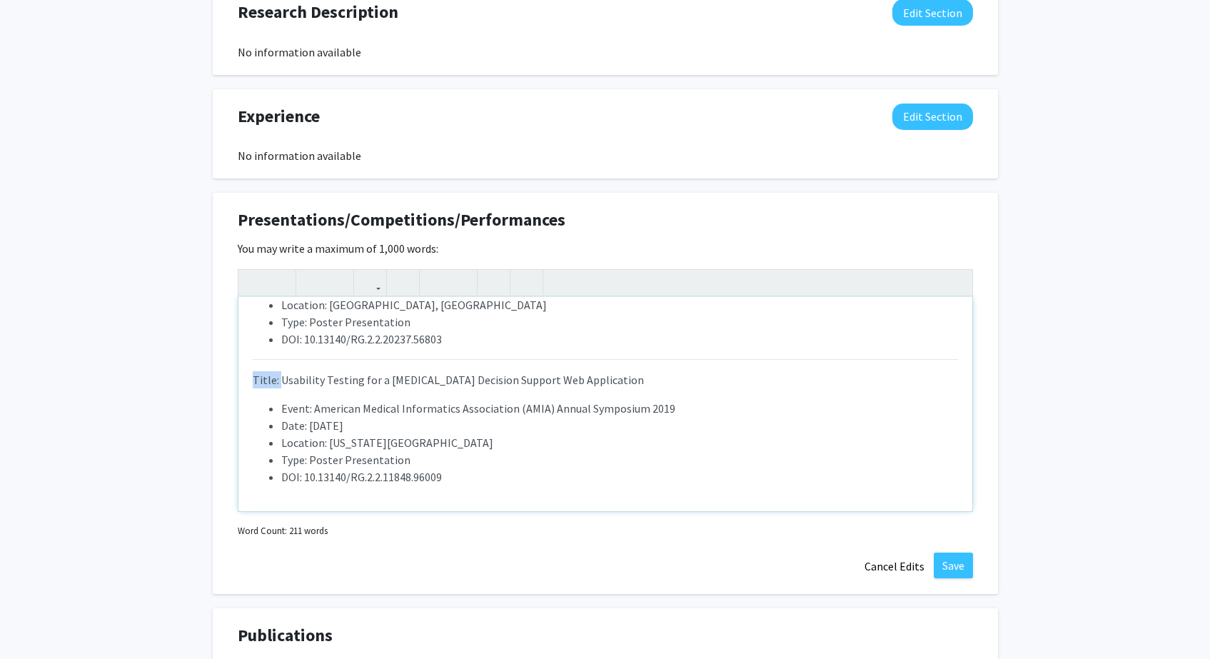
drag, startPoint x: 281, startPoint y: 383, endPoint x: 224, endPoint y: 378, distance: 57.3
click at [225, 378] on div "Presentations/Competitions/Performances Edit Section You may write a maximum of…" at bounding box center [605, 393] width 785 height 401
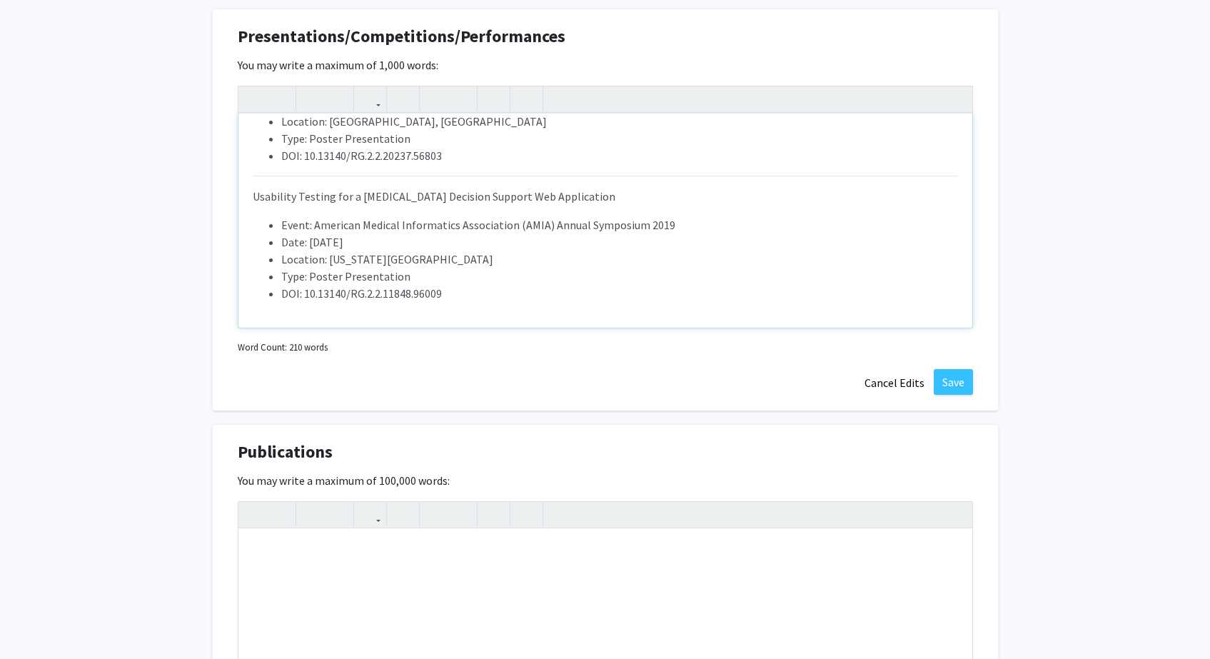
scroll to position [1524, 0]
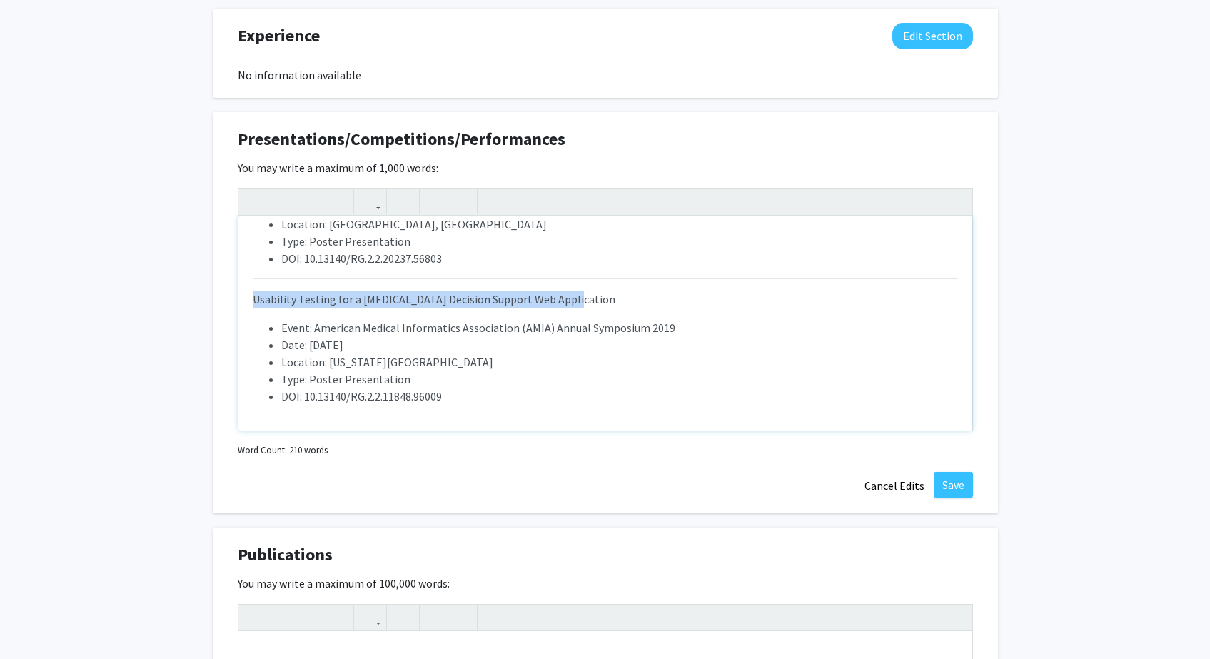
click at [600, 300] on p "Usability Testing for a [MEDICAL_DATA] Decision Support Web Application" at bounding box center [605, 299] width 705 height 17
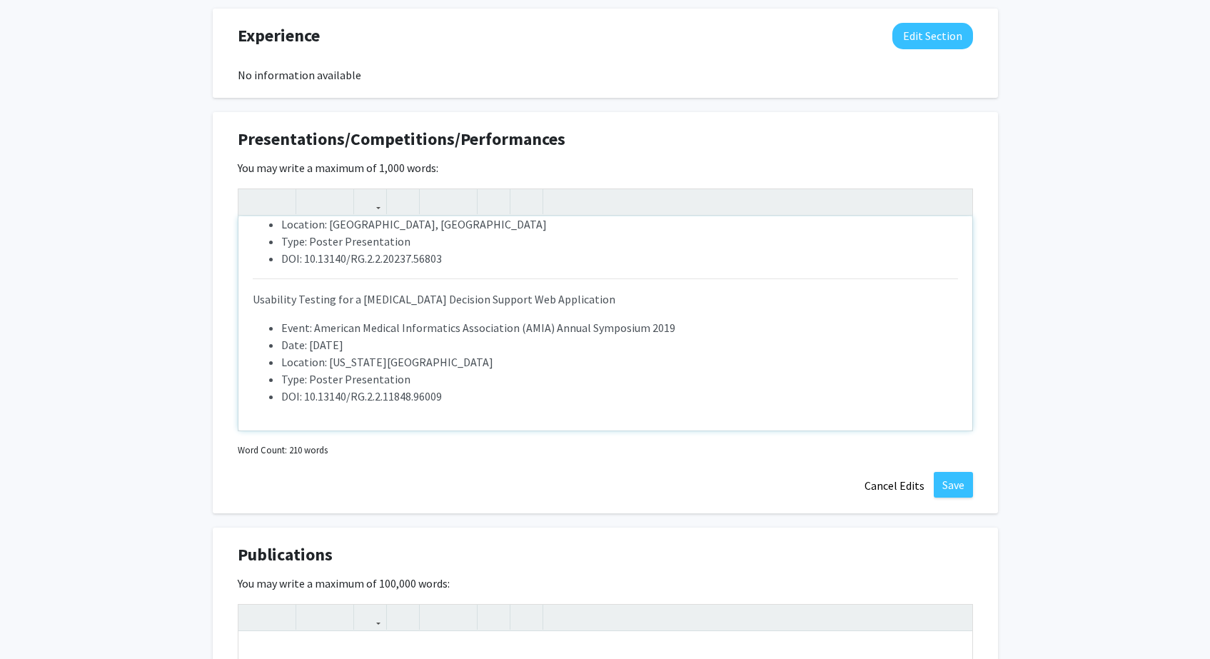
drag, startPoint x: 587, startPoint y: 303, endPoint x: 571, endPoint y: 306, distance: 16.0
click at [569, 305] on p "Usability Testing for a [MEDICAL_DATA] Decision Support Web Application" at bounding box center [605, 299] width 705 height 17
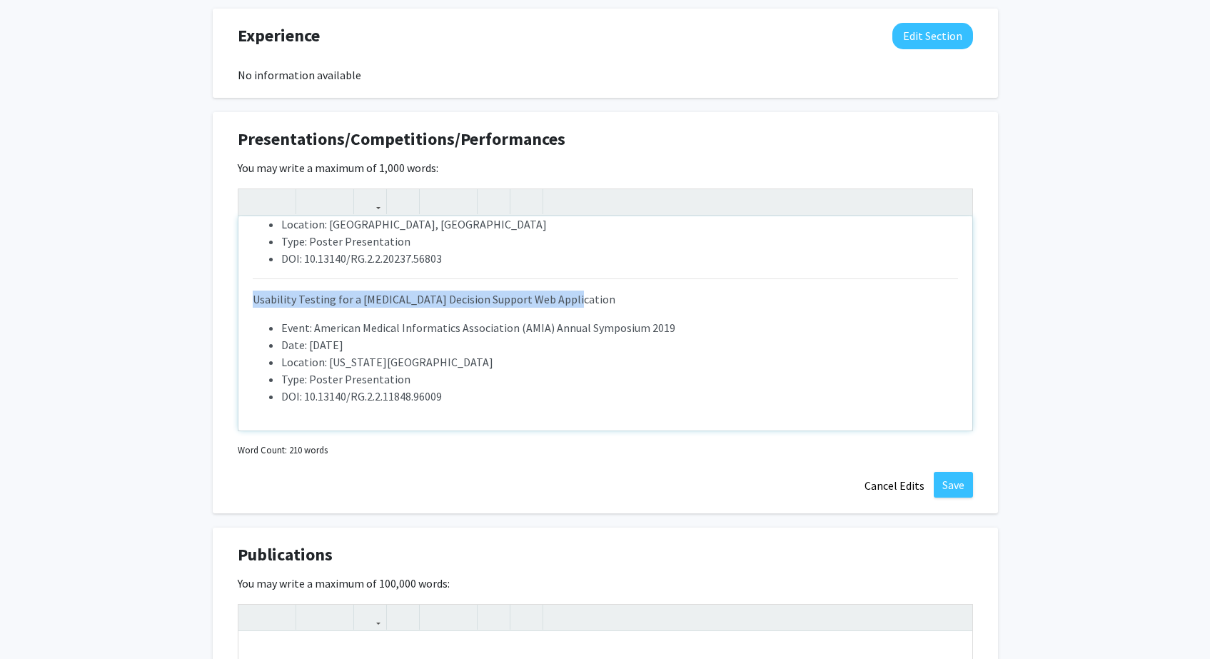
click at [255, 300] on span "Usability Testing for a [MEDICAL_DATA] Decision Support Web Application" at bounding box center [434, 299] width 363 height 14
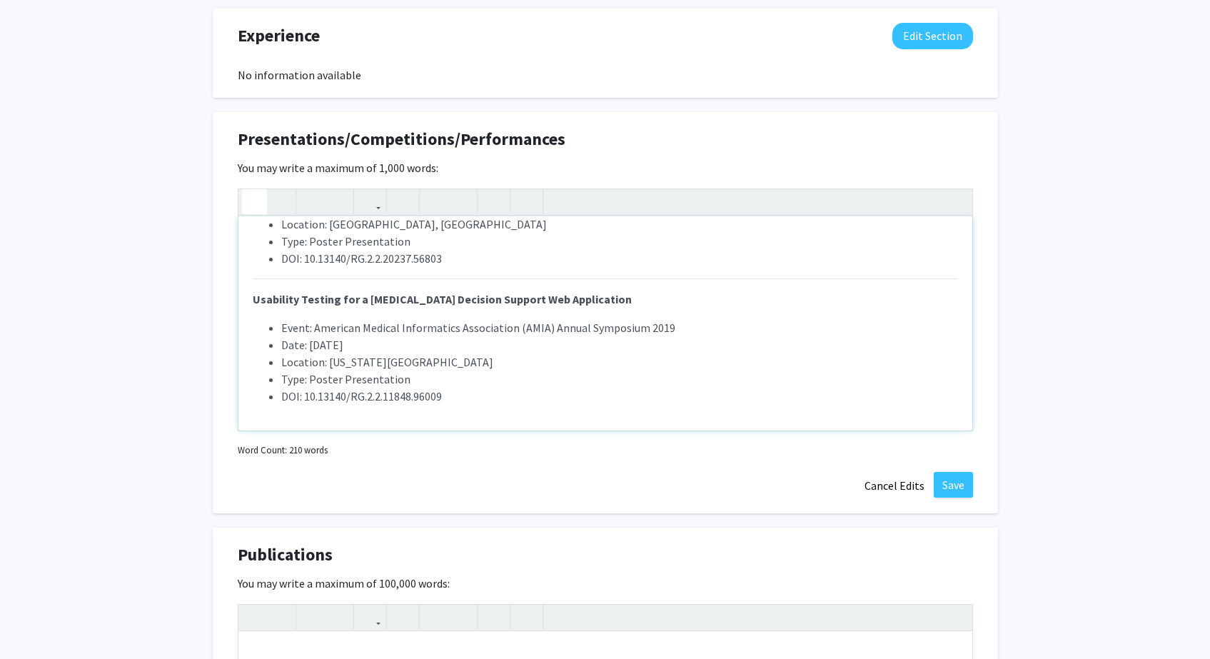
click at [412, 305] on strong "Usability Testing for a [MEDICAL_DATA] Decision Support Web Application" at bounding box center [442, 299] width 379 height 14
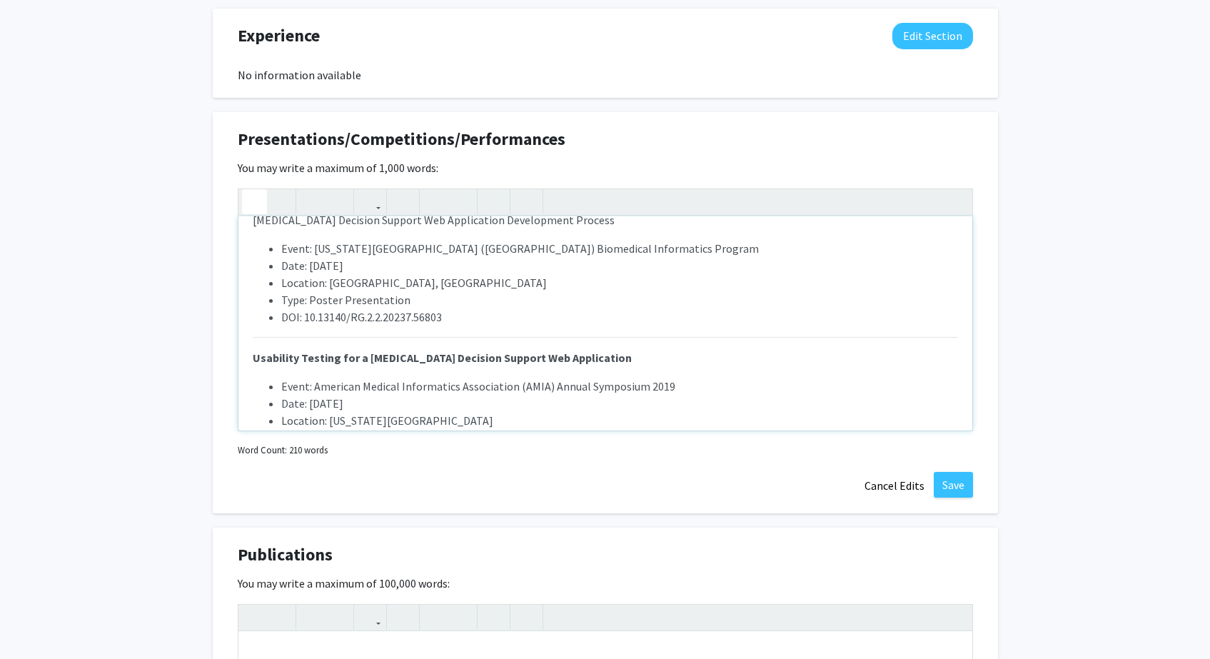
scroll to position [663, 0]
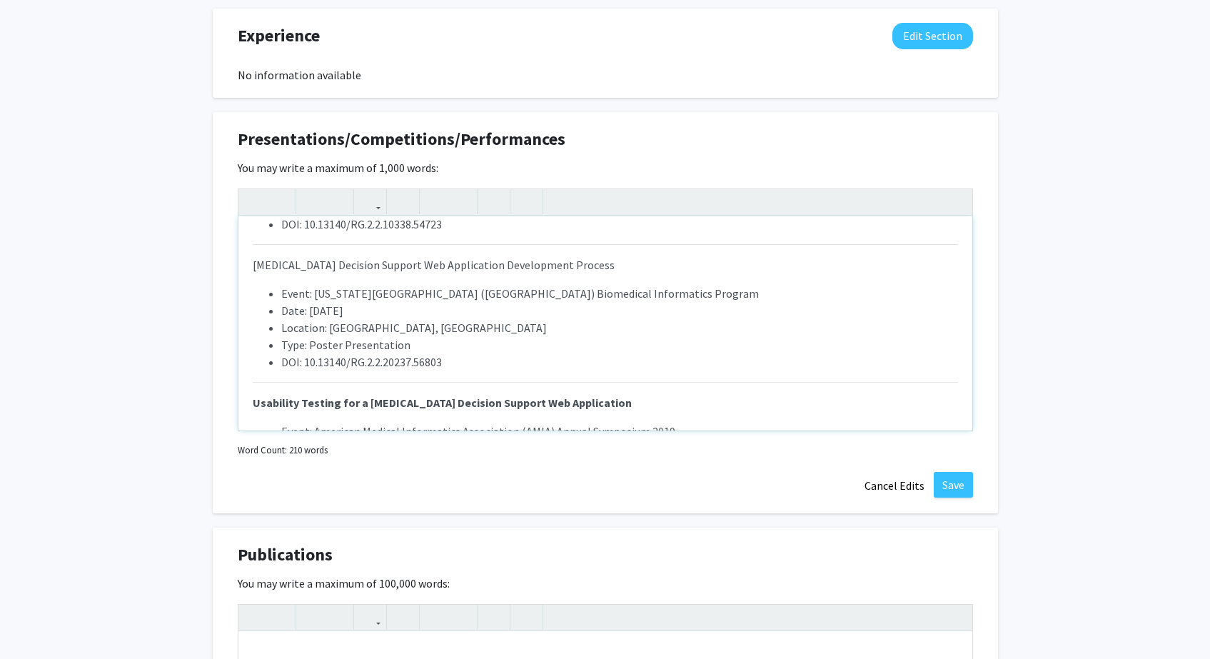
drag, startPoint x: 595, startPoint y: 268, endPoint x: 203, endPoint y: 263, distance: 392.7
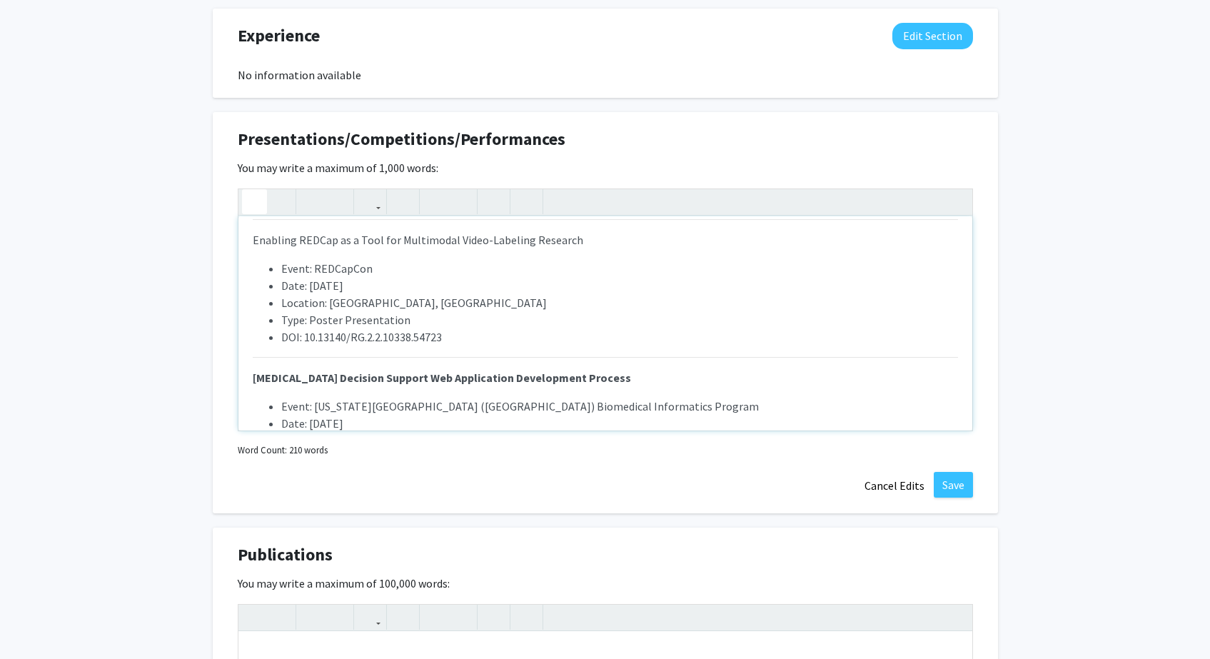
scroll to position [548, 0]
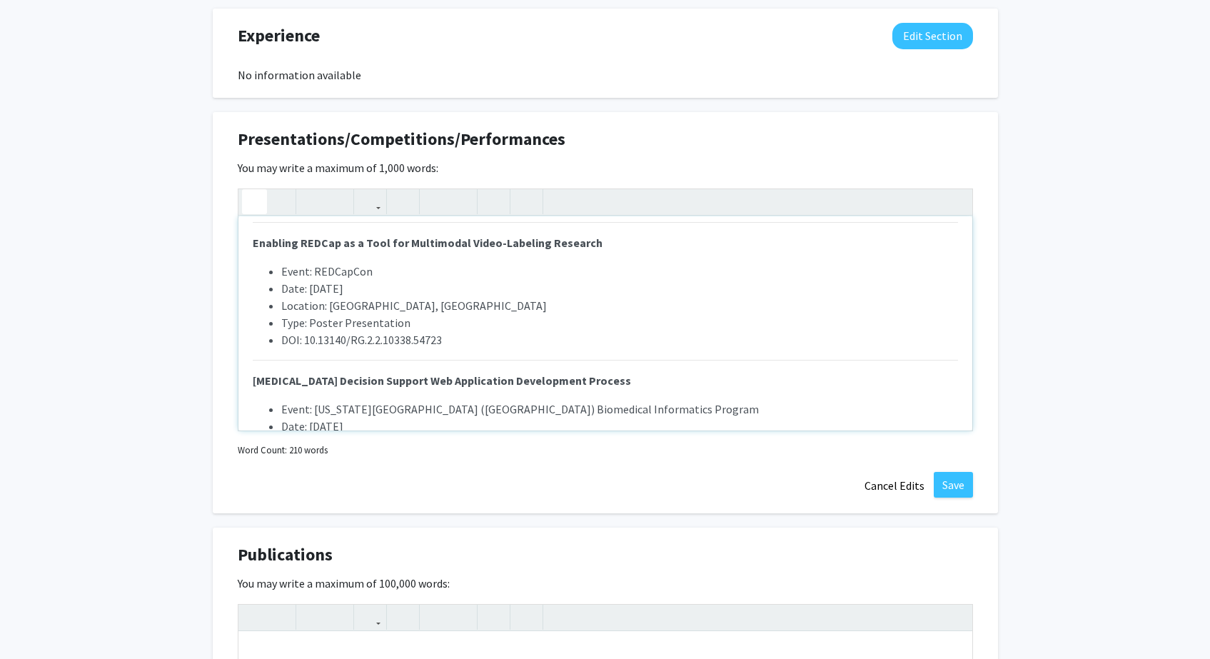
drag, startPoint x: 598, startPoint y: 247, endPoint x: 227, endPoint y: 243, distance: 371.3
click at [227, 243] on div "Presentations/Competitions/Performances Edit Section You may write a maximum of…" at bounding box center [605, 312] width 785 height 401
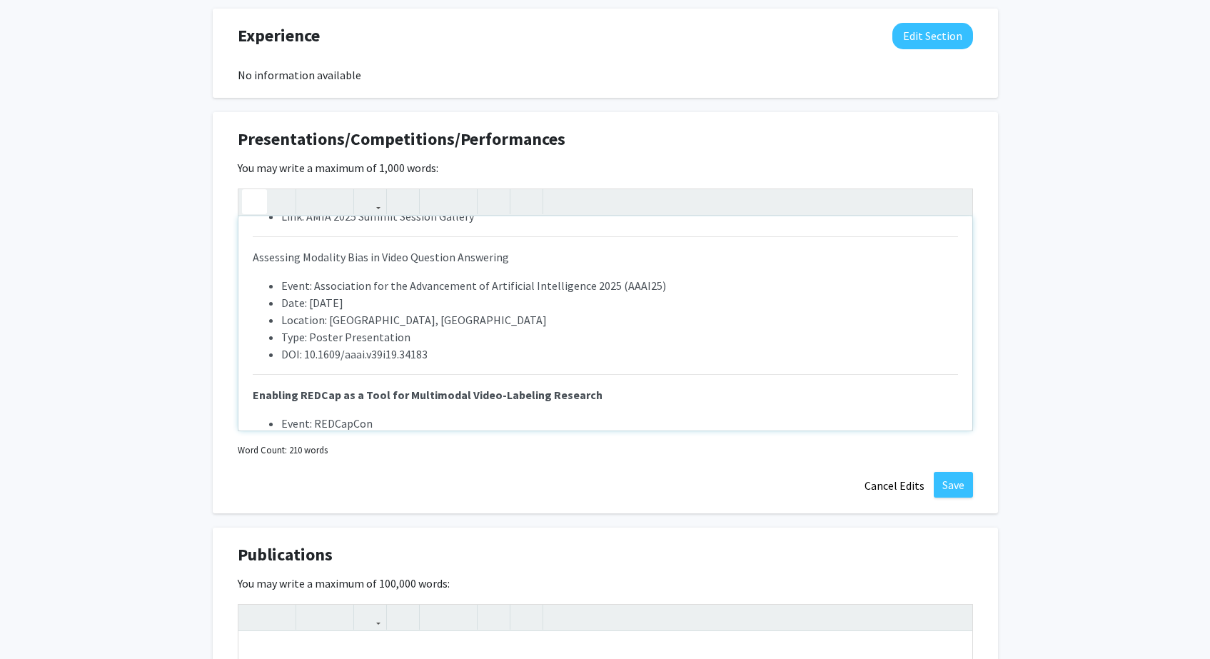
scroll to position [393, 0]
drag, startPoint x: 391, startPoint y: 267, endPoint x: 219, endPoint y: 268, distance: 171.3
click at [219, 268] on div "Presentations/Competitions/Performances Edit Section You may write a maximum of…" at bounding box center [605, 312] width 785 height 401
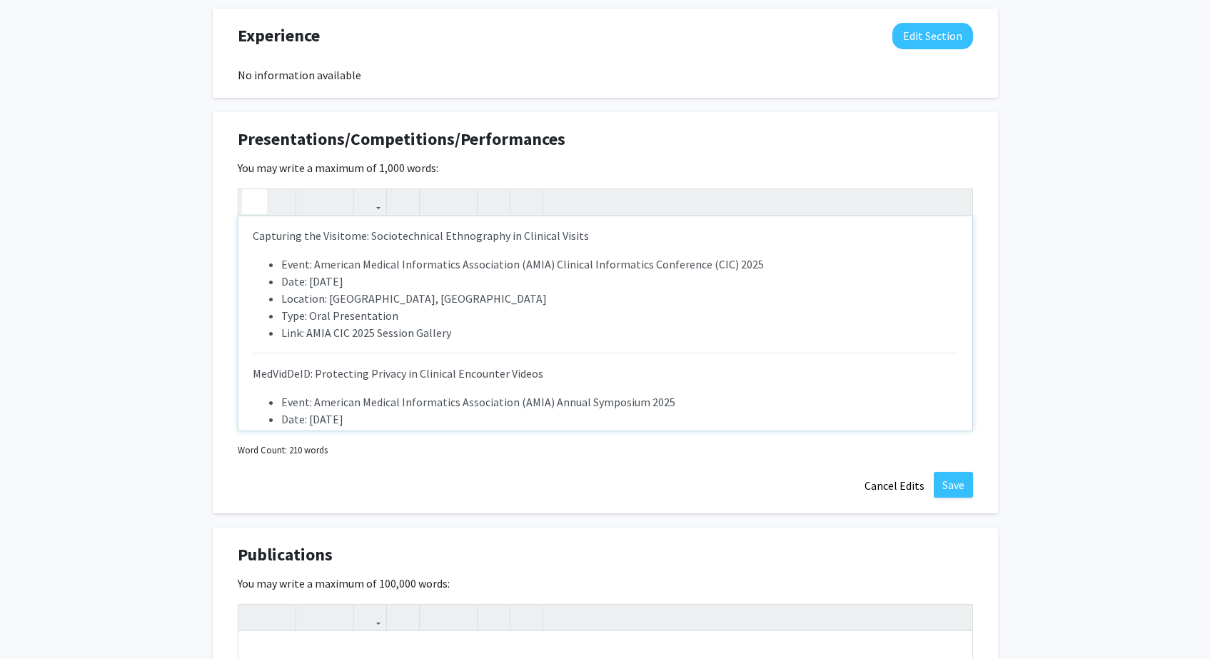
scroll to position [196, 0]
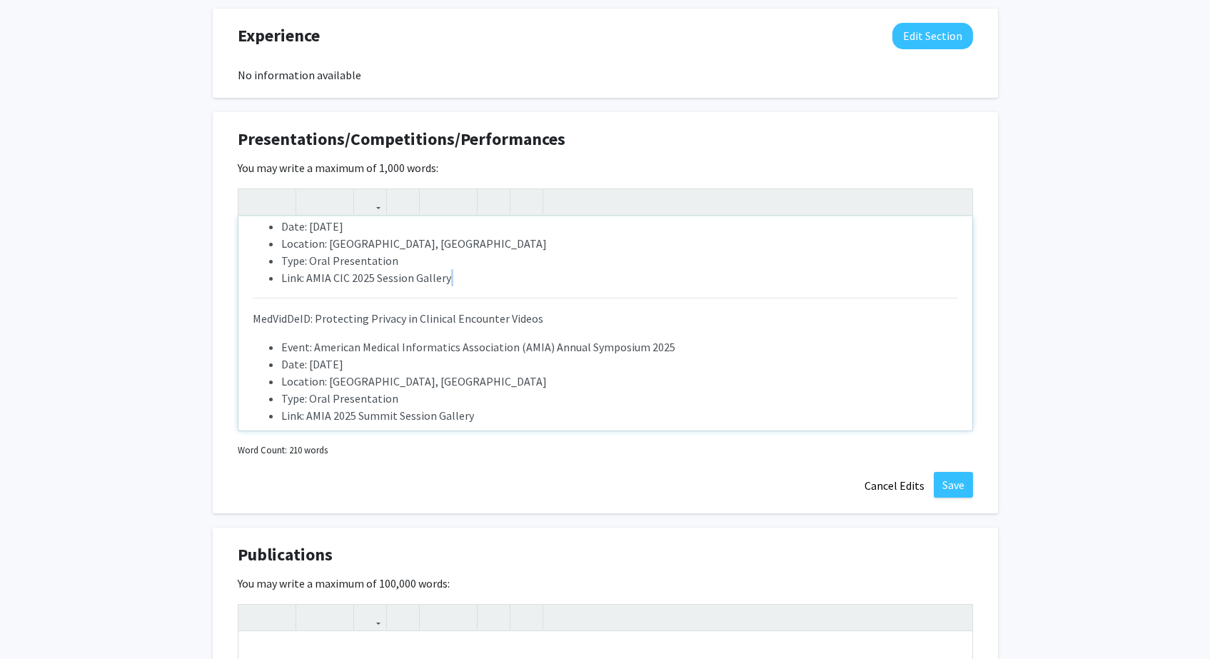
drag, startPoint x: 560, startPoint y: 322, endPoint x: 199, endPoint y: 315, distance: 361.3
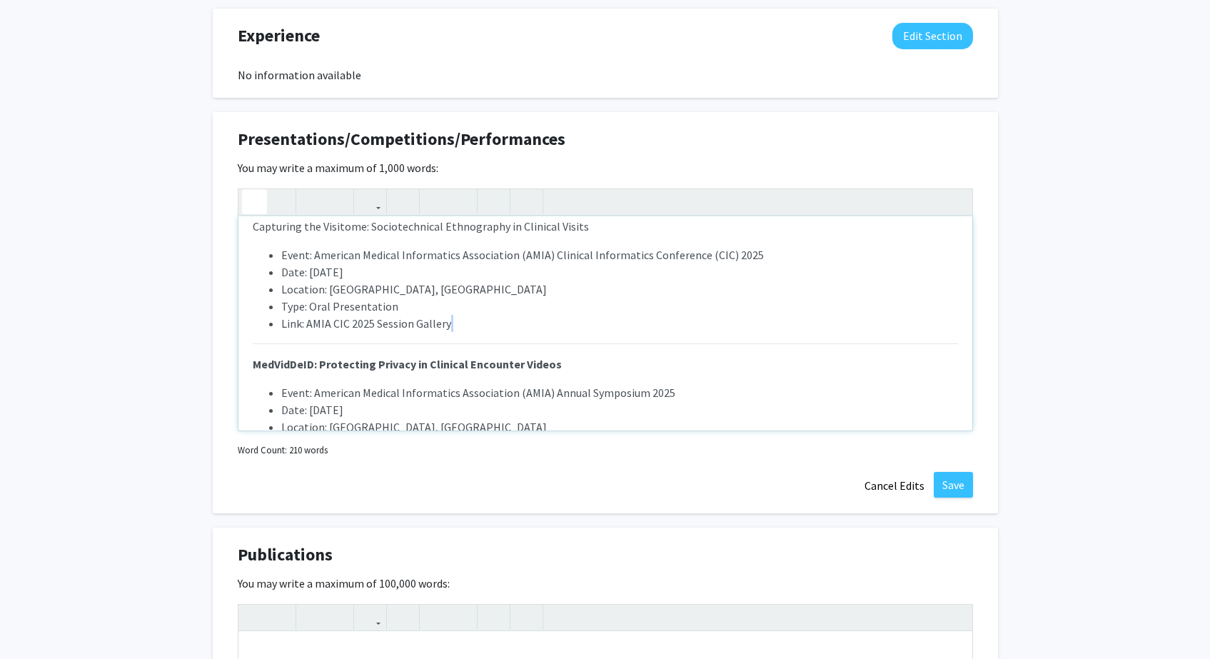
scroll to position [135, 0]
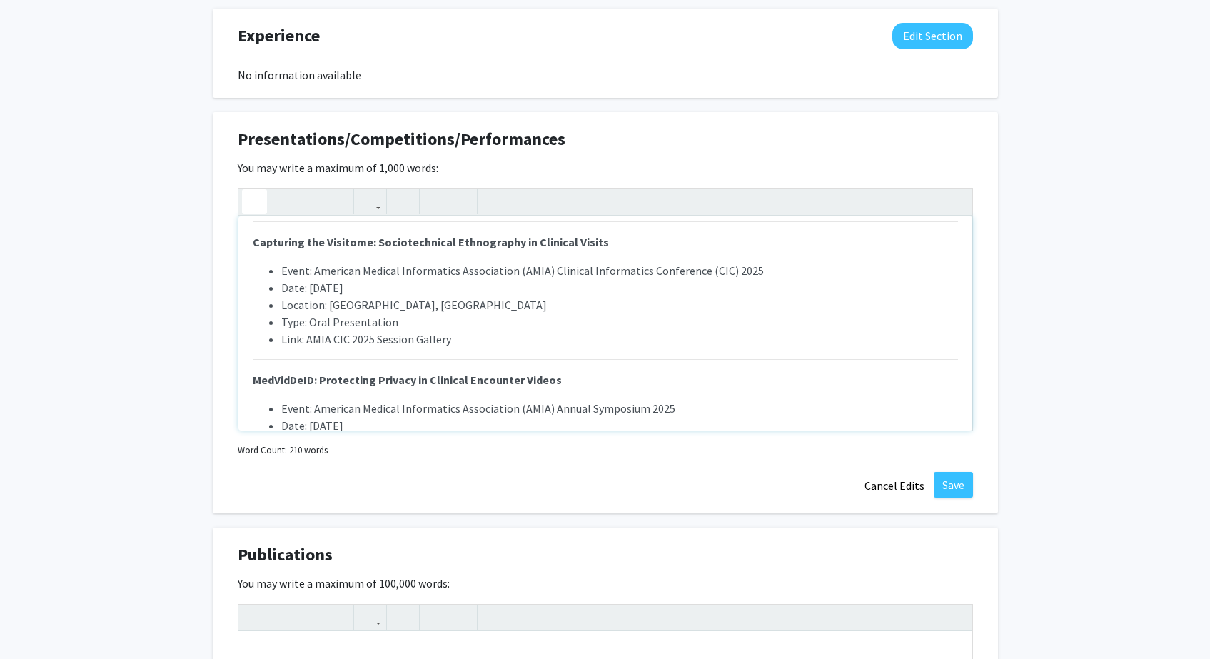
drag, startPoint x: 600, startPoint y: 239, endPoint x: 313, endPoint y: 270, distance: 289.4
click at [244, 236] on div "Real-World Outcomes of BTK Inhibitors in Chronic Lymphocytic Leukemia/Small Lym…" at bounding box center [605, 323] width 734 height 214
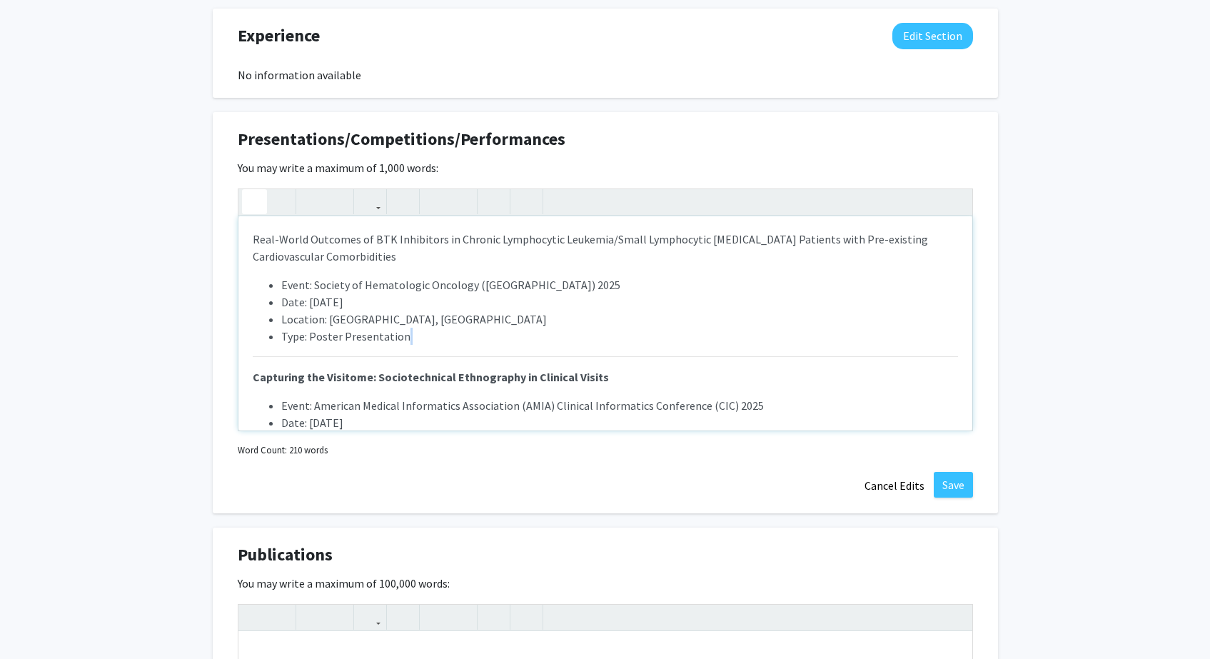
scroll to position [1510, 0]
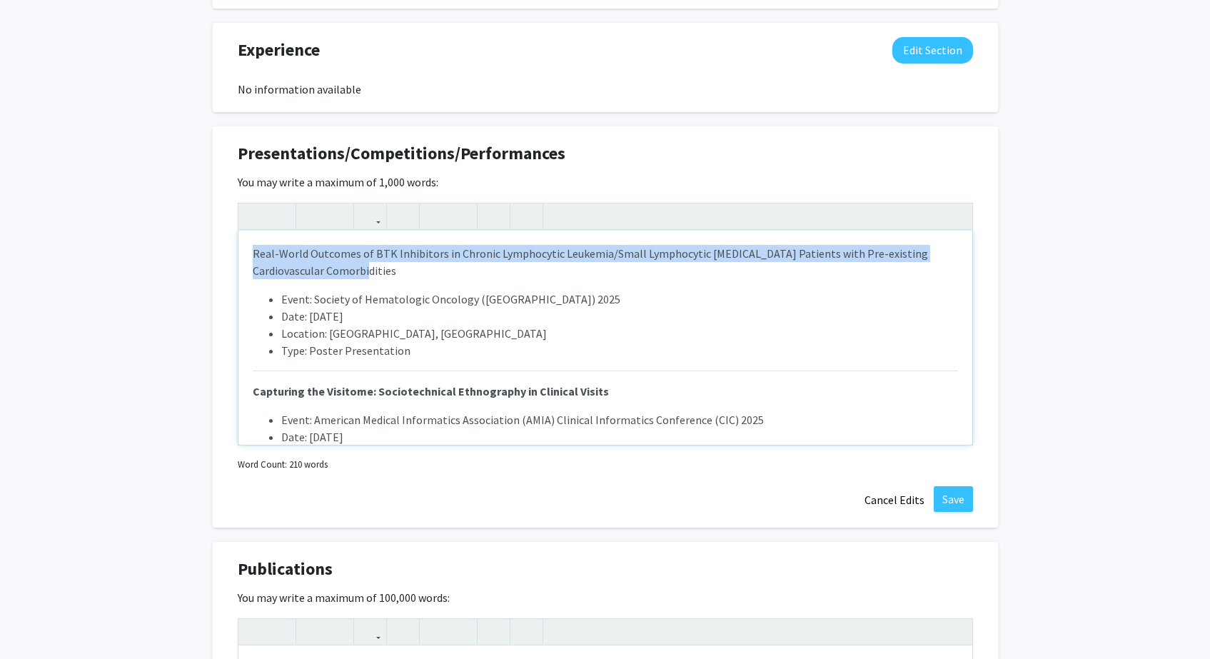
type textarea "<p><strong>Real-World Outcomes of BTK Inhibitors in Chronic Lymphocytic Leukemi…"
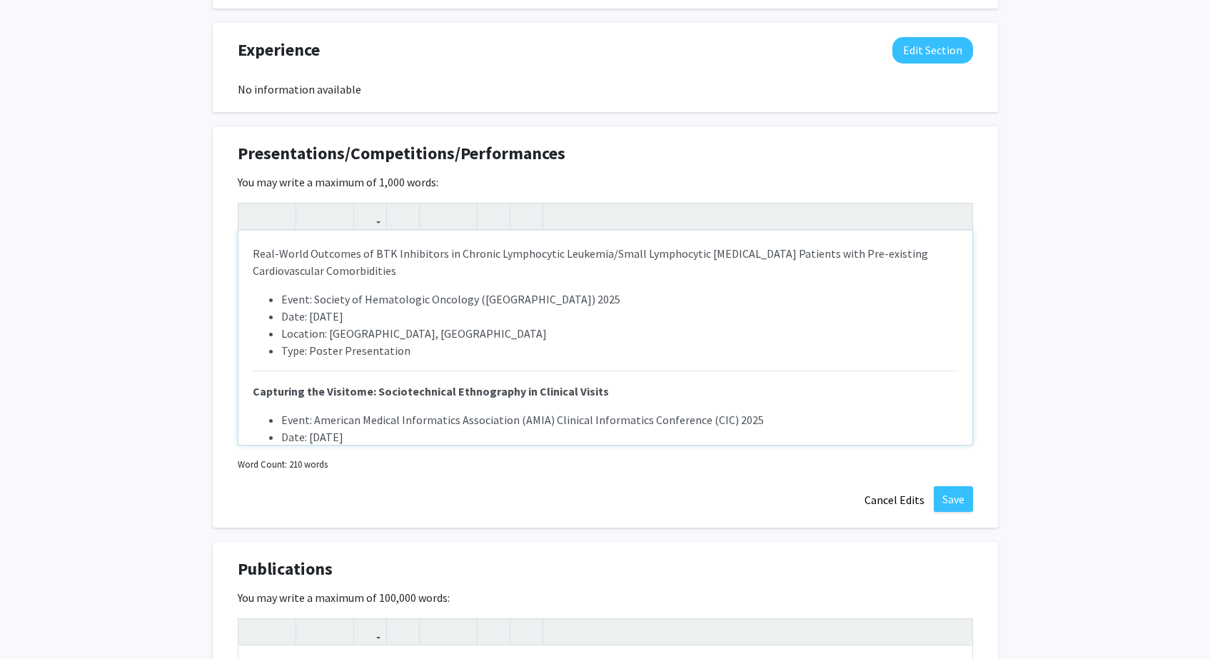
drag, startPoint x: 314, startPoint y: 259, endPoint x: 143, endPoint y: 248, distance: 171.7
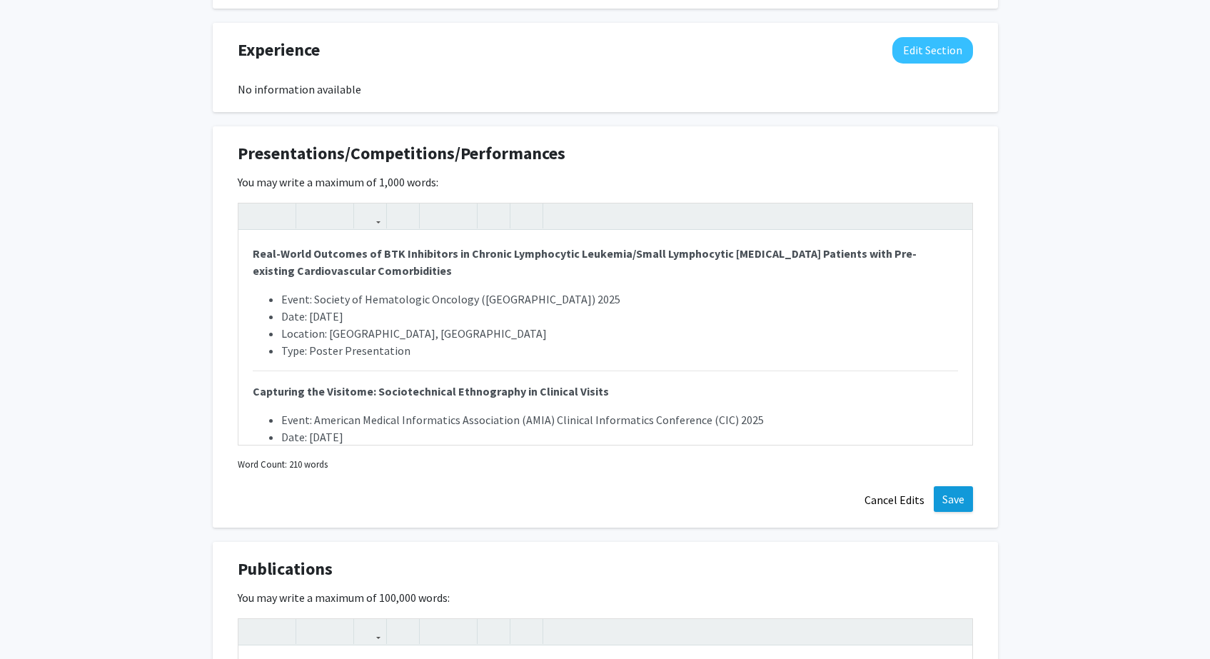
click at [955, 503] on button "Save" at bounding box center [953, 499] width 39 height 26
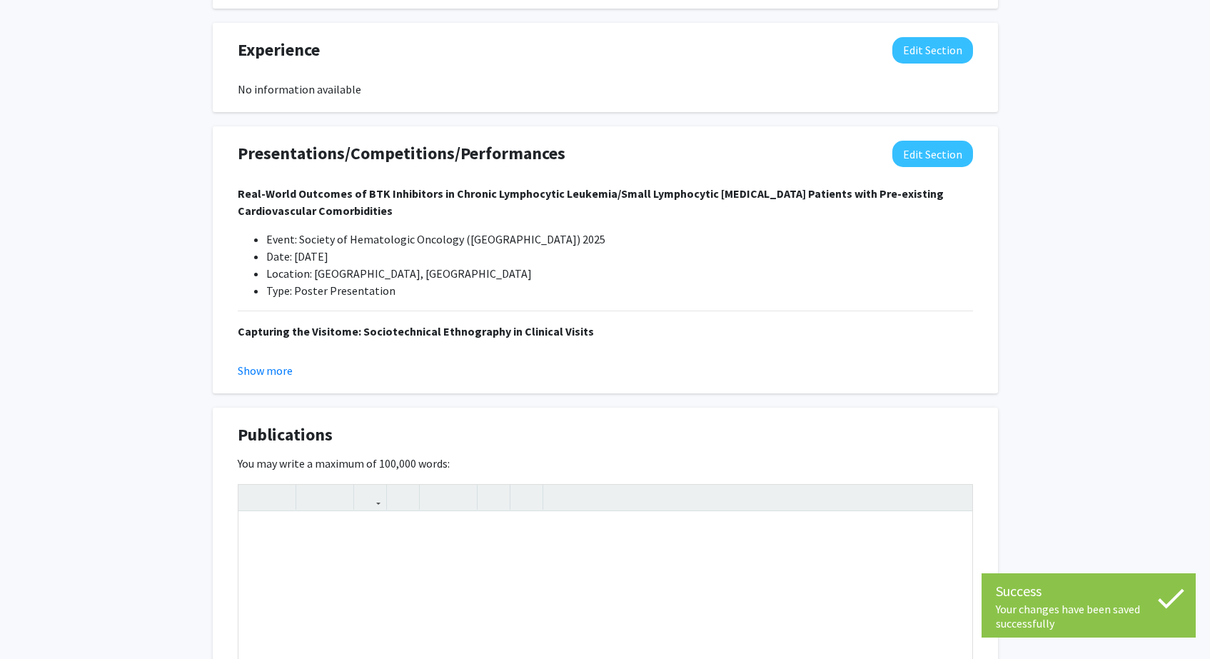
click at [284, 369] on button "Show more" at bounding box center [265, 370] width 55 height 17
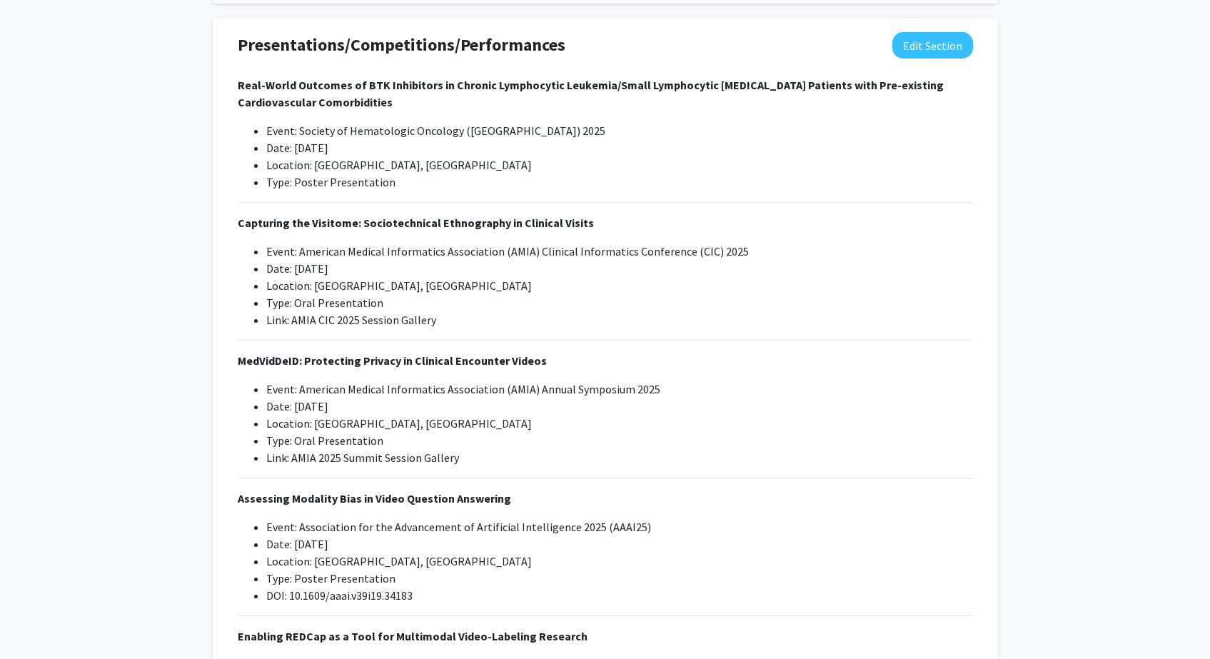
scroll to position [1511, 0]
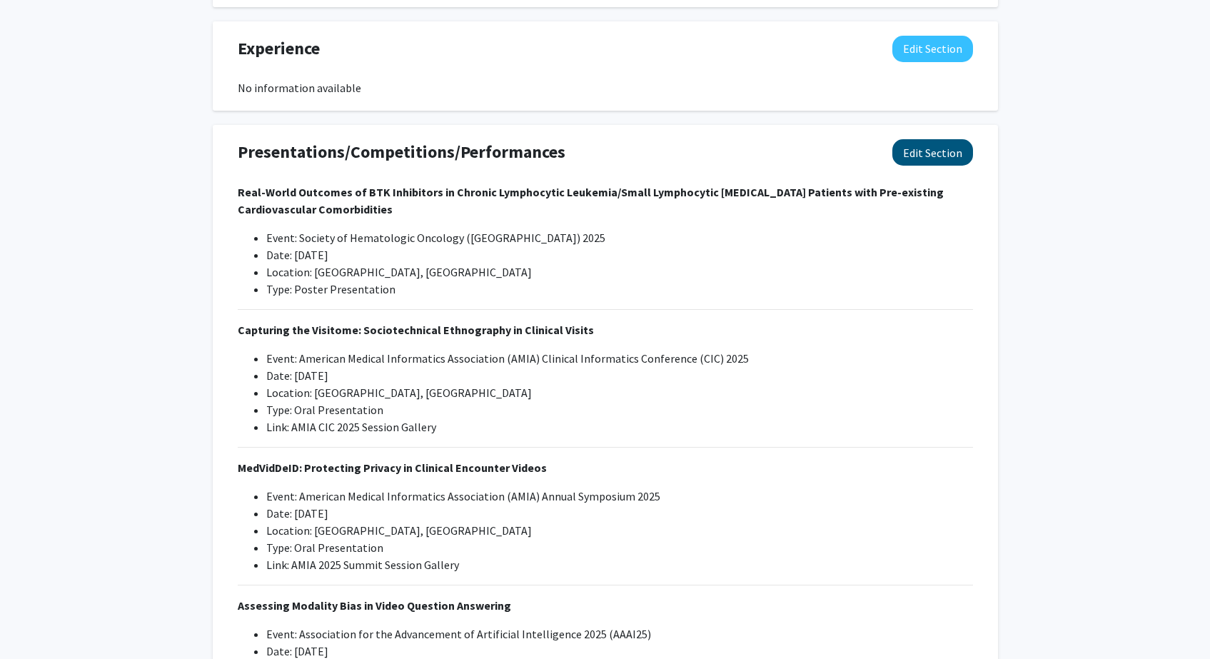
click at [947, 152] on button "Edit Section" at bounding box center [932, 152] width 81 height 26
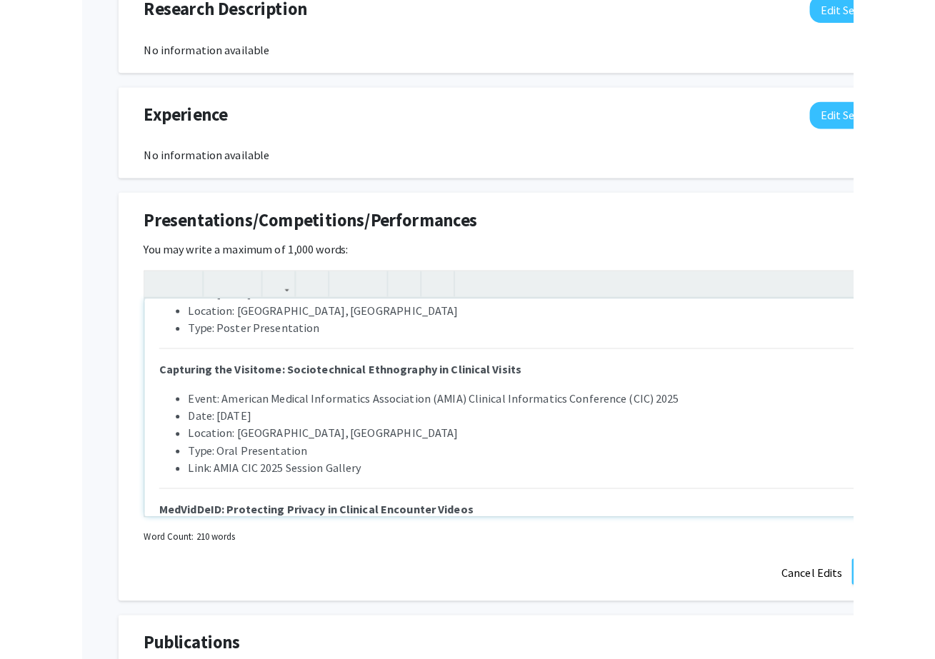
scroll to position [94, 0]
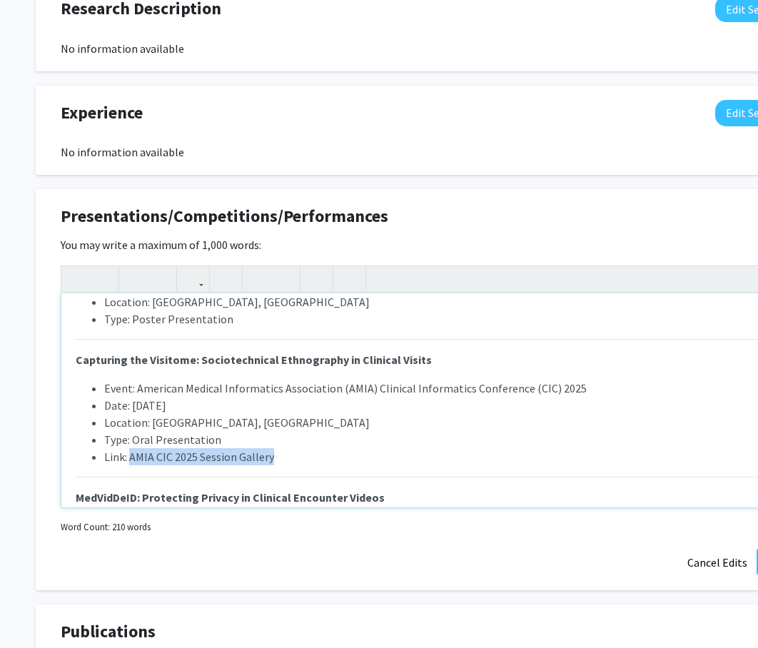
drag, startPoint x: 286, startPoint y: 456, endPoint x: 132, endPoint y: 454, distance: 154.2
click at [130, 455] on li "Link: AMIA CIC 2025 Session Gallery" at bounding box center [442, 456] width 677 height 17
click at [193, 281] on icon "button" at bounding box center [193, 279] width 12 height 24
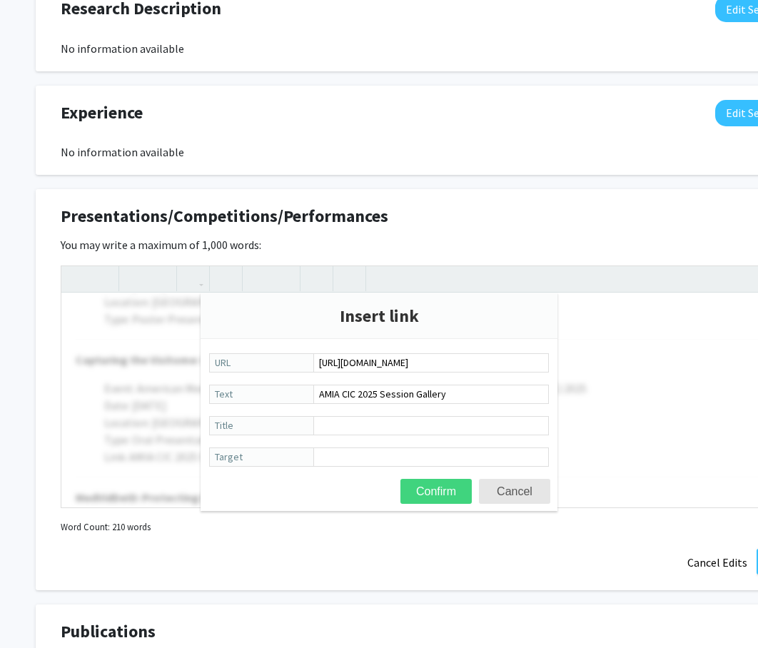
type input "[URL][DOMAIN_NAME]"
click at [438, 495] on button "Confirm" at bounding box center [436, 491] width 71 height 25
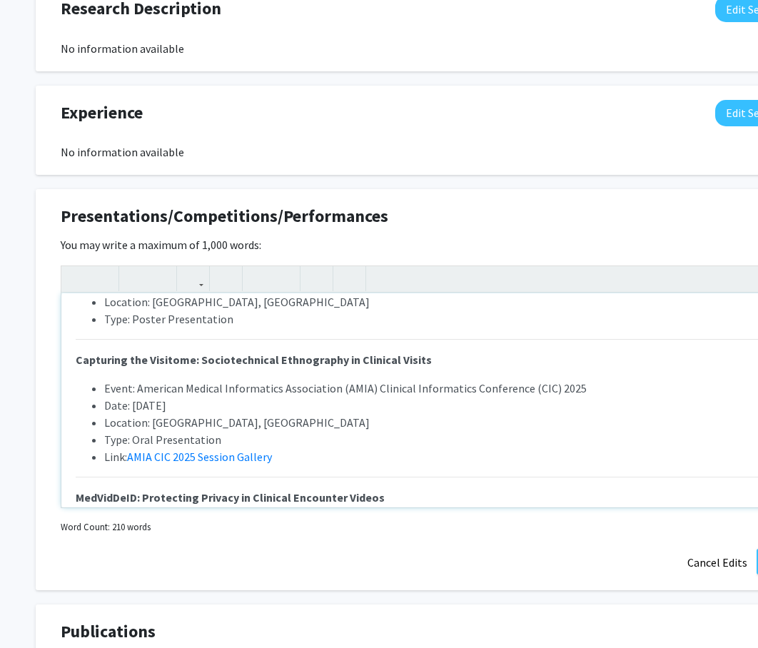
click at [328, 450] on li "Link: AMIA CIC 2025 Session Gallery" at bounding box center [442, 456] width 677 height 17
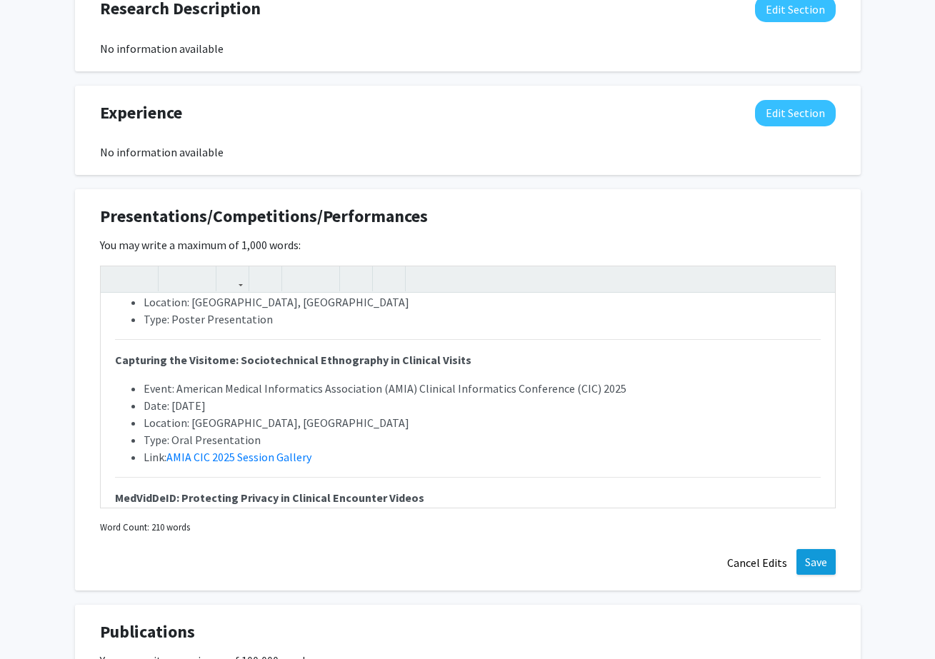
click at [817, 564] on button "Save" at bounding box center [815, 562] width 39 height 26
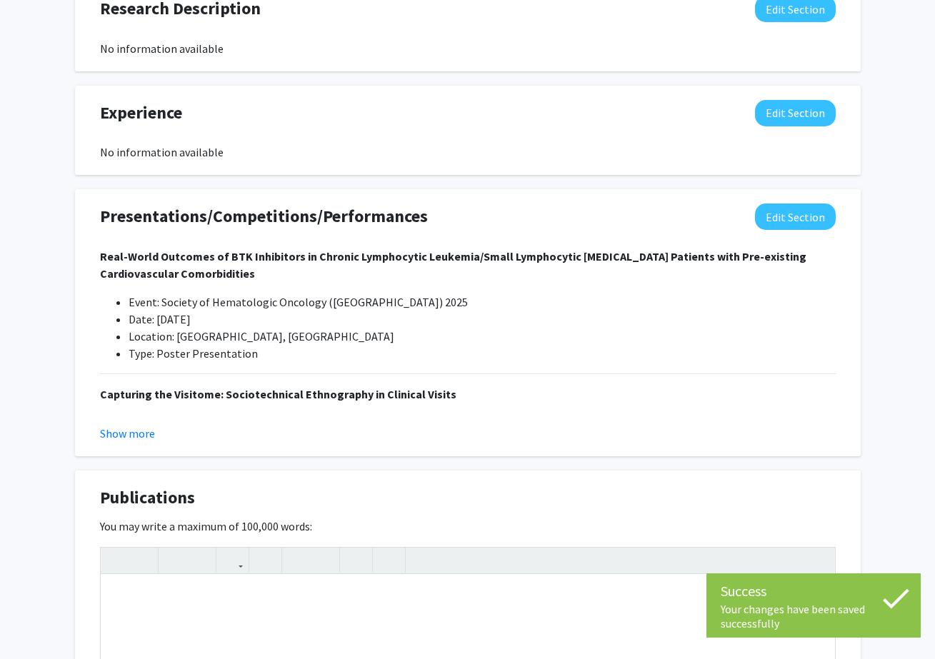
click at [161, 430] on div "Show more" at bounding box center [467, 433] width 735 height 17
click at [121, 434] on button "Show more" at bounding box center [127, 433] width 55 height 17
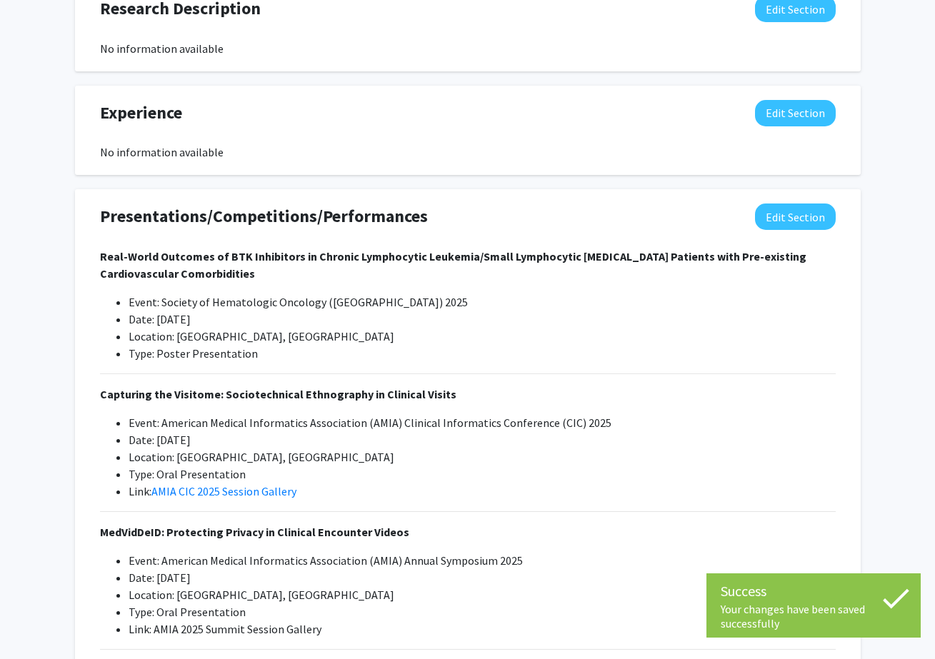
click at [225, 496] on link "AMIA CIC 2025 Session Gallery" at bounding box center [223, 491] width 145 height 14
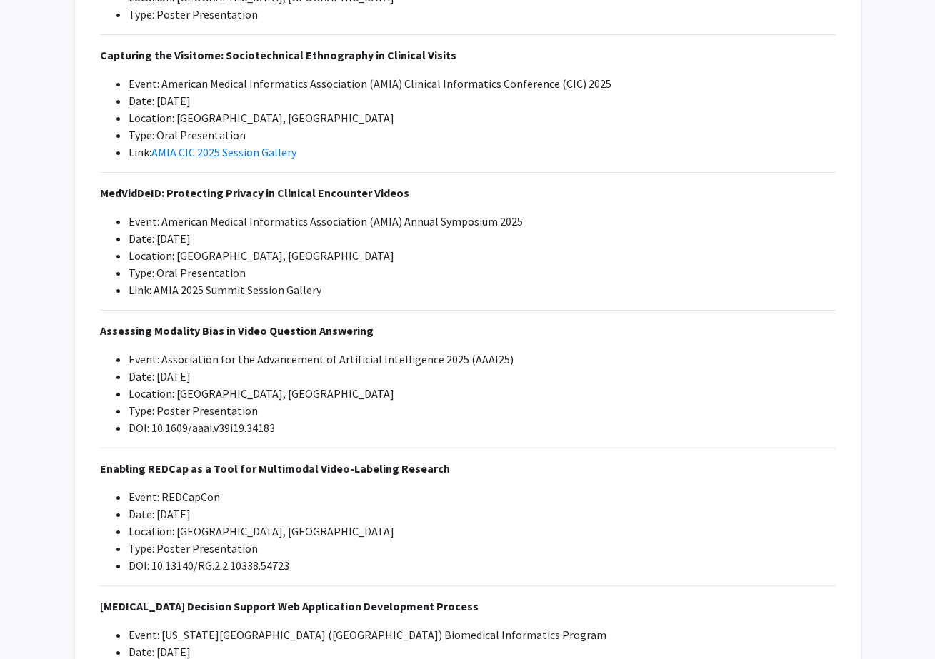
scroll to position [1568, 0]
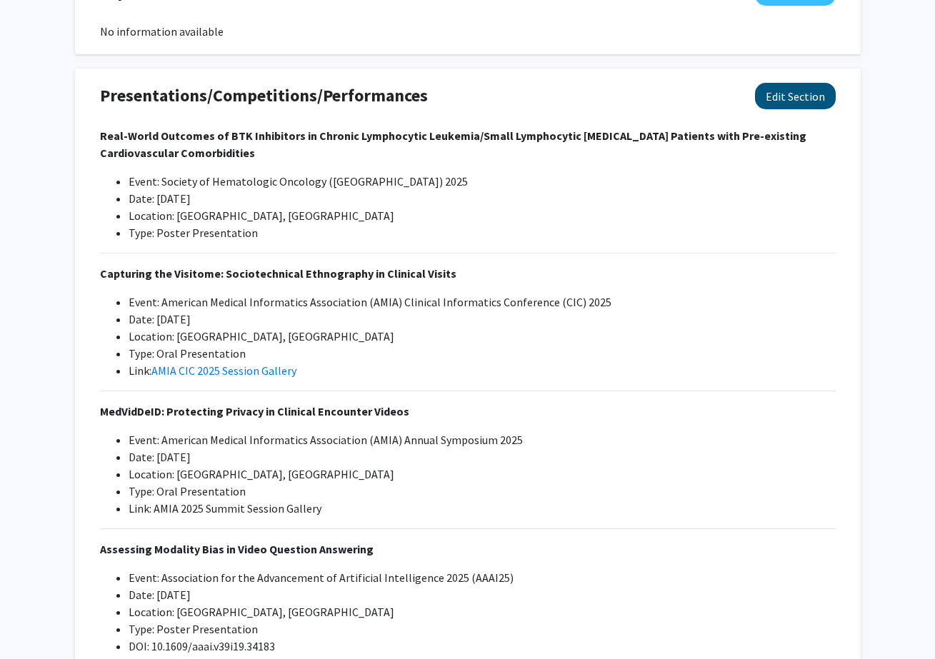
click at [803, 99] on button "Edit Section" at bounding box center [795, 96] width 81 height 26
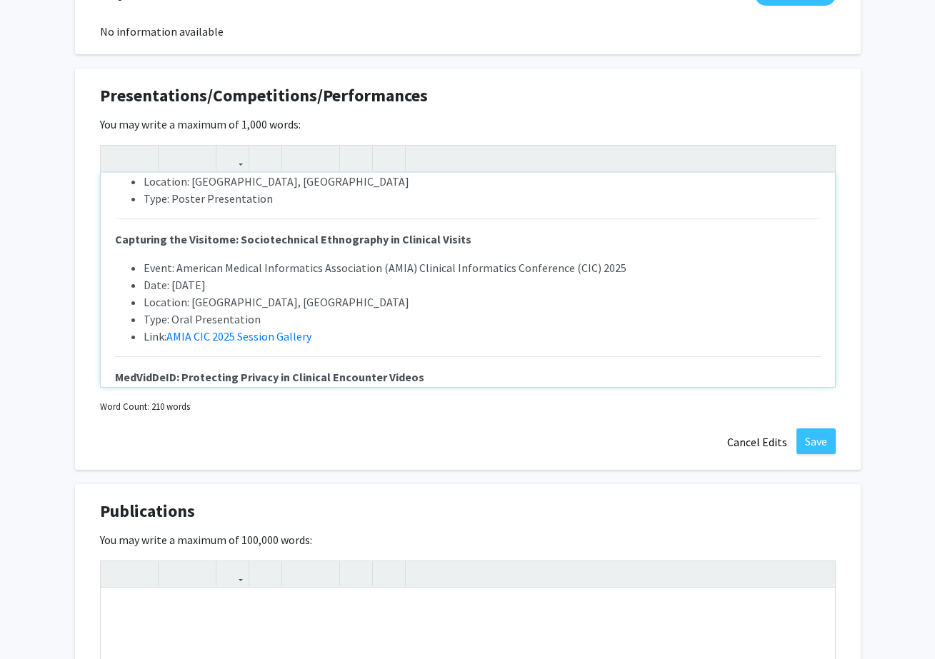
click at [269, 338] on link "AMIA CIC 2025 Session Gallery" at bounding box center [238, 336] width 145 height 14
click at [224, 159] on button "button" at bounding box center [232, 158] width 25 height 25
drag, startPoint x: 322, startPoint y: 333, endPoint x: 170, endPoint y: 336, distance: 152.1
click at [170, 336] on li "Link: AMIA CIC 2025 Session Gallery" at bounding box center [482, 336] width 677 height 17
click at [238, 158] on button "button" at bounding box center [232, 158] width 25 height 25
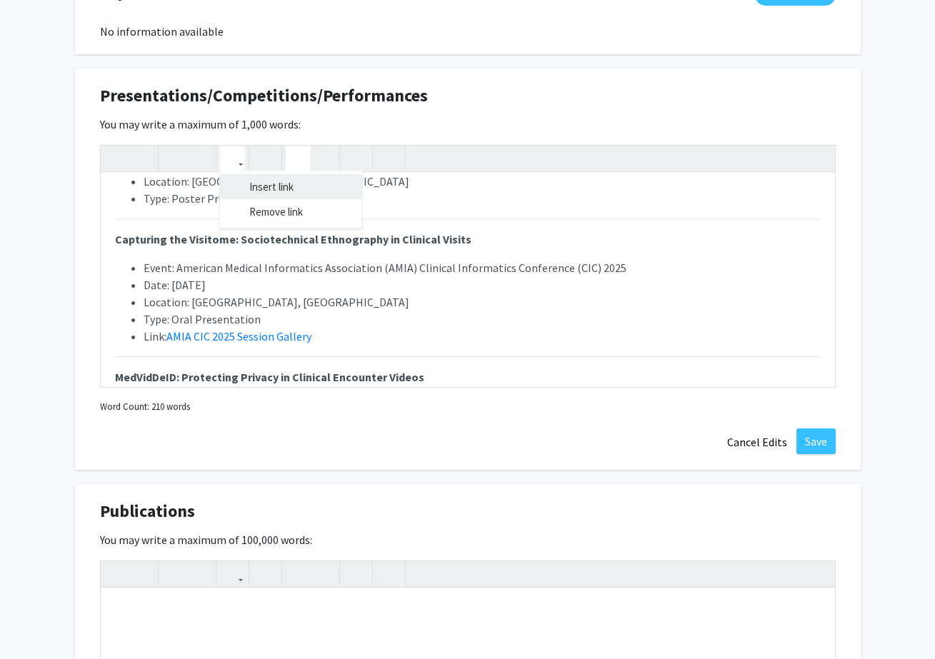
click at [244, 185] on div "Real-World Outcomes of BTK Inhibitors in Chronic Lymphocytic Leukemia/Small Lym…" at bounding box center [467, 266] width 735 height 243
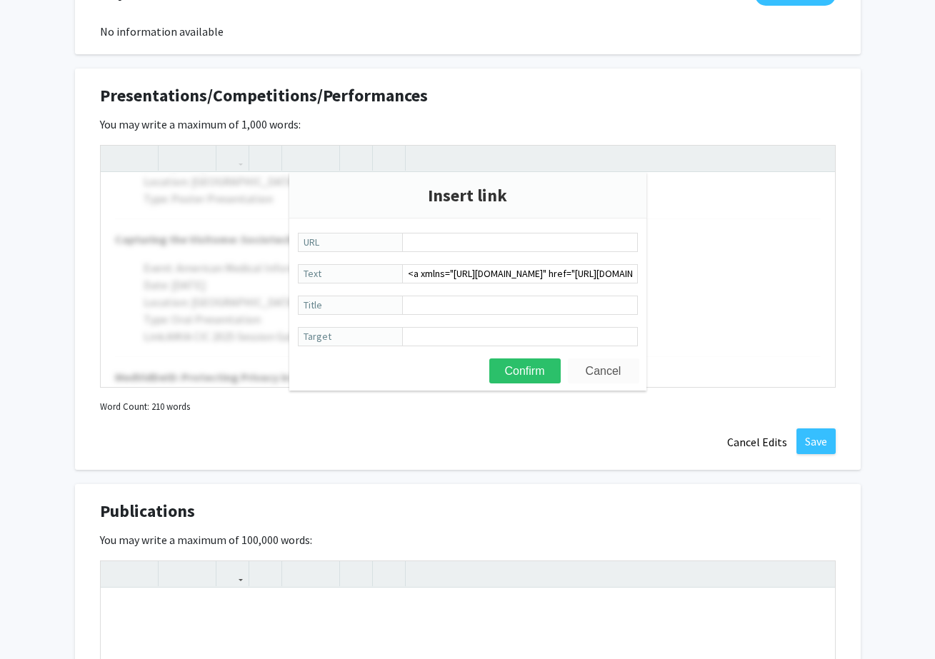
drag, startPoint x: 512, startPoint y: 366, endPoint x: 593, endPoint y: 371, distance: 80.8
click at [591, 348] on form "URL <a xmlns="[URL][DOMAIN_NAME]" href="[URL][DOMAIN_NAME]">AMIA CIC 2025 Sessi…" at bounding box center [467, 290] width 357 height 115
click at [593, 371] on button "Cancel" at bounding box center [603, 370] width 71 height 25
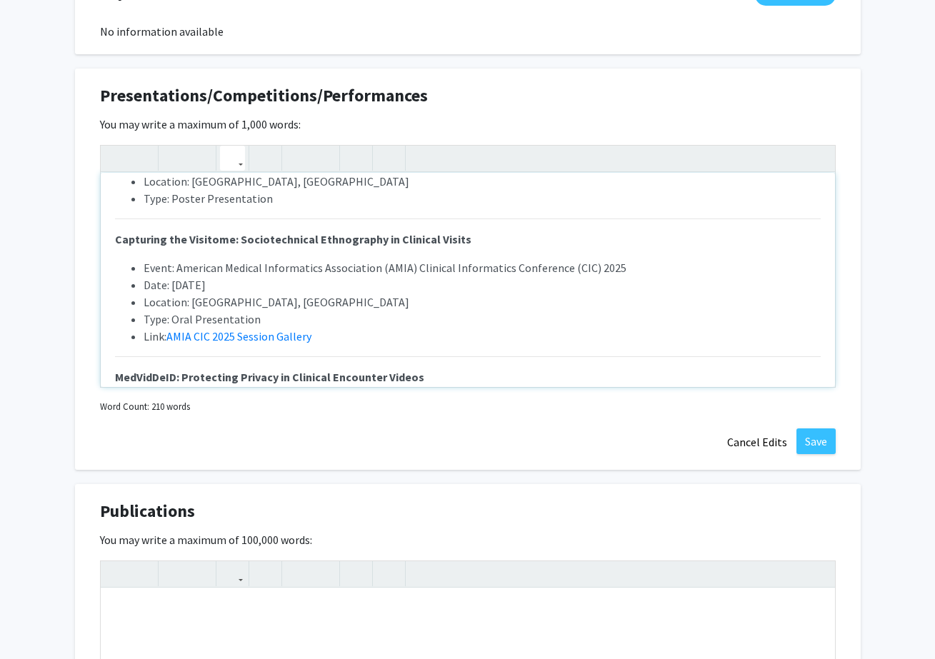
click at [234, 162] on icon "button" at bounding box center [232, 158] width 12 height 24
type textarea "<p><strong>Real-World Outcomes of BTK Inhibitors in Chronic Lymphocytic Leukemi…"
click at [257, 212] on div "Real-World Outcomes of BTK Inhibitors in Chronic Lymphocytic Leukemia/Small Lym…" at bounding box center [467, 266] width 735 height 243
click at [229, 158] on icon "button" at bounding box center [232, 158] width 12 height 24
click at [264, 184] on div "Real-World Outcomes of BTK Inhibitors in Chronic Lymphocytic Leukemia/Small Lym…" at bounding box center [467, 266] width 735 height 243
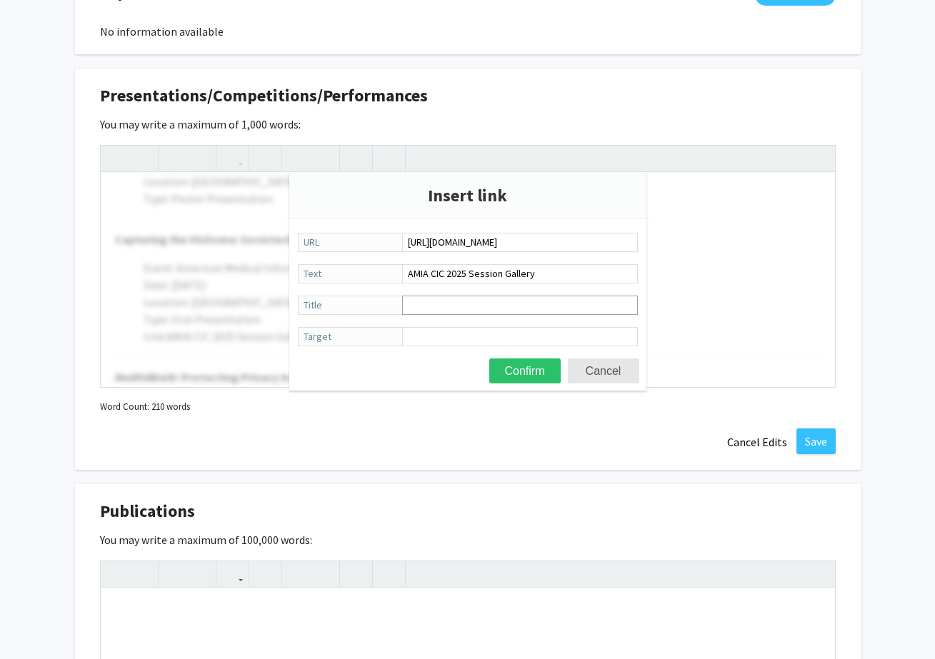
type input "[URL][DOMAIN_NAME]"
click at [460, 301] on input "Title" at bounding box center [520, 305] width 236 height 19
click at [465, 332] on input "Target" at bounding box center [520, 336] width 236 height 19
type input "_blank"
click at [524, 371] on button "Confirm" at bounding box center [524, 370] width 71 height 25
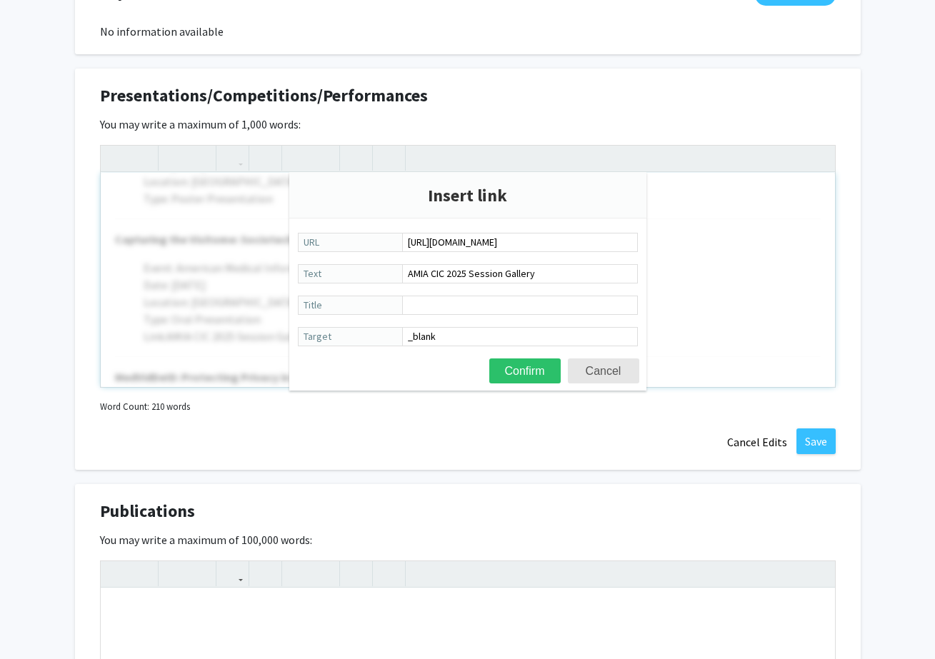
type textarea "<p><strong>Real-World Outcomes of BTK Inhibitors in Chronic Lymphocytic Leukemi…"
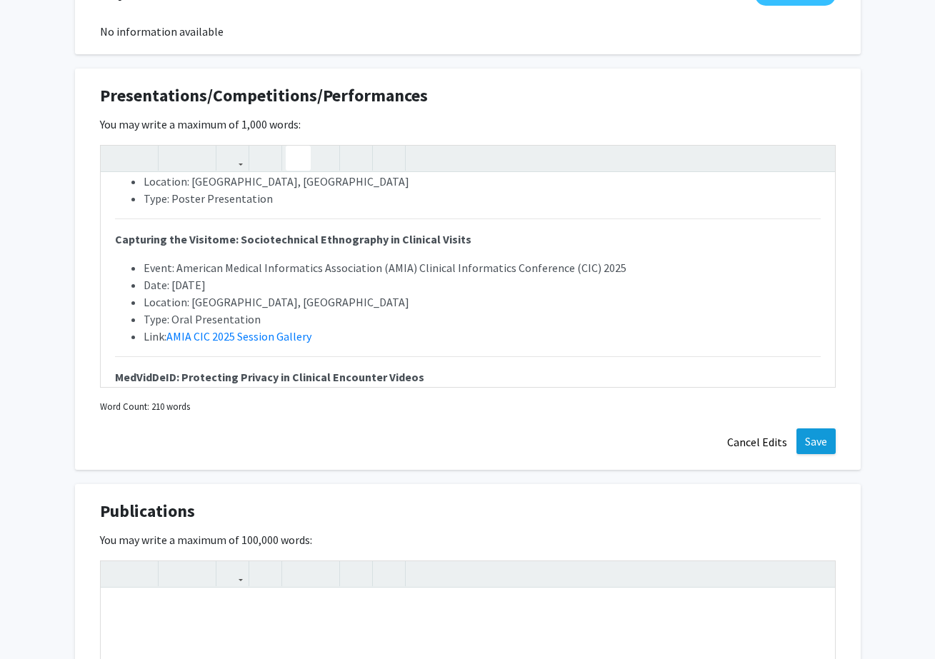
click at [813, 438] on button "Save" at bounding box center [815, 441] width 39 height 26
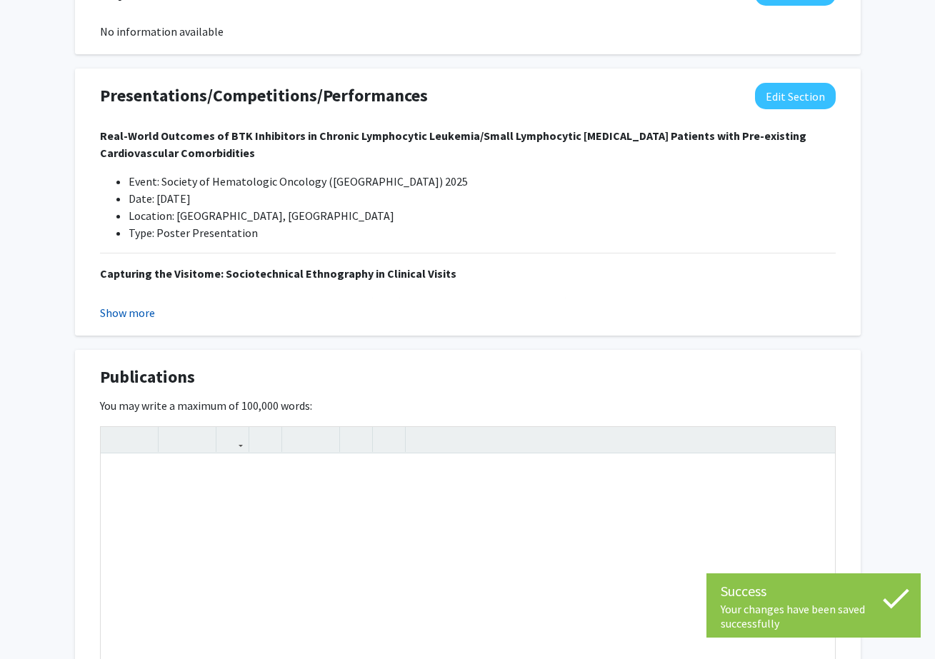
click at [117, 311] on button "Show more" at bounding box center [127, 312] width 55 height 17
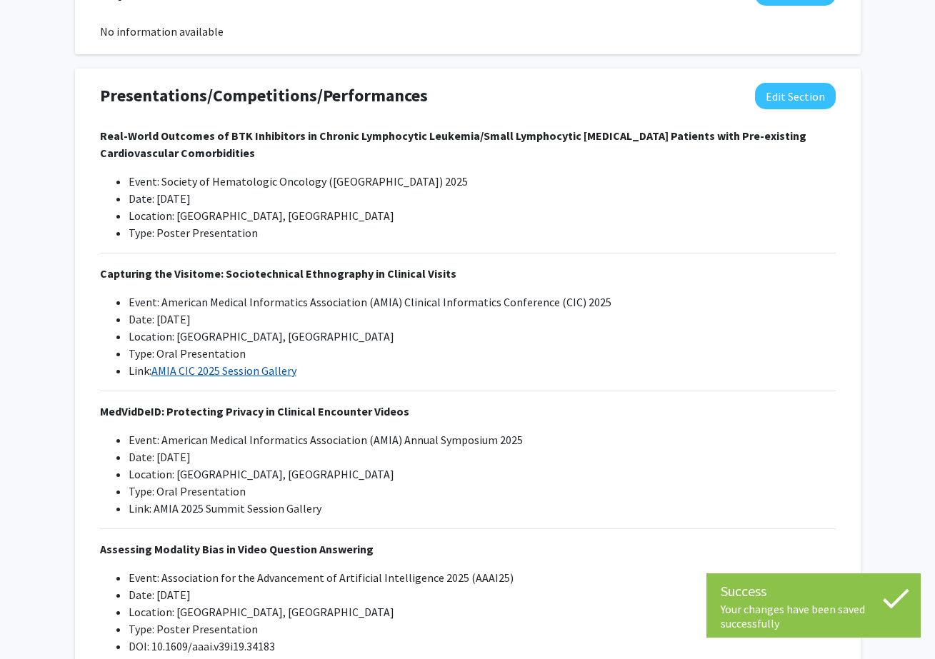
click at [251, 373] on link "AMIA CIC 2025 Session Gallery" at bounding box center [223, 370] width 145 height 14
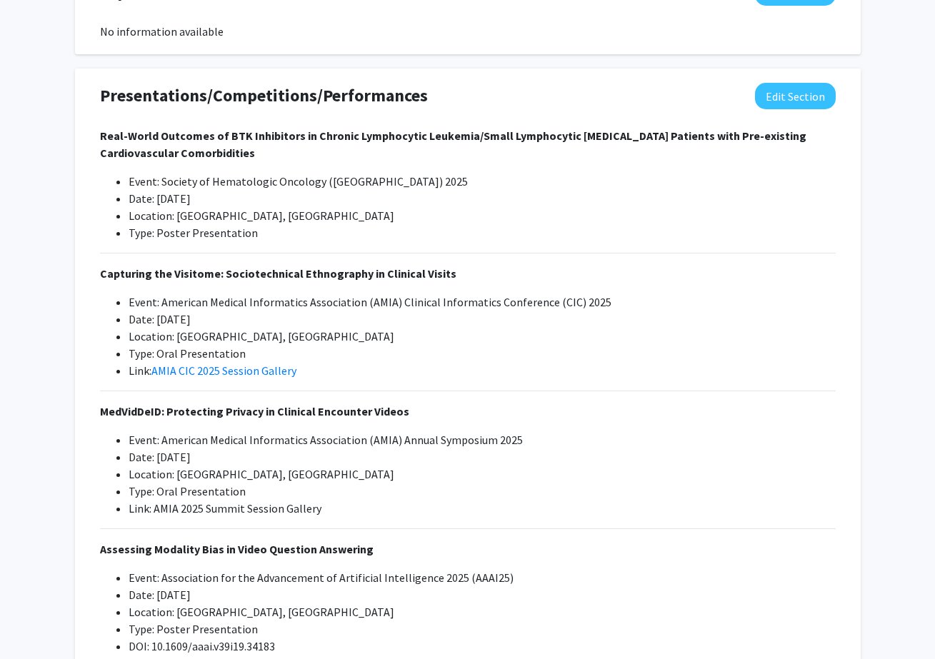
click at [810, 89] on button "Edit Section" at bounding box center [795, 96] width 81 height 26
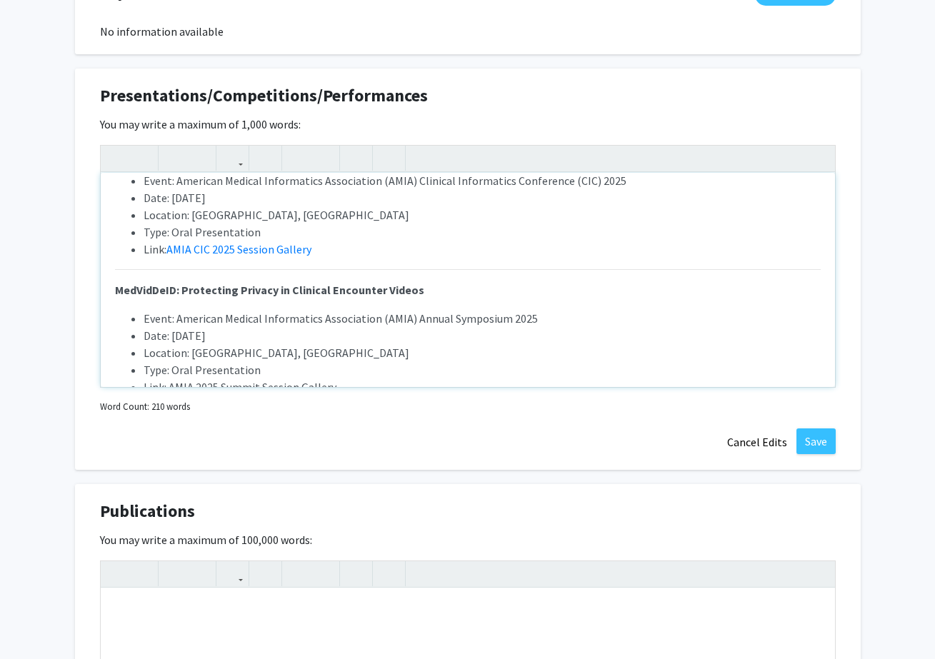
scroll to position [266, 0]
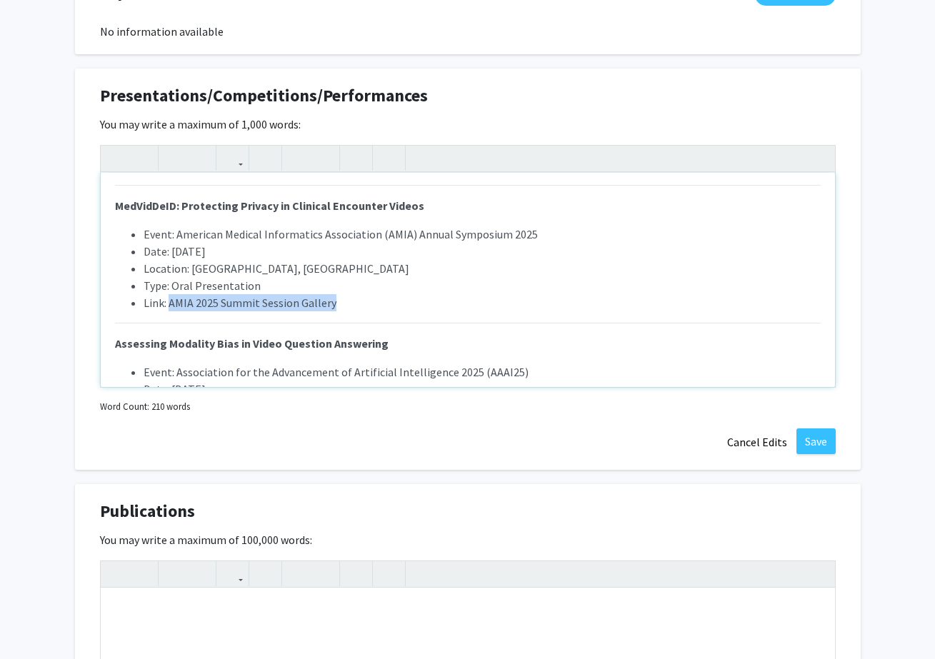
drag, startPoint x: 353, startPoint y: 303, endPoint x: 171, endPoint y: 301, distance: 182.8
click at [171, 301] on li "Link: AMIA 2025 Summit Session Gallery" at bounding box center [482, 302] width 677 height 17
click at [238, 152] on icon "button" at bounding box center [232, 158] width 12 height 24
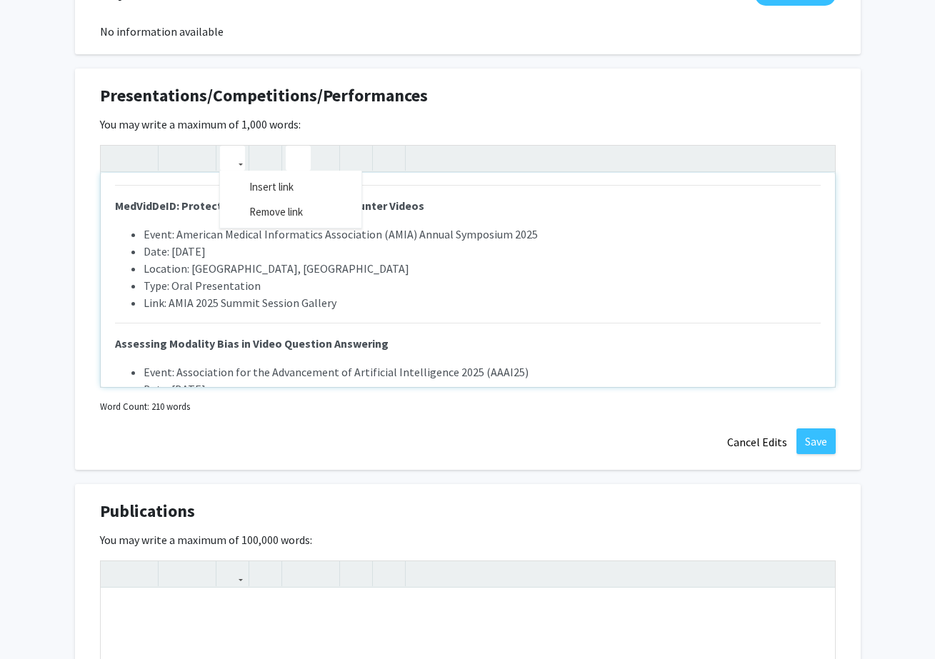
click at [246, 171] on div at bounding box center [236, 159] width 33 height 26
click at [236, 158] on icon "button" at bounding box center [232, 158] width 12 height 24
click at [248, 187] on div "Real-World Outcomes of BTK Inhibitors in Chronic Lymphocytic Leukemia/Small Lym…" at bounding box center [467, 266] width 735 height 243
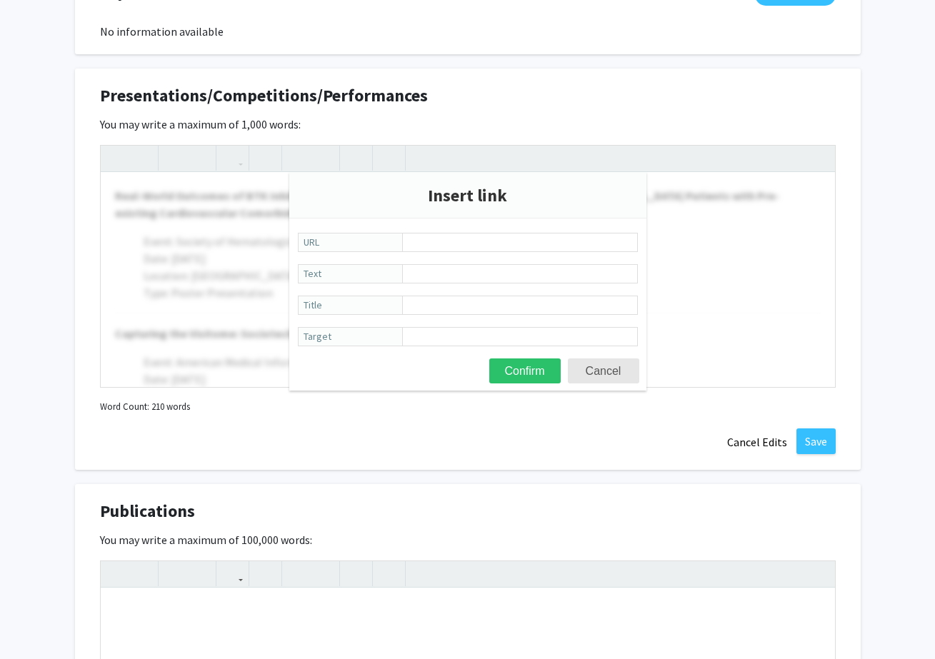
click at [198, 346] on div at bounding box center [468, 266] width 734 height 241
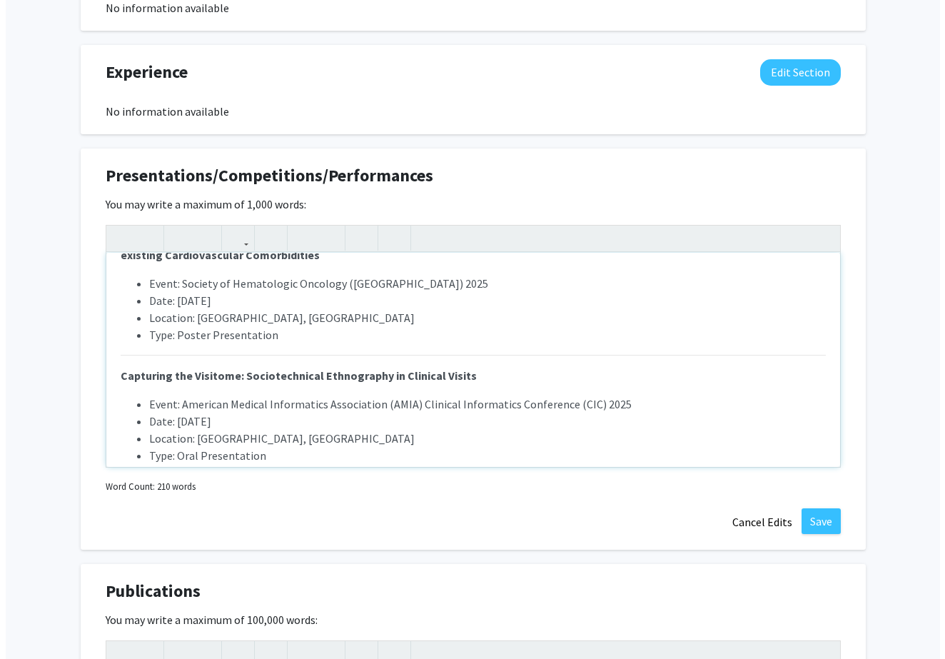
scroll to position [72, 0]
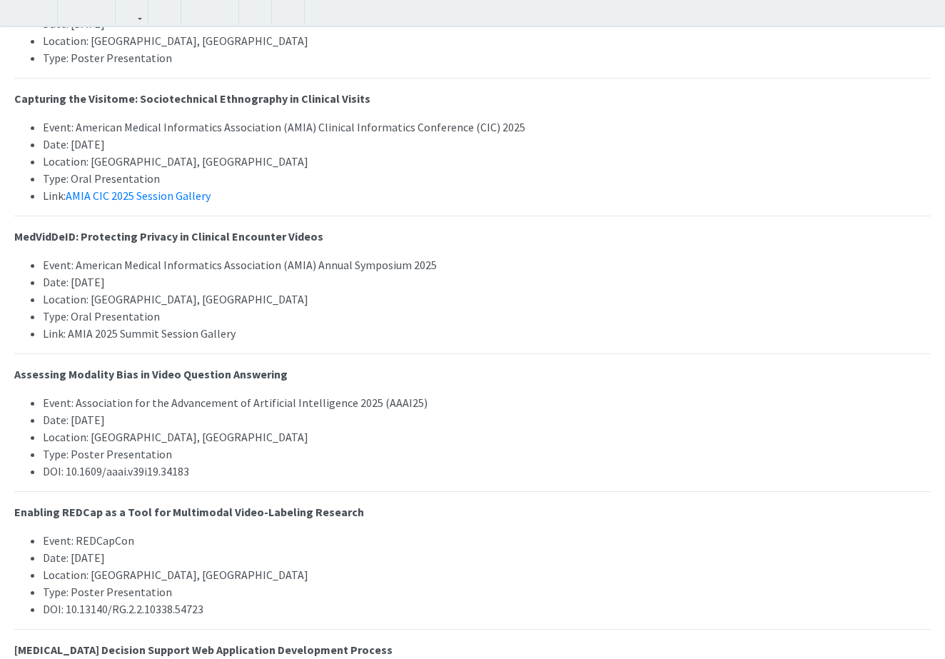
click at [811, 247] on div "Real-World Outcomes of BTK Inhibitors in Chronic Lymphocytic Leukemia/Small Lym…" at bounding box center [472, 329] width 945 height 659
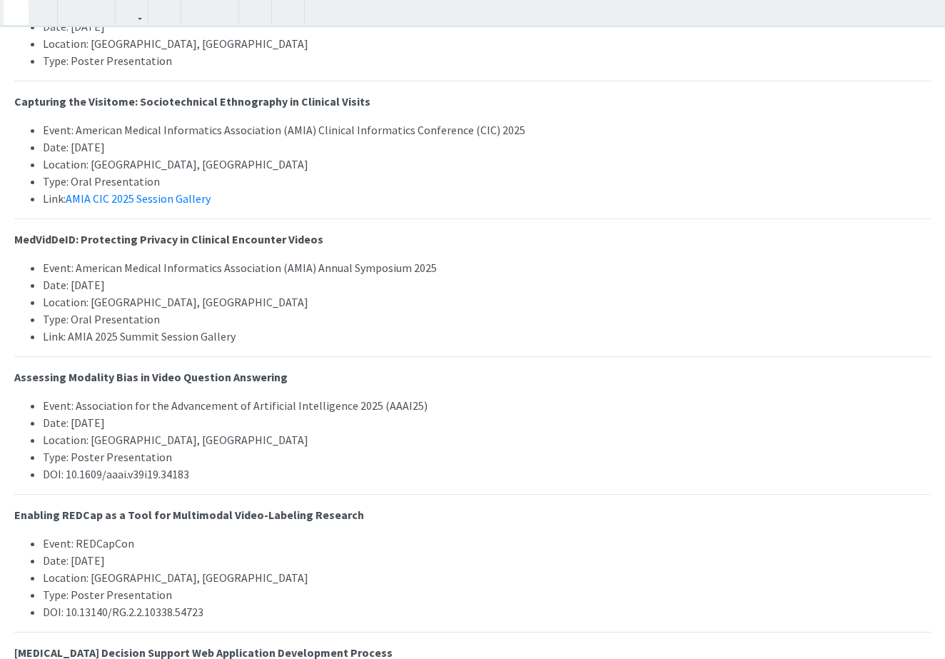
click at [463, 266] on li "Event: American Medical Informatics Association (AMIA) Annual Symposium 2025" at bounding box center [487, 267] width 888 height 17
click at [326, 328] on li "Link: AMIA 2025 Summit Session Gallery" at bounding box center [487, 336] width 888 height 17
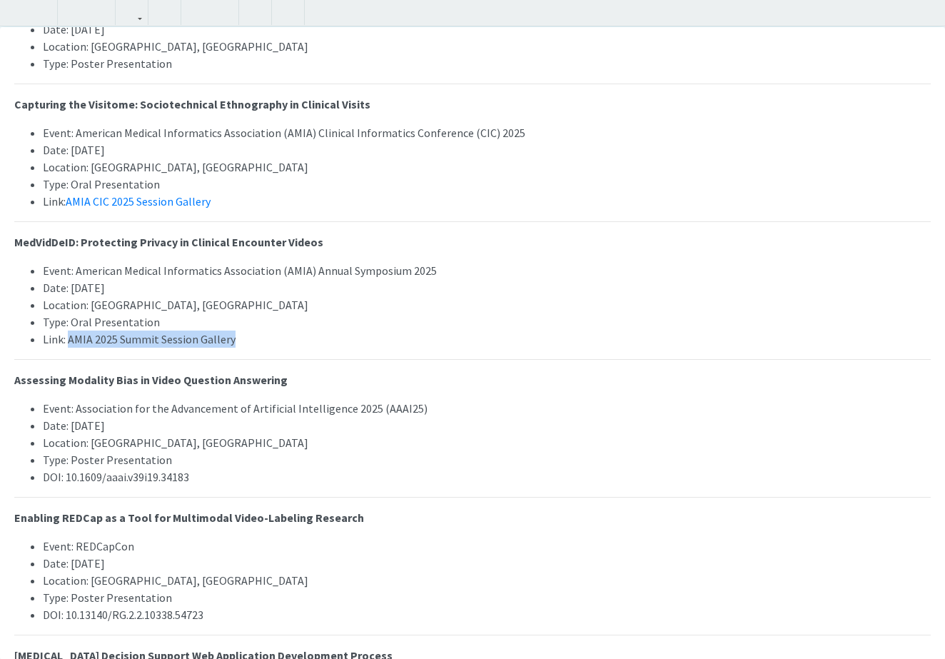
drag, startPoint x: 244, startPoint y: 336, endPoint x: 71, endPoint y: 338, distance: 173.5
click at [69, 338] on li "Link: AMIA 2025 Summit Session Gallery" at bounding box center [487, 339] width 888 height 17
click at [136, 14] on icon "button" at bounding box center [132, 13] width 12 height 24
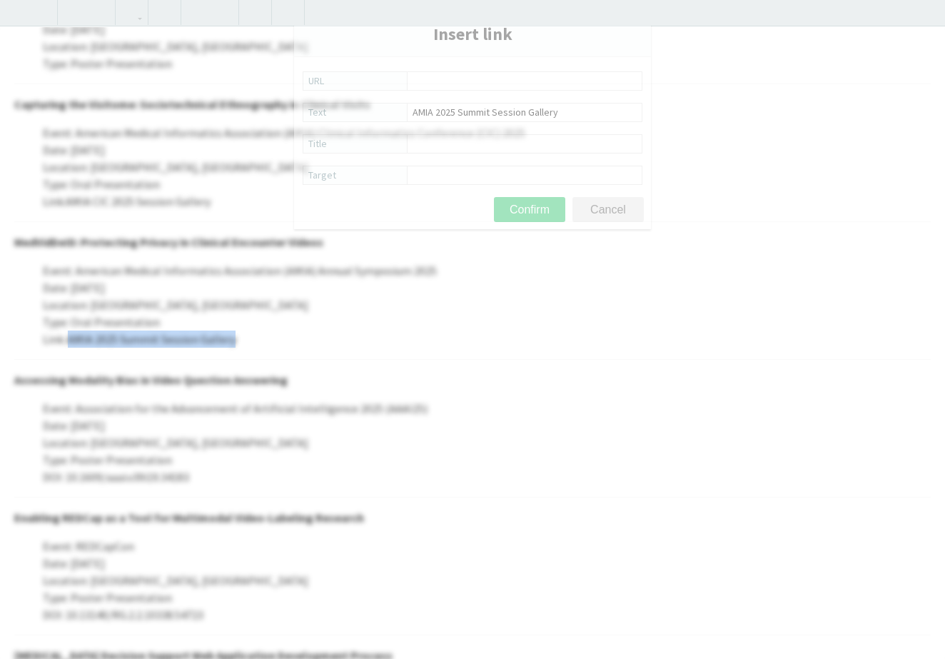
click at [163, 41] on div "Real-World Outcomes of BTK Inhibitors in Chronic Lymphocytic Leukemia/Small Lym…" at bounding box center [472, 329] width 945 height 659
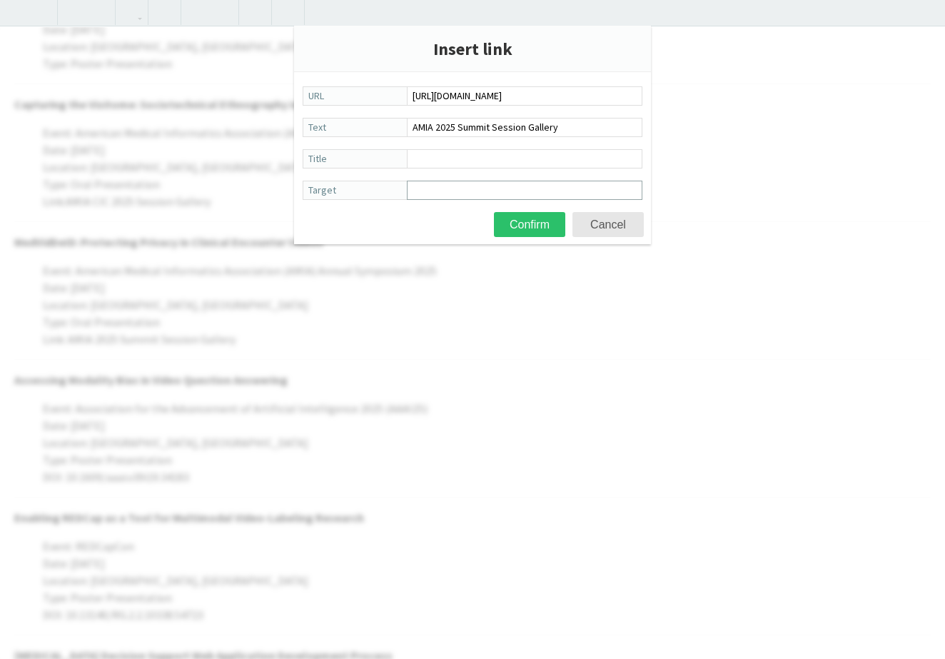
type input "[URL][DOMAIN_NAME]"
click at [495, 191] on input "Target" at bounding box center [525, 190] width 236 height 19
type input "_blank"
click at [530, 224] on button "Confirm" at bounding box center [529, 224] width 71 height 25
type textarea "<p><strong>Real-World Outcomes of BTK Inhibitors in Chronic Lymphocytic Leukemi…"
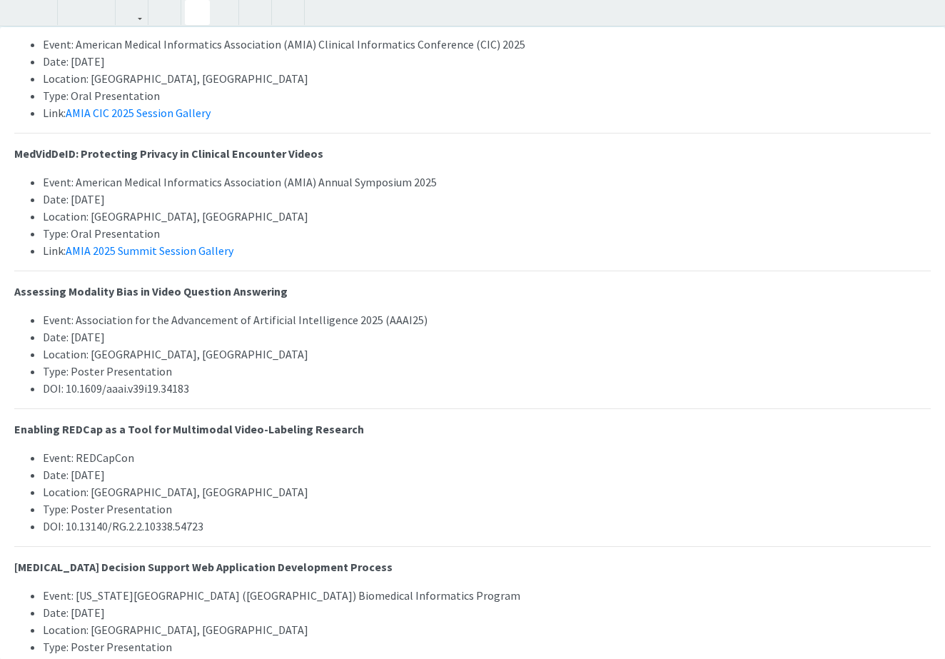
scroll to position [231, 0]
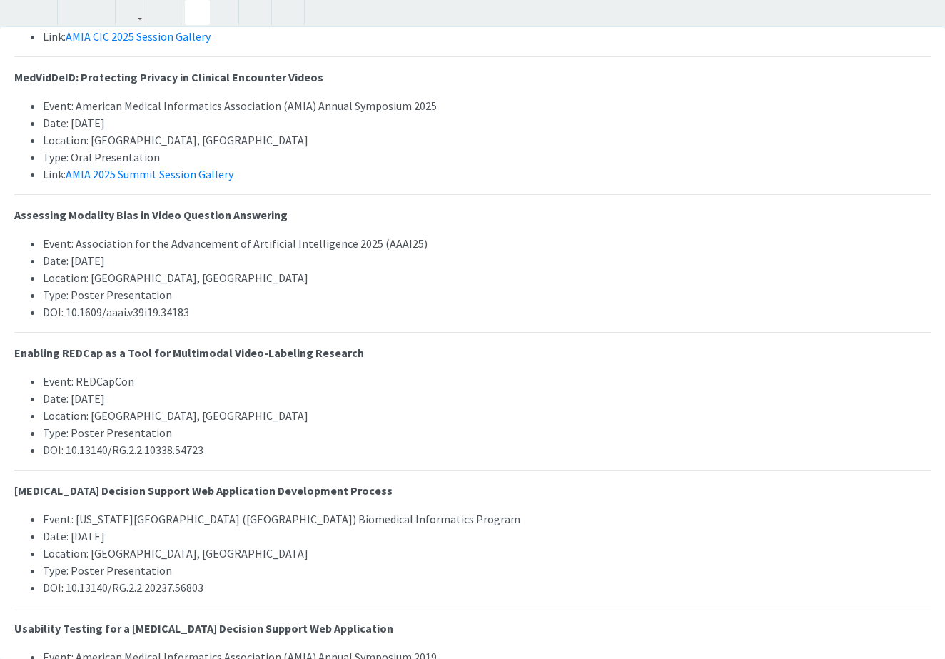
click at [905, 358] on p "Enabling REDCap as a Tool for Multimodal Video-Labeling Research" at bounding box center [472, 352] width 917 height 17
drag, startPoint x: 213, startPoint y: 315, endPoint x: 66, endPoint y: 313, distance: 147.1
click at [66, 313] on li "DOI: 10.1609/aaai.v39i19.34183" at bounding box center [487, 311] width 888 height 17
click at [128, 10] on icon "button" at bounding box center [132, 13] width 12 height 24
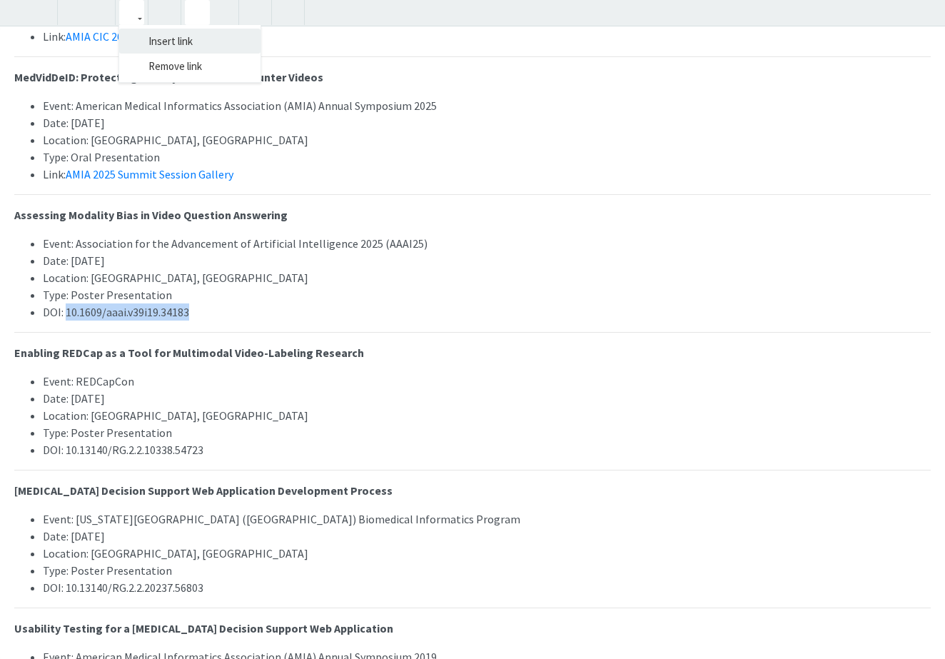
click at [183, 40] on div "Real-World Outcomes of BTK Inhibitors in Chronic Lymphocytic Leukemia/Small Lym…" at bounding box center [472, 329] width 945 height 659
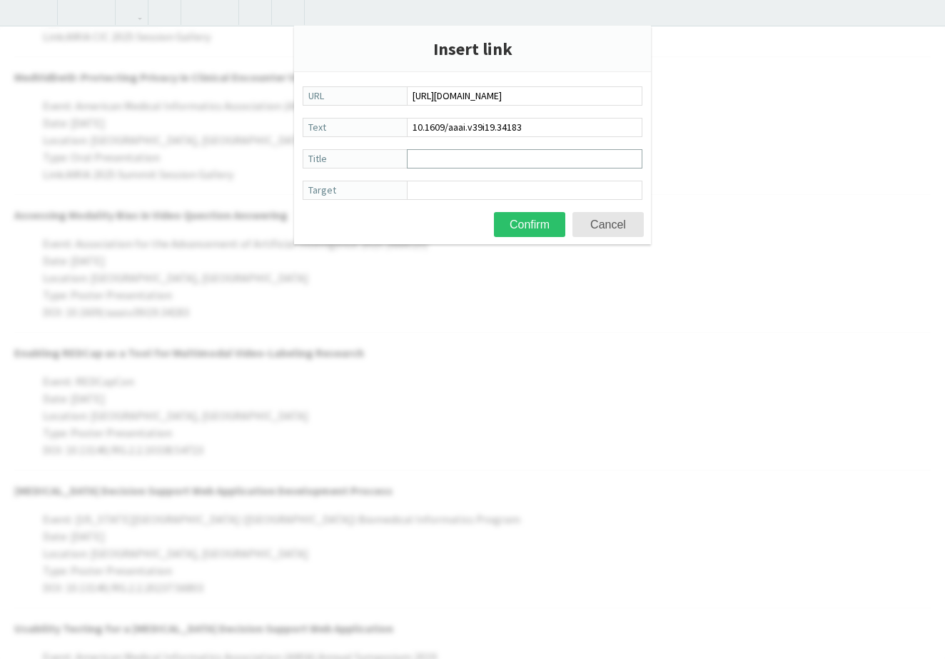
type input "[URL][DOMAIN_NAME]"
click at [496, 158] on input "Title" at bounding box center [525, 158] width 236 height 19
click at [508, 192] on input "Target" at bounding box center [525, 190] width 236 height 19
type input "_blank"
click at [530, 224] on button "Confirm" at bounding box center [529, 224] width 71 height 25
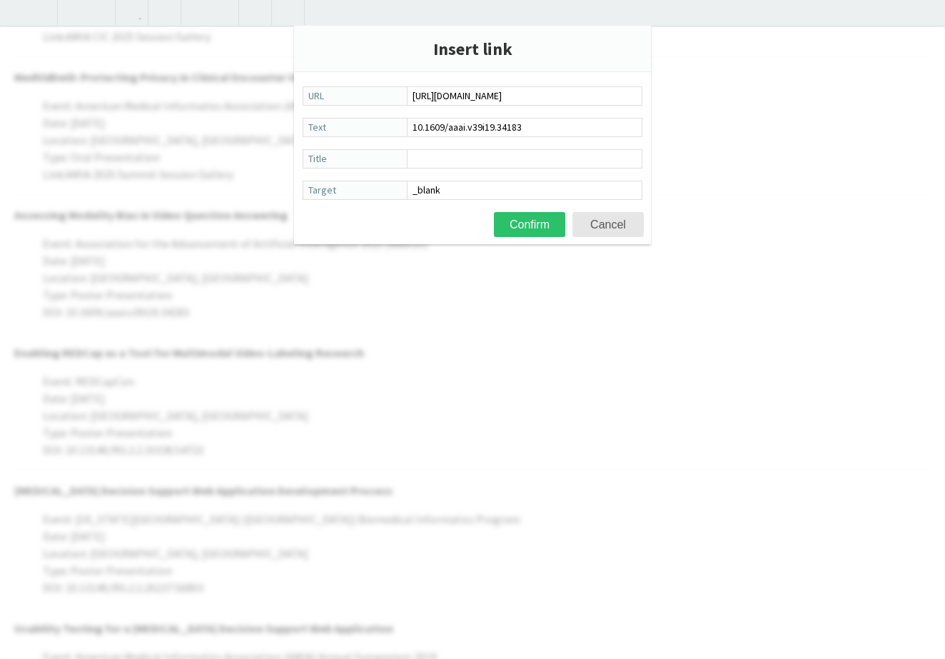
type textarea "<p><strong>Real-World Outcomes of BTK Inhibitors in Chronic Lymphocytic Leukemi…"
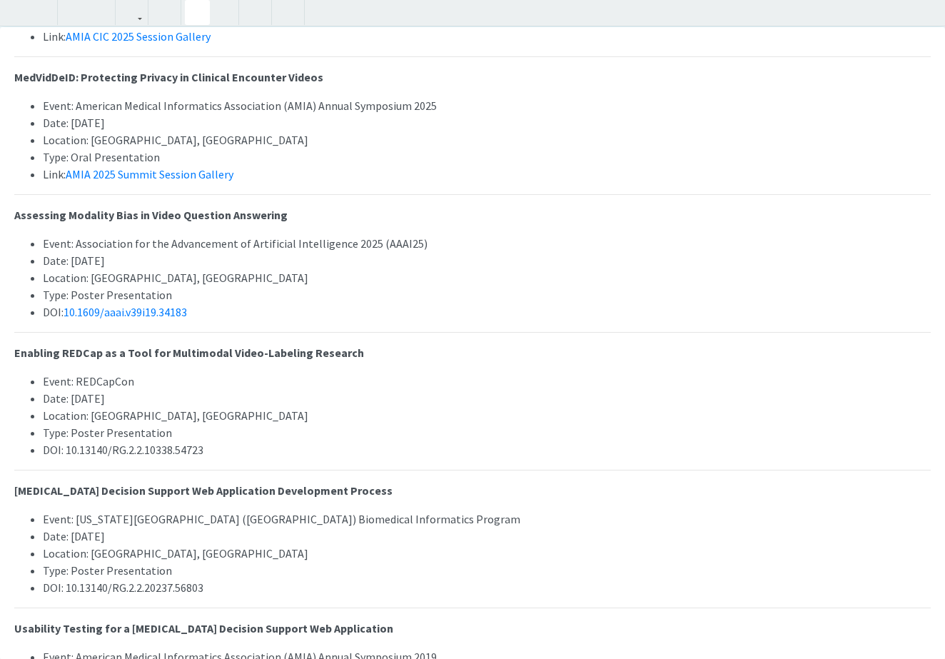
scroll to position [234, 0]
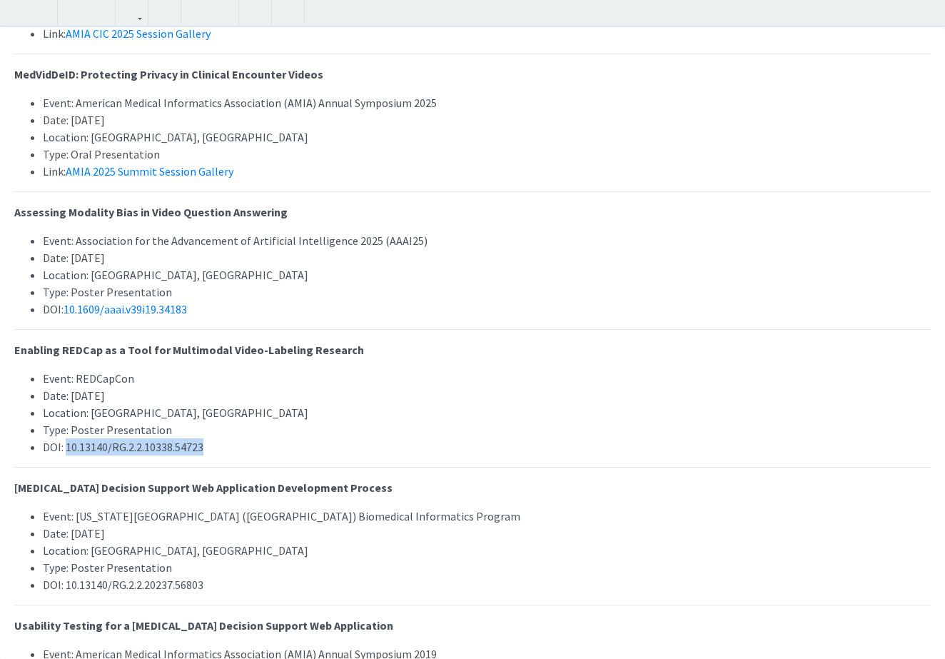
drag, startPoint x: 221, startPoint y: 451, endPoint x: 66, endPoint y: 446, distance: 155.0
click at [66, 447] on li "DOI: 10.13140/RG.2.2.10338.54723" at bounding box center [487, 446] width 888 height 17
click at [124, 12] on button "button" at bounding box center [131, 12] width 25 height 25
click at [178, 39] on div "Real-World Outcomes of BTK Inhibitors in Chronic Lymphocytic Leukemia/Small Lym…" at bounding box center [472, 329] width 945 height 659
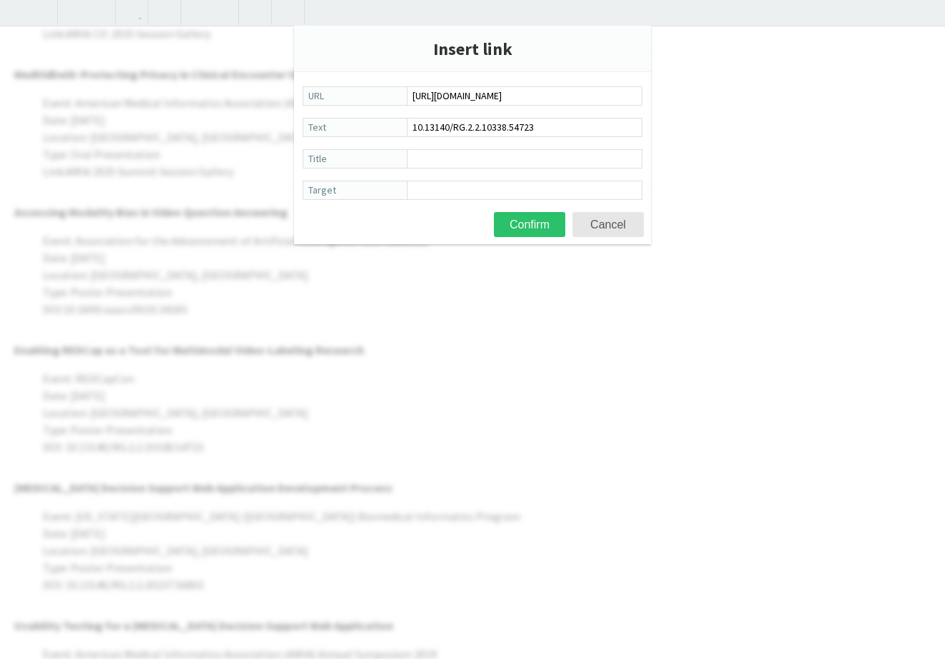
type input "[URL][DOMAIN_NAME]"
click at [498, 178] on form "[URL][DOMAIN_NAME] URL 10.13140/RG.2.2.10338.54723 Text Title Target Confirm Ca…" at bounding box center [472, 143] width 357 height 115
click at [498, 186] on input "Target" at bounding box center [525, 190] width 236 height 19
type input "_blank"
click at [530, 224] on button "Confirm" at bounding box center [529, 224] width 71 height 25
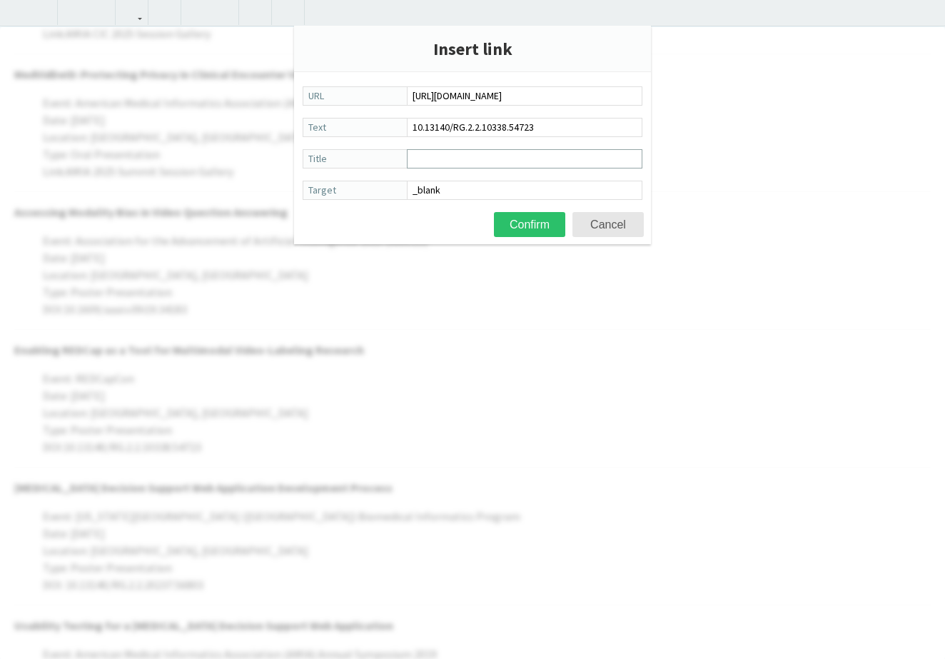
type textarea "<p><strong>Real-World Outcomes of BTK Inhibitors in Chronic Lymphocytic Leukemi…"
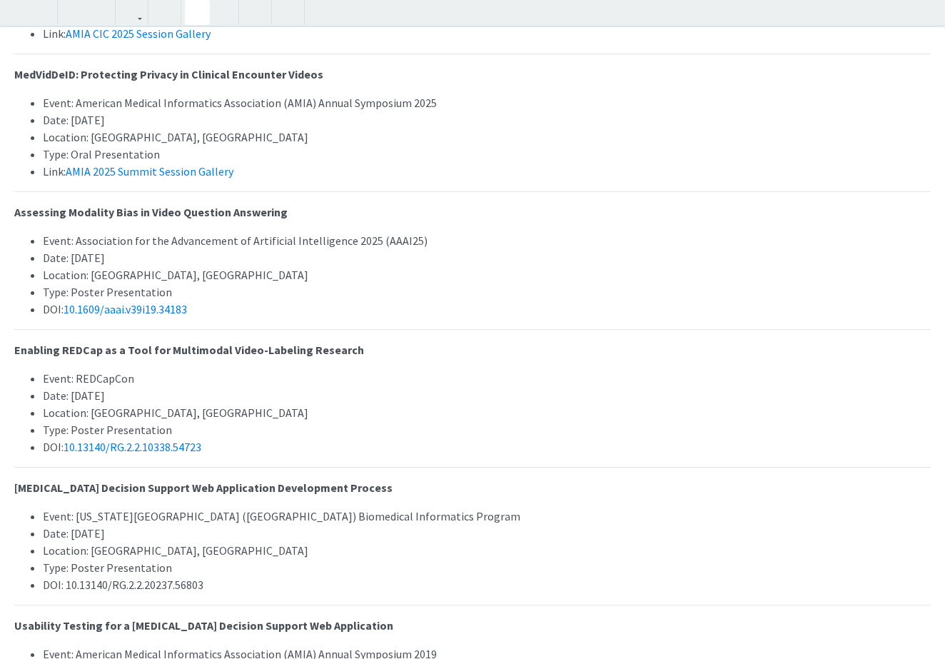
scroll to position [331, 0]
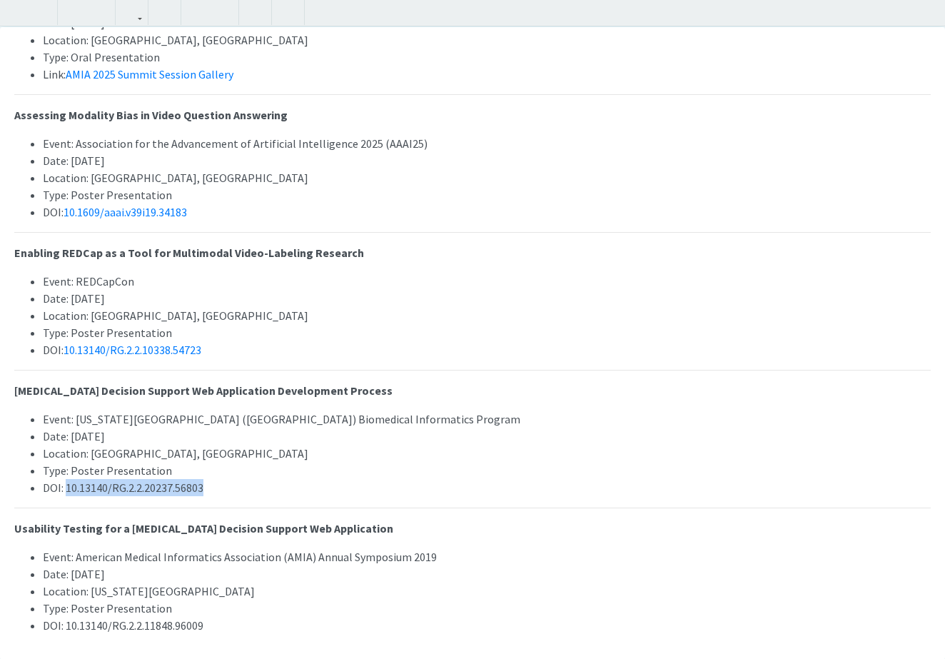
drag, startPoint x: 152, startPoint y: 490, endPoint x: 66, endPoint y: 491, distance: 85.7
click at [66, 491] on li "DOI: 10.13140/RG.2.2.20237.56803" at bounding box center [487, 487] width 888 height 17
click at [134, 10] on icon "button" at bounding box center [132, 13] width 12 height 24
click at [166, 49] on div "Real-World Outcomes of BTK Inhibitors in Chronic Lymphocytic Leukemia/Small Lym…" at bounding box center [472, 329] width 945 height 659
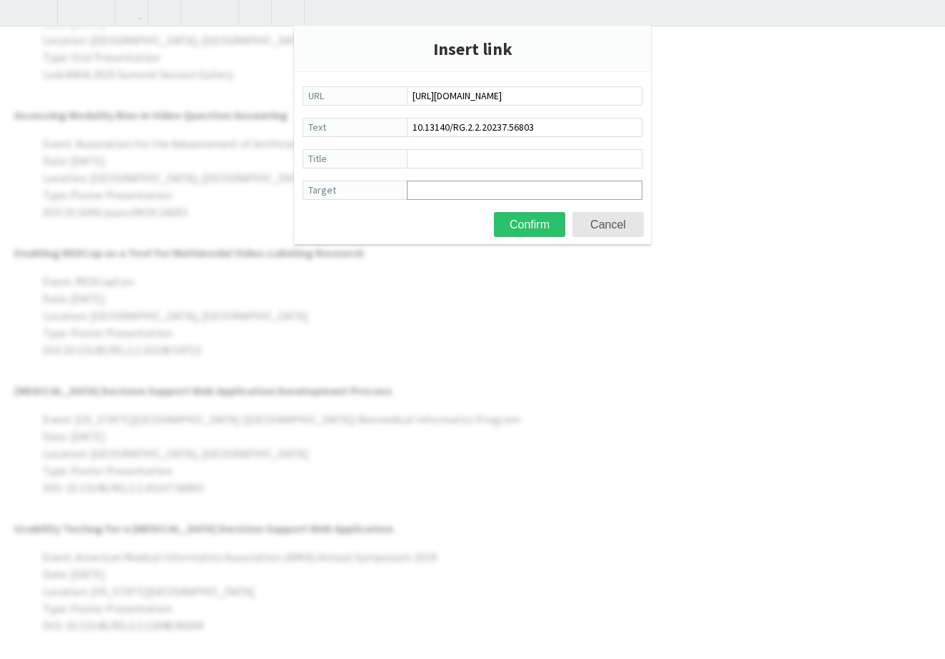
type input "[URL][DOMAIN_NAME]"
click at [455, 193] on input "Target" at bounding box center [525, 190] width 236 height 19
type input "_blank"
click at [530, 224] on button "Confirm" at bounding box center [529, 224] width 71 height 25
type textarea "<p><strong>Real-World Outcomes of BTK Inhibitors in Chronic Lymphocytic Leukemi…"
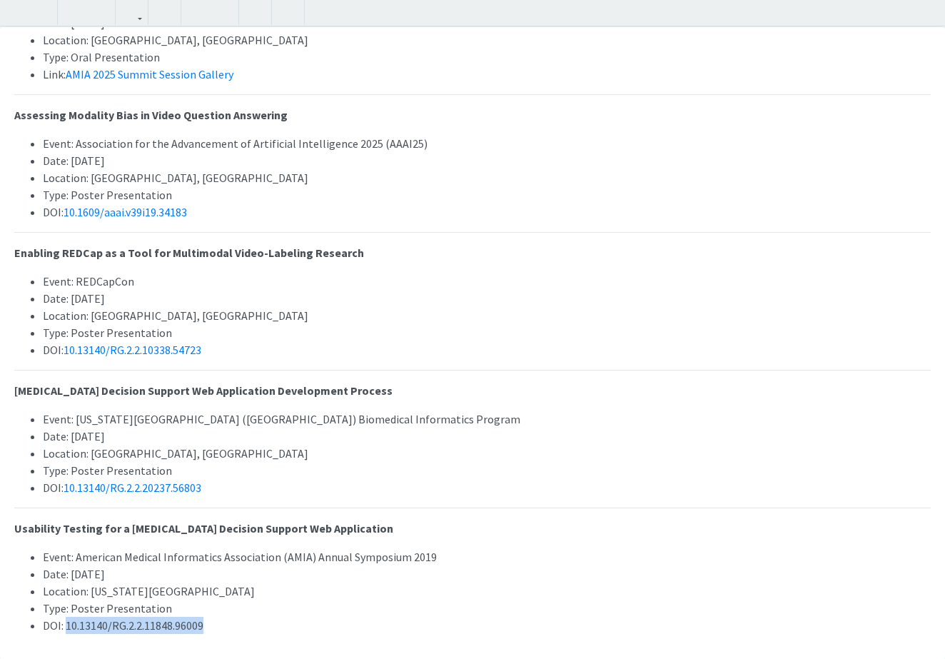
drag, startPoint x: 206, startPoint y: 626, endPoint x: 65, endPoint y: 625, distance: 141.4
click at [65, 625] on li "DOI: 10.13140/RG.2.2.11848.96009" at bounding box center [487, 625] width 888 height 17
click at [136, 9] on icon "button" at bounding box center [132, 13] width 12 height 24
click at [183, 40] on div "Real-World Outcomes of BTK Inhibitors in Chronic Lymphocytic Leukemia/Small Lym…" at bounding box center [472, 329] width 945 height 659
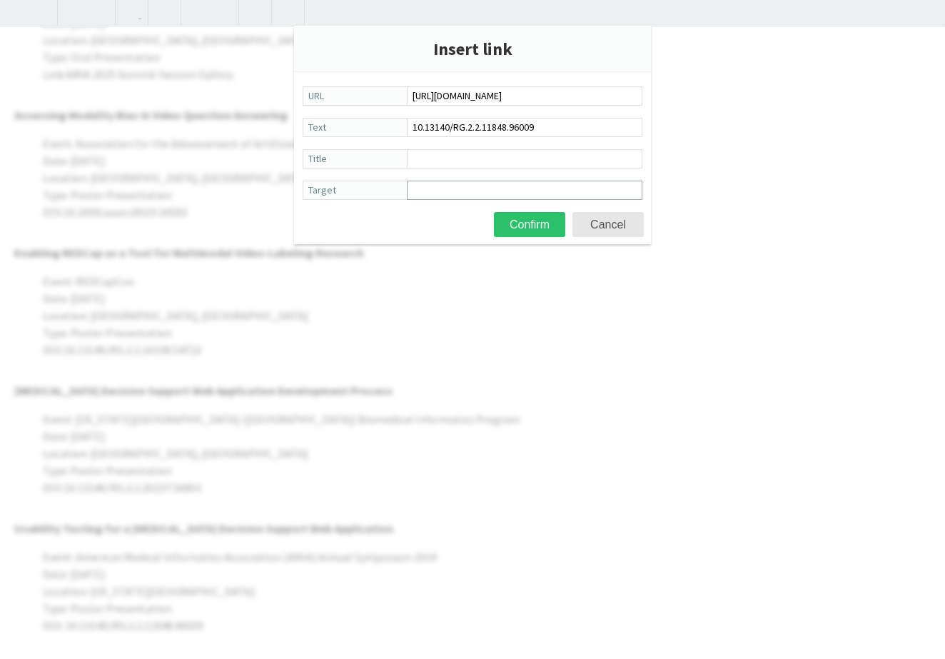
type input "[URL][DOMAIN_NAME]"
click at [463, 195] on input "Target" at bounding box center [525, 190] width 236 height 19
type input "_blank"
click at [530, 224] on button "Confirm" at bounding box center [529, 224] width 71 height 25
type textarea "<p><strong>Real-World Outcomes of BTK Inhibitors in Chronic Lymphocytic Leukemi…"
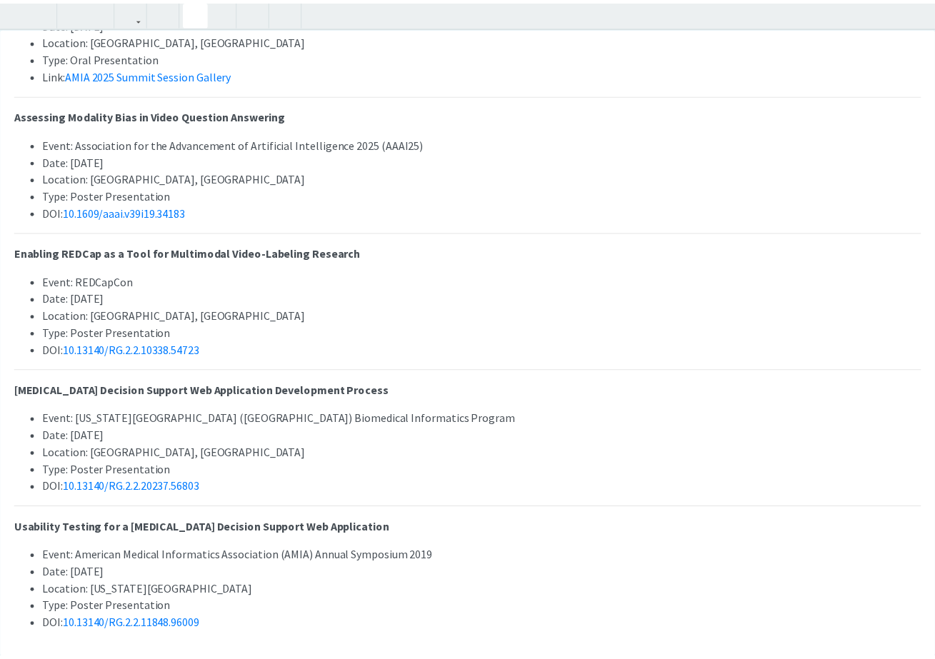
scroll to position [0, 0]
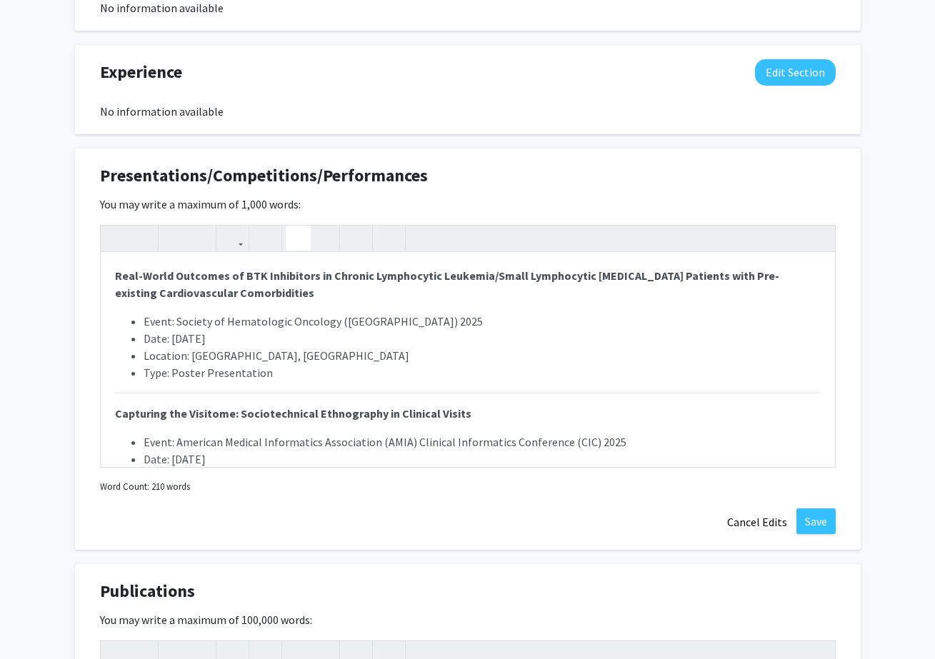
drag, startPoint x: 821, startPoint y: 515, endPoint x: 842, endPoint y: 518, distance: 20.9
click at [822, 515] on button "Save" at bounding box center [815, 521] width 39 height 26
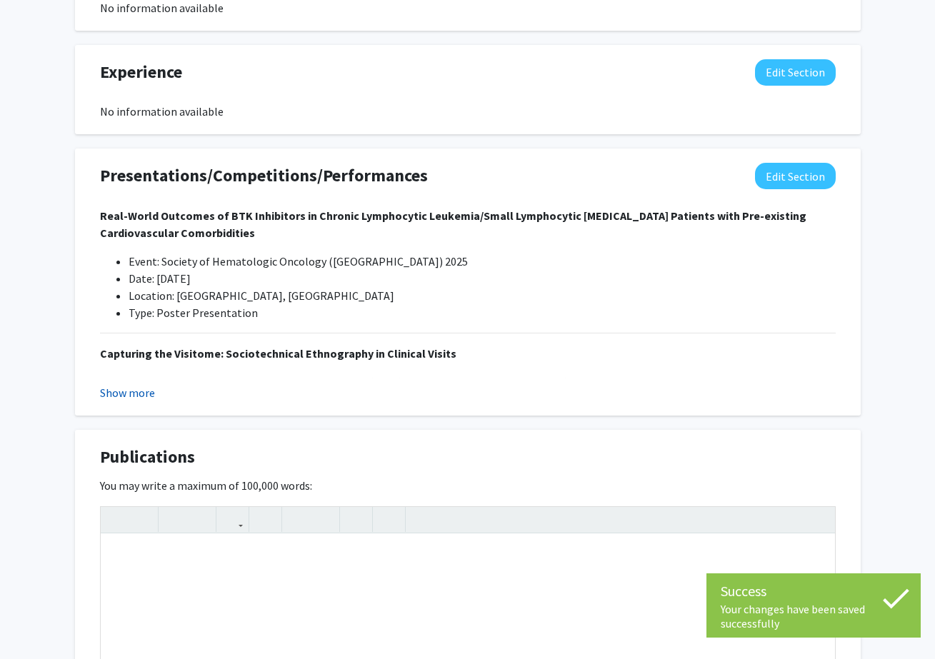
click at [148, 392] on button "Show more" at bounding box center [127, 392] width 55 height 17
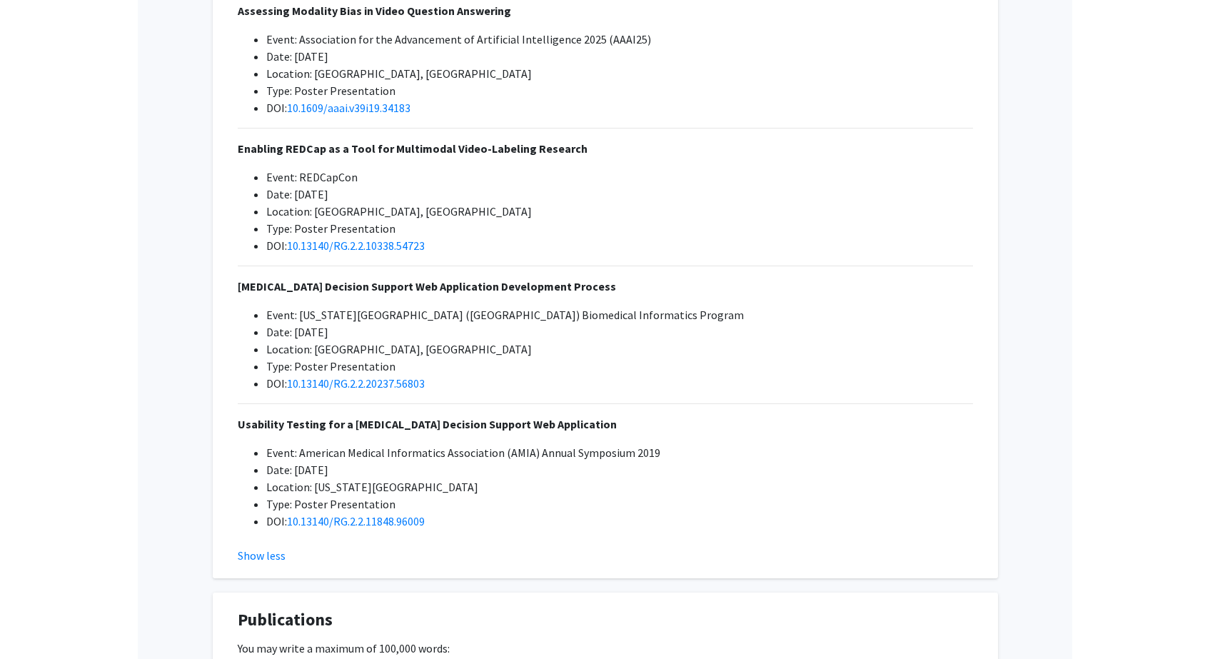
scroll to position [2578, 0]
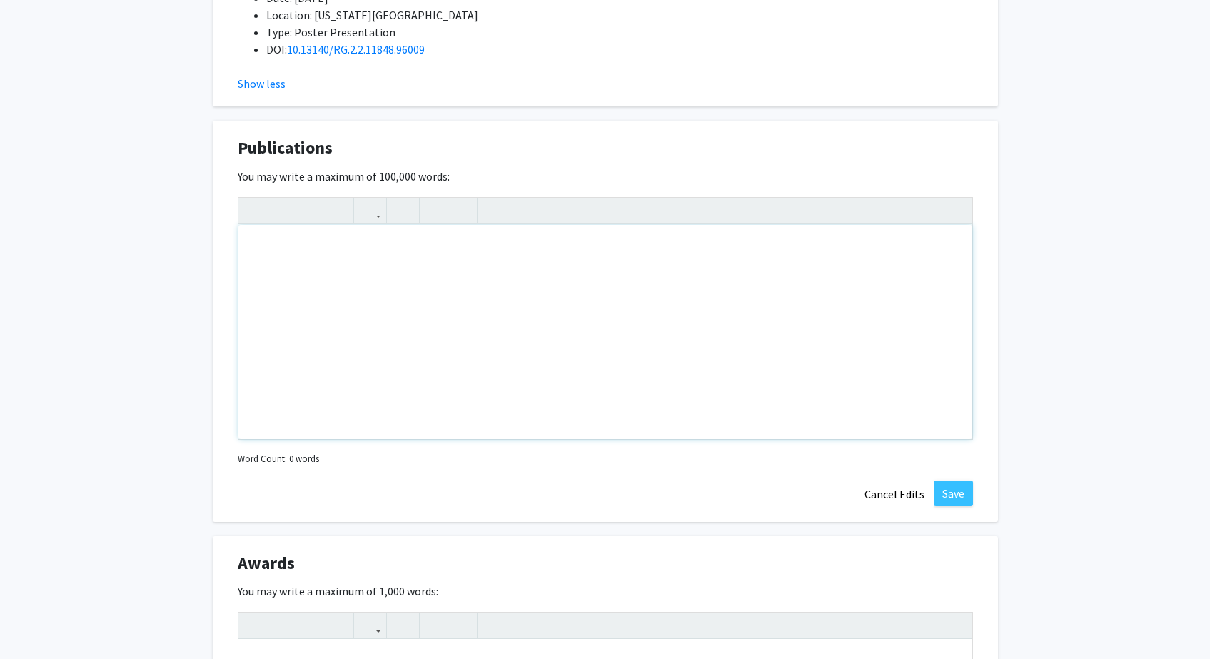
click at [567, 293] on div "Note to users with screen readers: Please deactivate our accessibility plugin f…" at bounding box center [605, 332] width 734 height 214
paste div "Note to users with screen readers: Please deactivate our accessibility plugin f…"
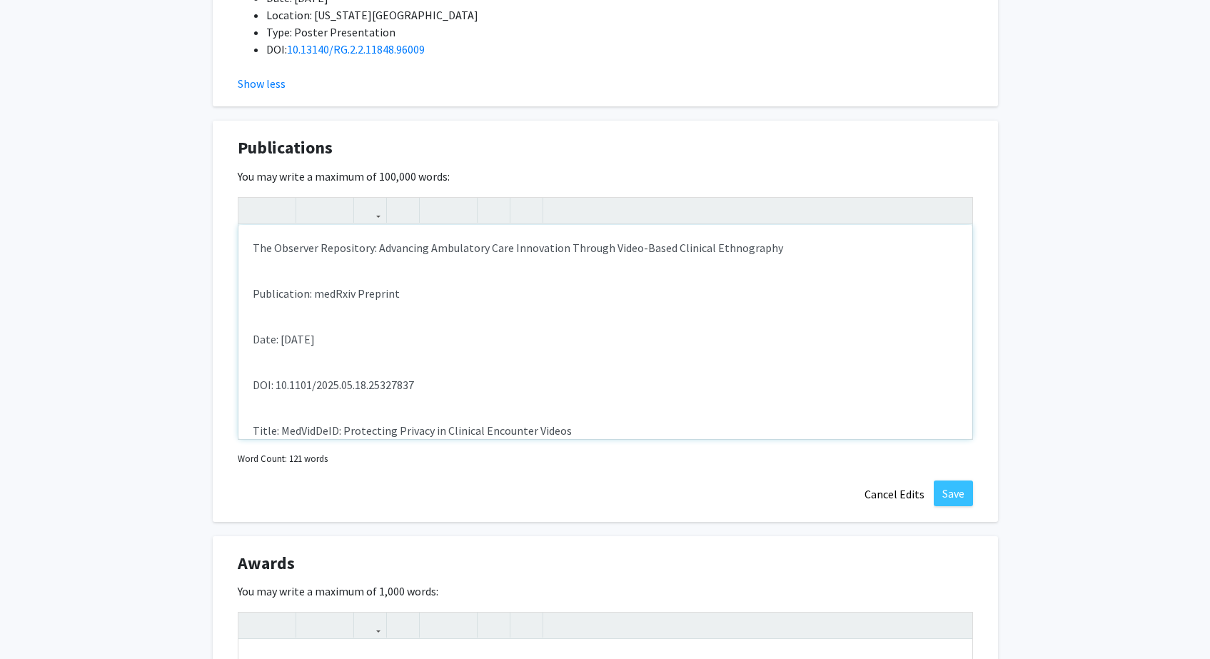
type textarea "<p>The Observer Repository: Advancing Ambulatory Care Innovation Through Video-…"
click at [411, 276] on div "The Observer Repository: Advancing Ambulatory Care Innovation Through Video-Bas…" at bounding box center [605, 332] width 734 height 214
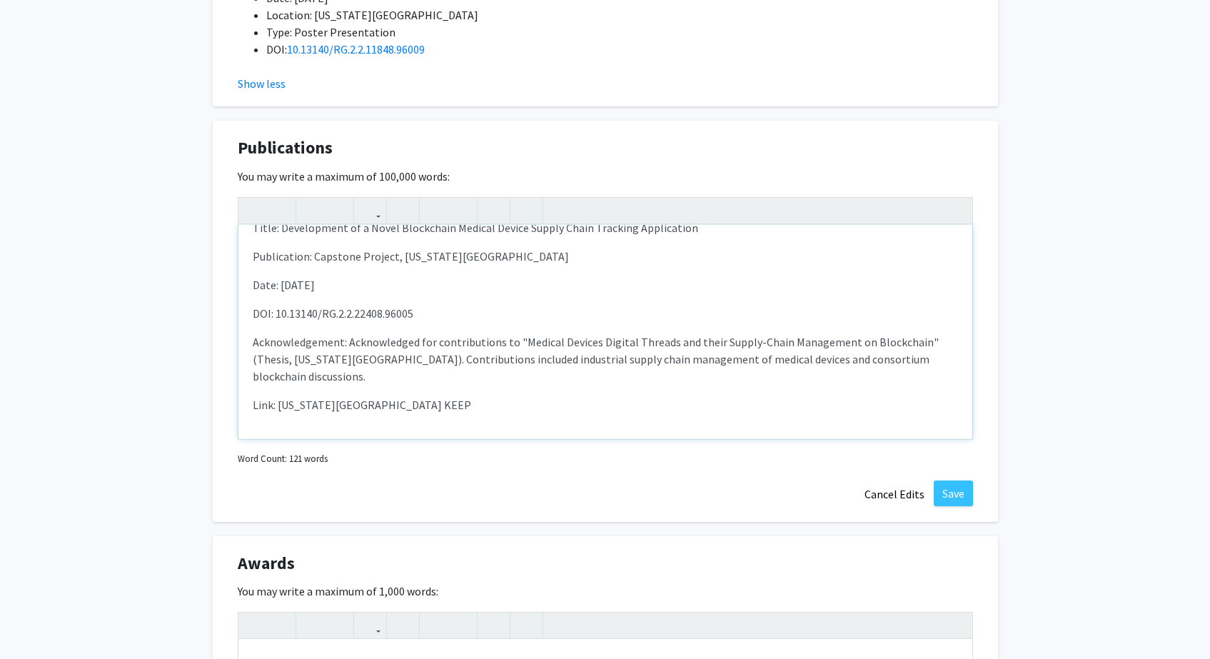
scroll to position [363, 0]
drag, startPoint x: 279, startPoint y: 233, endPoint x: 235, endPoint y: 229, distance: 44.4
click at [235, 229] on div "Publications Edit Section You may write a maximum of 100,000 words: The Observe…" at bounding box center [605, 321] width 785 height 401
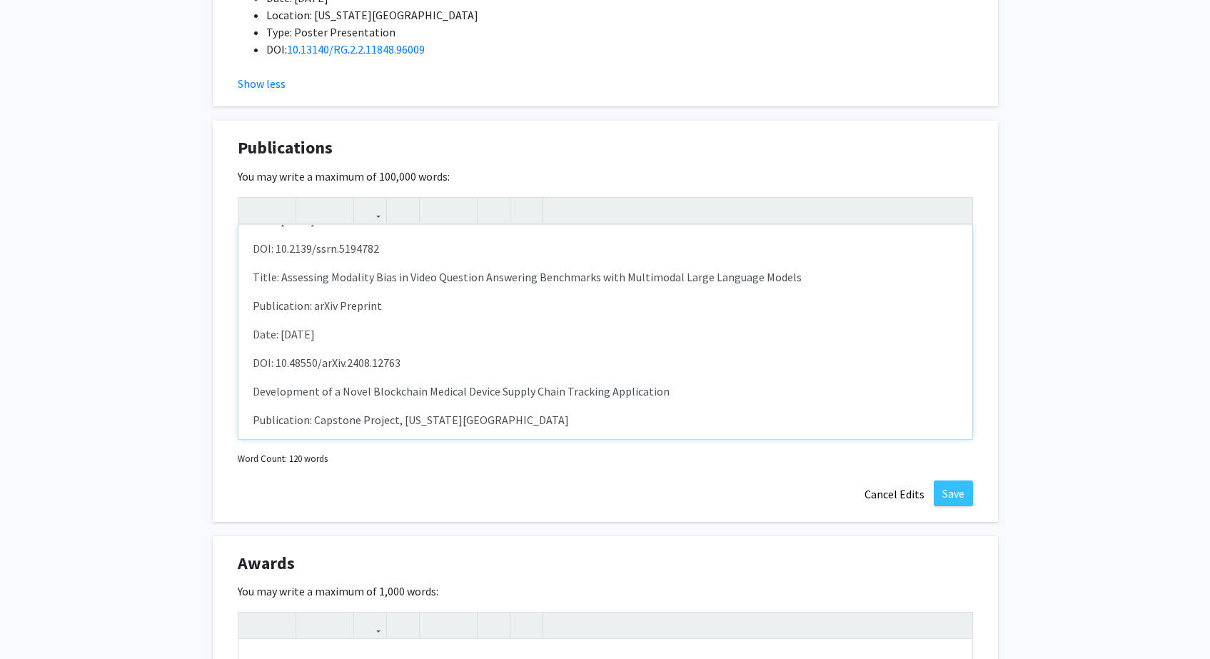
scroll to position [198, 0]
drag, startPoint x: 281, startPoint y: 278, endPoint x: 223, endPoint y: 278, distance: 58.5
click at [223, 278] on div "Publications Edit Section You may write a maximum of 100,000 words: The Observe…" at bounding box center [605, 321] width 785 height 401
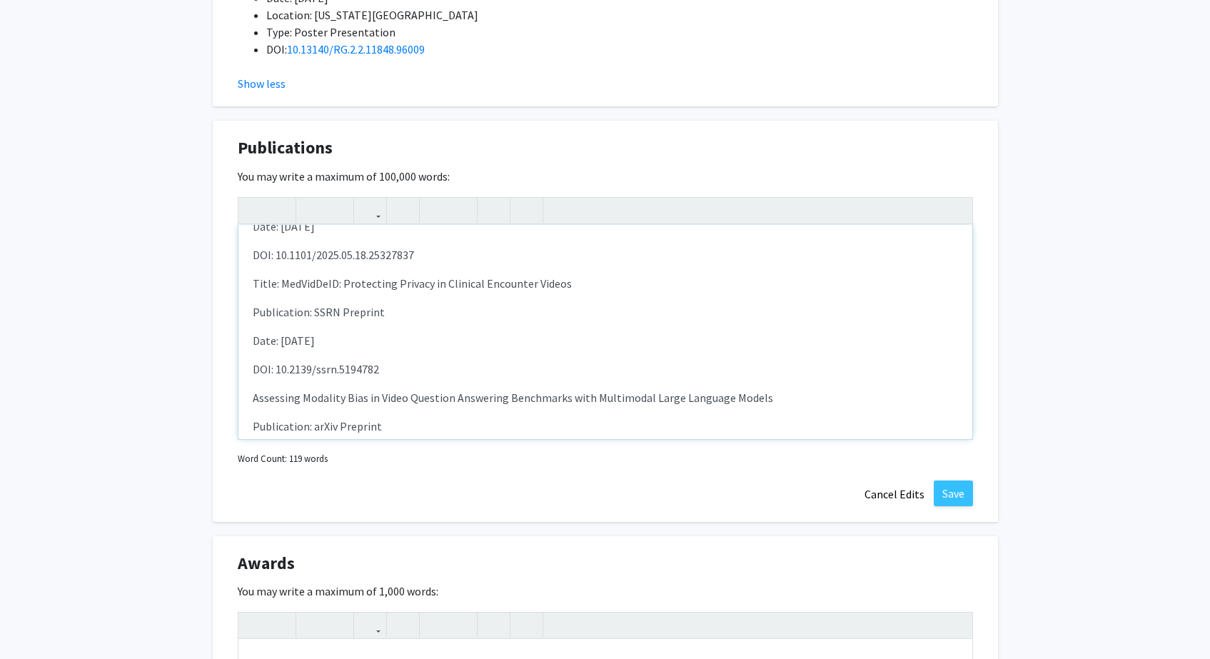
scroll to position [76, 0]
drag, startPoint x: 280, startPoint y: 283, endPoint x: 210, endPoint y: 283, distance: 70.0
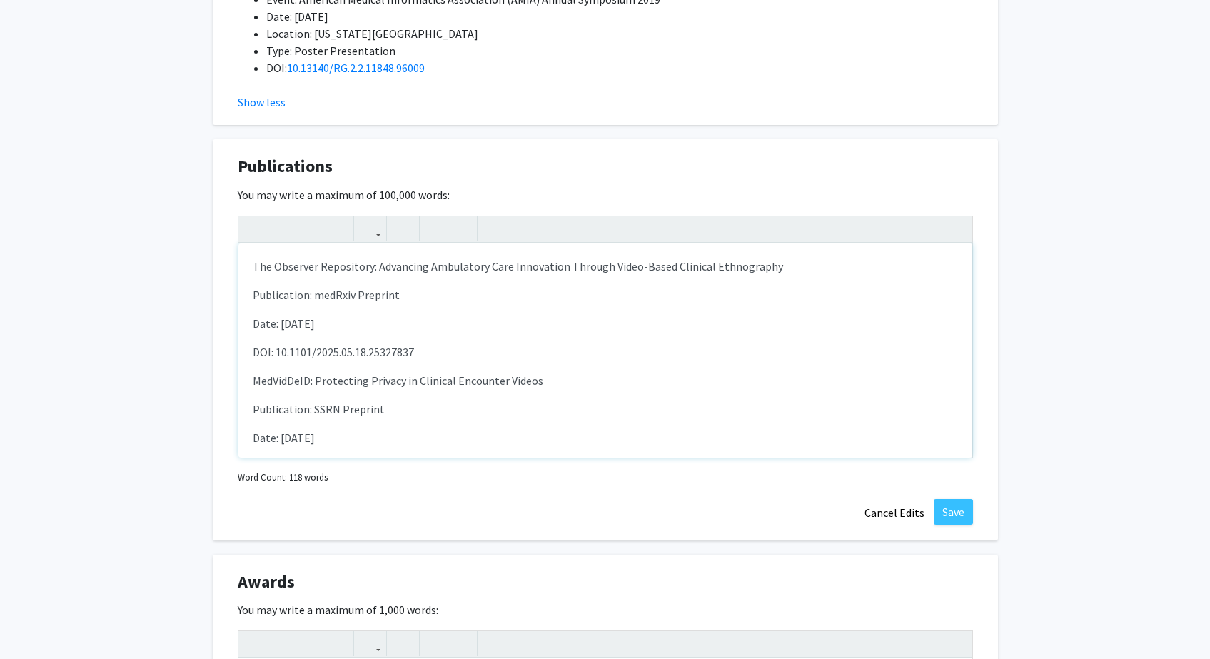
scroll to position [2555, 0]
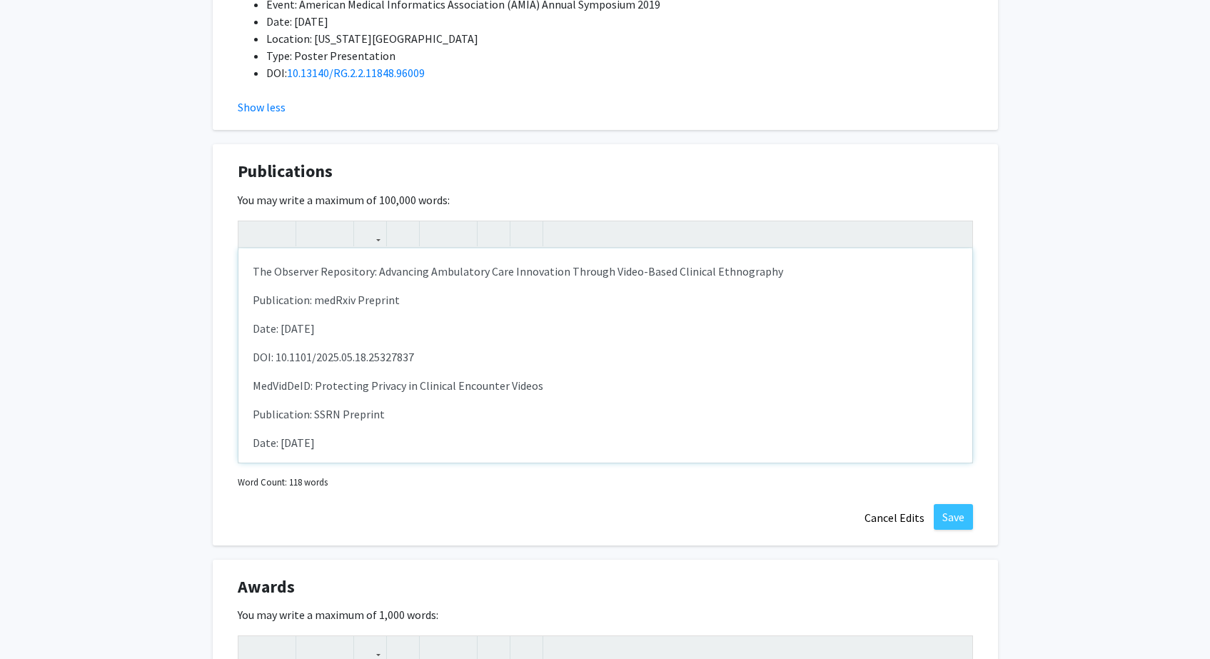
click at [333, 285] on div "The Observer Repository: Advancing Ambulatory Care Innovation Through Video-Bas…" at bounding box center [605, 355] width 734 height 214
click at [341, 269] on p "The Observer Repository: Advancing Ambulatory Care Innovation Through Video-Bas…" at bounding box center [605, 271] width 705 height 17
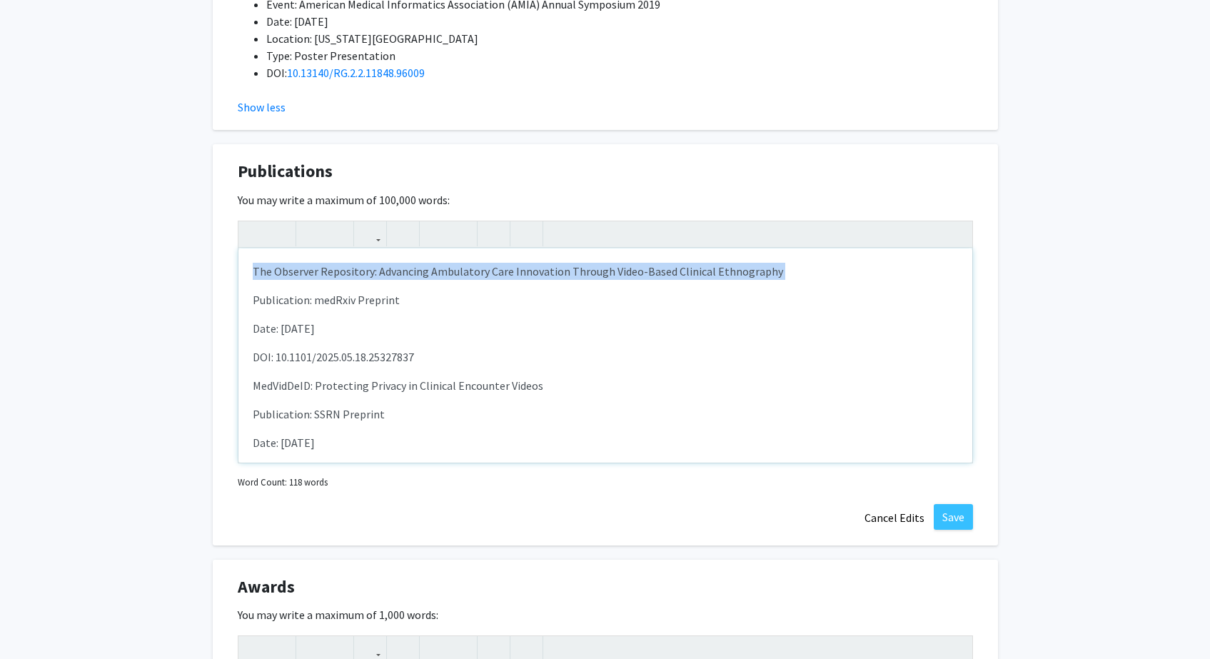
click at [341, 269] on p "The Observer Repository: Advancing Ambulatory Care Innovation Through Video-Bas…" at bounding box center [605, 271] width 705 height 17
type textarea "<p><strong>The Observer Repository: Advancing Ambulatory Care Innovation Throug…"
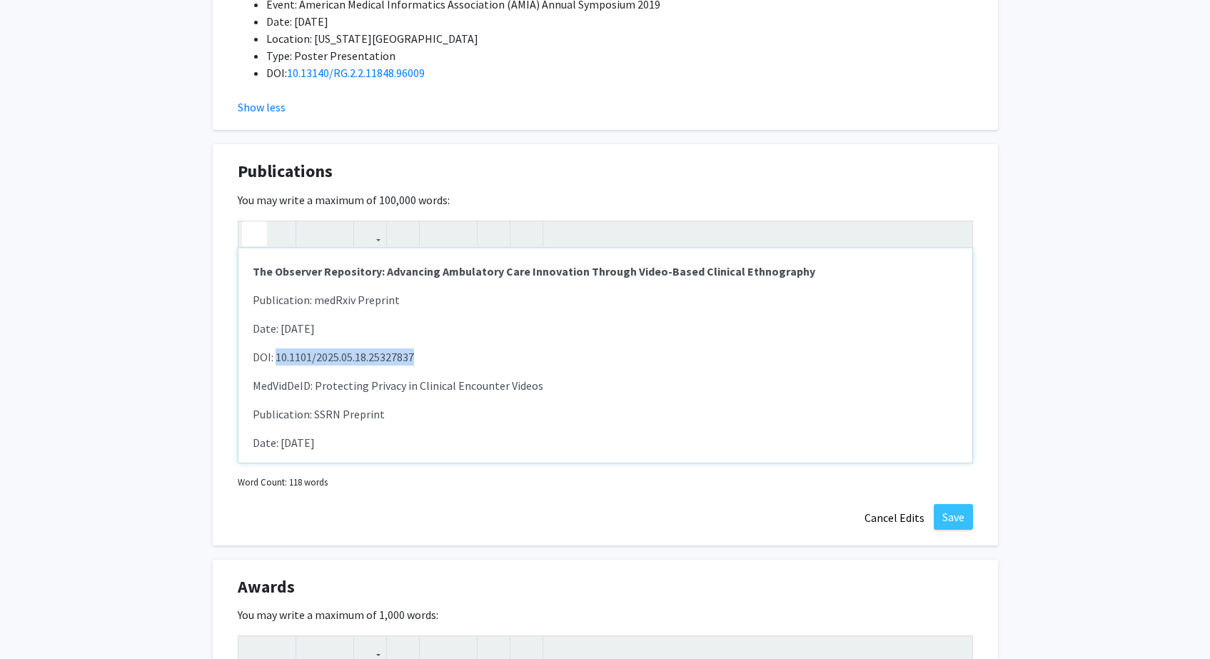
drag, startPoint x: 421, startPoint y: 359, endPoint x: 275, endPoint y: 361, distance: 145.7
click at [275, 361] on p "DOI: 10.1101/2025.05.18.25327837" at bounding box center [605, 356] width 705 height 17
copy p "10.1101/2025.05.18.25327837"
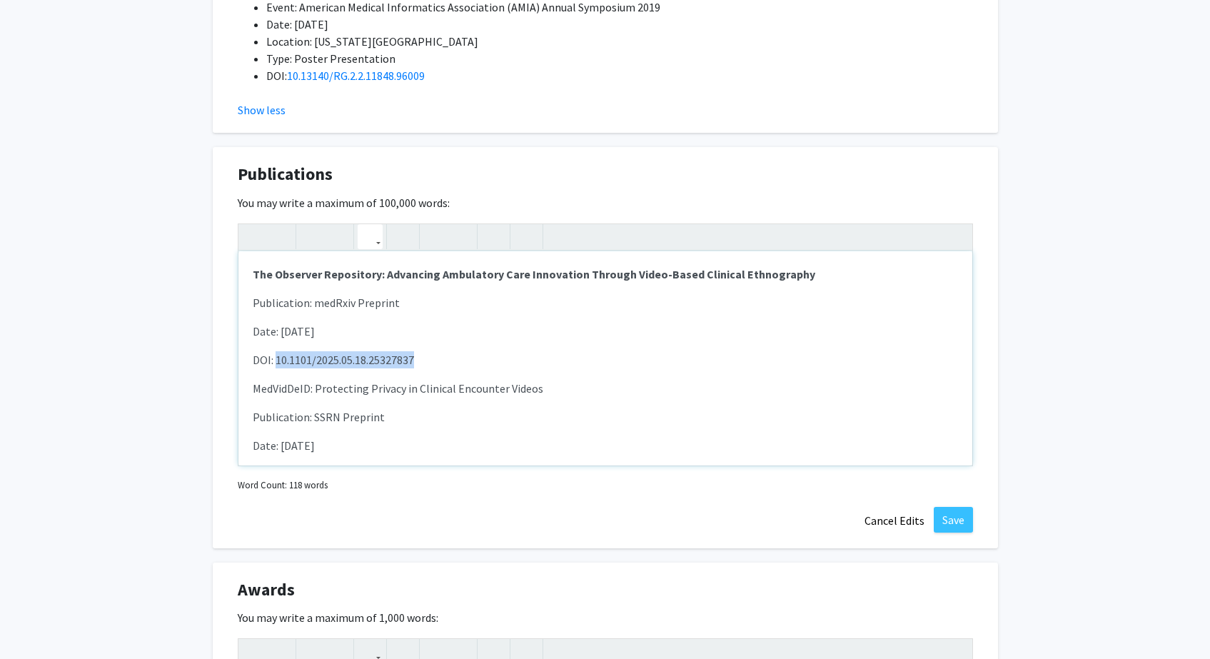
click at [364, 235] on icon "button" at bounding box center [370, 237] width 12 height 24
click at [372, 263] on div "The Observer Repository: Advancing Ambulatory Care Innovation Through Video-Bas…" at bounding box center [605, 344] width 735 height 243
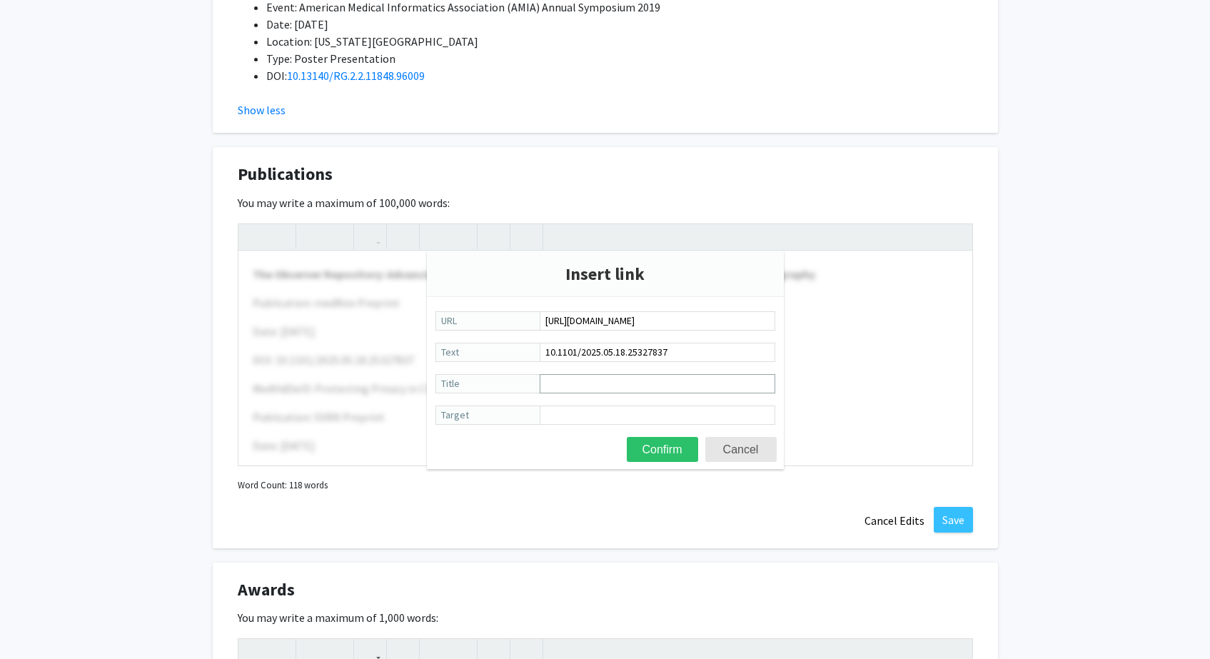
type input "[URL][DOMAIN_NAME]"
click at [635, 386] on input "Title" at bounding box center [658, 383] width 236 height 19
click at [630, 413] on input "Target" at bounding box center [658, 415] width 236 height 19
type input "_blank"
click at [662, 449] on button "Confirm" at bounding box center [662, 449] width 71 height 25
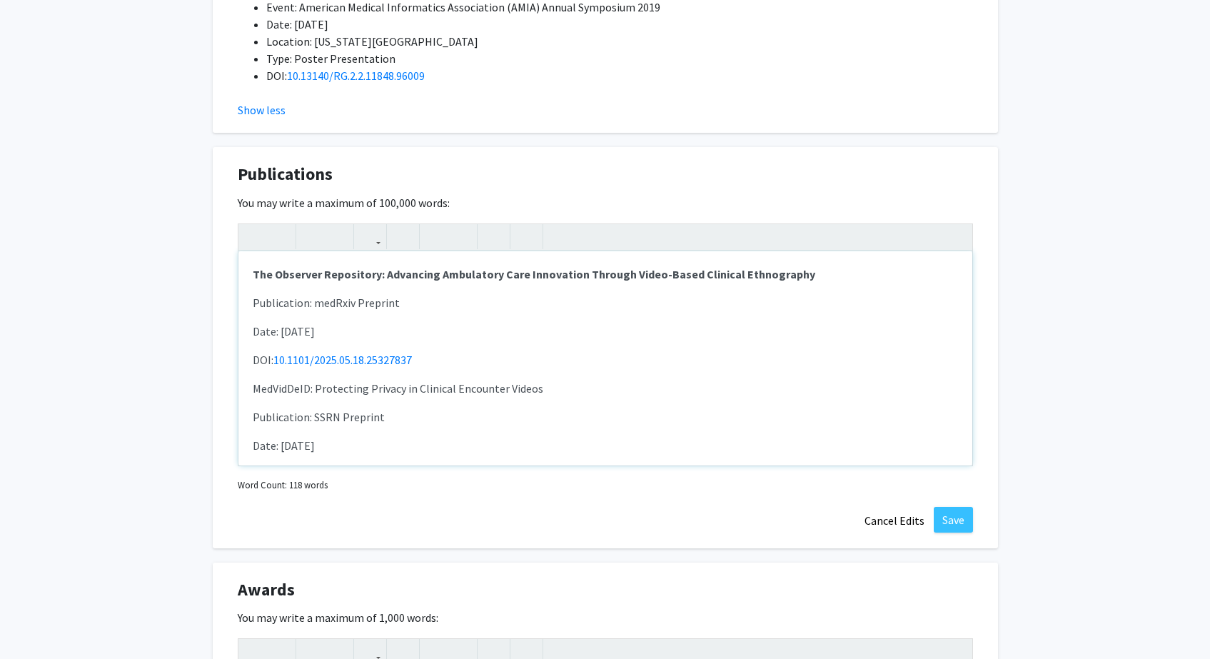
click at [419, 323] on div "The Observer Repository: Advancing Ambulatory Care Innovation Through Video-Bas…" at bounding box center [605, 358] width 734 height 214
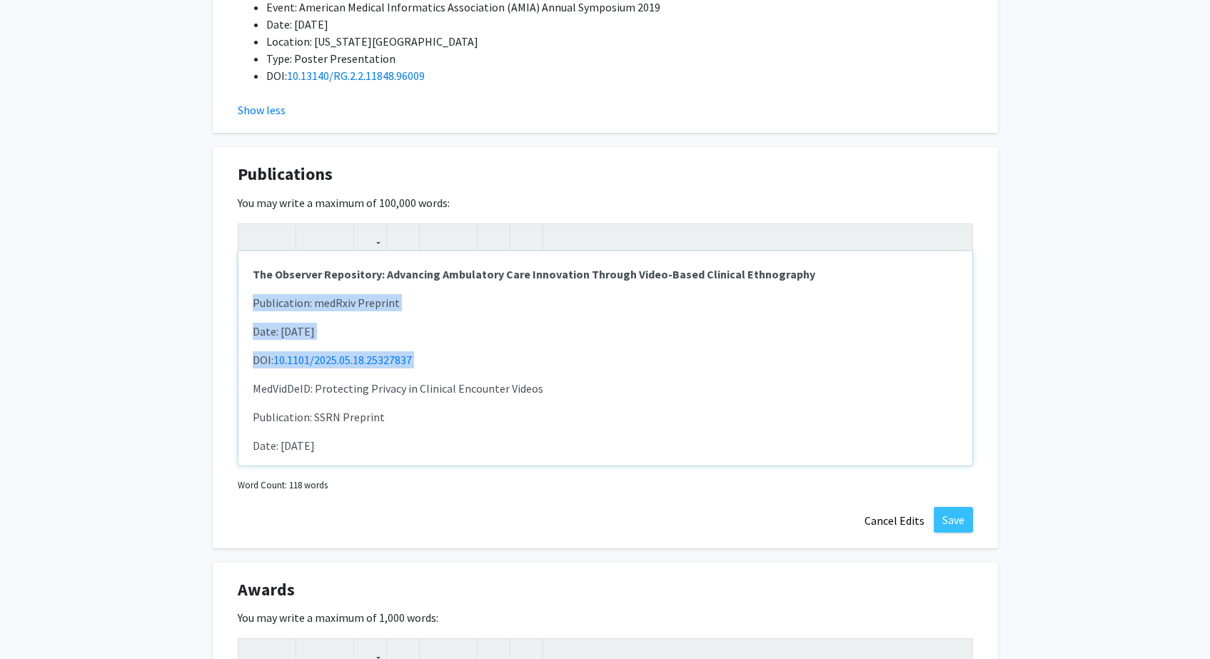
drag, startPoint x: 545, startPoint y: 371, endPoint x: 226, endPoint y: 303, distance: 326.3
click at [226, 303] on div "Publications Edit Section You may write a maximum of 100,000 words: The Observe…" at bounding box center [605, 347] width 785 height 401
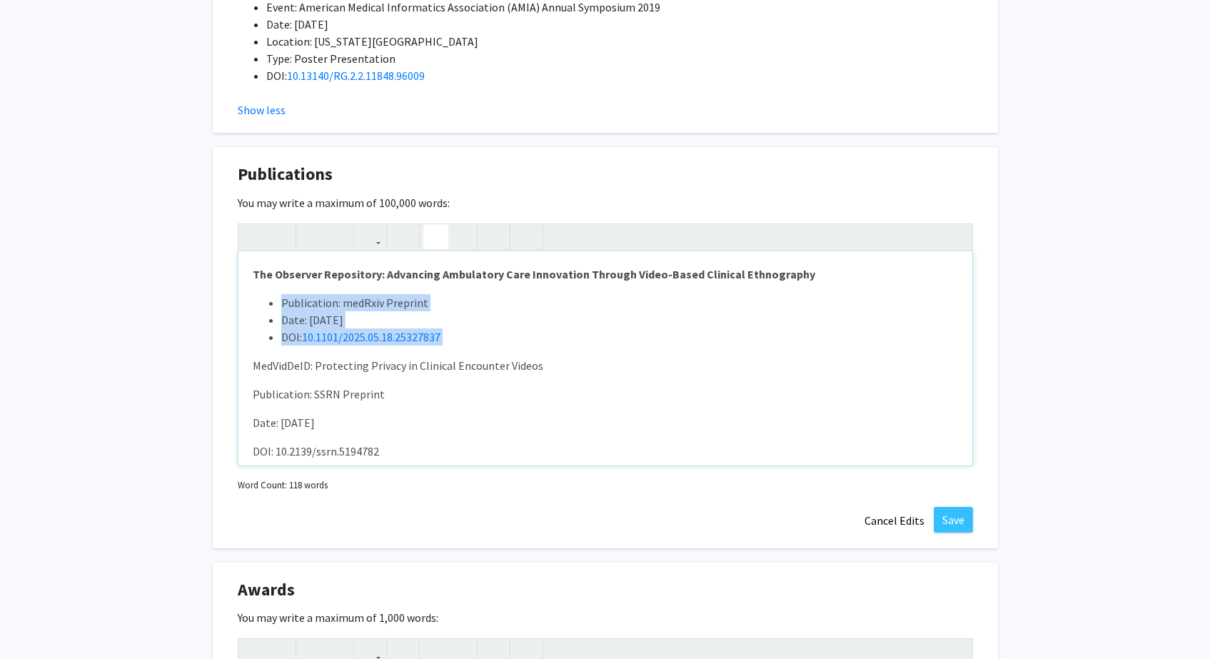
click at [431, 236] on icon "button" at bounding box center [436, 237] width 12 height 24
click at [549, 322] on li "Date: [DATE]" at bounding box center [619, 319] width 677 height 17
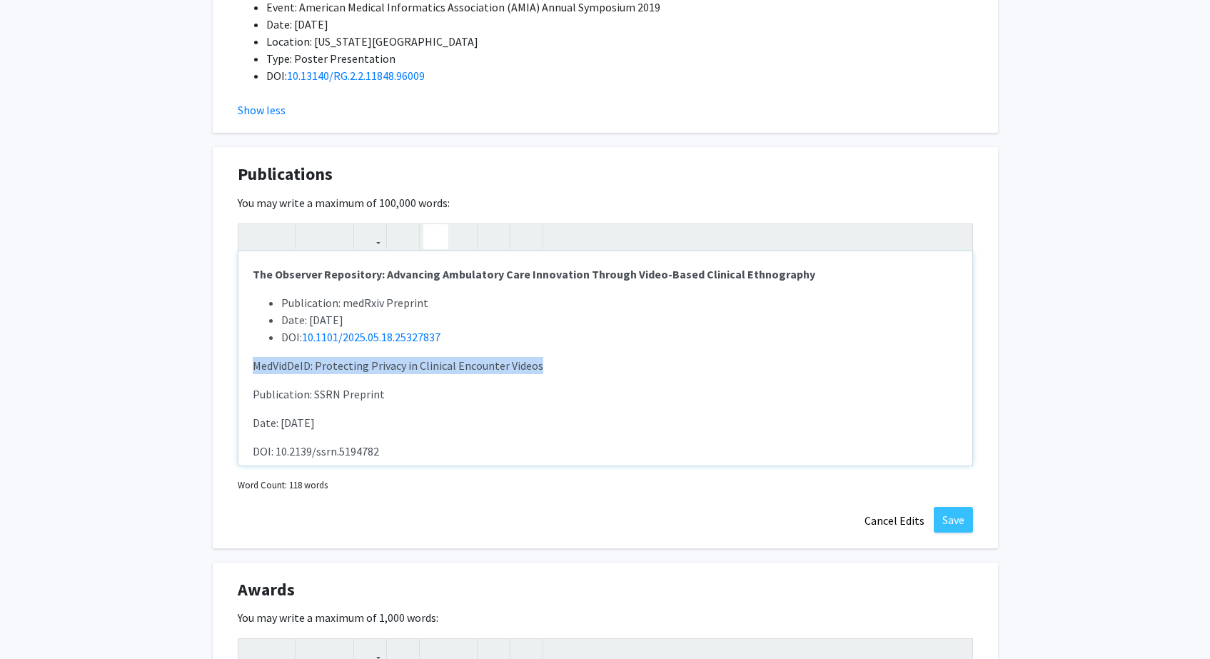
drag, startPoint x: 570, startPoint y: 362, endPoint x: 197, endPoint y: 364, distance: 373.4
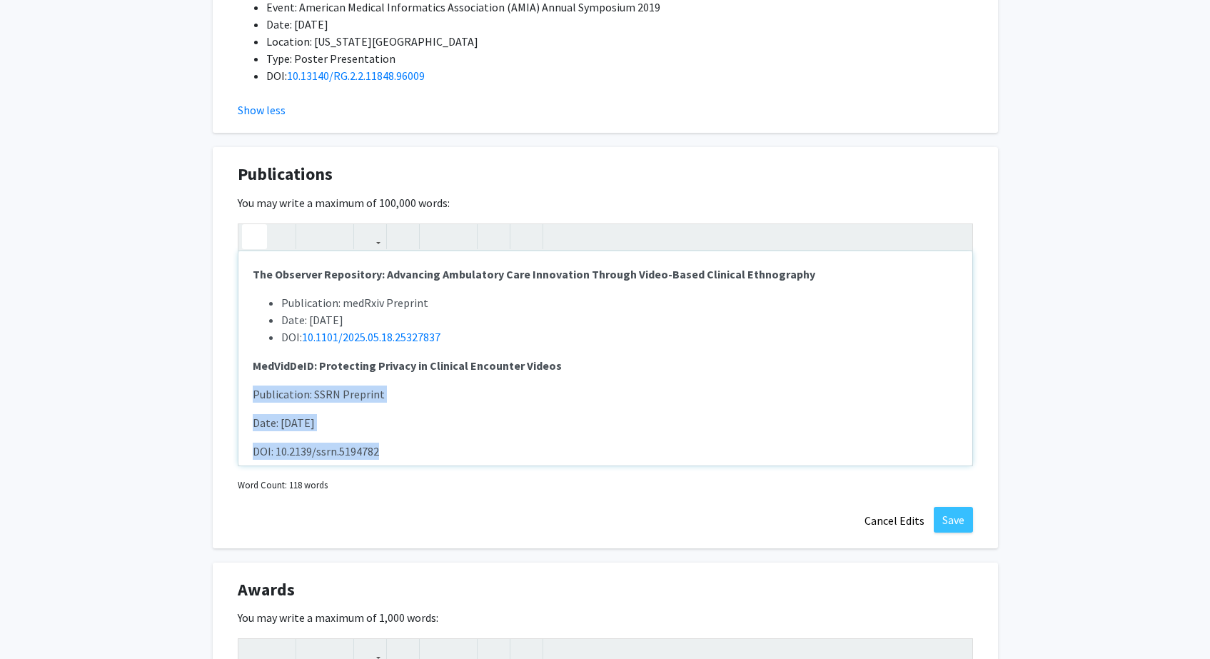
drag, startPoint x: 416, startPoint y: 451, endPoint x: 231, endPoint y: 391, distance: 194.9
click at [227, 391] on div "Publications Edit Section You may write a maximum of 100,000 words: The Observe…" at bounding box center [605, 347] width 785 height 401
click at [373, 240] on icon "button" at bounding box center [370, 237] width 12 height 24
click at [380, 256] on div "The Observer Repository: Advancing Ambulatory Care Innovation Through Video-Bas…" at bounding box center [605, 344] width 735 height 243
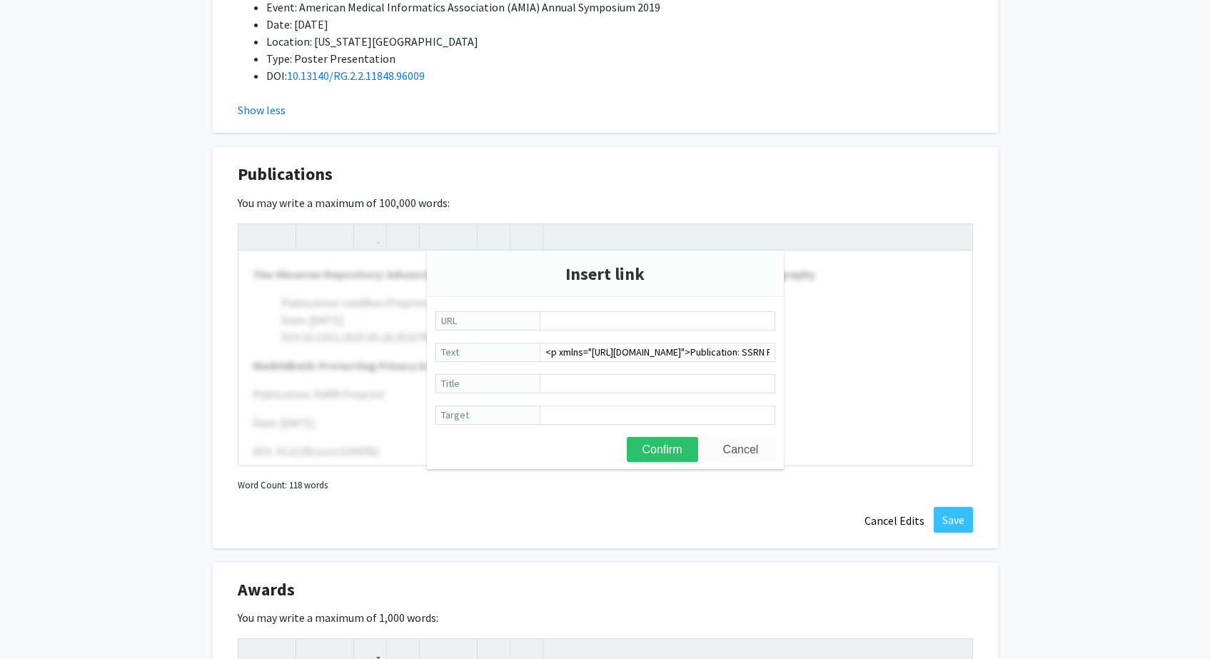
click at [730, 456] on button "Cancel" at bounding box center [740, 449] width 71 height 25
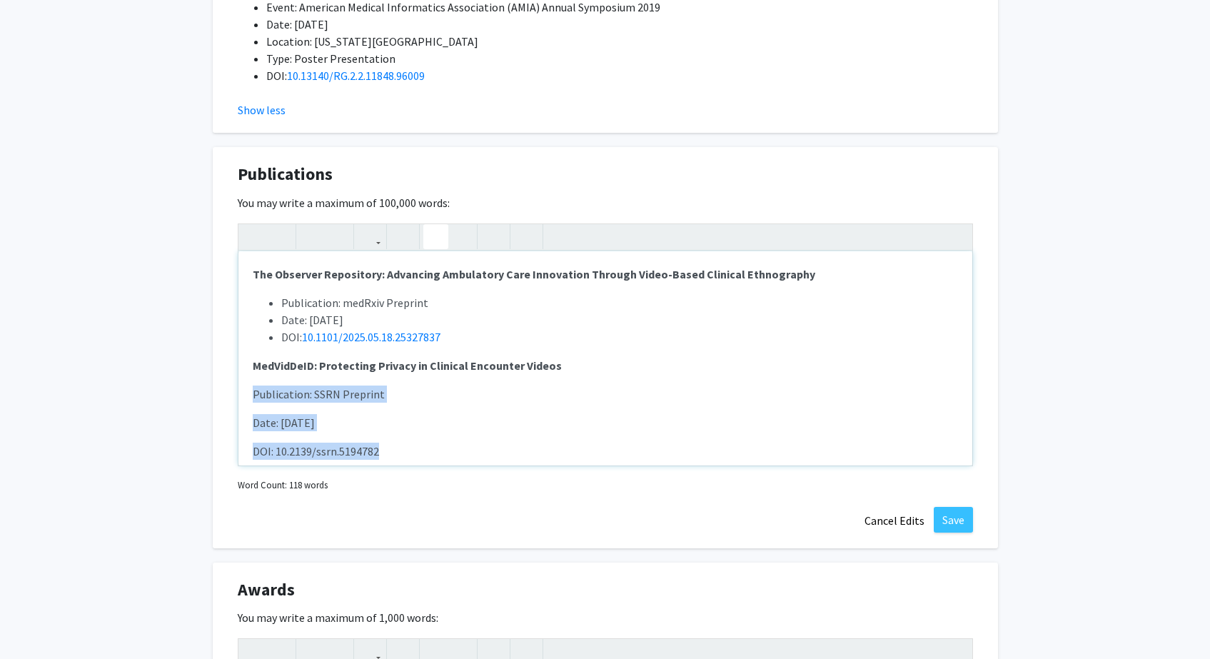
click at [430, 225] on use "button" at bounding box center [430, 225] width 0 height 0
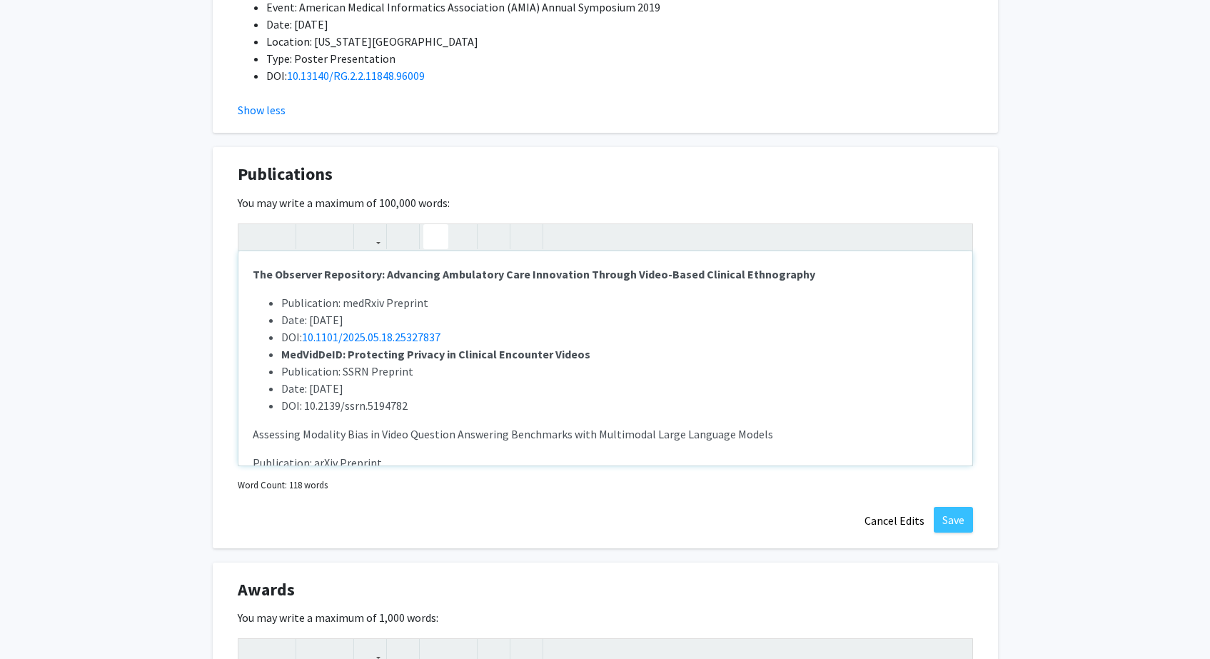
click at [281, 355] on strong "MedVidDeID: Protecting Privacy in Clinical Encounter Videos" at bounding box center [435, 354] width 309 height 14
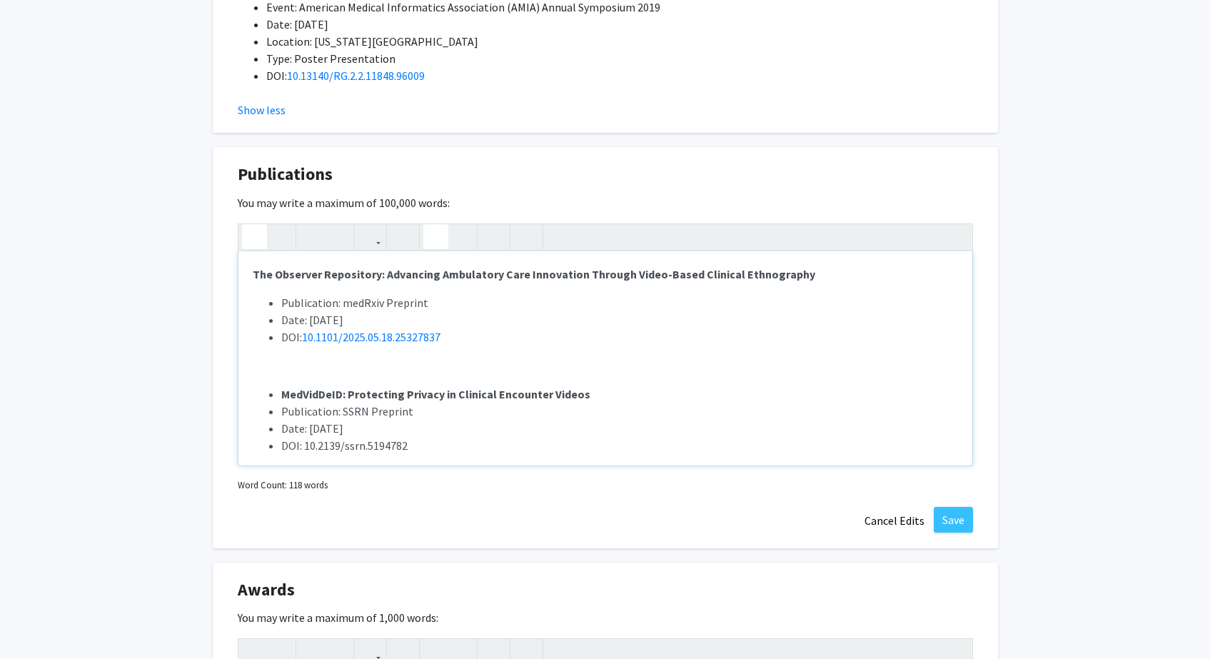
click at [428, 241] on button "button" at bounding box center [435, 236] width 25 height 25
click at [402, 361] on p "Note to users with screen readers: Please deactivate our accessibility plugin f…" at bounding box center [605, 365] width 705 height 17
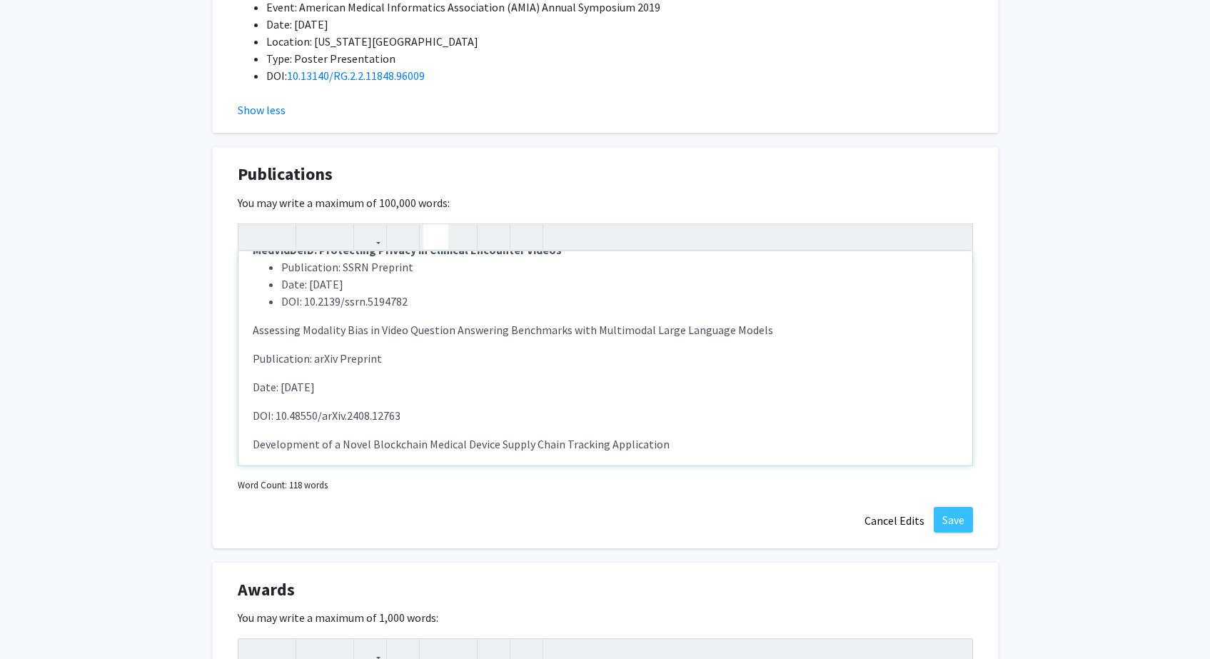
scroll to position [106, 0]
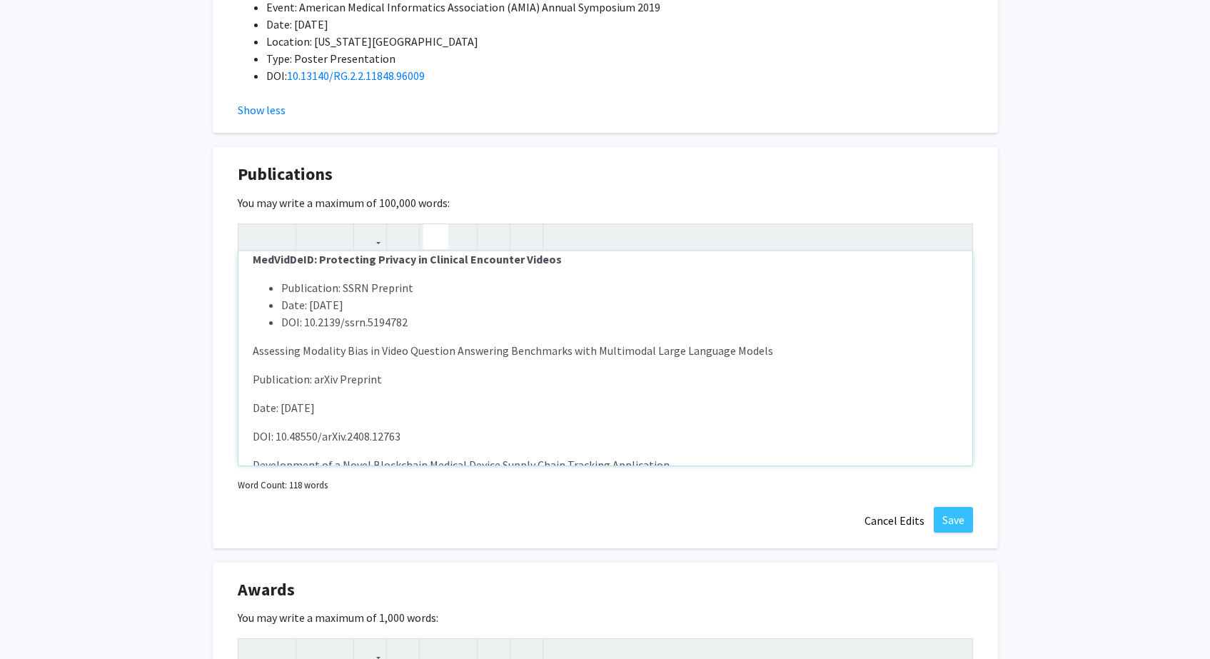
click at [248, 352] on div "The Observer Repository: Advancing Ambulatory Care Innovation Through Video-Bas…" at bounding box center [605, 358] width 734 height 214
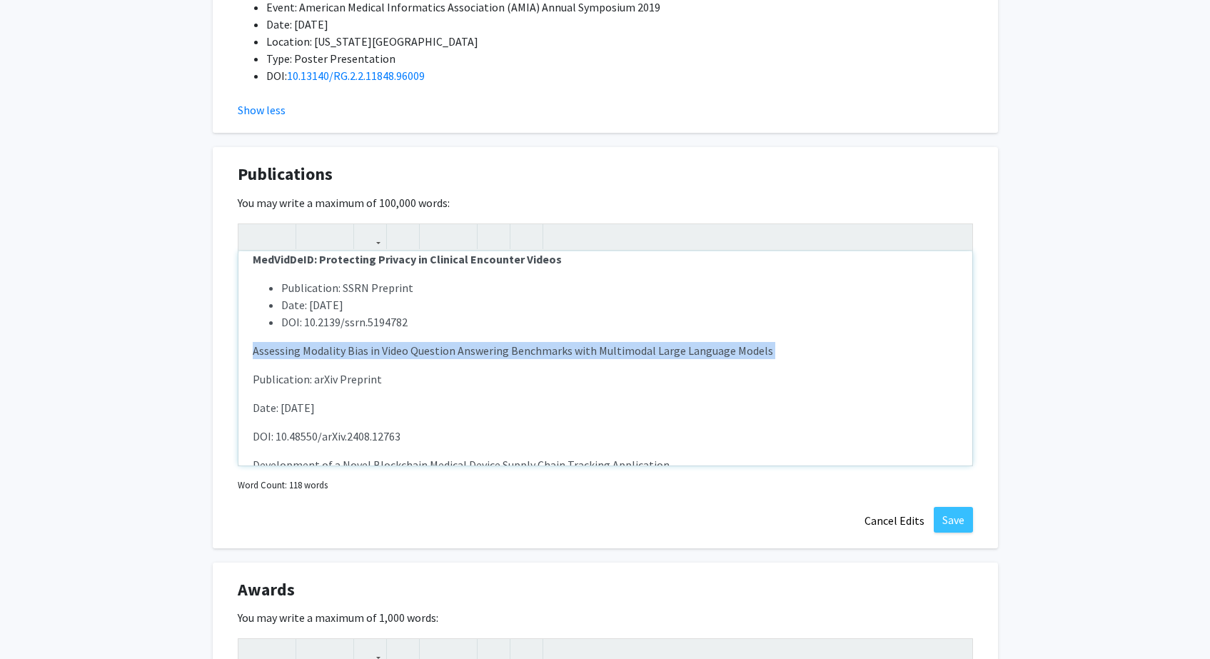
click at [248, 352] on div "The Observer Repository: Advancing Ambulatory Care Innovation Through Video-Bas…" at bounding box center [605, 358] width 734 height 214
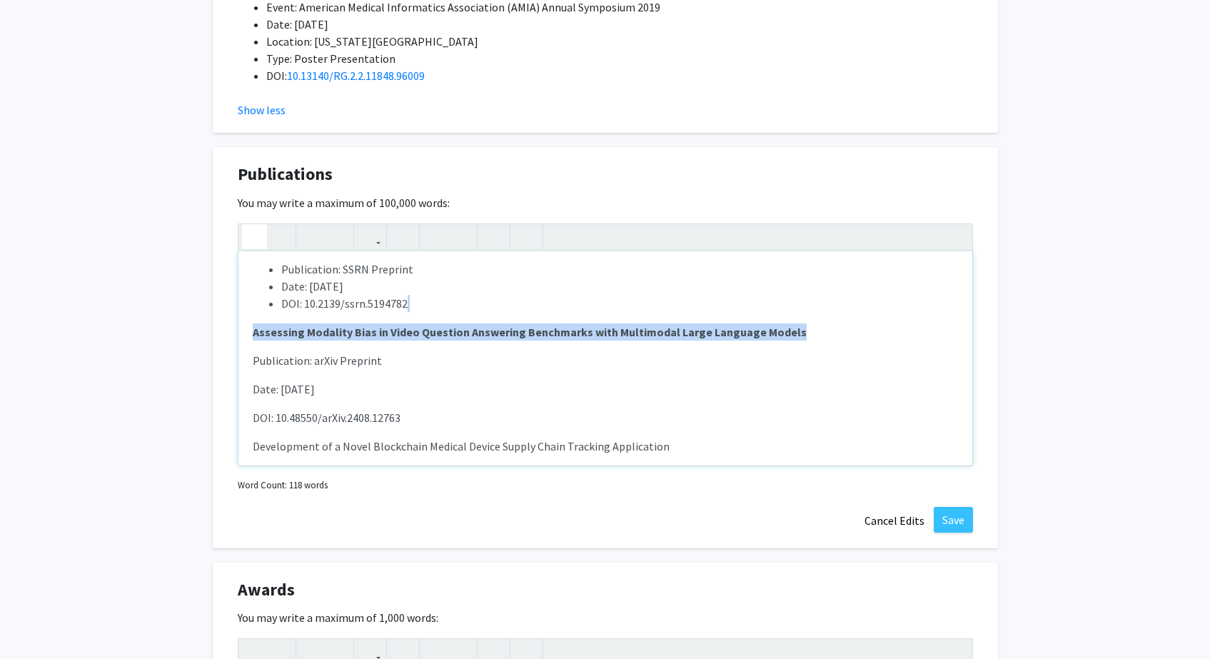
scroll to position [155, 0]
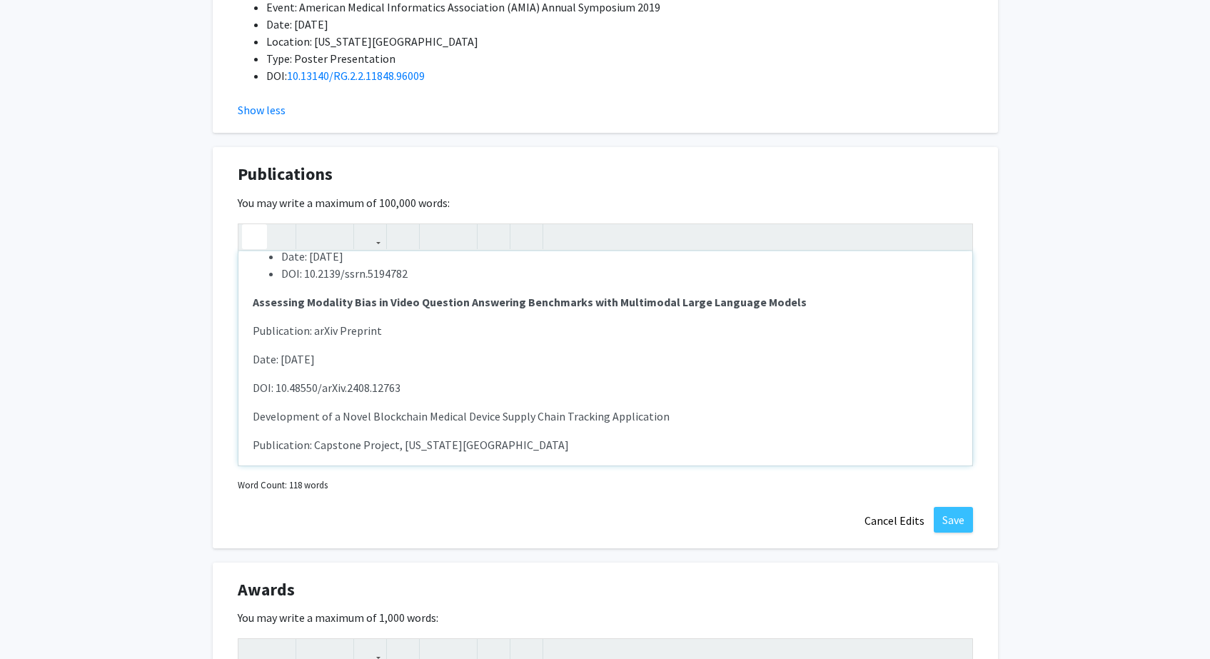
click at [386, 424] on p "Development of a Novel Blockchain Medical Device Supply Chain Tracking Applicat…" at bounding box center [605, 416] width 705 height 17
click at [385, 424] on p "Development of a Novel Blockchain Medical Device Supply Chain Tracking Applicat…" at bounding box center [605, 416] width 705 height 17
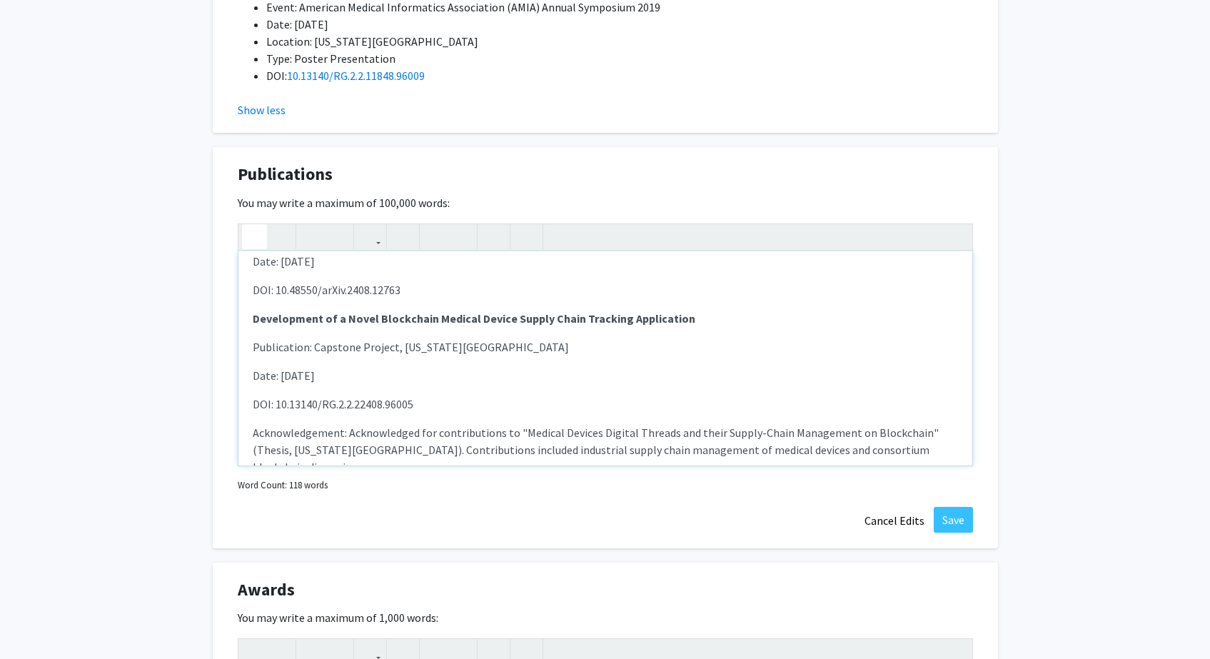
scroll to position [317, 0]
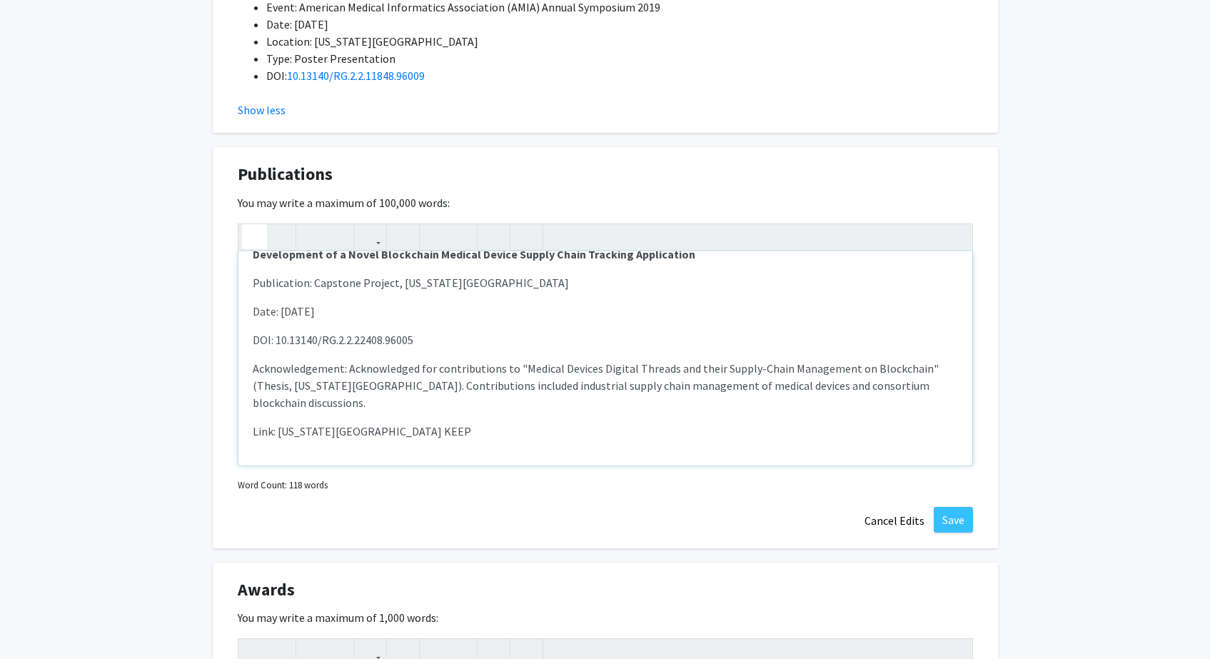
click at [353, 293] on div "The Observer Repository: Advancing Ambulatory Care Innovation Through Video-Bas…" at bounding box center [605, 358] width 734 height 214
click at [327, 285] on p "Publication: Capstone Project, [US_STATE][GEOGRAPHIC_DATA]" at bounding box center [605, 282] width 705 height 17
click at [350, 328] on div "The Observer Repository: Advancing Ambulatory Care Innovation Through Video-Bas…" at bounding box center [605, 358] width 734 height 214
click at [330, 366] on p "Acknowledgement: Acknowledged for contributions to "Medical Devices Digital Thr…" at bounding box center [605, 385] width 705 height 51
click at [353, 379] on p "Acknowledgement: Acknowledged for contributions to "Medical Devices Digital Thr…" at bounding box center [605, 385] width 705 height 51
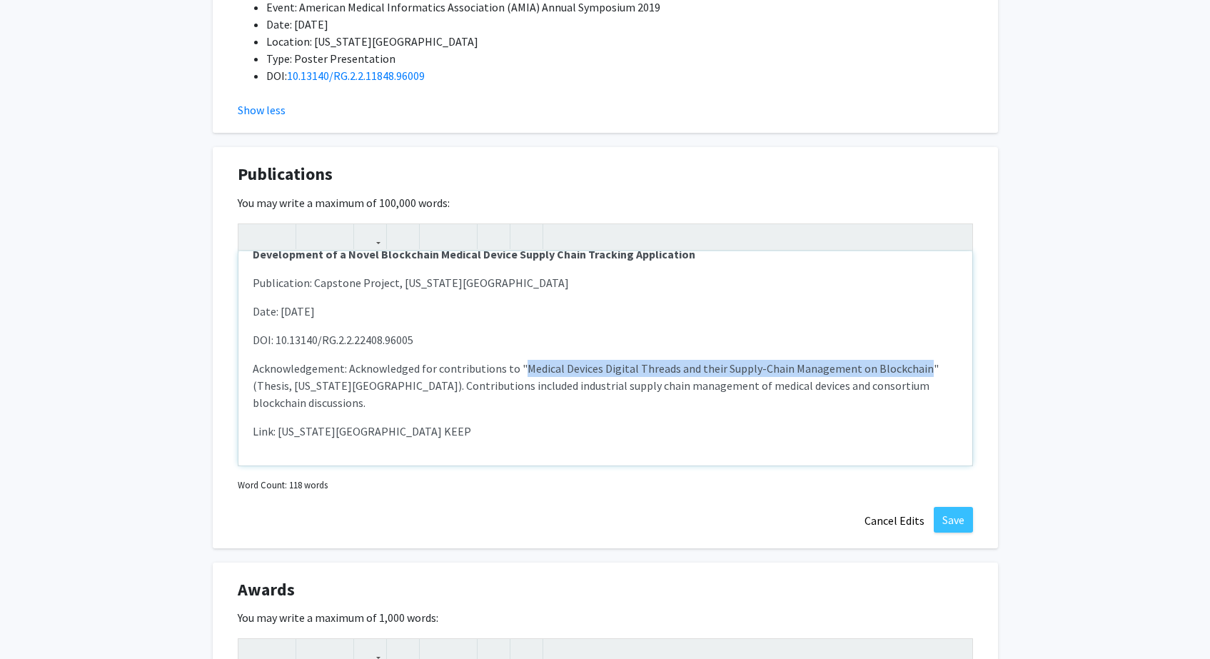
drag, startPoint x: 520, startPoint y: 367, endPoint x: 914, endPoint y: 371, distance: 394.1
click at [914, 371] on p "Acknowledgement: Acknowledged for contributions to "Medical Devices Digital Thr…" at bounding box center [605, 385] width 705 height 51
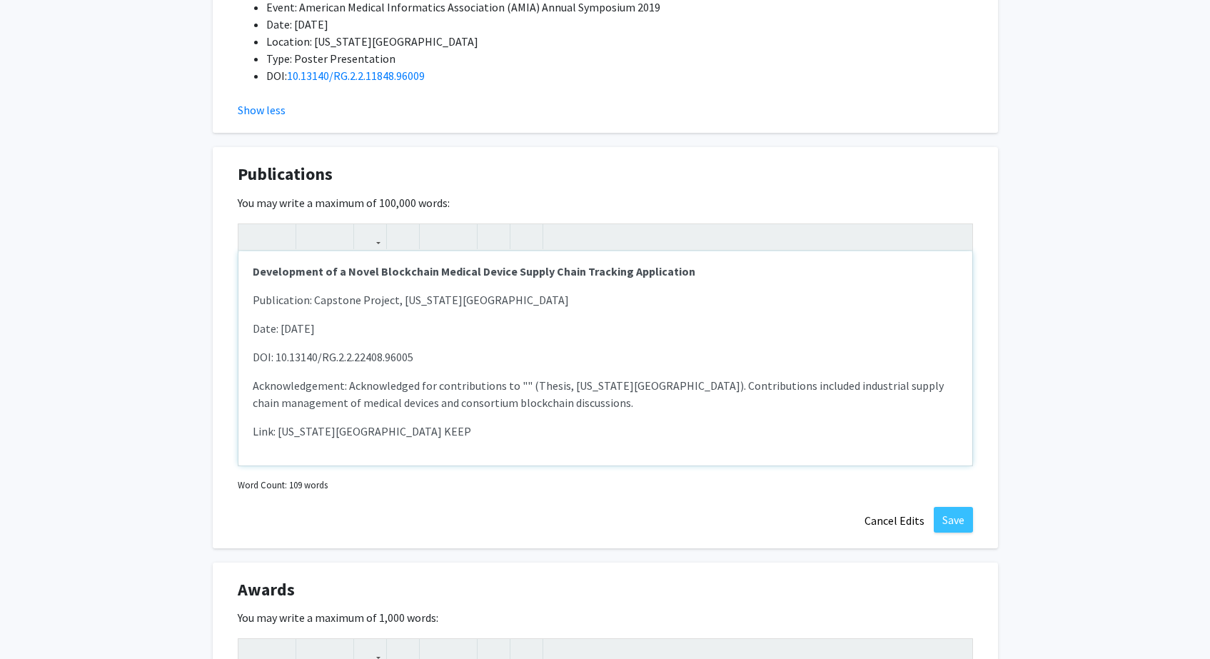
scroll to position [300, 0]
click at [503, 386] on p "Acknowledgement: Acknowledged for contributions to " " (Thesis, [US_STATE][GEOG…" at bounding box center [605, 394] width 705 height 34
click at [752, 387] on p "Acknowledgement: Acknowledged for contributions to " " (Thesis, [US_STATE][GEOG…" at bounding box center [605, 394] width 705 height 34
click at [553, 363] on p "DOI: 10.13140/RG.2.2.22408.96005" at bounding box center [605, 356] width 705 height 17
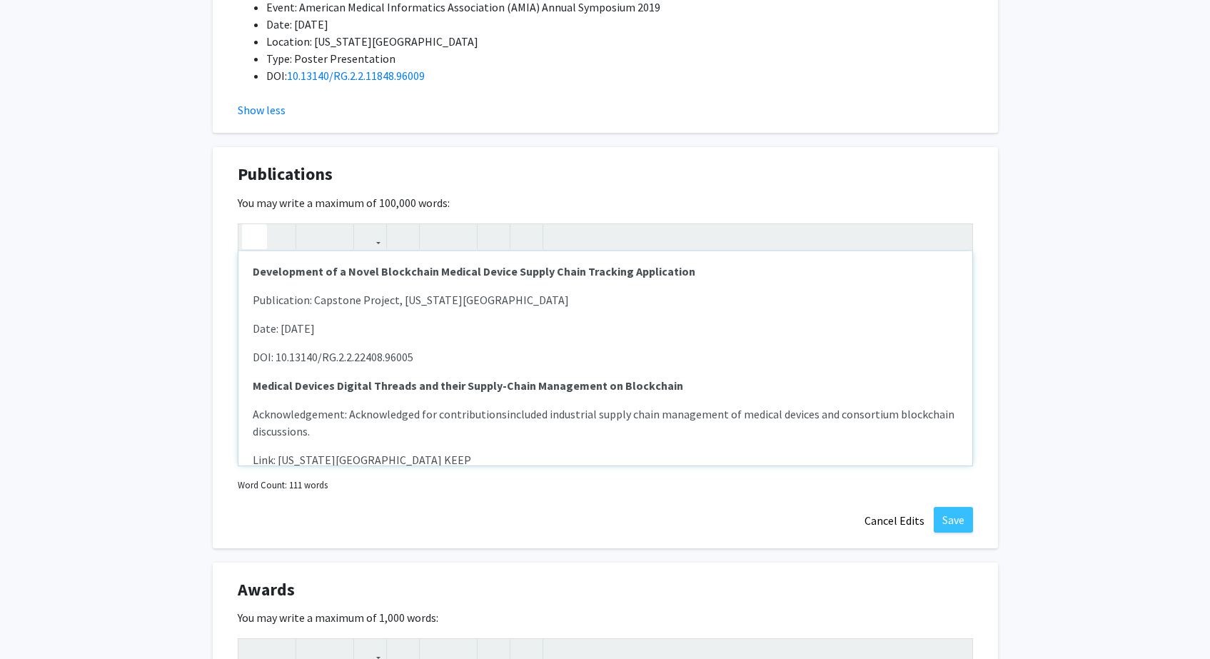
click at [561, 354] on p "DOI: 10.13140/RG.2.2.22408.96005" at bounding box center [605, 356] width 705 height 17
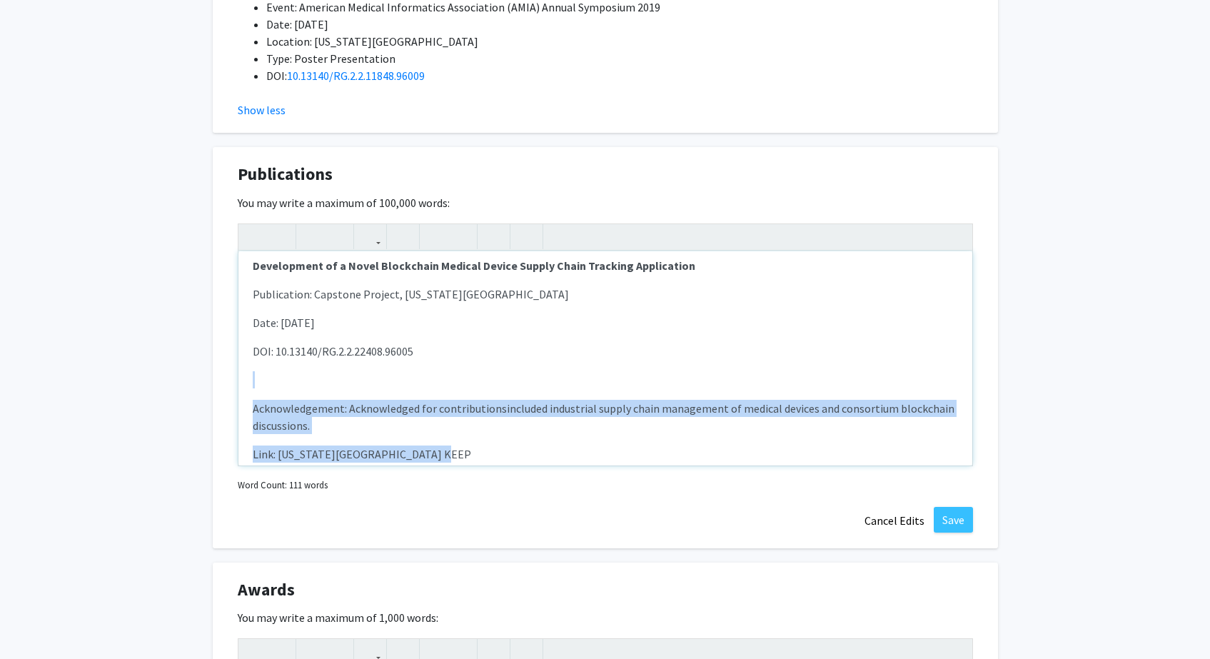
click at [491, 458] on p "Link: [US_STATE][GEOGRAPHIC_DATA] KEEP" at bounding box center [605, 454] width 705 height 17
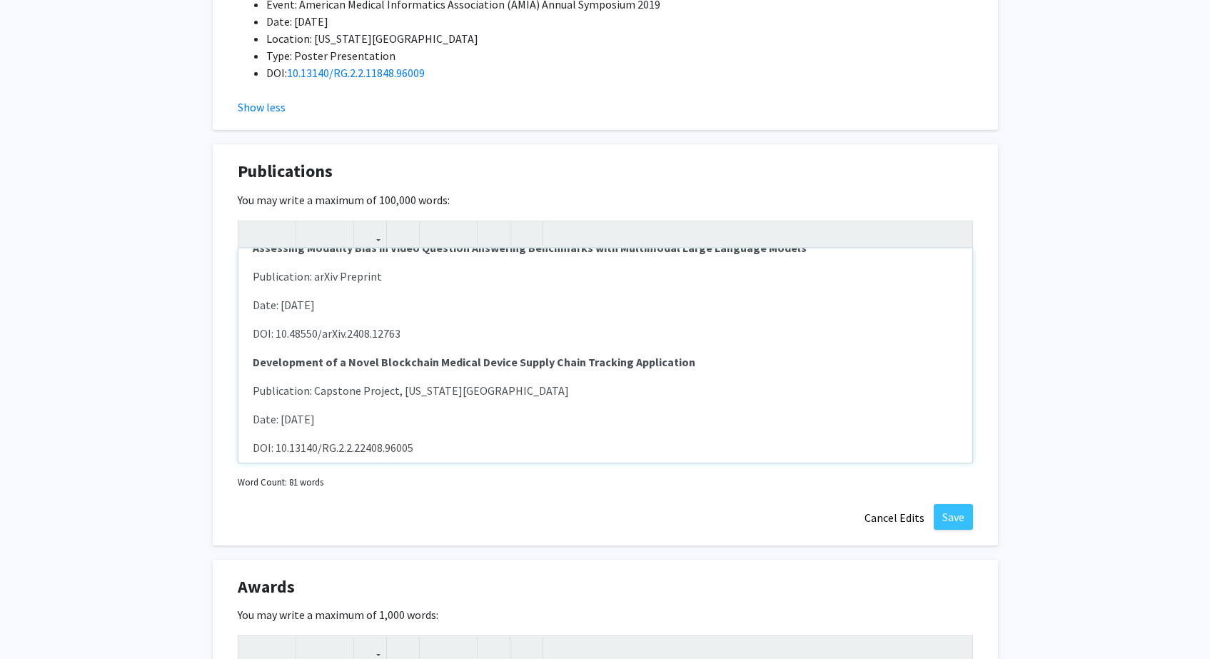
scroll to position [203, 0]
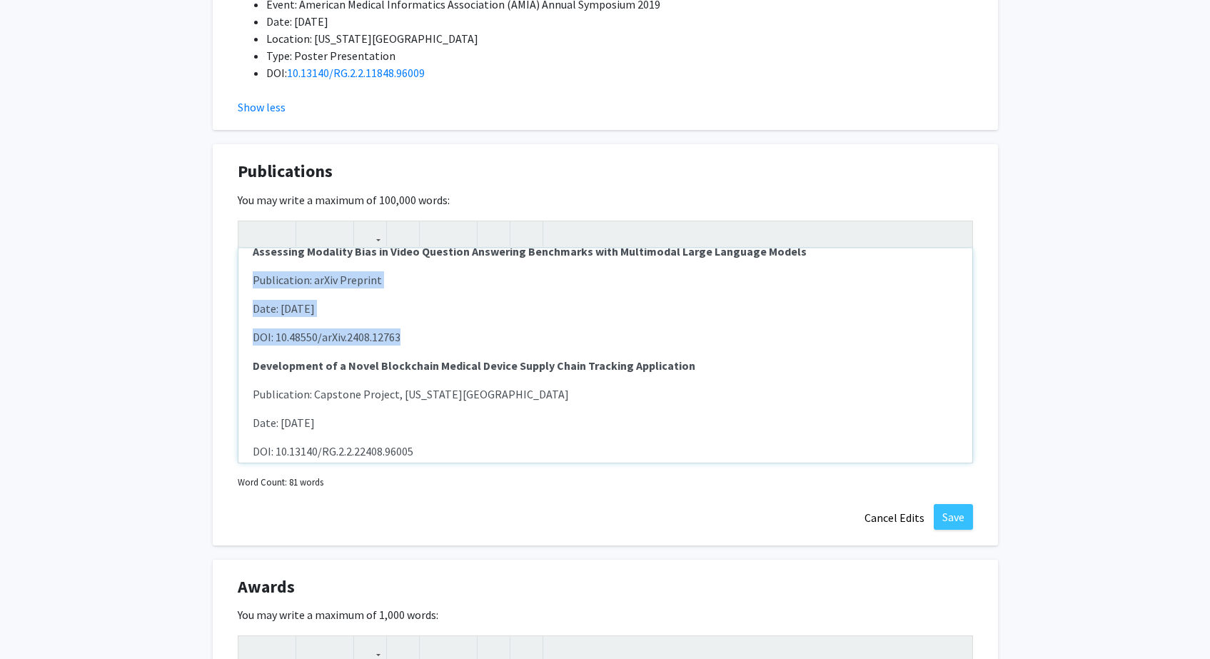
drag, startPoint x: 315, startPoint y: 300, endPoint x: 203, endPoint y: 283, distance: 112.7
click at [428, 232] on button "button" at bounding box center [435, 233] width 25 height 25
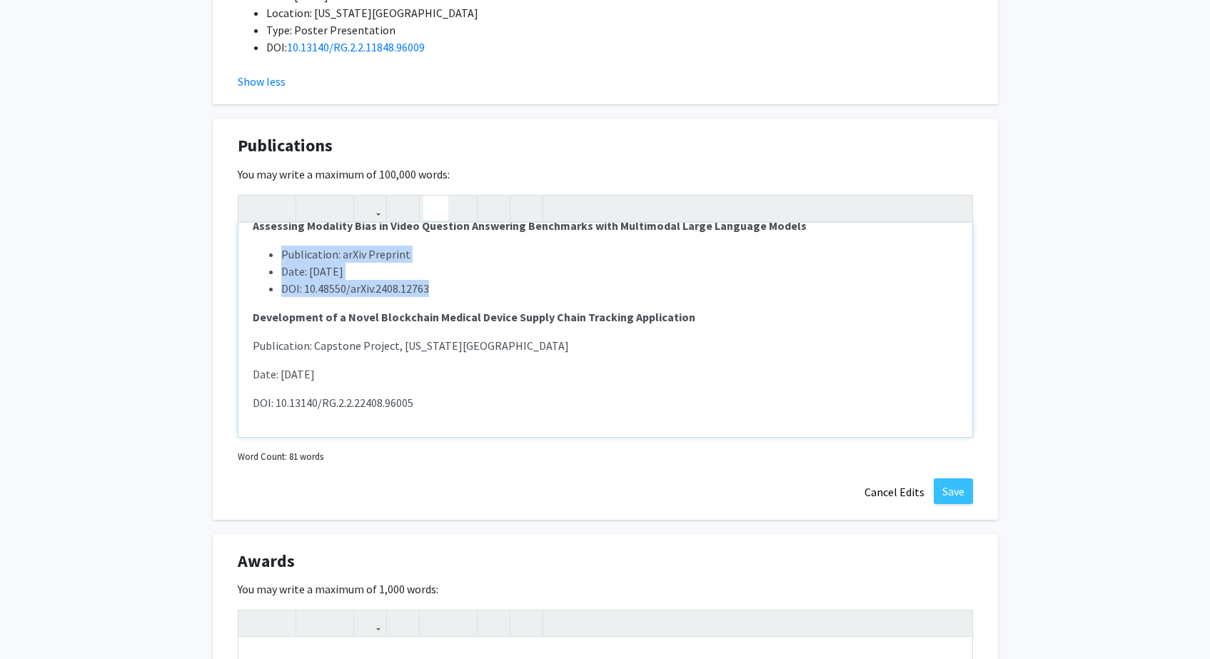
scroll to position [2627, 0]
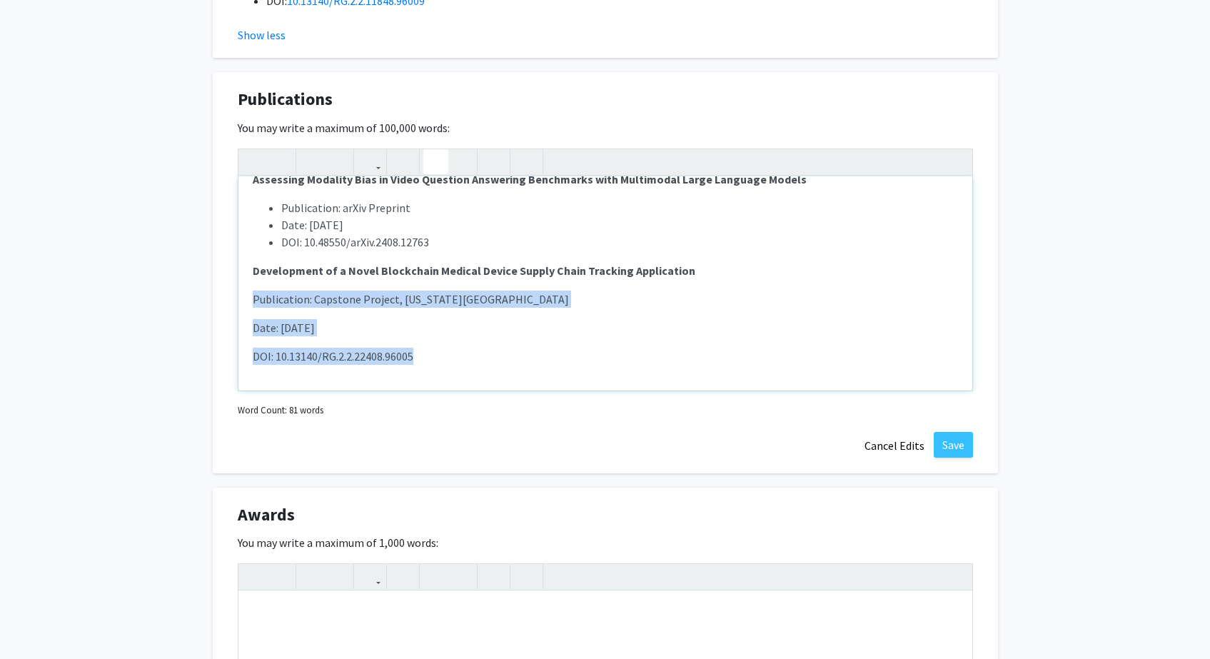
drag, startPoint x: 429, startPoint y: 361, endPoint x: 228, endPoint y: 293, distance: 211.5
click at [228, 293] on div "Publications Edit Section You may write a maximum of 100,000 words: The Observe…" at bounding box center [605, 272] width 785 height 401
type textarea "<p><strong>The Observer Repository: Advancing Ambulatory Care Innovation Throug…"
click at [433, 166] on icon "button" at bounding box center [436, 162] width 12 height 24
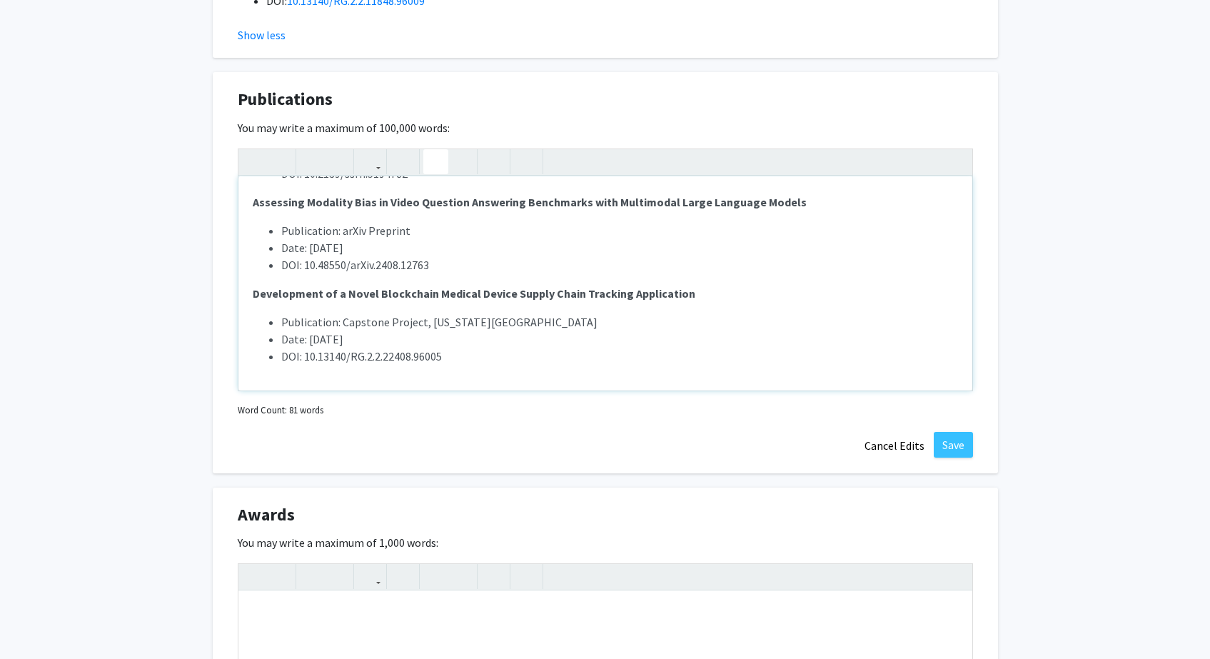
click at [448, 275] on div "The Observer Repository: Advancing Ambulatory Care Innovation Through Video-Bas…" at bounding box center [605, 283] width 734 height 214
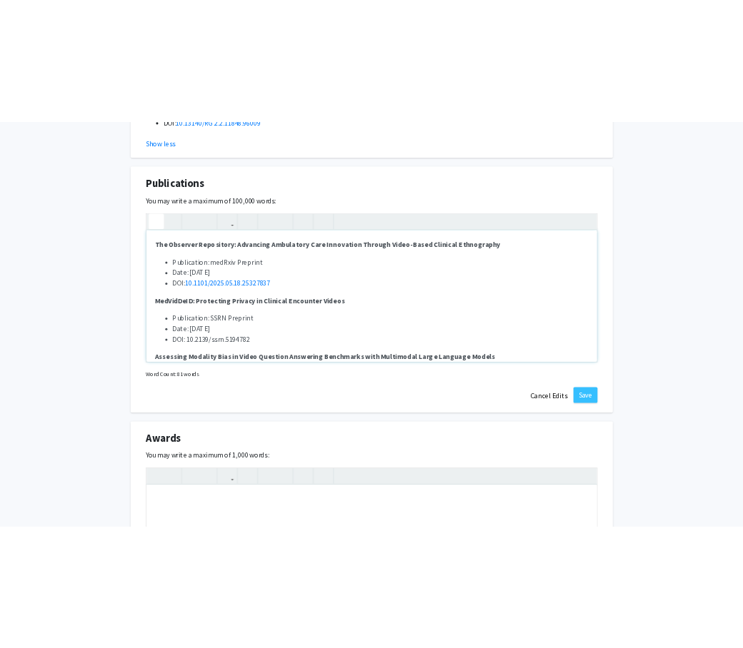
scroll to position [3, 0]
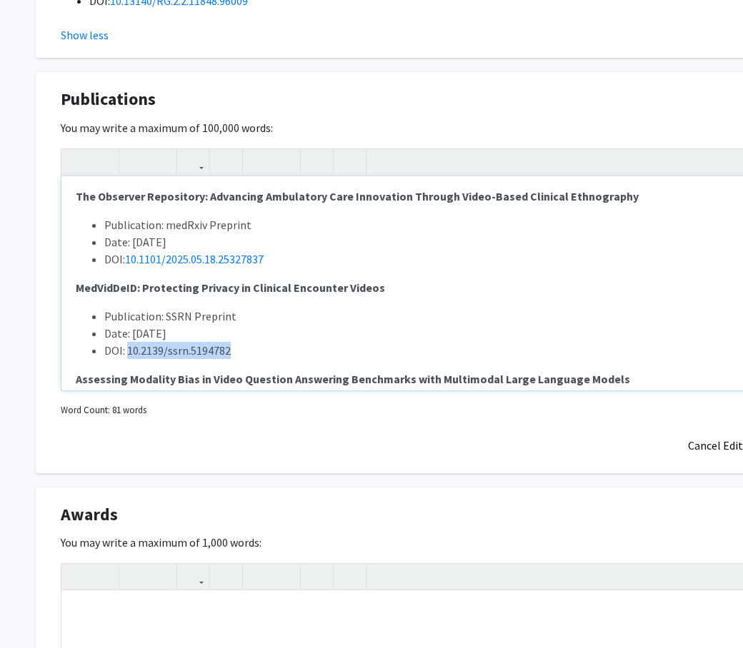
drag, startPoint x: 256, startPoint y: 354, endPoint x: 127, endPoint y: 350, distance: 129.3
click at [127, 350] on li "DOI: 10.2139/ssrn.5194782" at bounding box center [442, 350] width 677 height 17
click at [187, 162] on icon "button" at bounding box center [193, 162] width 12 height 24
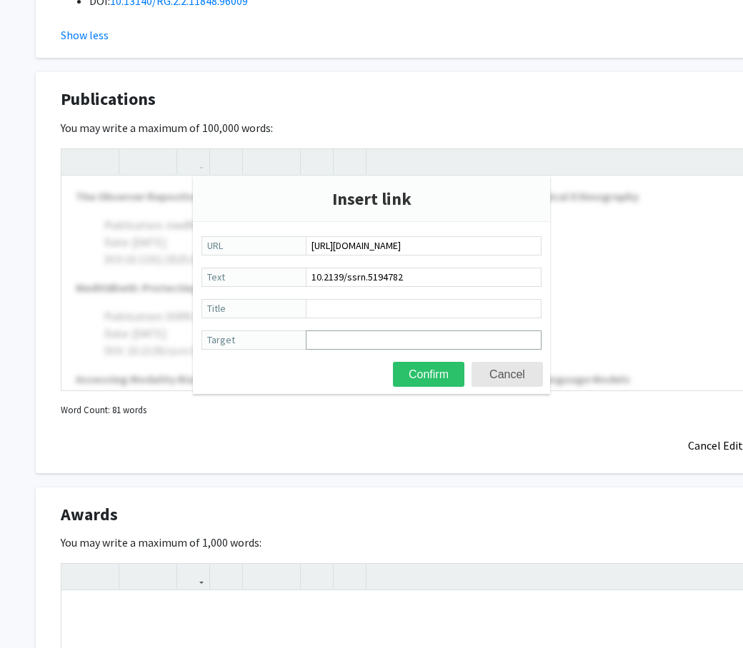
type input "[URL][DOMAIN_NAME]"
click at [381, 341] on input "Target" at bounding box center [424, 340] width 236 height 19
type input "_blank"
click at [428, 374] on button "Confirm" at bounding box center [428, 374] width 71 height 25
type textarea "<p><strong>The Observer Repository: Advancing Ambulatory Care Innovation Throug…"
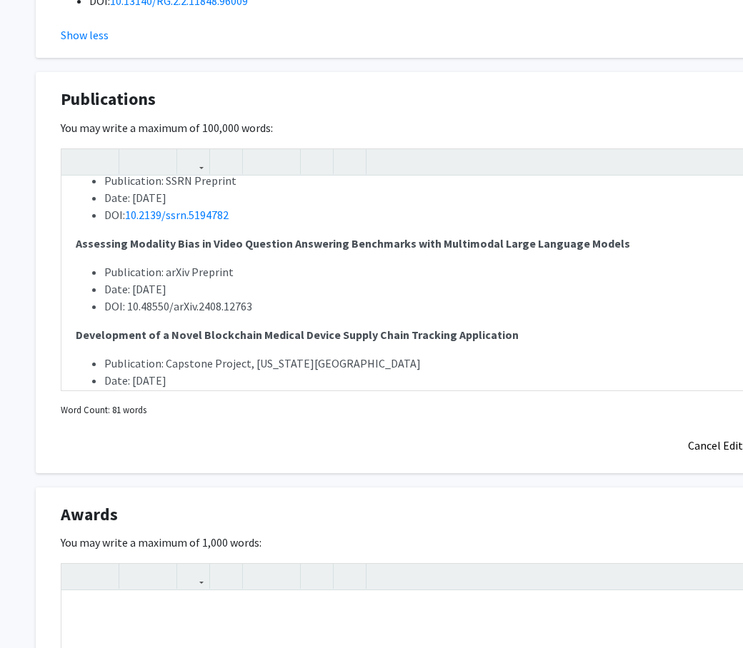
scroll to position [180, 0]
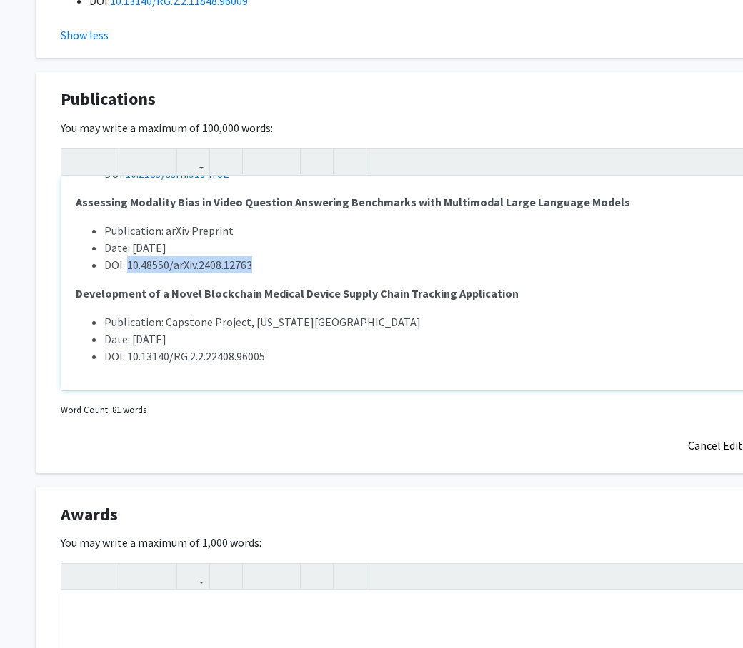
drag, startPoint x: 193, startPoint y: 264, endPoint x: 126, endPoint y: 263, distance: 66.4
click at [126, 263] on li "DOI: 10.48550/arXiv.2408.12763" at bounding box center [442, 264] width 677 height 17
click at [188, 163] on icon "button" at bounding box center [193, 162] width 12 height 24
click at [247, 215] on div "The Observer Repository: Advancing Ambulatory Care Innovation Through Video-Bas…" at bounding box center [428, 270] width 735 height 243
click at [187, 150] on use "button" at bounding box center [187, 150] width 0 height 0
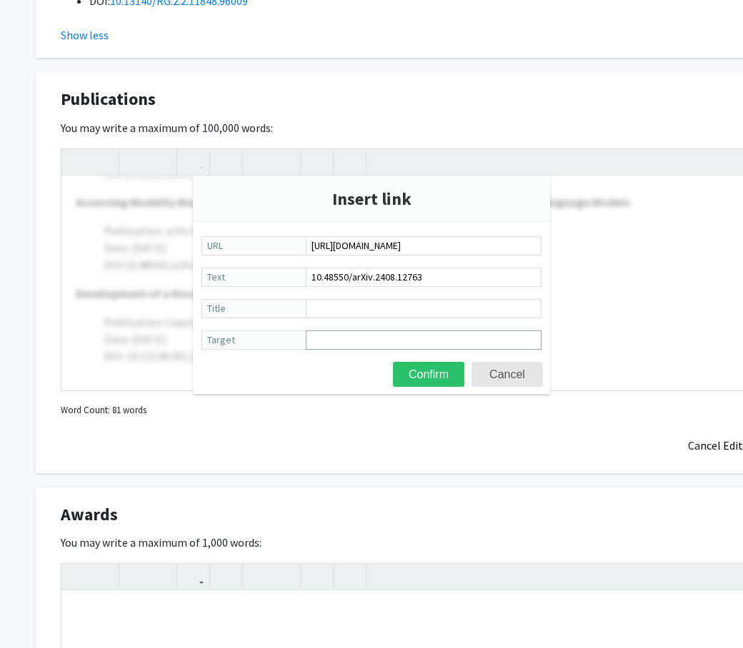
type input "[URL][DOMAIN_NAME]"
click at [410, 343] on input "Target" at bounding box center [424, 340] width 236 height 19
type input "_blank"
click at [428, 374] on button "Confirm" at bounding box center [428, 374] width 71 height 25
type textarea "<p><strong>The Observer Repository: Advancing Ambulatory Care Innovation Throug…"
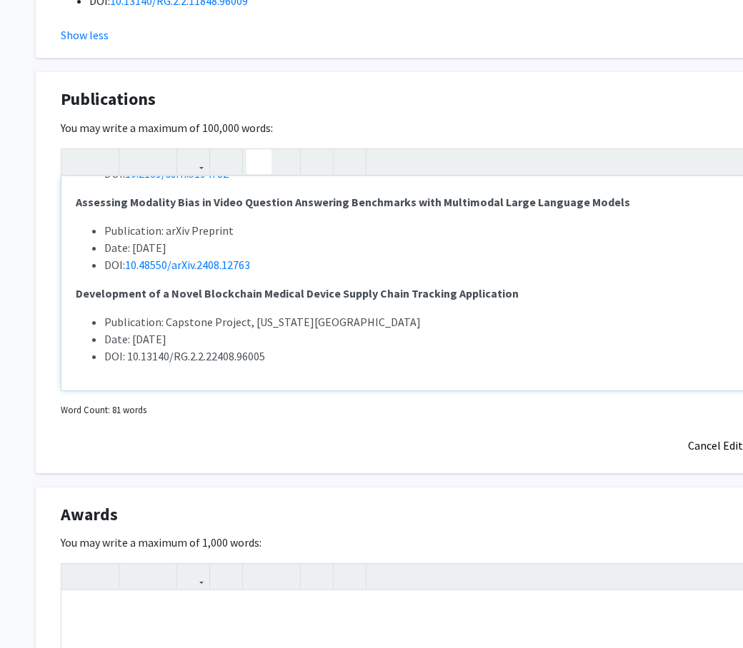
click at [469, 281] on div "The Observer Repository: Advancing Ambulatory Care Innovation Through Video-Bas…" at bounding box center [428, 283] width 734 height 214
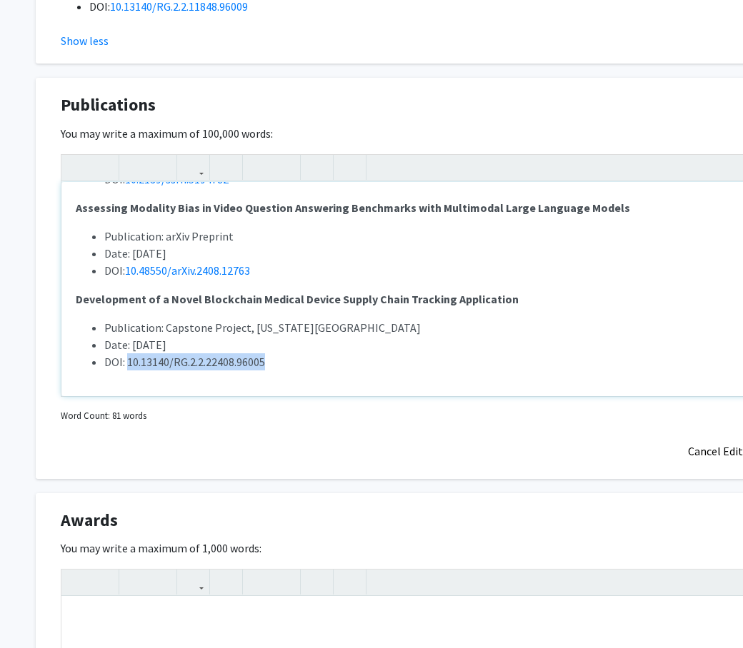
drag, startPoint x: 312, startPoint y: 362, endPoint x: 126, endPoint y: 361, distance: 185.6
click at [126, 361] on li "DOI: 10.13140/RG.2.2.22408.96005" at bounding box center [442, 361] width 677 height 17
click at [187, 156] on use "button" at bounding box center [187, 156] width 0 height 0
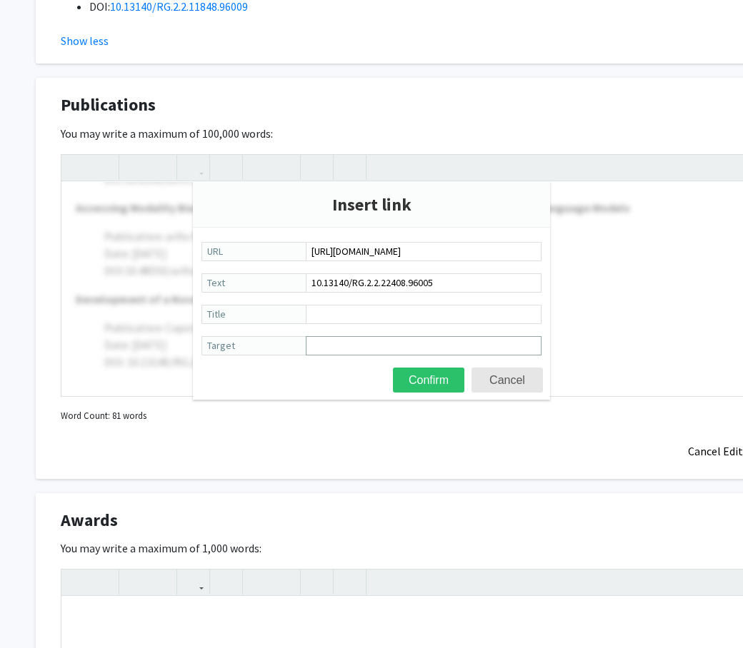
type input "[URL][DOMAIN_NAME]"
click at [413, 350] on input "Target" at bounding box center [424, 345] width 236 height 19
type input "_blank"
click at [428, 380] on button "Confirm" at bounding box center [428, 380] width 71 height 25
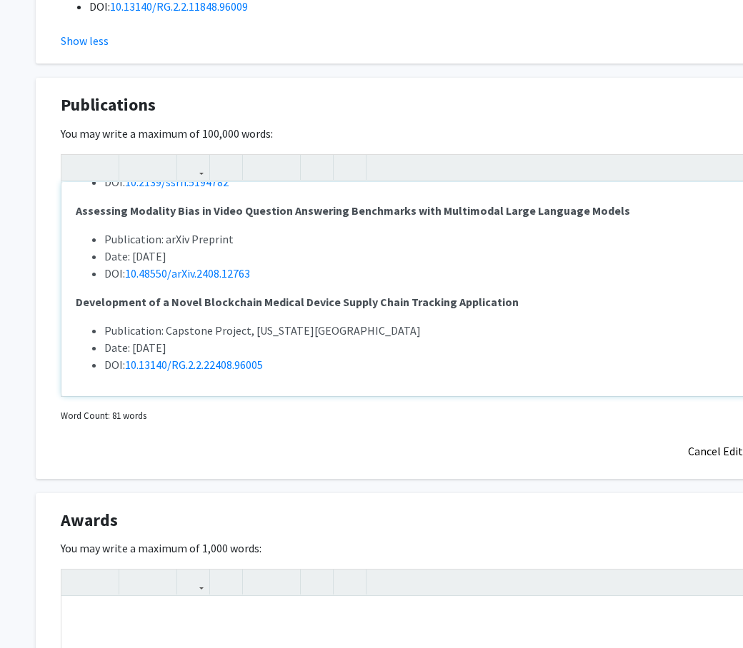
scroll to position [174, 0]
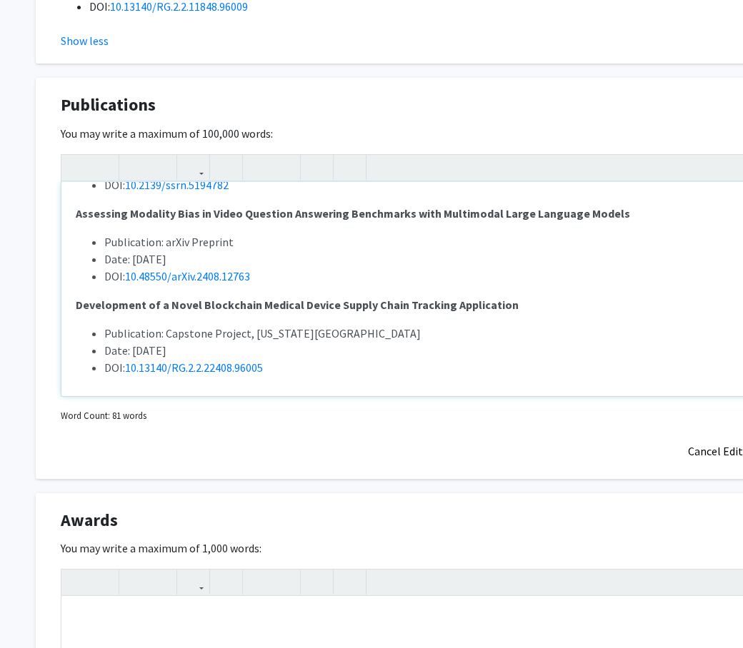
click at [465, 303] on strong "Development of a Novel Blockchain Medical Device Supply Chain Tracking Applicat…" at bounding box center [297, 305] width 443 height 14
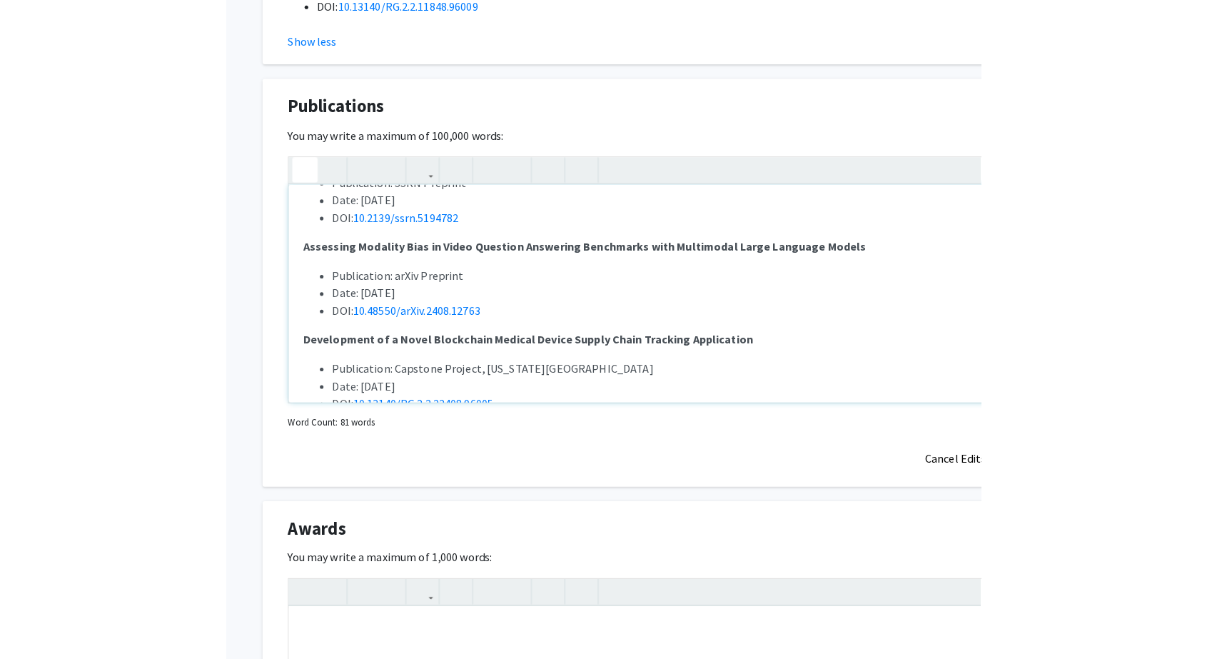
scroll to position [96, 0]
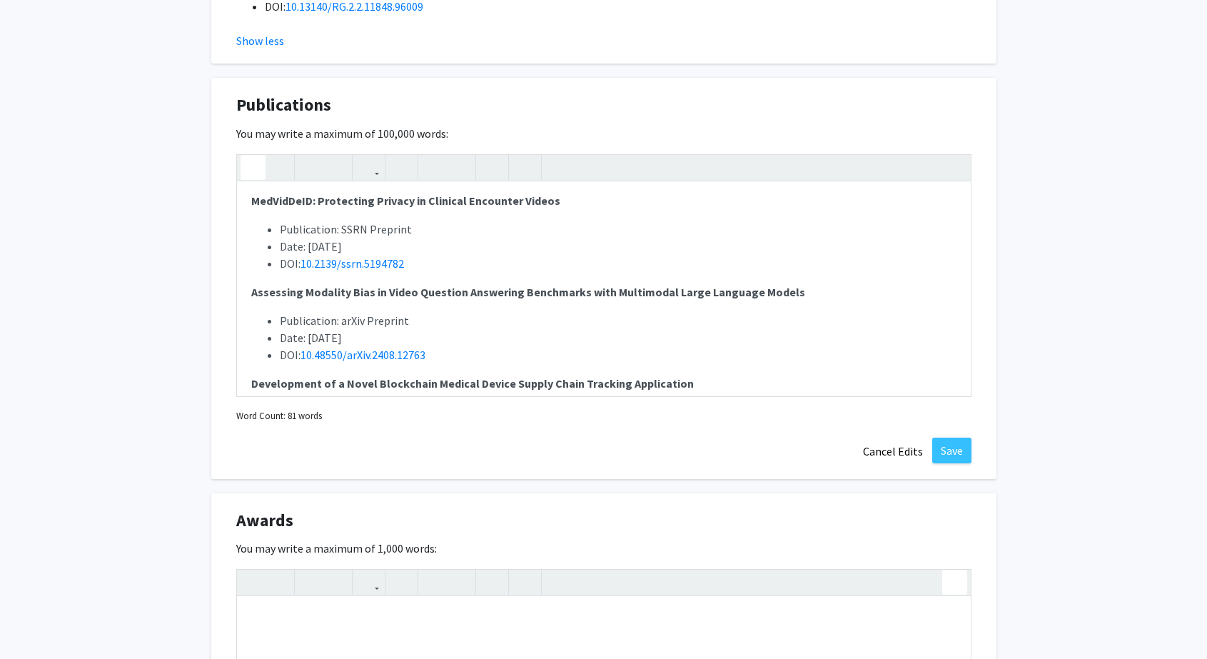
click at [965, 449] on button "Save" at bounding box center [951, 451] width 39 height 26
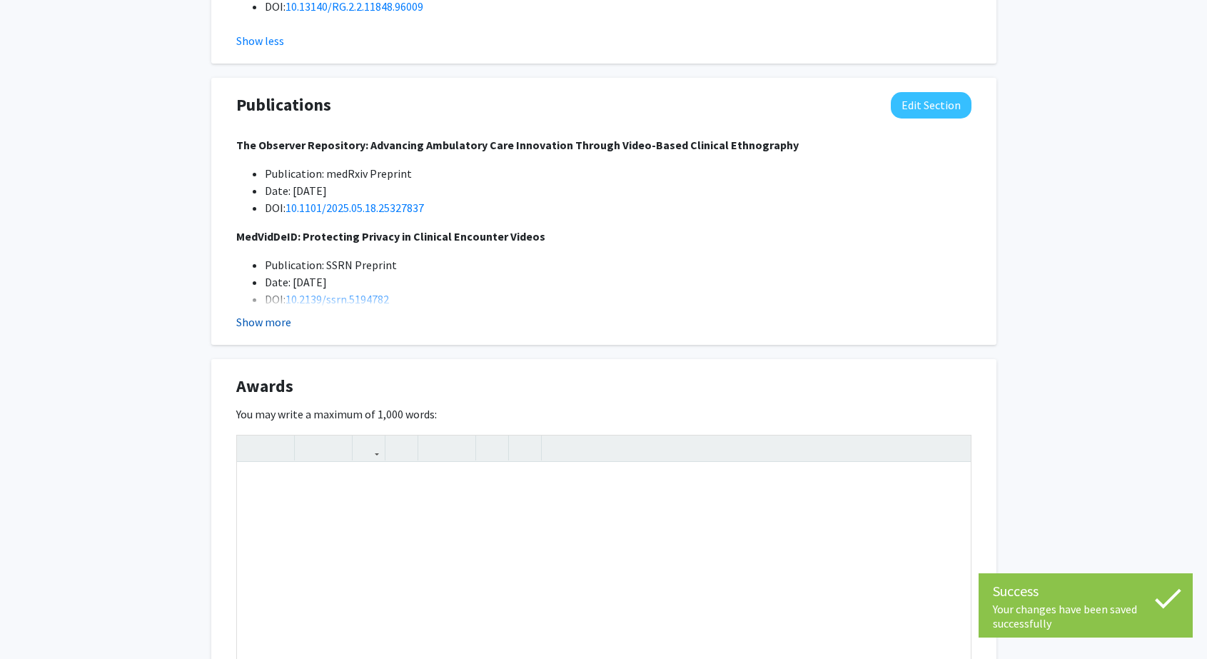
click at [285, 326] on button "Show more" at bounding box center [263, 321] width 55 height 17
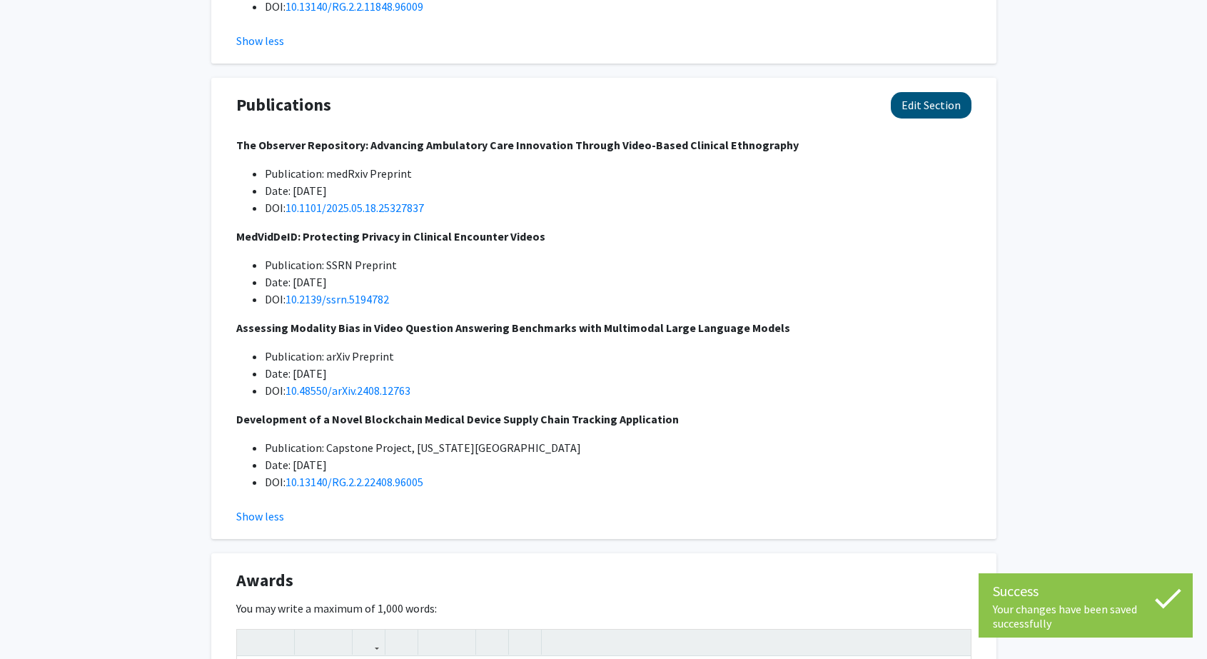
click at [927, 103] on button "Edit Section" at bounding box center [931, 105] width 81 height 26
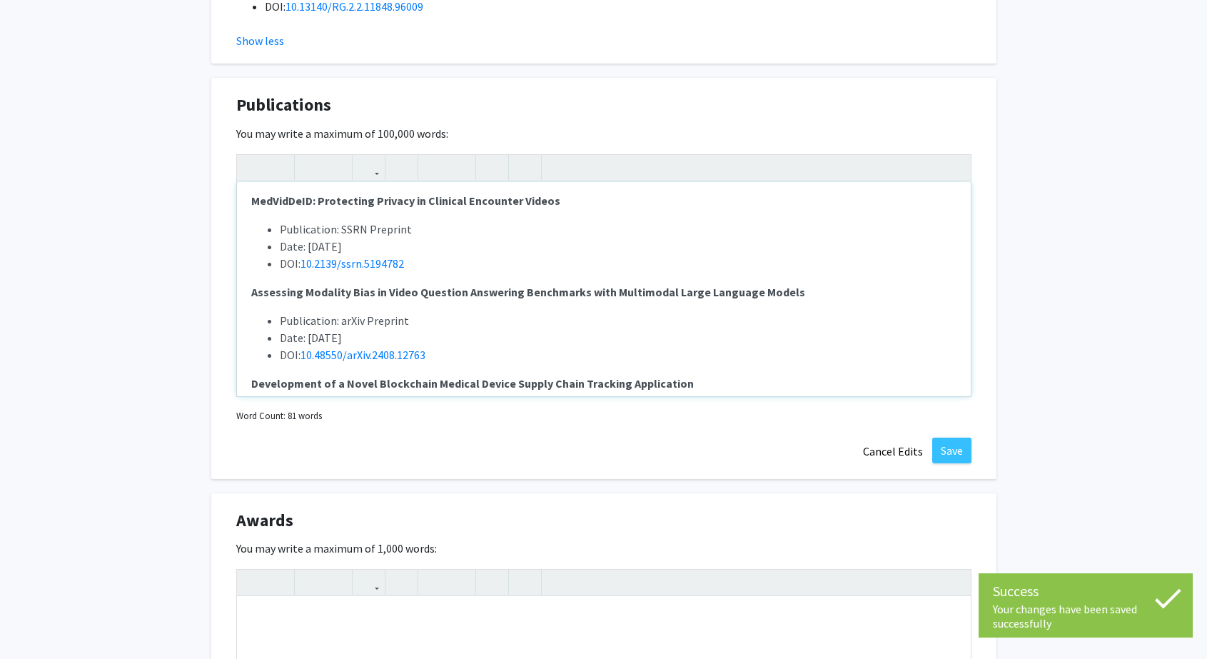
click at [655, 223] on li "Publication: SSRN Preprint" at bounding box center [618, 229] width 677 height 17
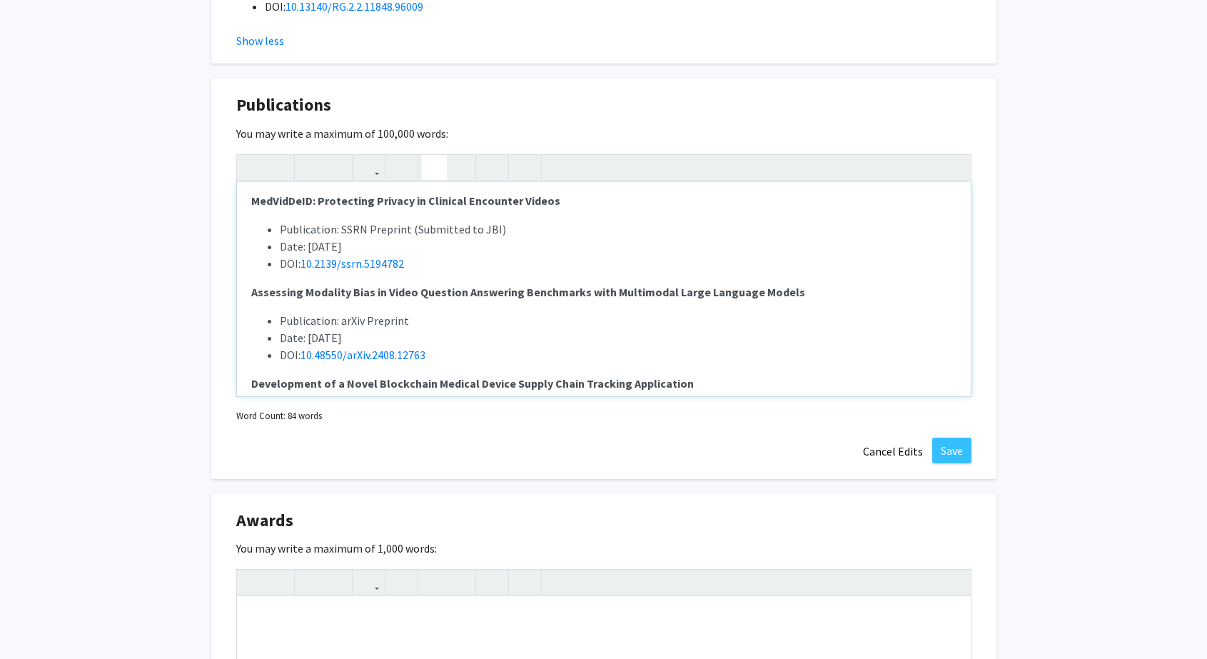
click at [610, 334] on li "Date: [DATE]" at bounding box center [618, 337] width 677 height 17
click at [598, 326] on li "Publication: arXiv Preprint" at bounding box center [618, 320] width 677 height 17
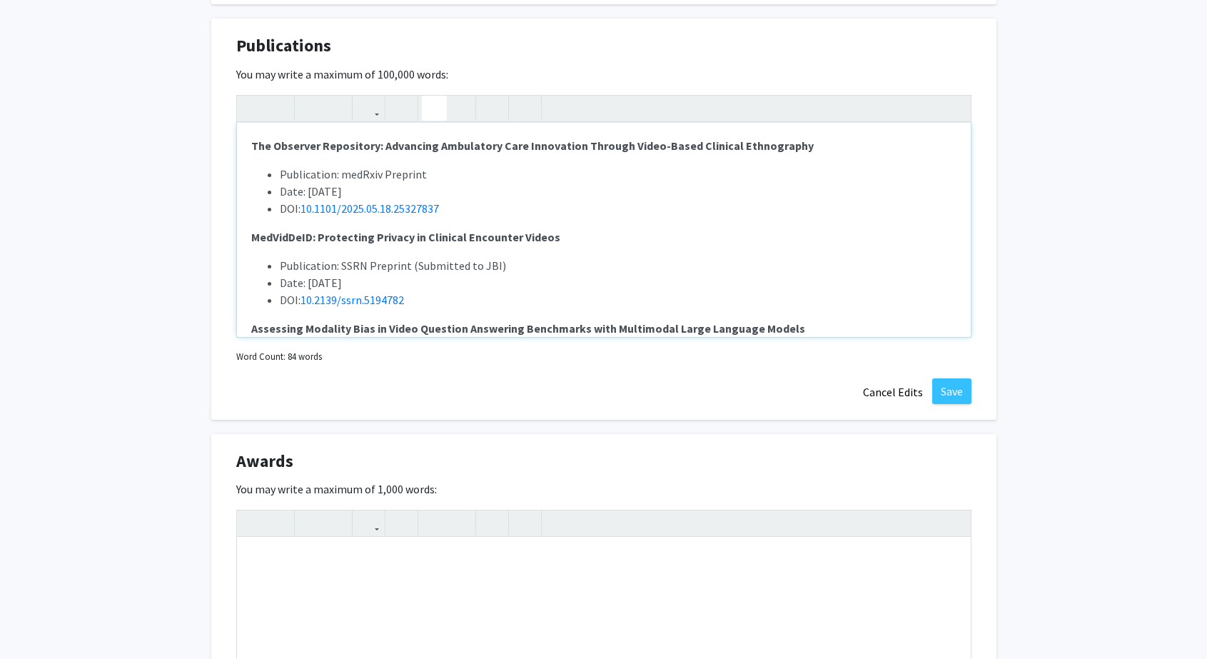
scroll to position [0, 0]
click at [554, 177] on li "Publication: medRxiv Preprint" at bounding box center [618, 174] width 677 height 17
type textarea "<p><strong>The Observer Repository: Advancing Ambulatory Care Innovation Throug…"
click at [947, 396] on button "Save" at bounding box center [951, 391] width 39 height 26
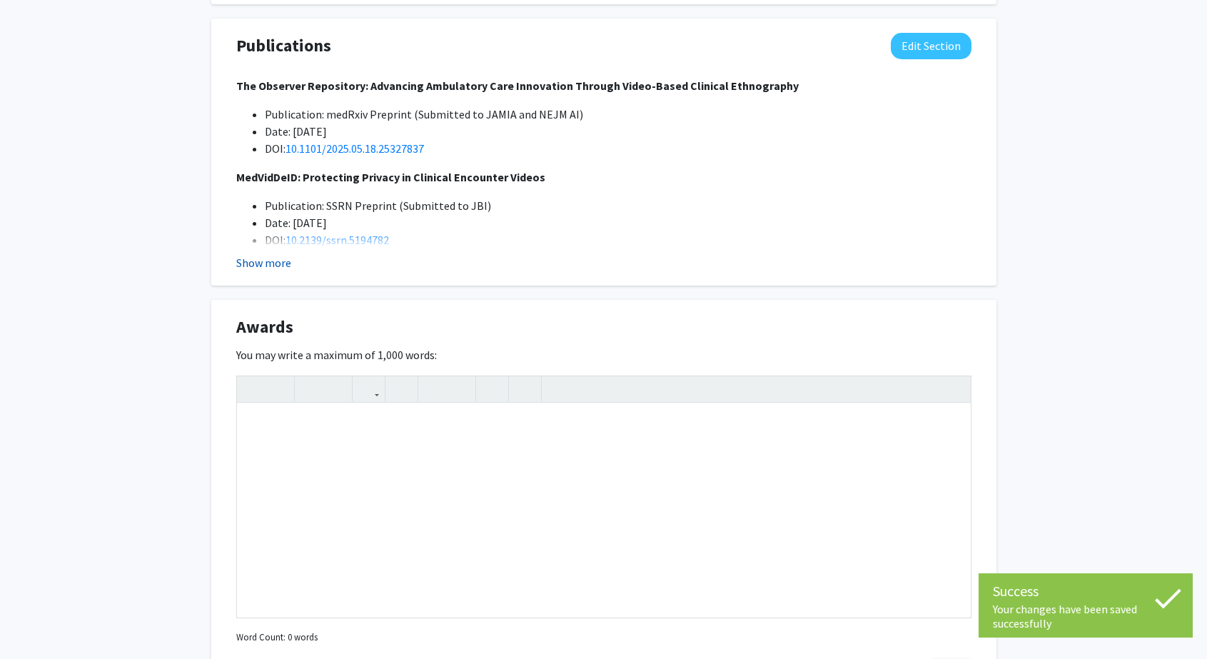
click at [243, 264] on button "Show more" at bounding box center [263, 262] width 55 height 17
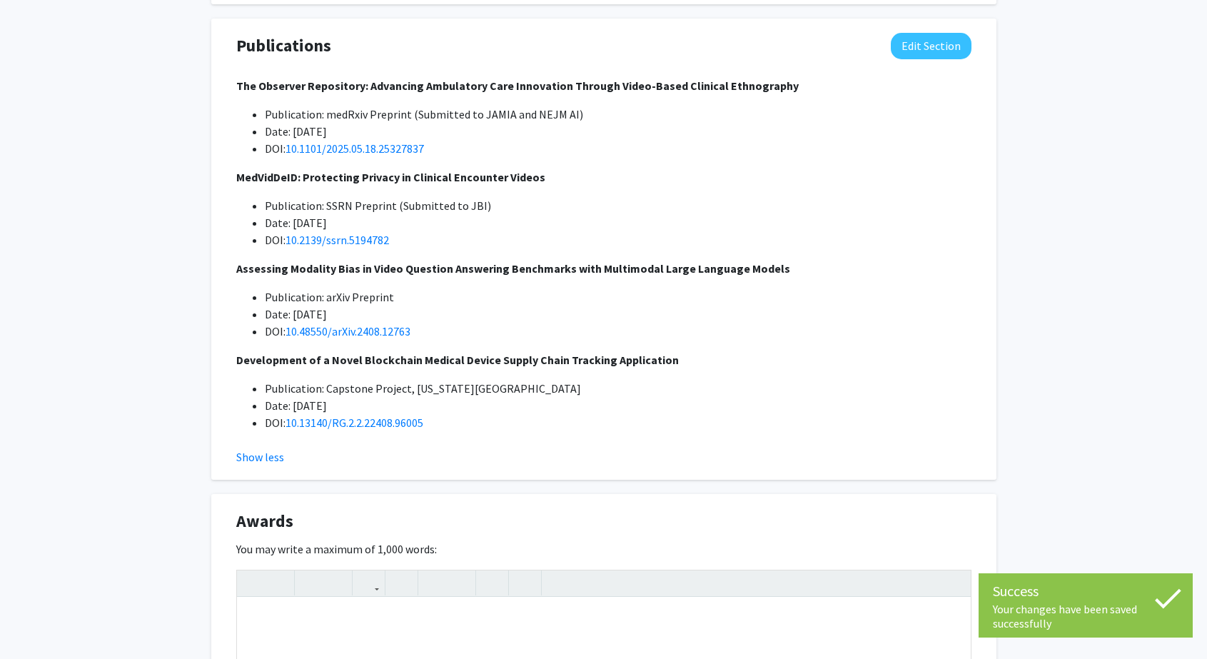
scroll to position [2677, 0]
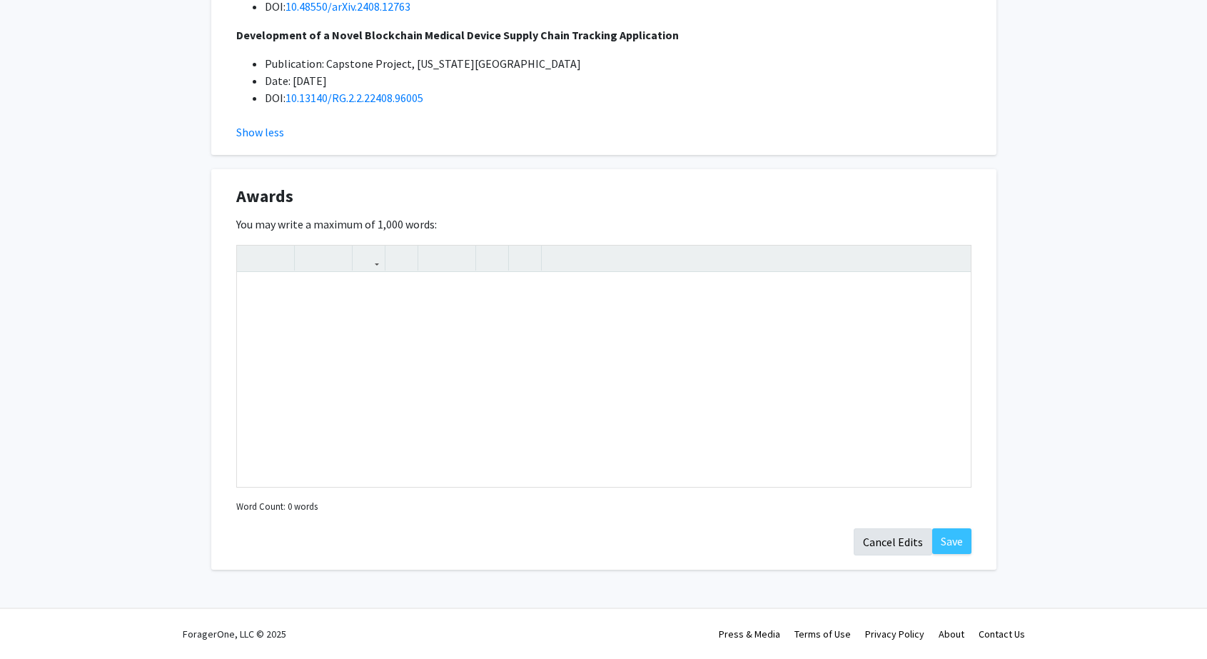
click at [881, 537] on button "Cancel Edits" at bounding box center [893, 541] width 79 height 27
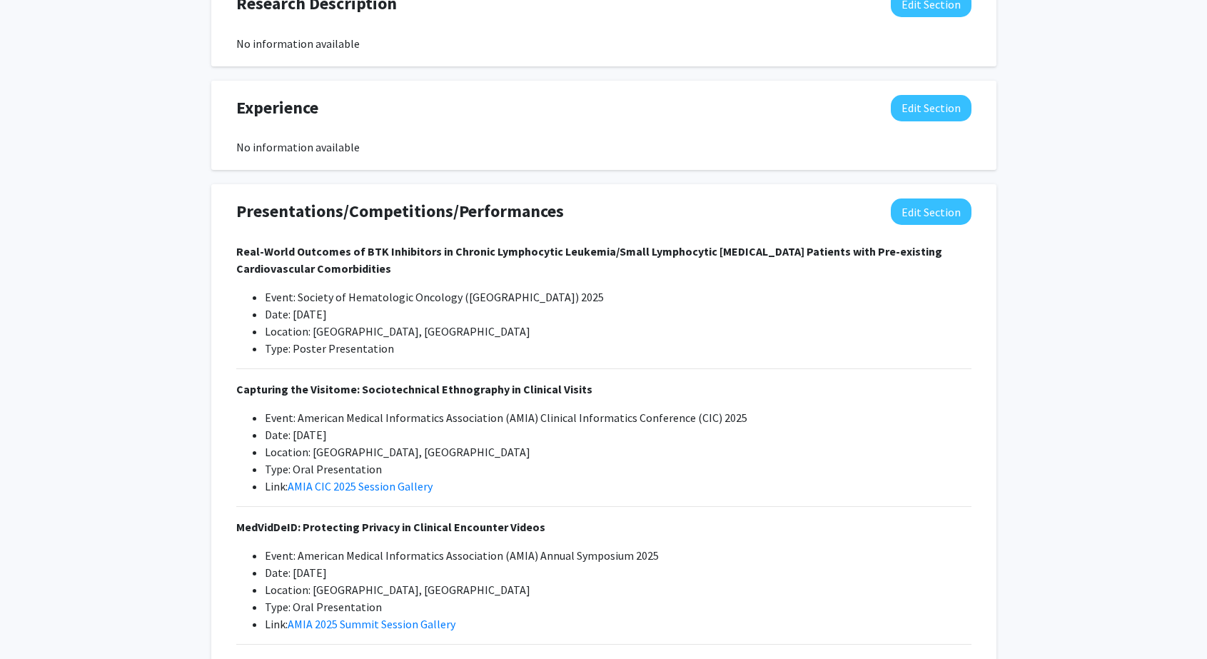
scroll to position [1257, 0]
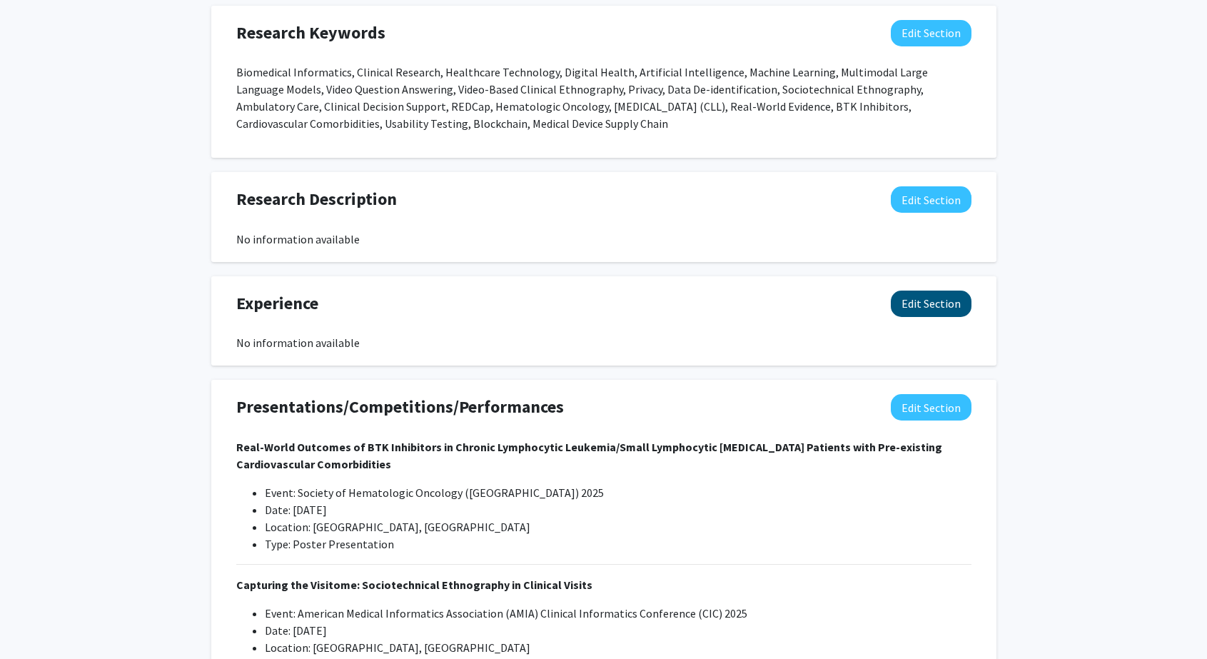
click at [929, 309] on button "Edit Section" at bounding box center [931, 304] width 81 height 26
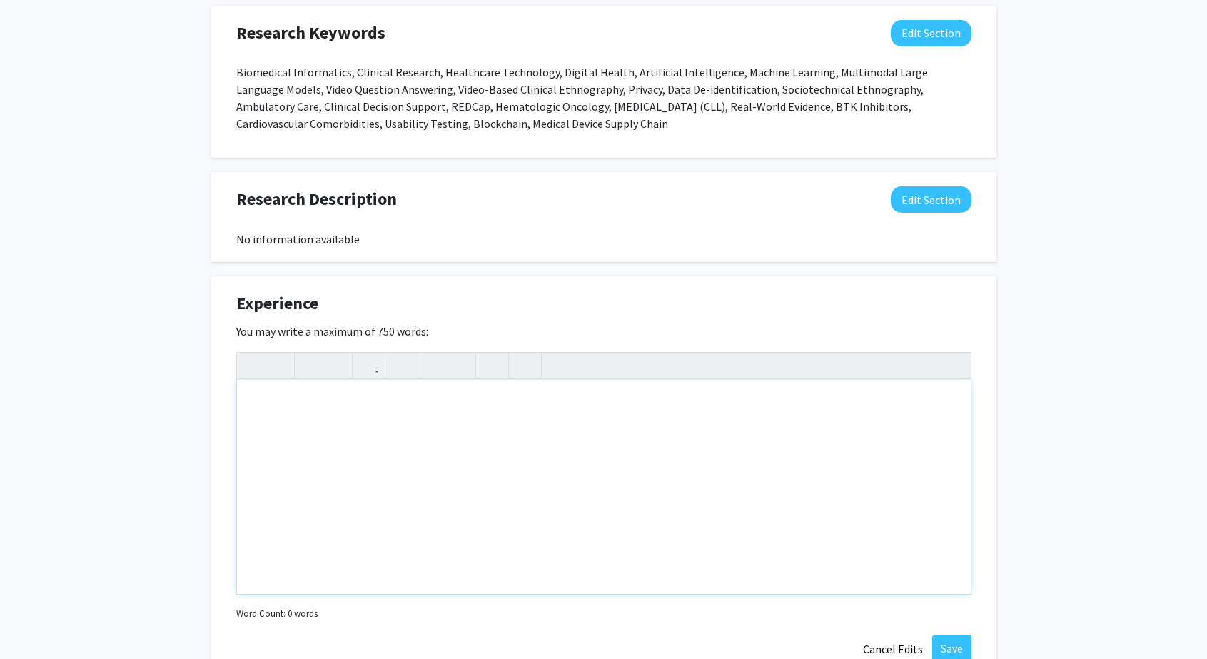
click at [821, 436] on div "Note to users with screen readers: Please deactivate our accessibility plugin f…" at bounding box center [604, 487] width 734 height 214
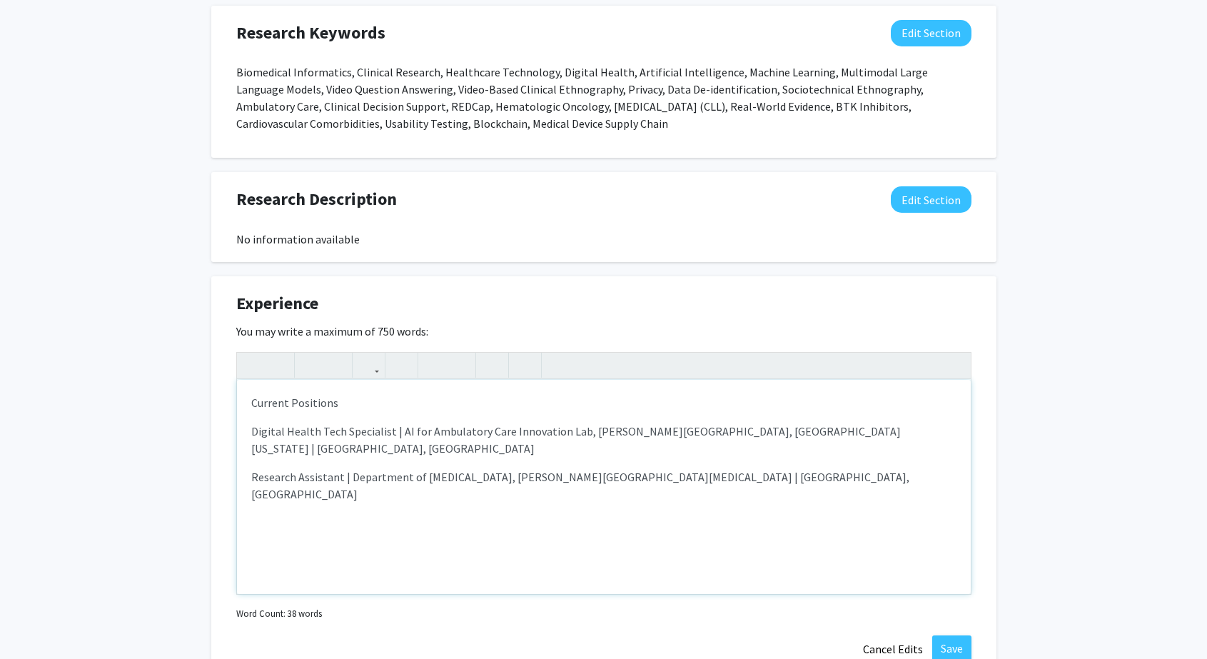
type textarea "<p>Current Positions</p><p>Digital Health Tech Specialist | AI for Ambulatory C…"
drag, startPoint x: 901, startPoint y: 650, endPoint x: 895, endPoint y: 633, distance: 17.4
click at [901, 650] on button "Cancel Edits" at bounding box center [893, 648] width 79 height 27
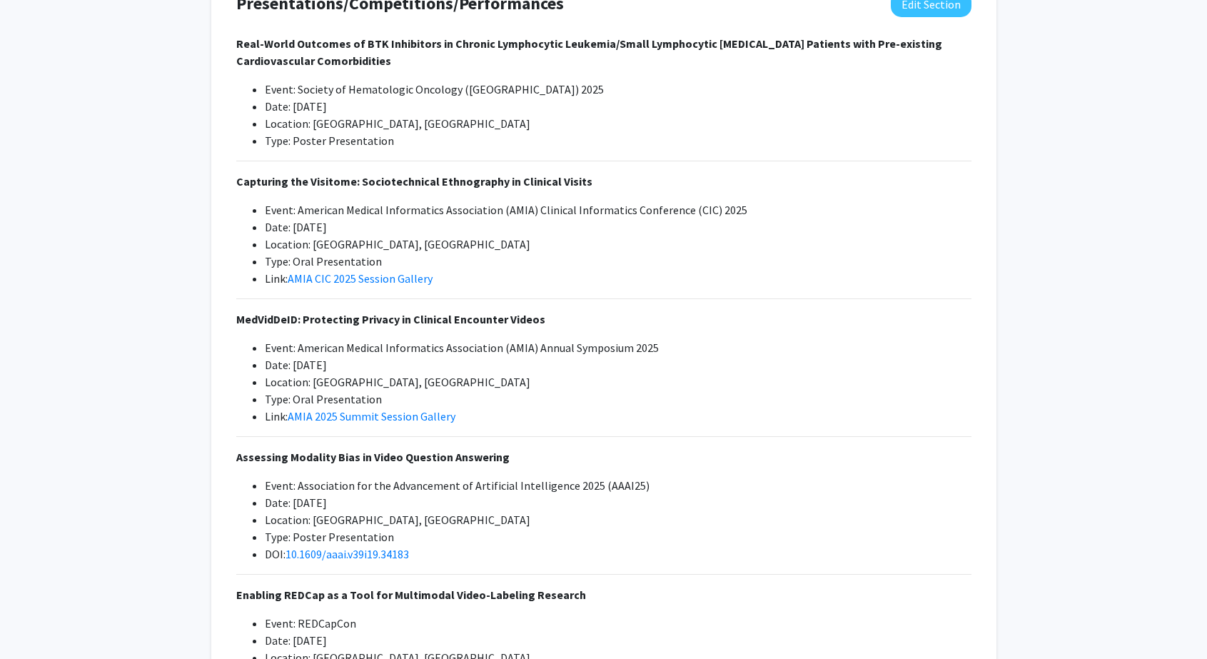
scroll to position [0, 0]
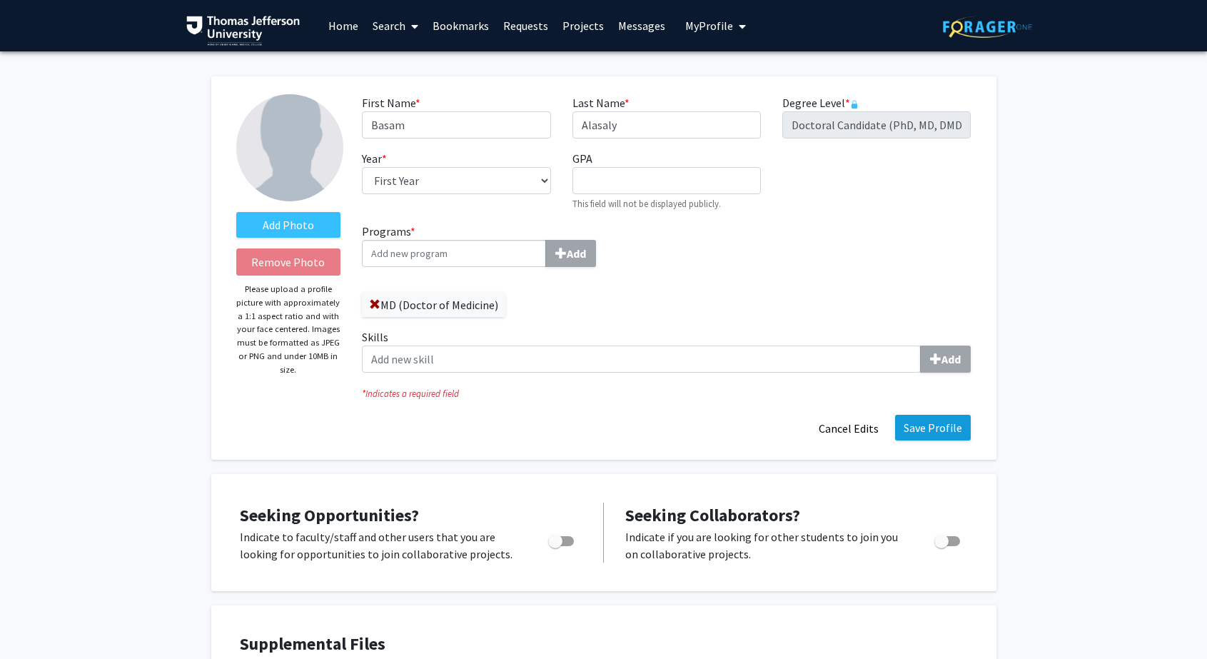
click at [925, 436] on button "Save Profile" at bounding box center [933, 428] width 76 height 26
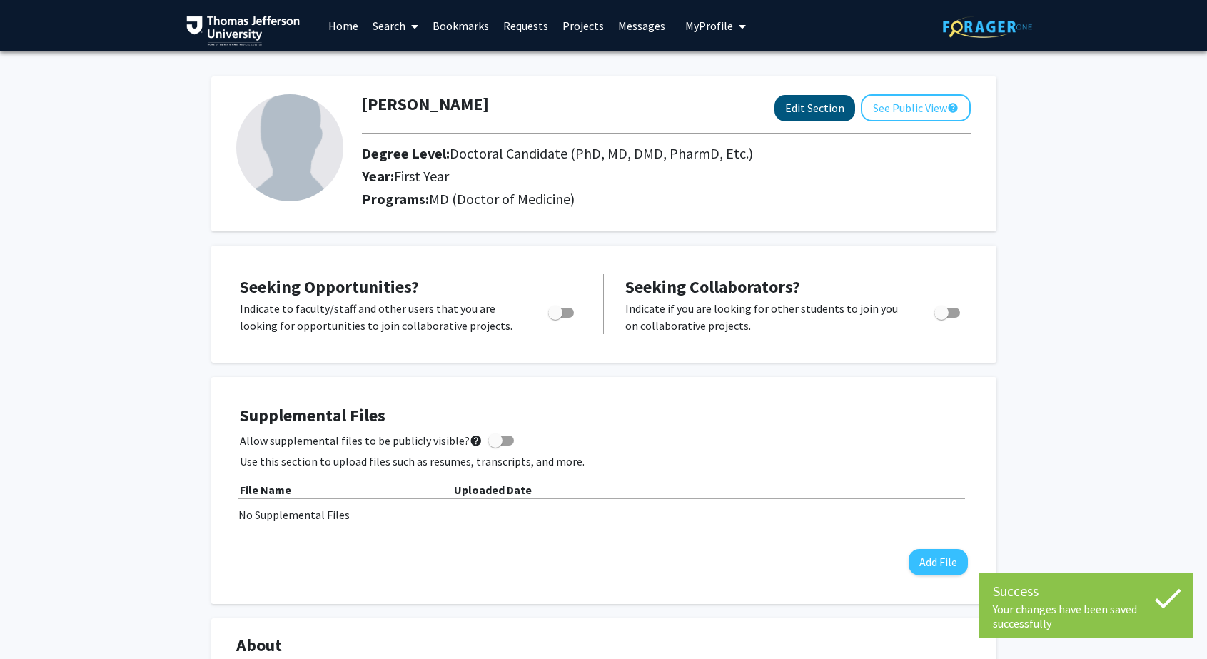
click at [830, 115] on button "Edit Section" at bounding box center [815, 108] width 81 height 26
select select "first_year"
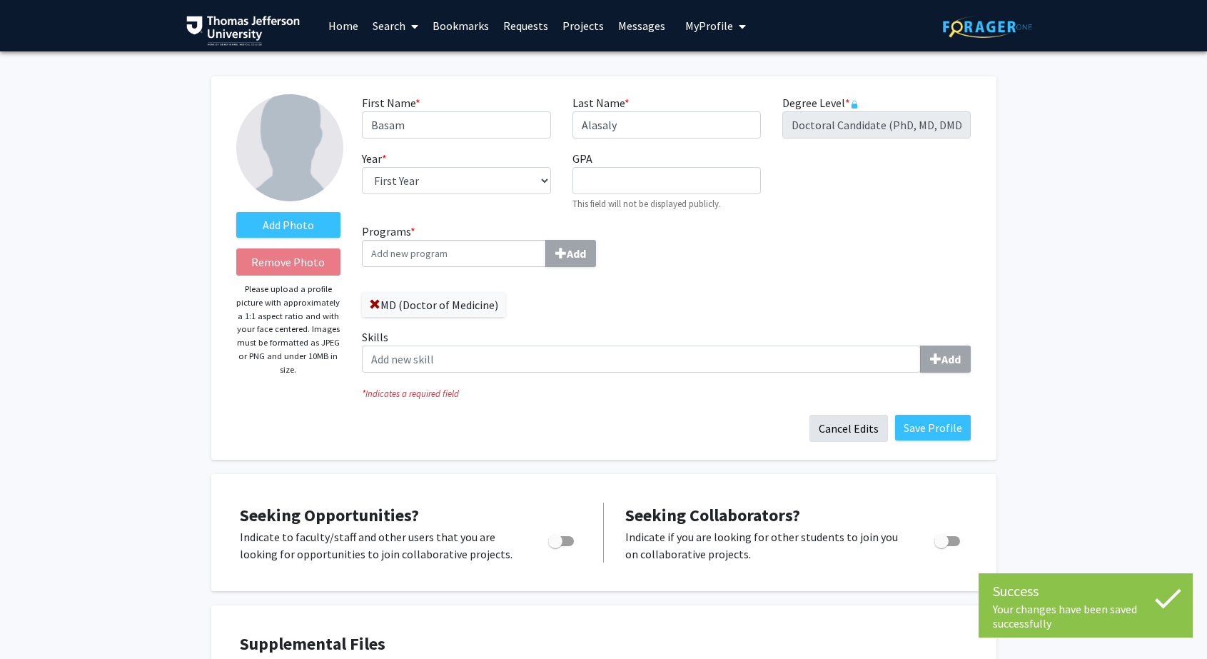
click at [872, 428] on button "Cancel Edits" at bounding box center [849, 428] width 79 height 27
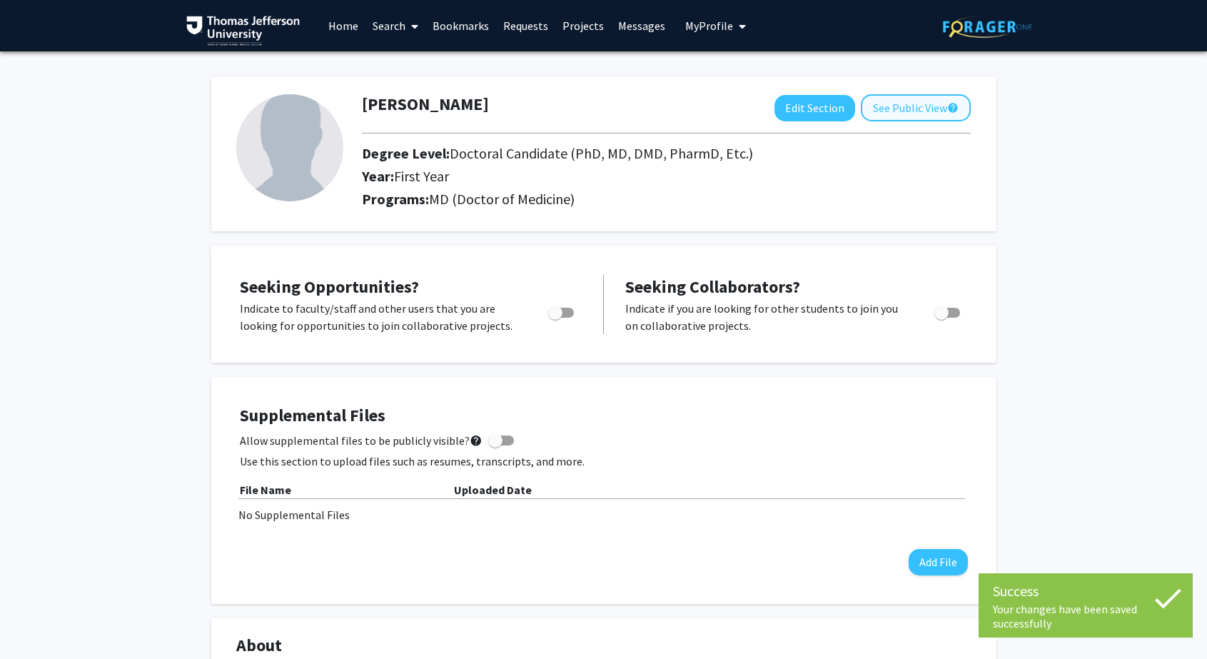
click at [909, 120] on button "See Public View help" at bounding box center [916, 107] width 110 height 27
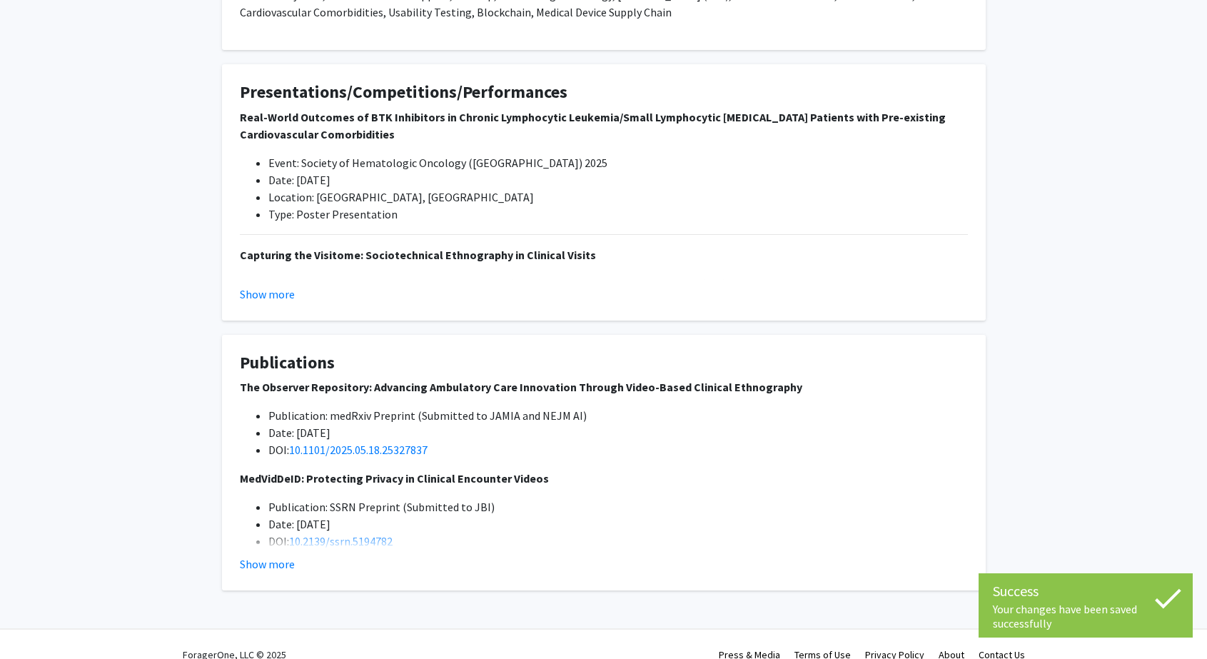
scroll to position [333, 0]
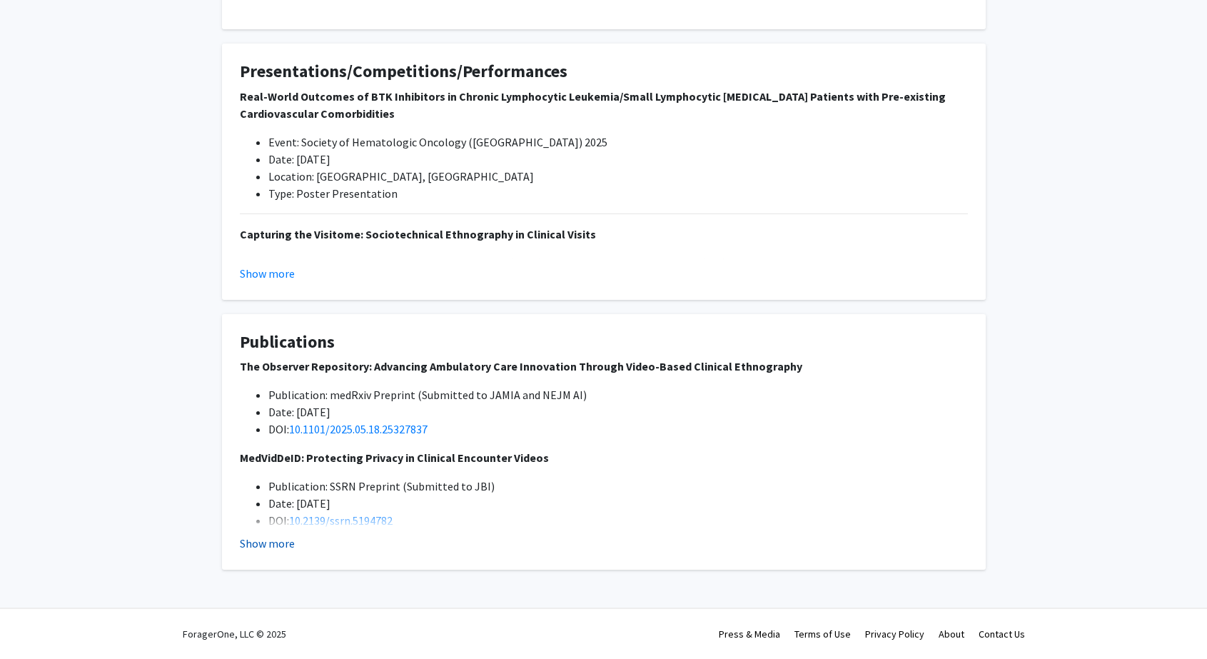
click at [290, 538] on button "Show more" at bounding box center [267, 543] width 55 height 17
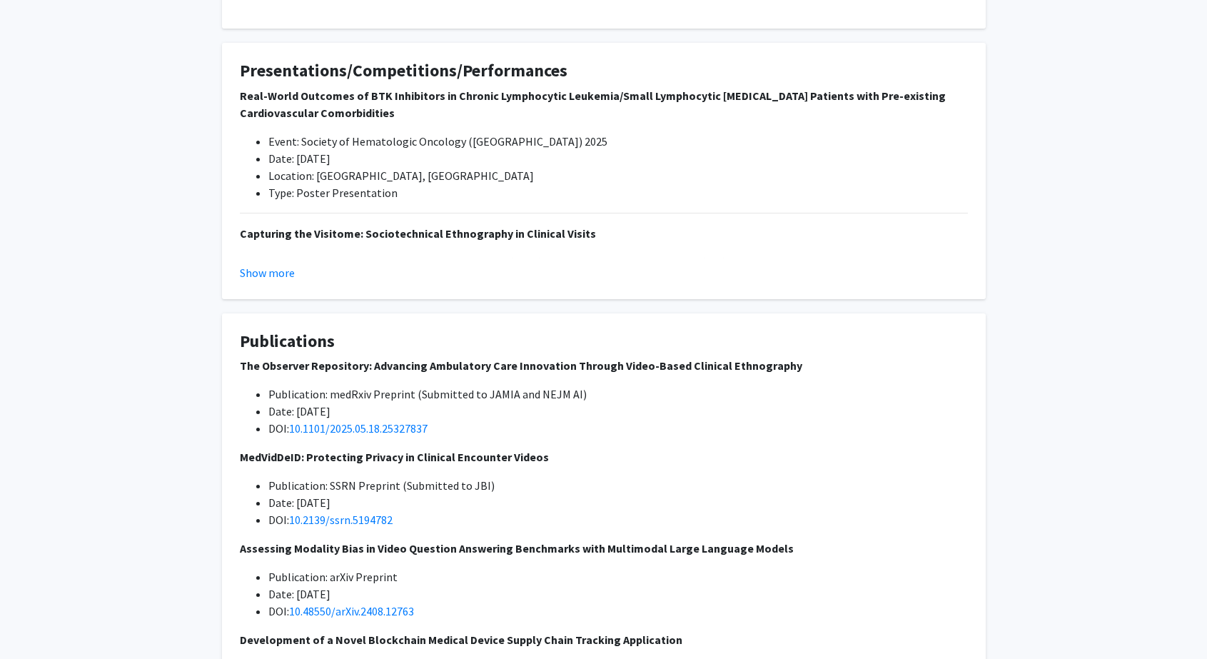
click at [270, 283] on fg-card "Presentations/Competitions/Performances Real-World Outcomes of BTK Inhibitors i…" at bounding box center [604, 171] width 764 height 256
drag, startPoint x: 271, startPoint y: 270, endPoint x: 476, endPoint y: 282, distance: 205.3
click at [272, 269] on button "Show more" at bounding box center [267, 272] width 55 height 17
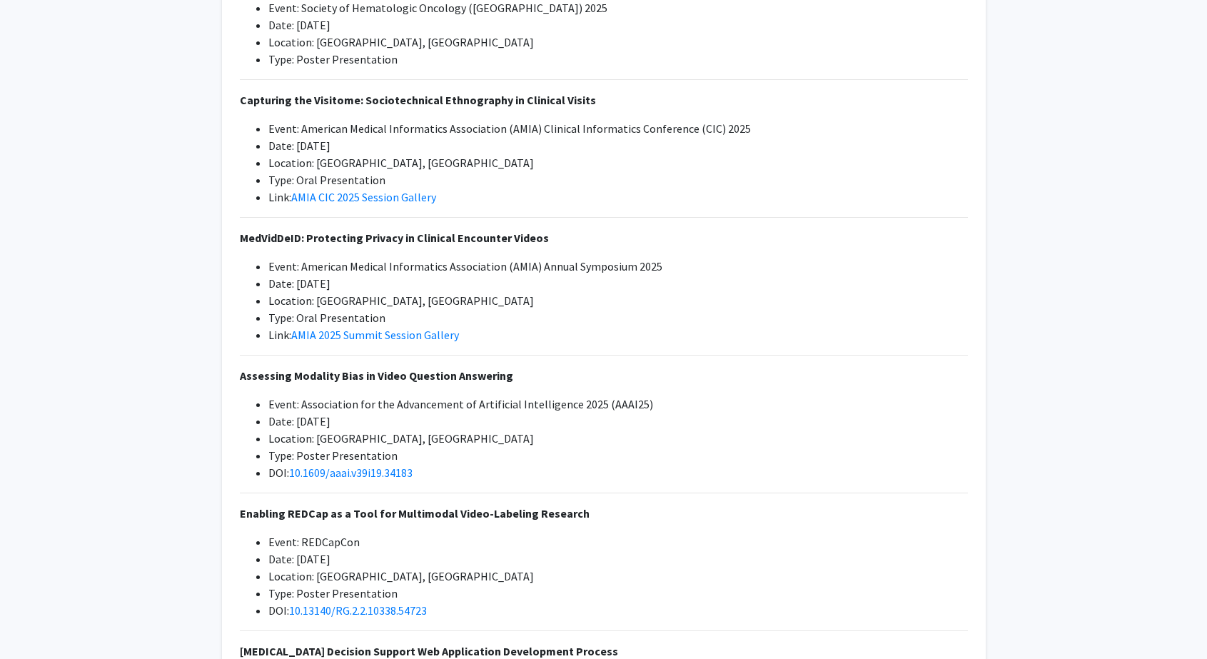
scroll to position [178, 0]
